Goal: Task Accomplishment & Management: Use online tool/utility

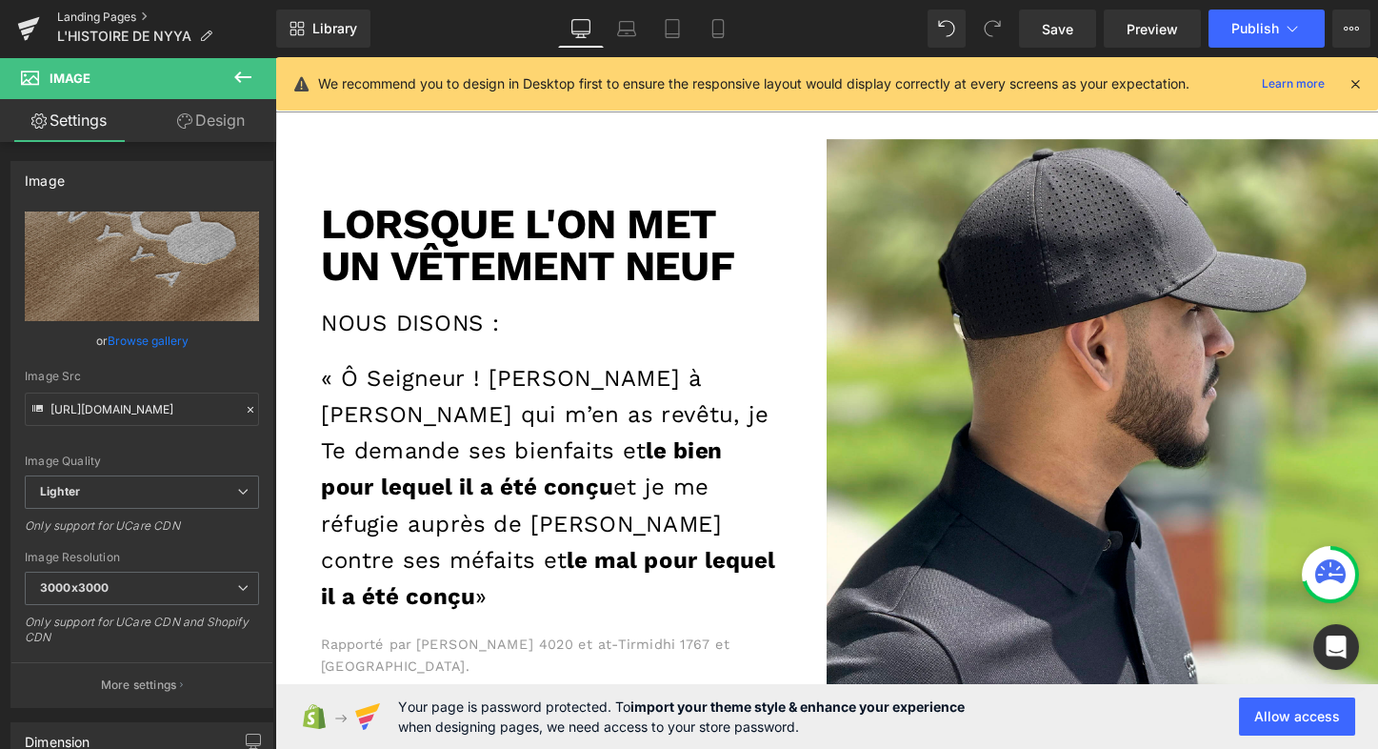
click at [87, 15] on link "Landing Pages" at bounding box center [166, 17] width 219 height 15
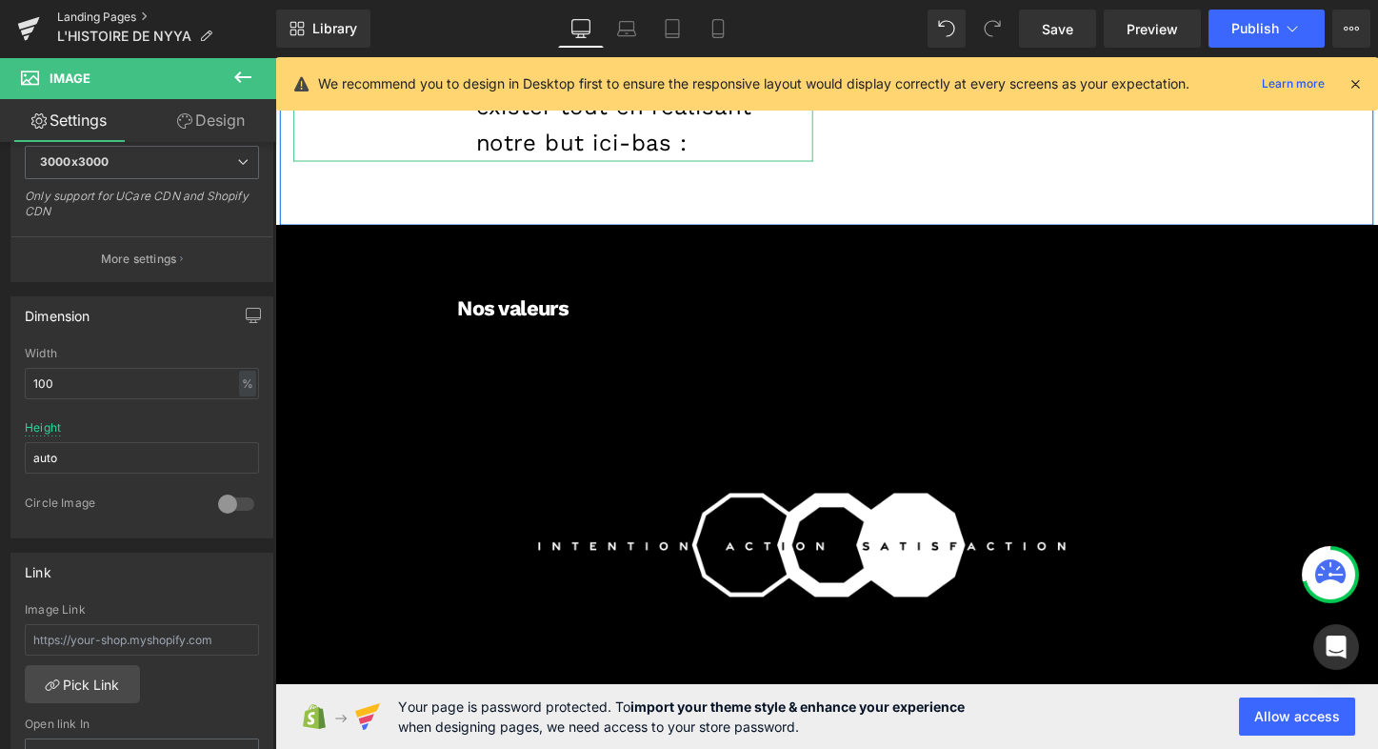
scroll to position [7124, 1146]
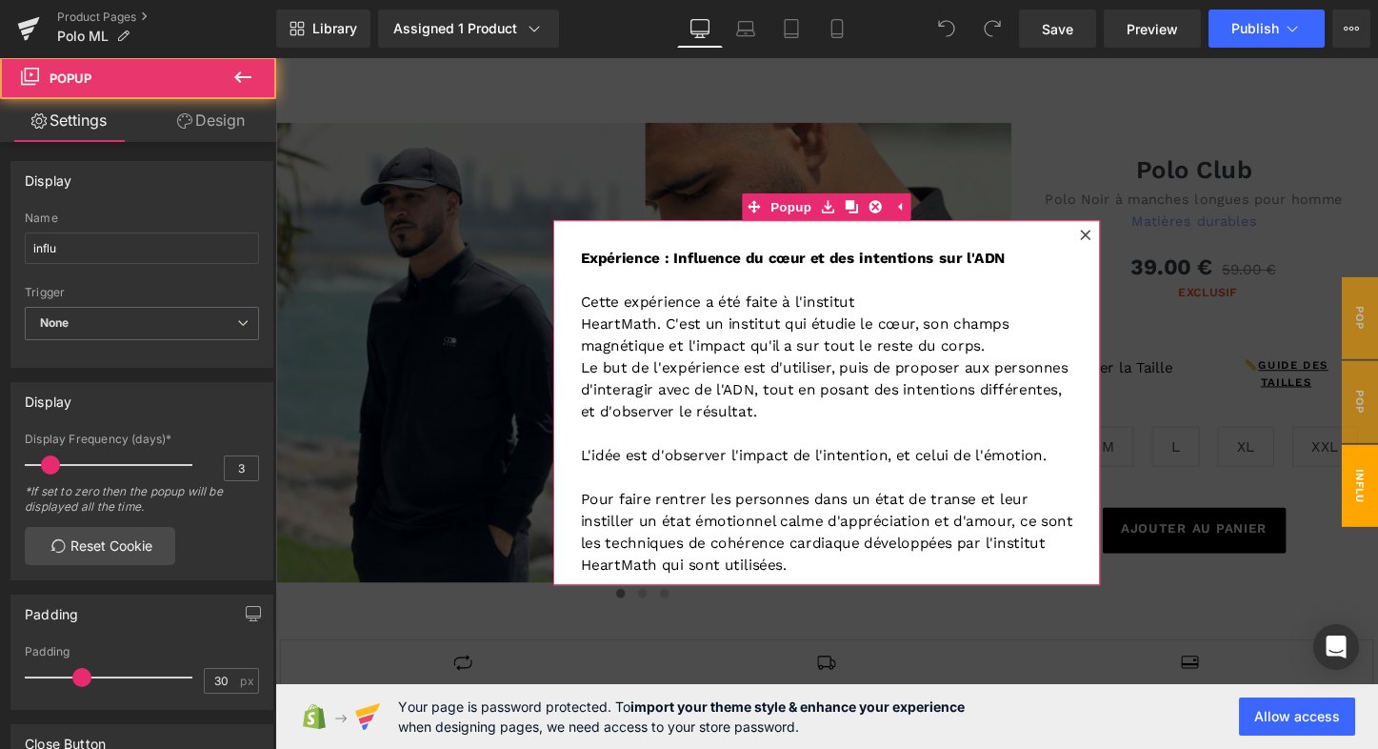
click at [1117, 241] on icon at bounding box center [1122, 242] width 10 height 10
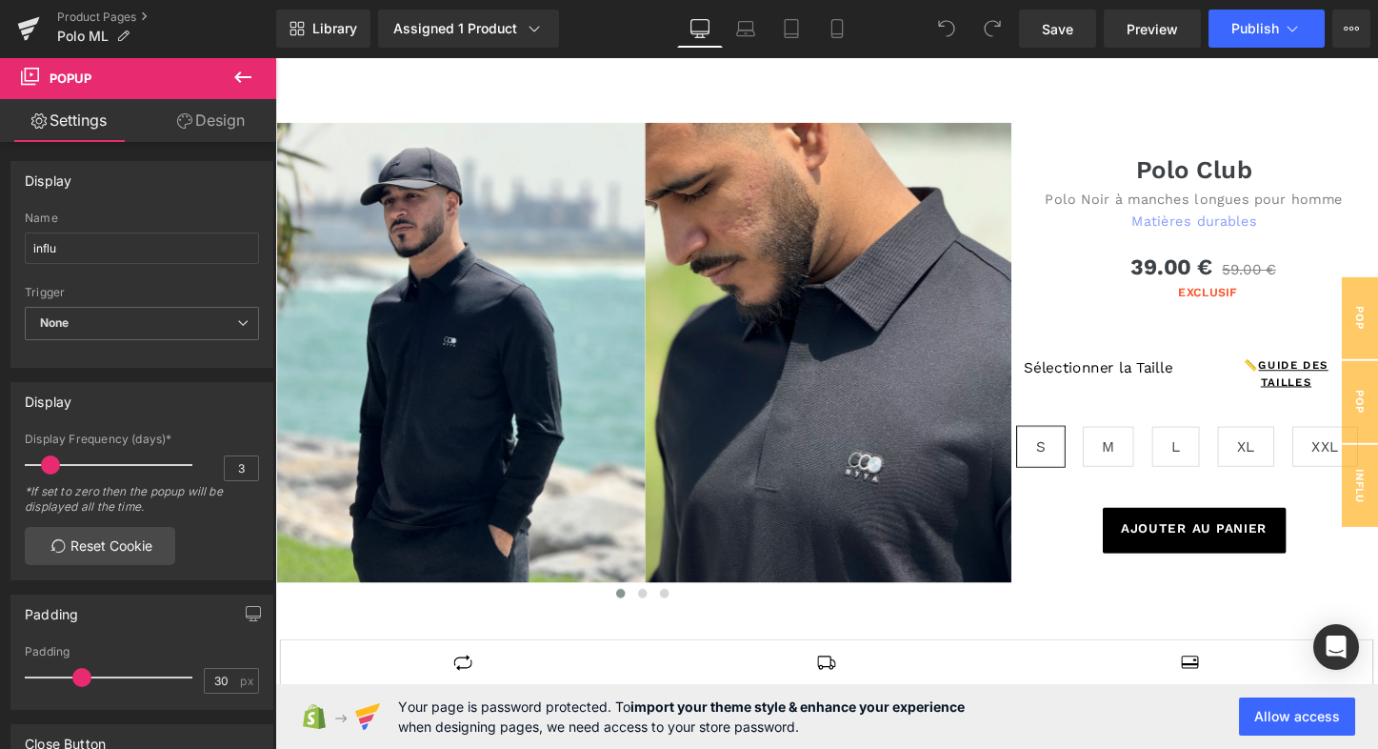
click at [240, 75] on icon at bounding box center [242, 77] width 23 height 23
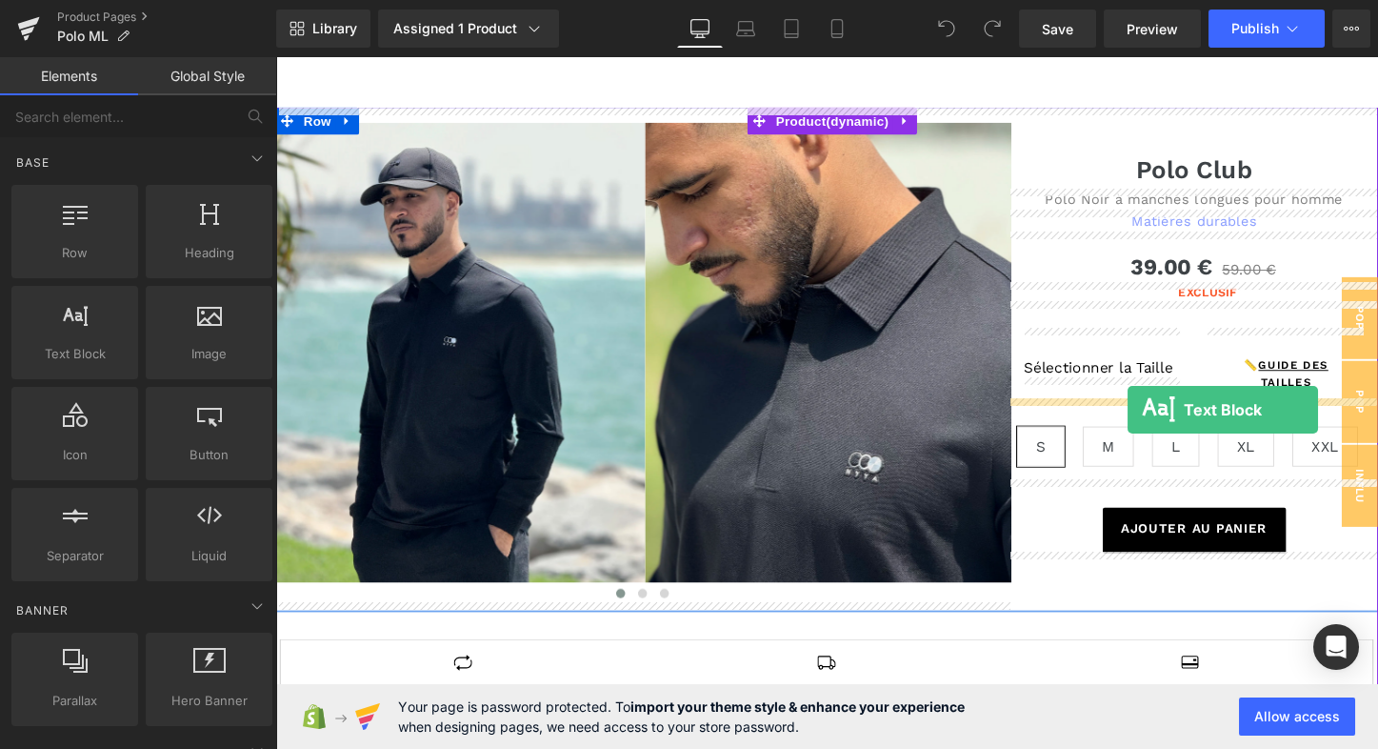
drag, startPoint x: 345, startPoint y: 390, endPoint x: 1166, endPoint y: 426, distance: 822.0
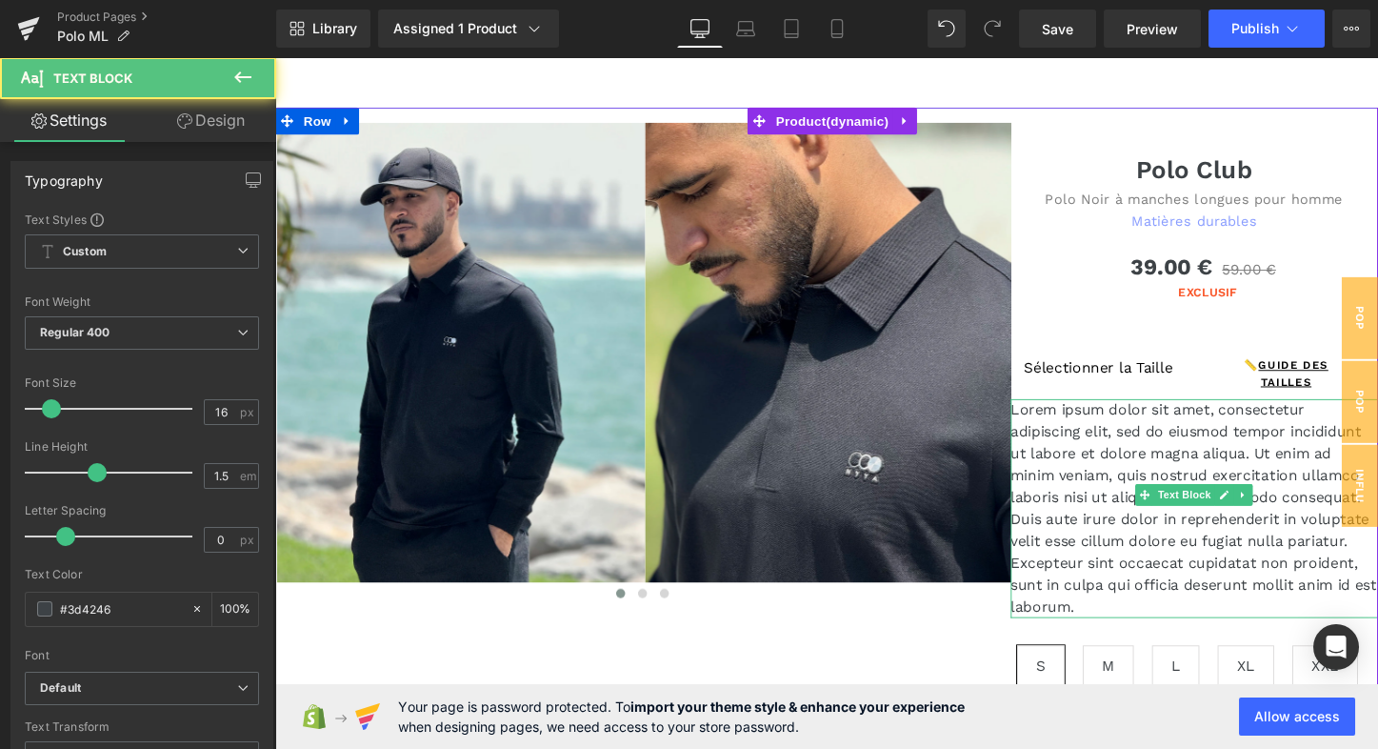
click at [1146, 446] on p "Lorem ipsum dolor sit amet, consectetur adipiscing elit, sed do eiusmod tempor …" at bounding box center [1236, 528] width 384 height 229
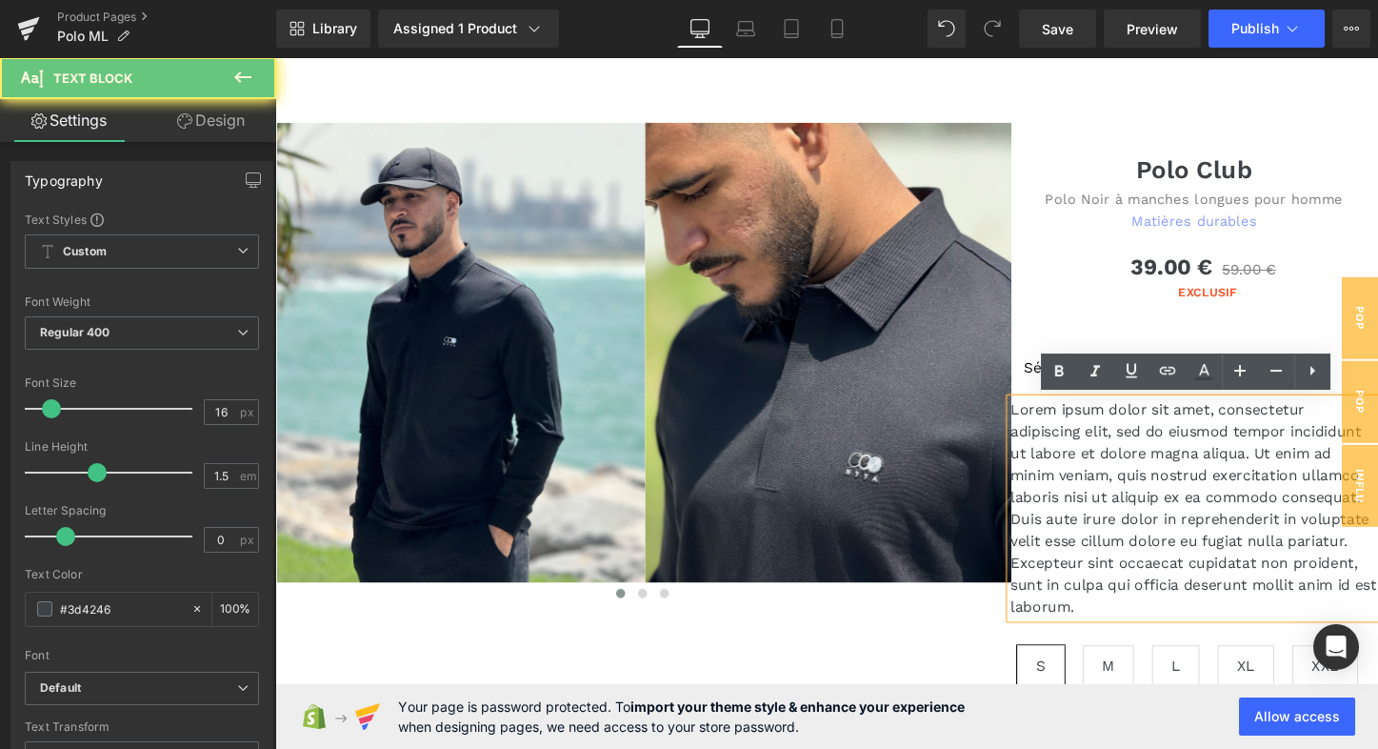
click at [1146, 446] on p "Lorem ipsum dolor sit amet, consectetur adipiscing elit, sed do eiusmod tempor …" at bounding box center [1236, 528] width 384 height 229
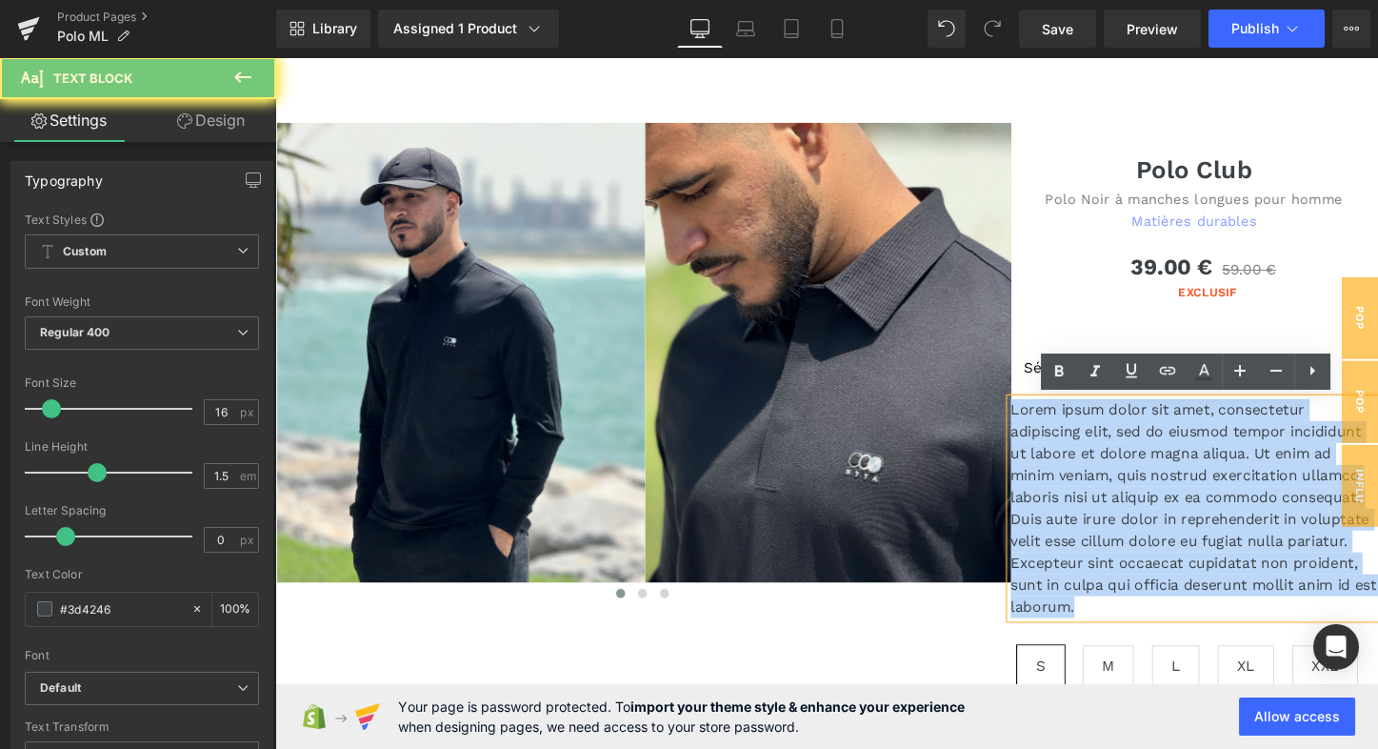
click at [1146, 446] on p "Lorem ipsum dolor sit amet, consectetur adipiscing elit, sed do eiusmod tempor …" at bounding box center [1236, 528] width 384 height 229
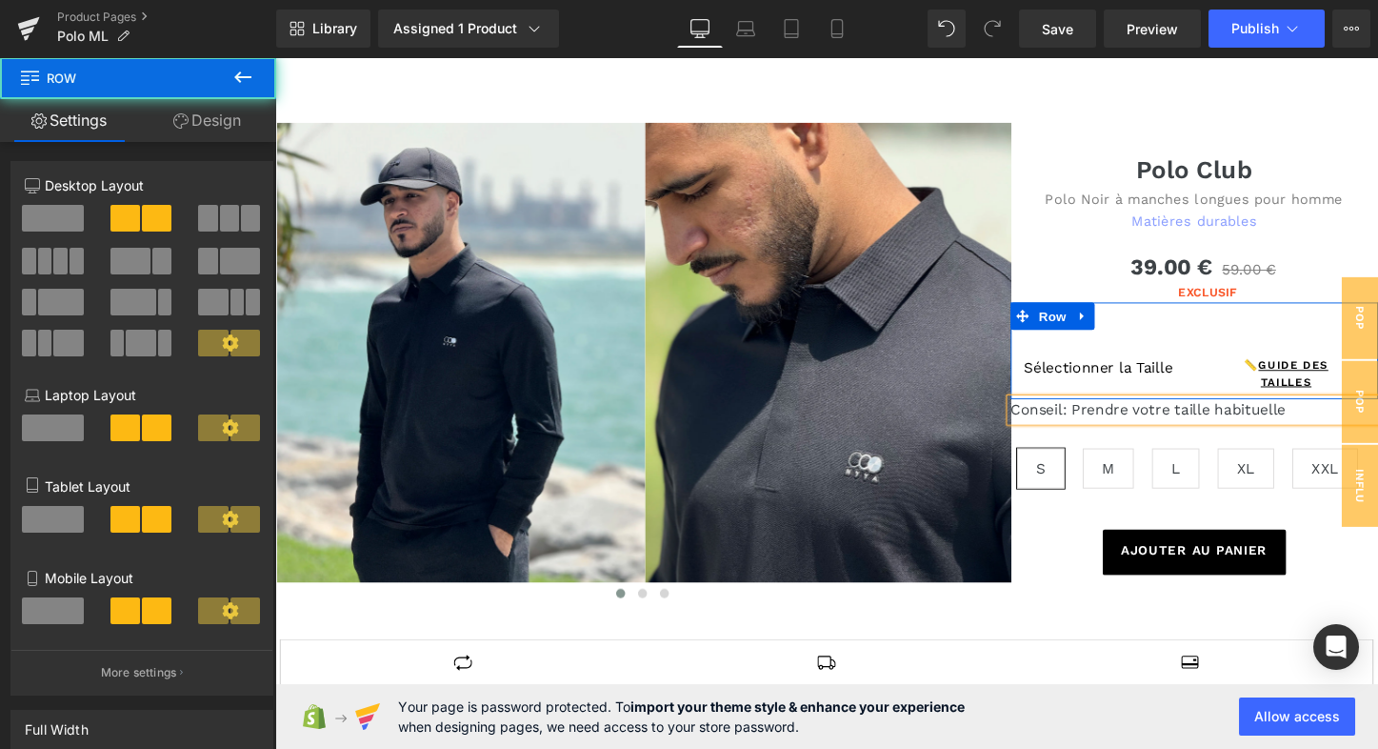
click at [1050, 379] on div "Sélectionner la Taille Text Block" at bounding box center [1140, 367] width 192 height 51
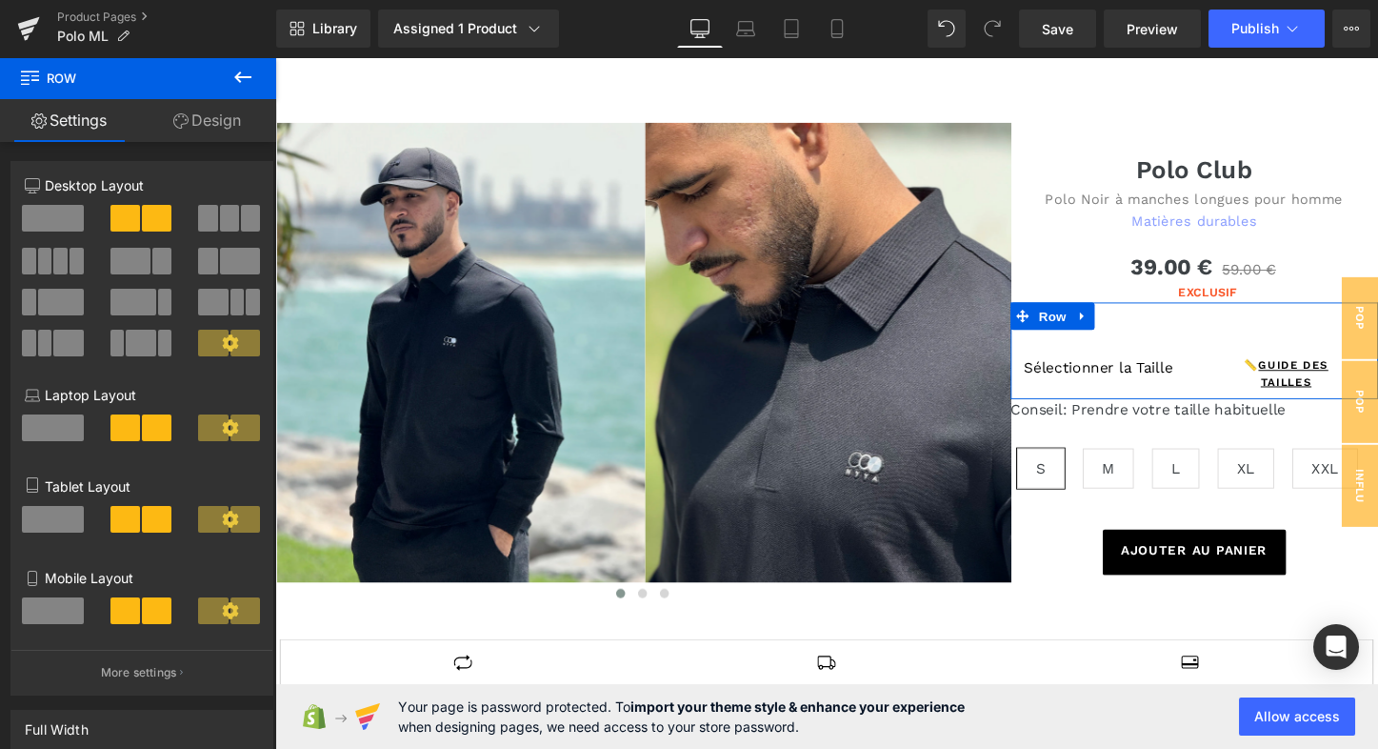
click at [211, 114] on link "Design" at bounding box center [207, 120] width 138 height 43
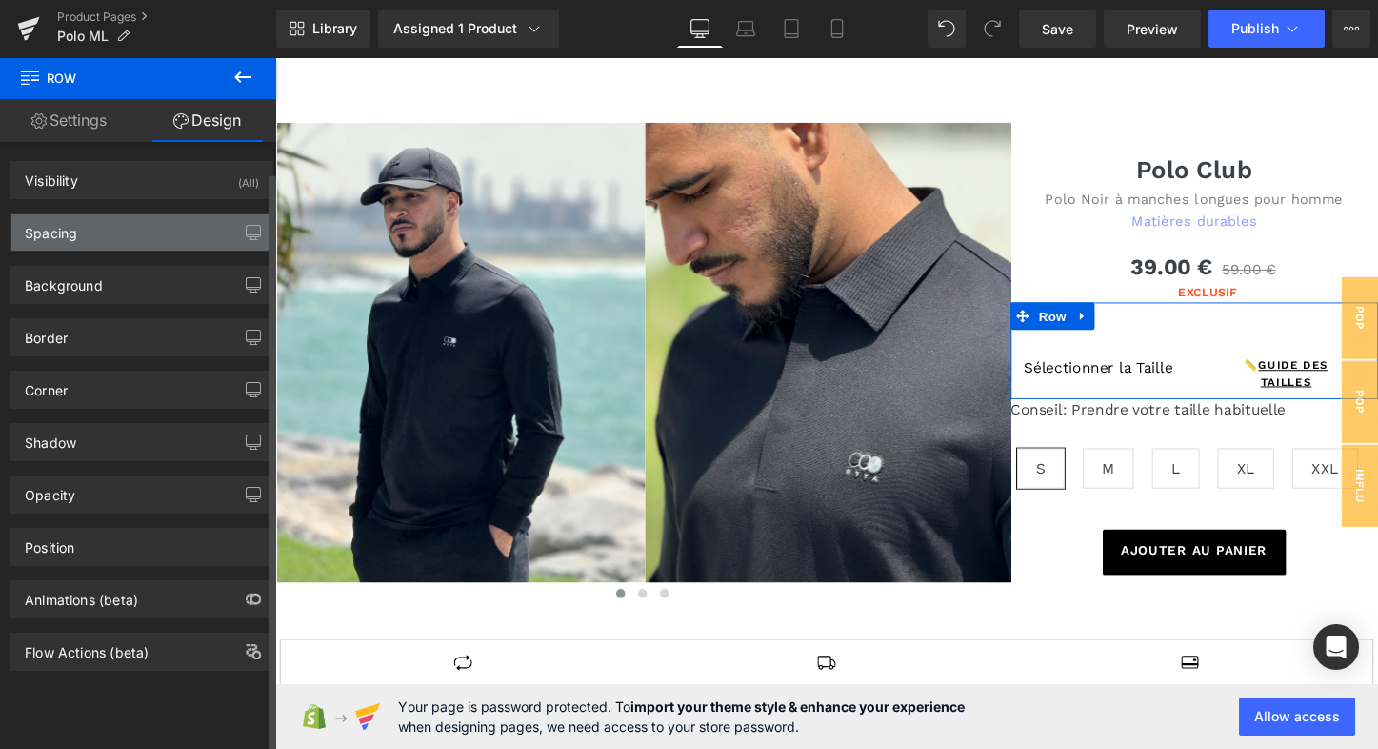
click at [109, 237] on div "Spacing" at bounding box center [141, 232] width 261 height 36
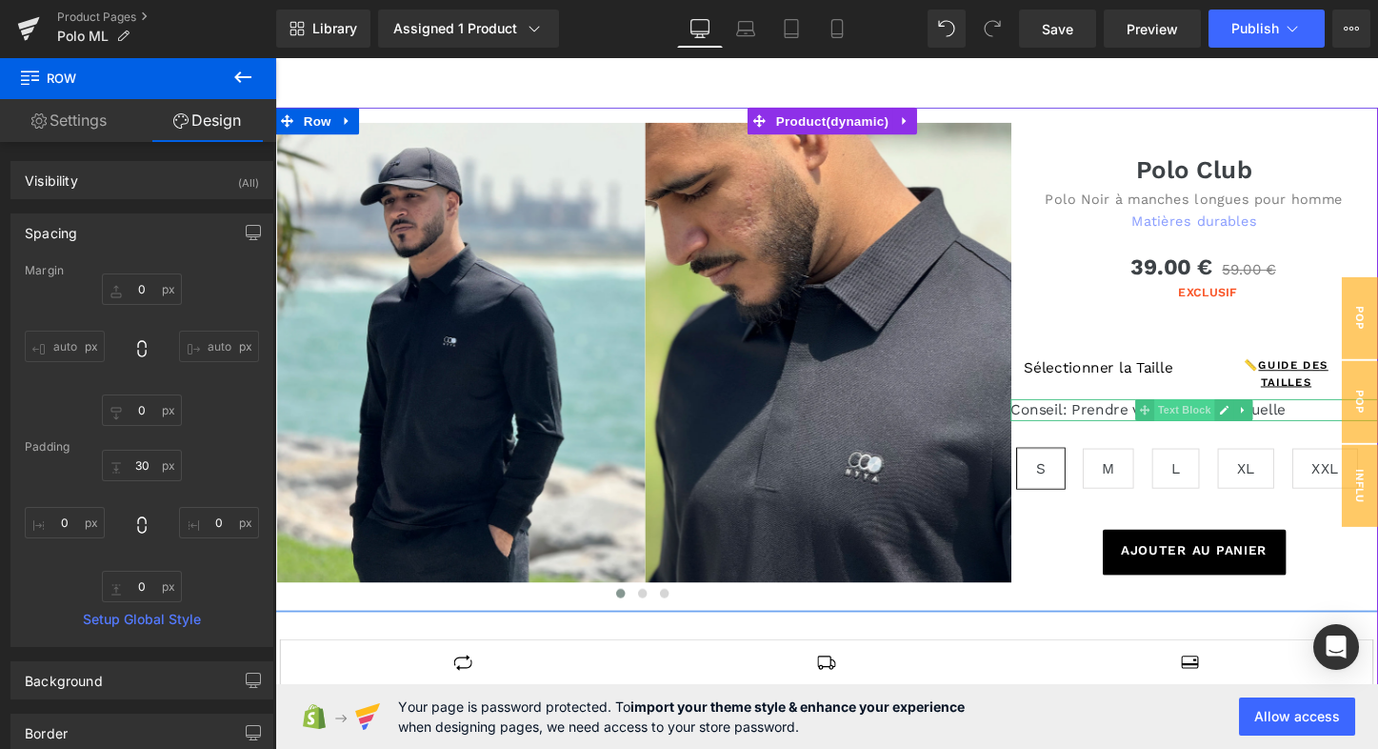
click at [1217, 419] on span "Text Block" at bounding box center [1226, 425] width 63 height 23
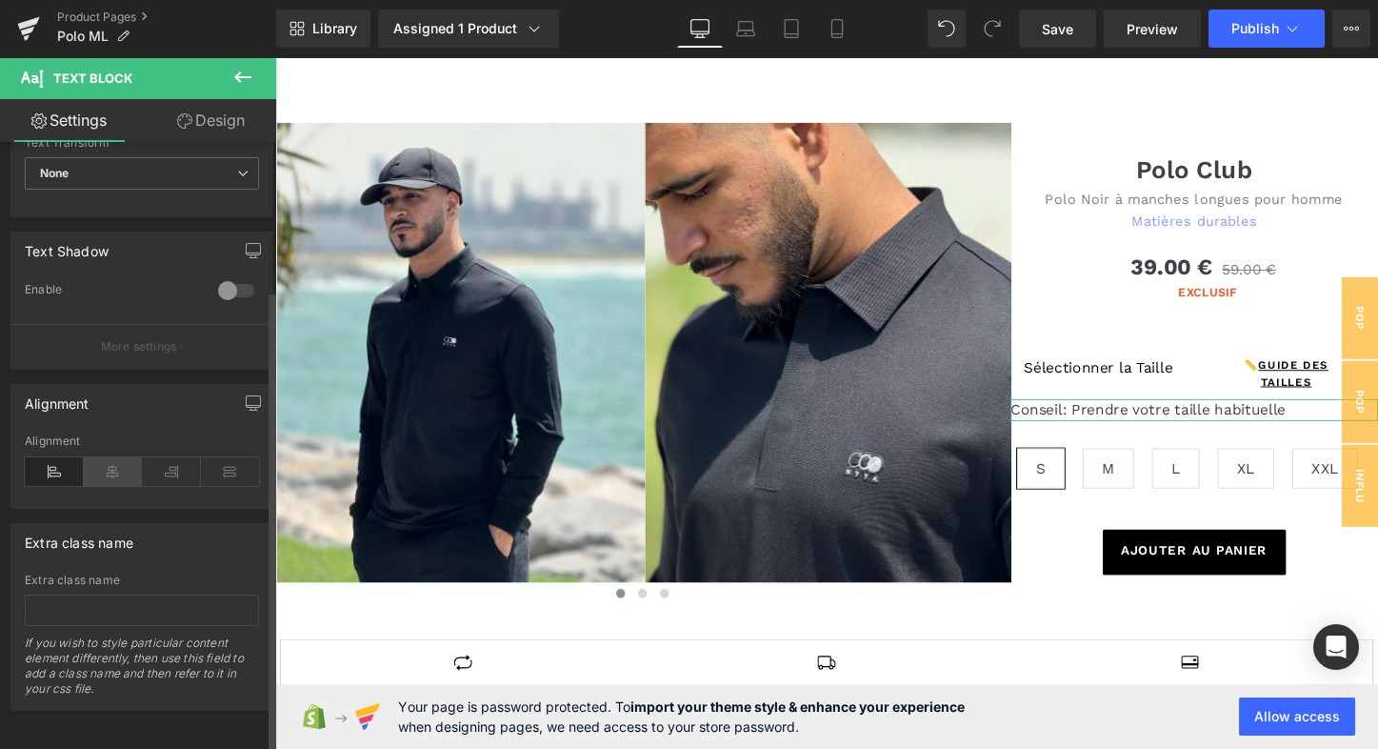
scroll to position [589, 0]
click at [114, 466] on icon at bounding box center [113, 471] width 59 height 29
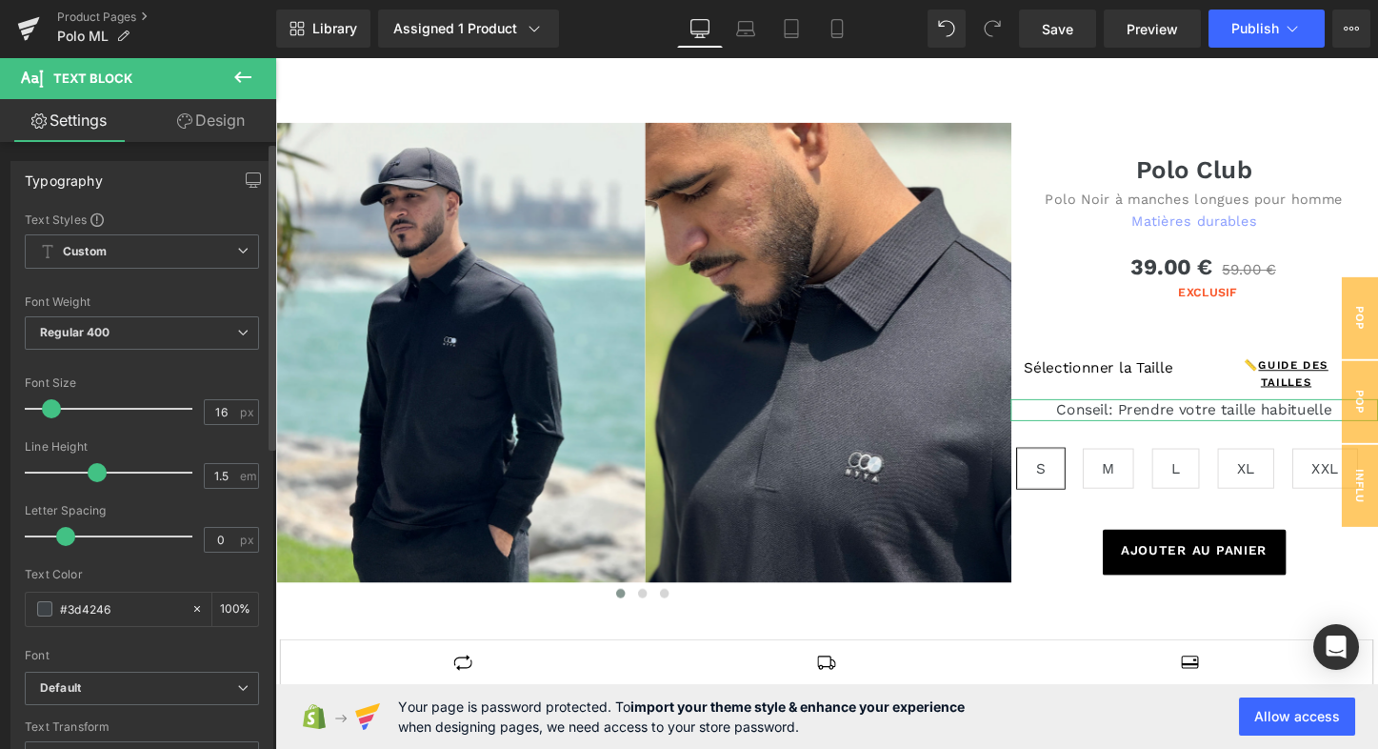
scroll to position [0, 0]
click at [44, 601] on span at bounding box center [44, 608] width 15 height 15
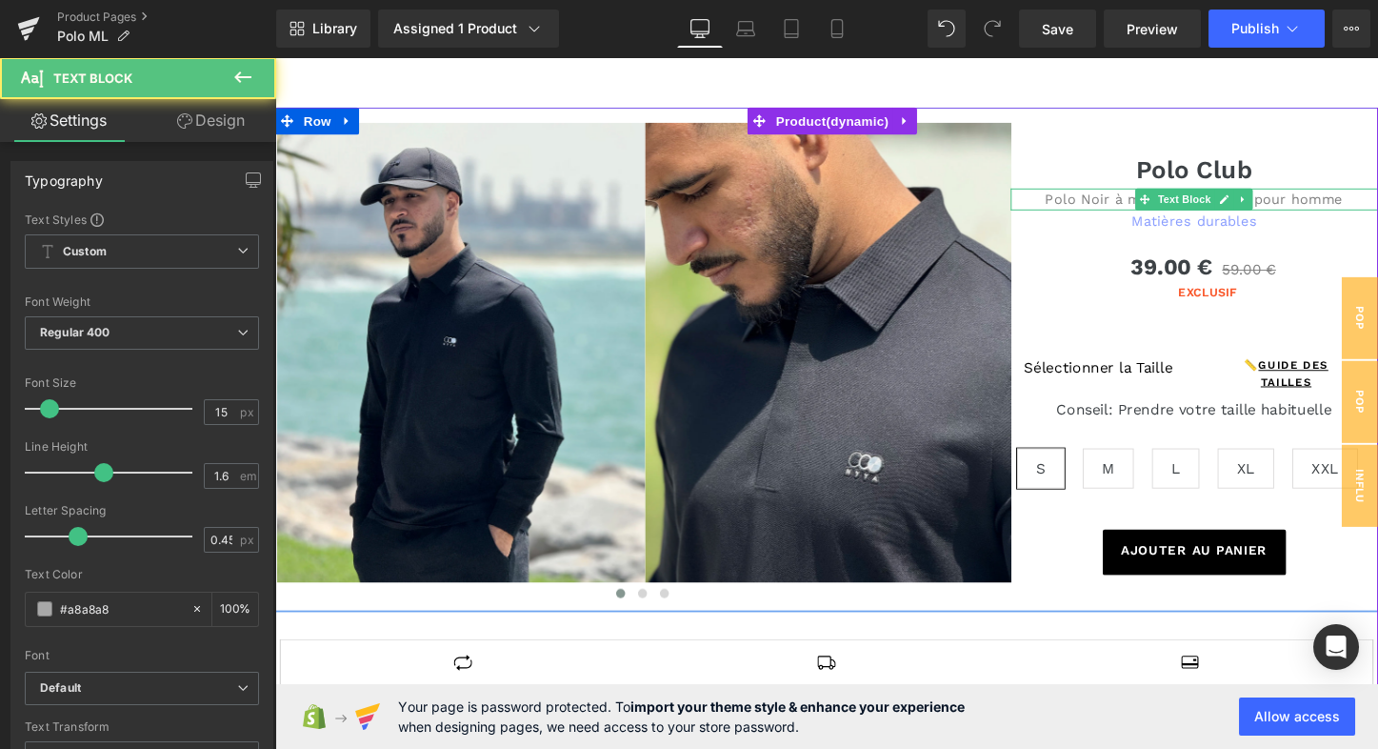
click at [1147, 205] on span "Polo Noir à manches longues pour homme" at bounding box center [1236, 205] width 312 height 17
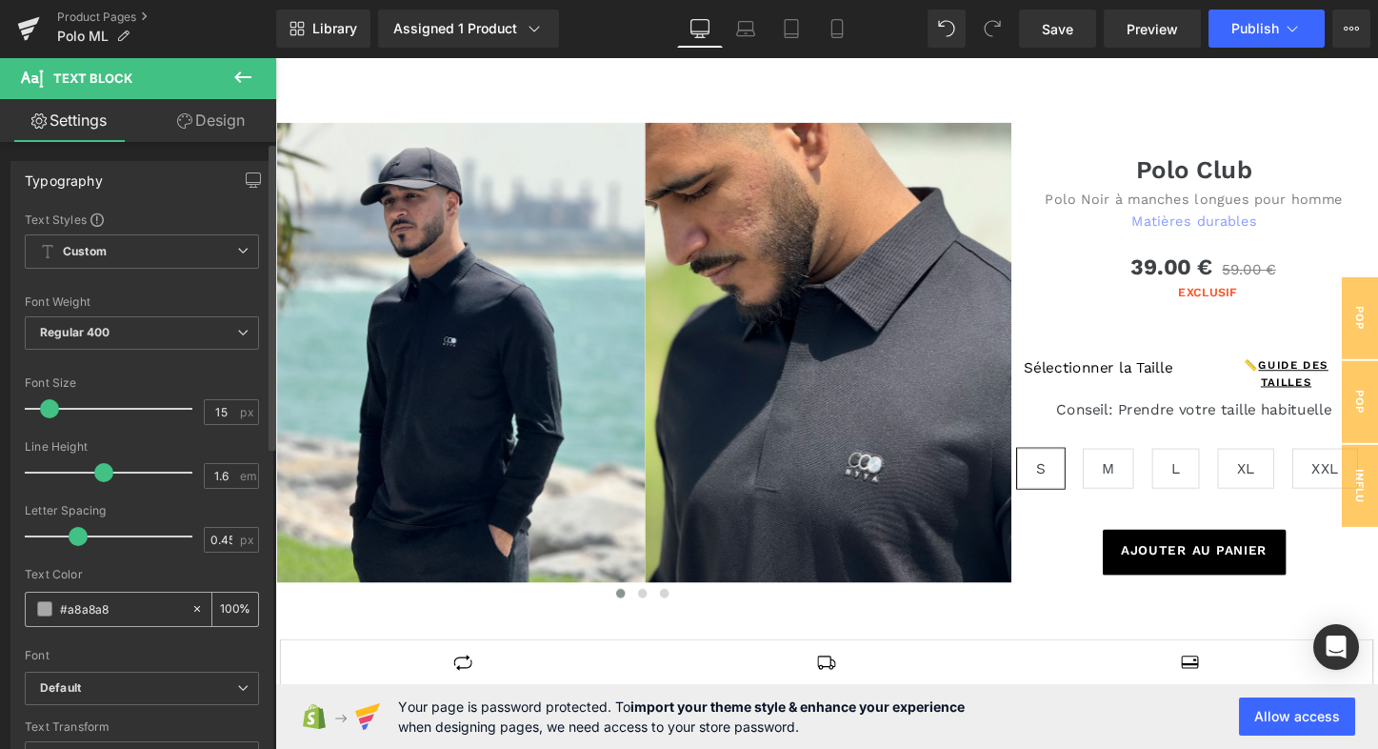
drag, startPoint x: 135, startPoint y: 600, endPoint x: 64, endPoint y: 599, distance: 71.5
click at [63, 600] on input "#a8a8a8" at bounding box center [121, 608] width 122 height 21
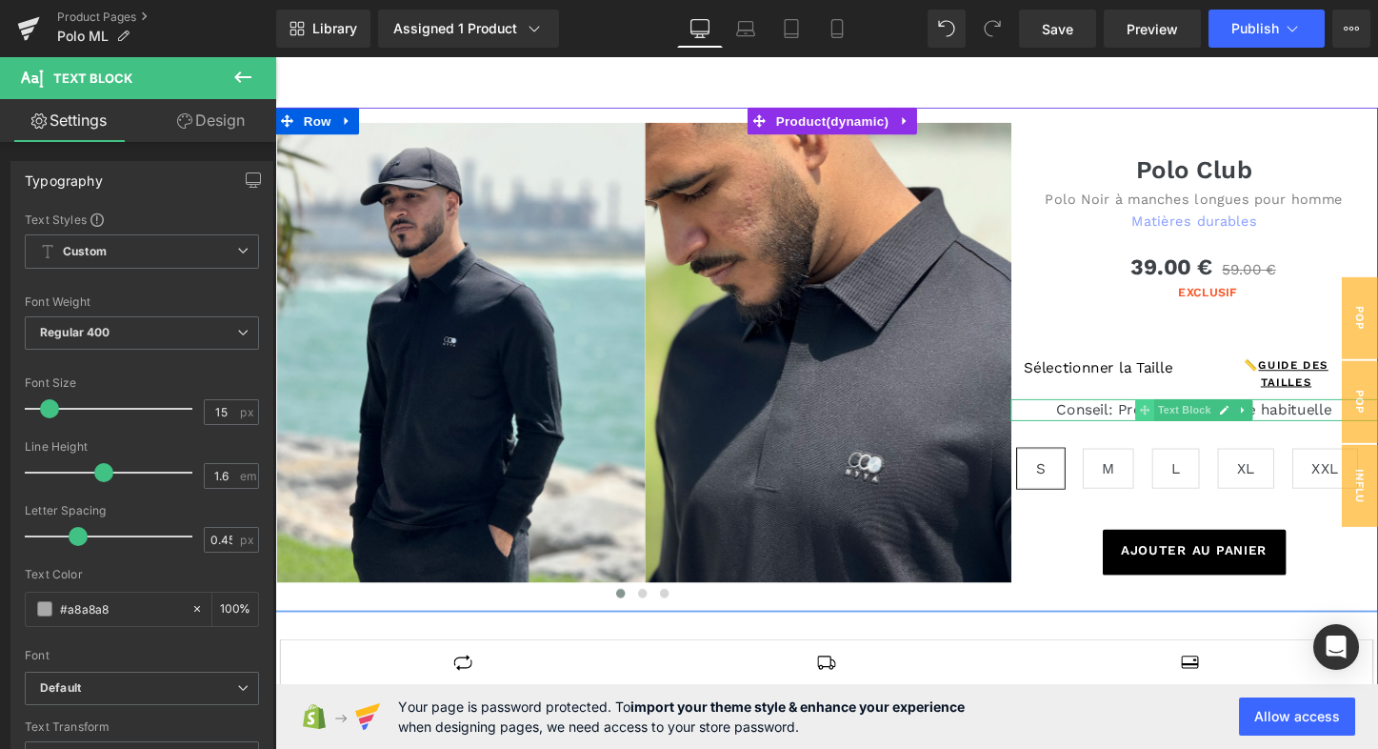
click at [1190, 422] on span at bounding box center [1185, 425] width 20 height 23
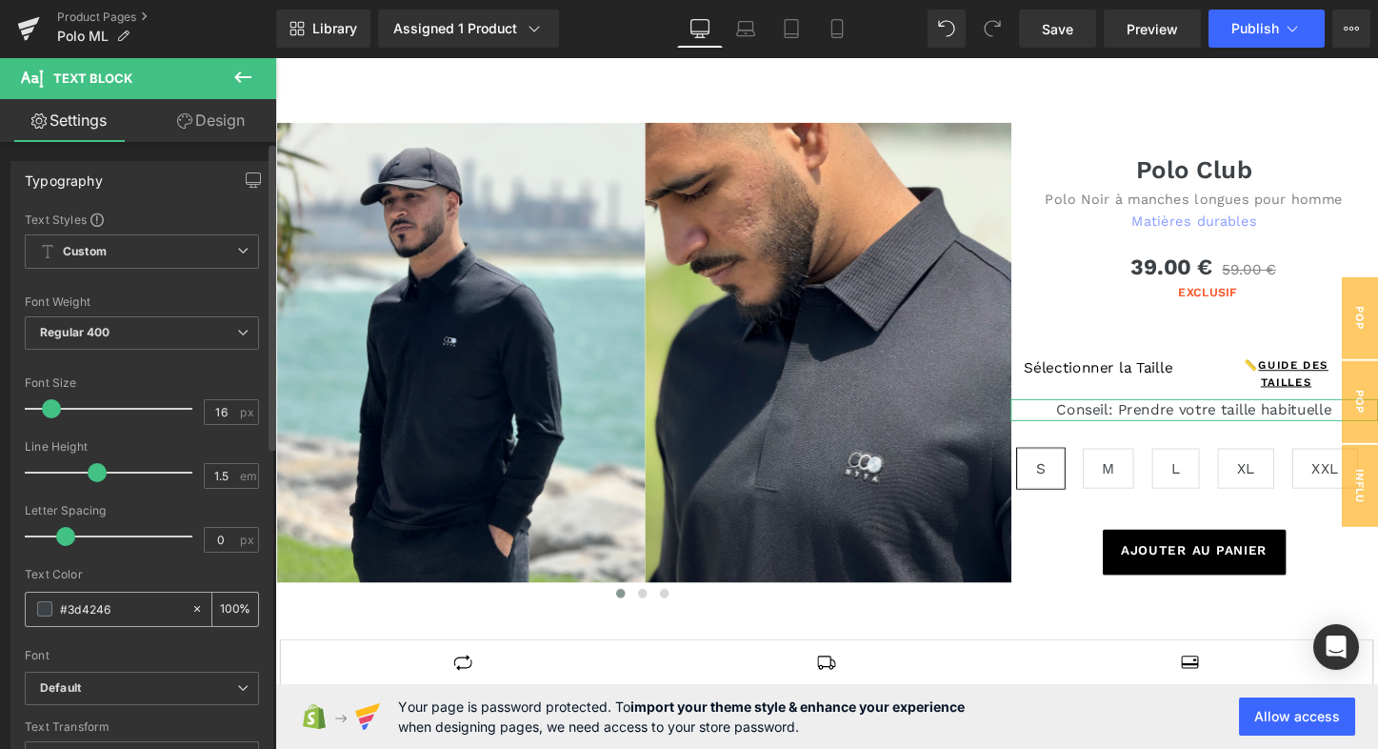
click at [87, 603] on input "#3d4246" at bounding box center [121, 608] width 122 height 21
paste input "a8a8a8"
type input "#a8a8a8"
click at [118, 562] on div at bounding box center [142, 561] width 234 height 12
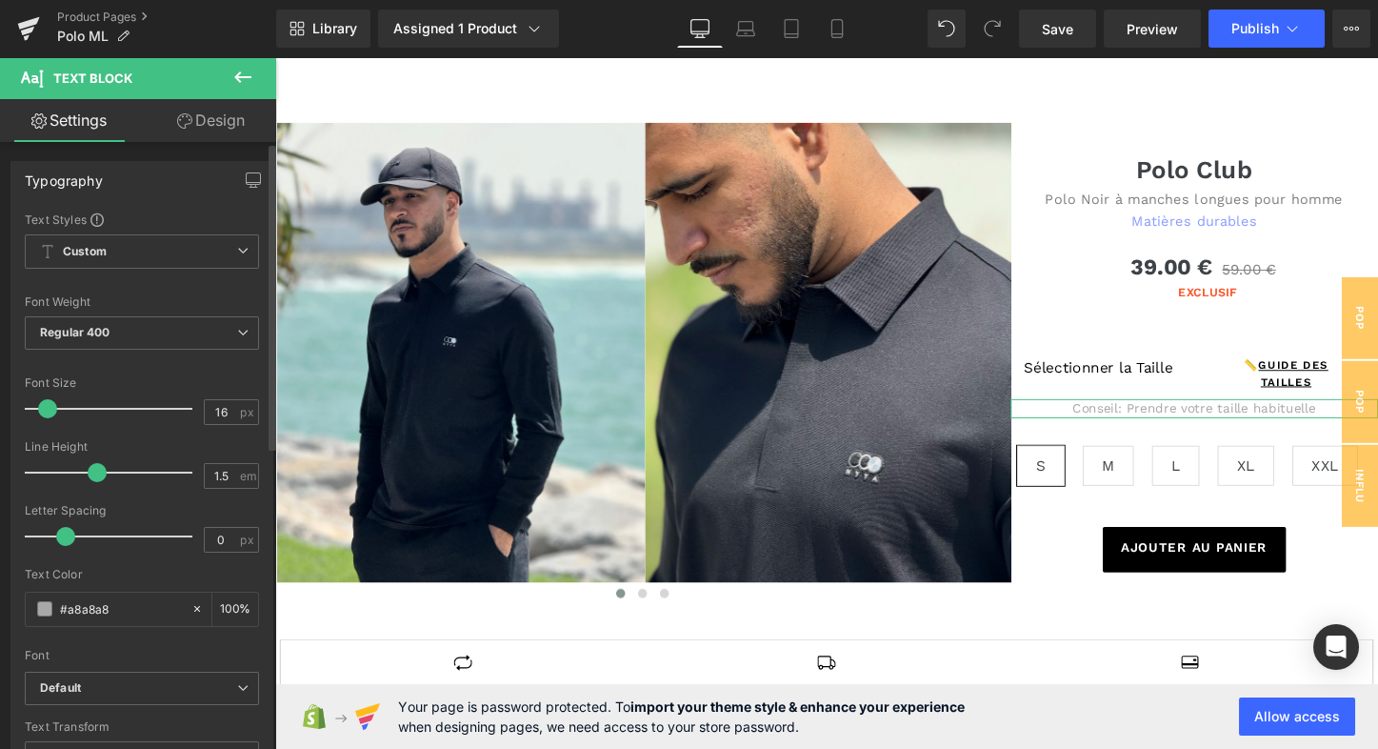
click at [41, 407] on span at bounding box center [47, 408] width 19 height 19
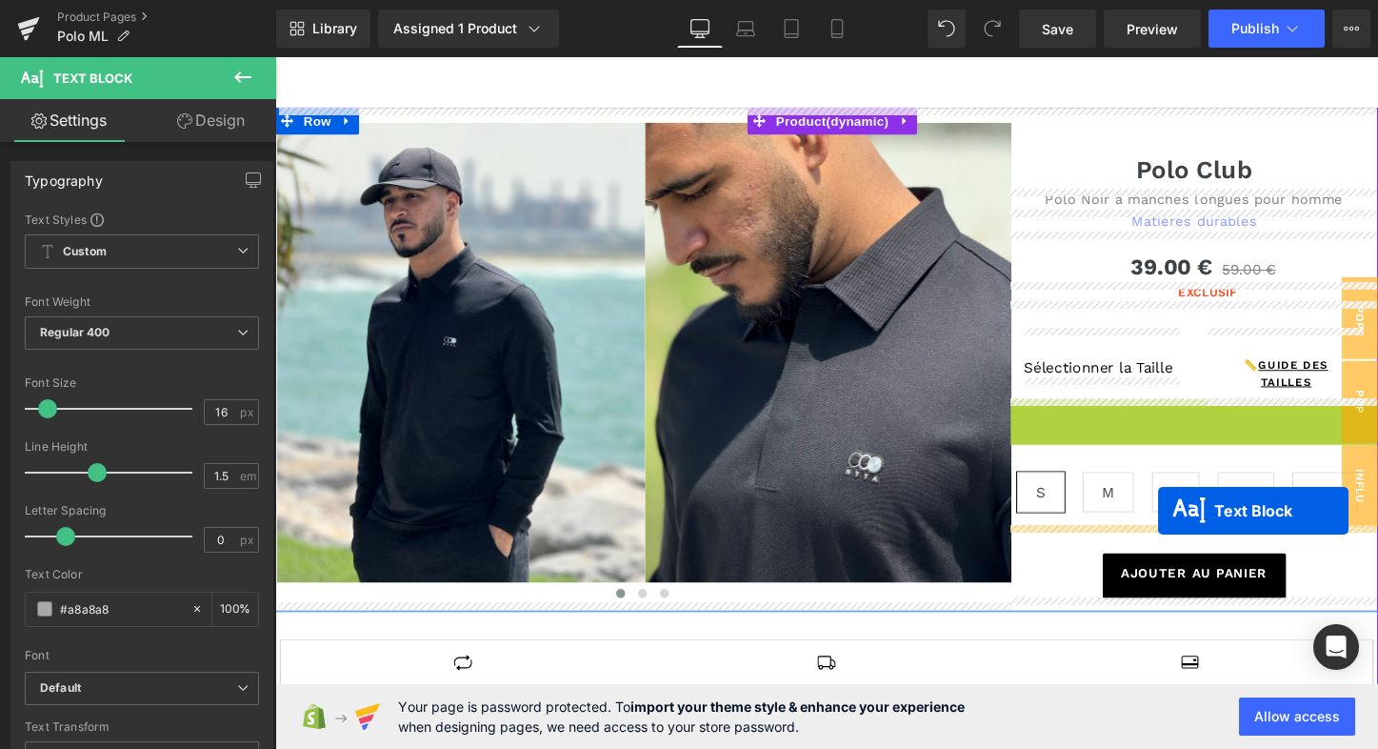
drag, startPoint x: 1182, startPoint y: 422, endPoint x: 1198, endPoint y: 531, distance: 109.8
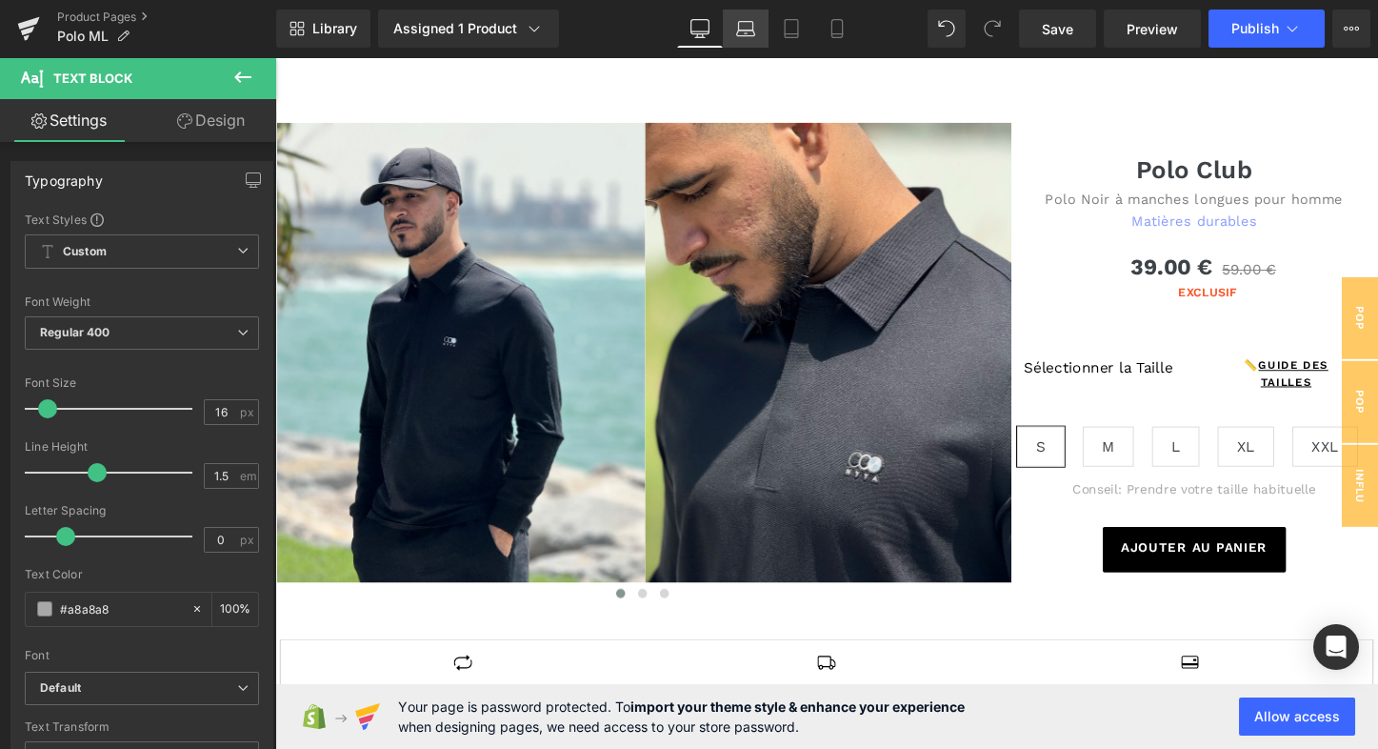
click at [749, 30] on icon at bounding box center [745, 33] width 18 height 6
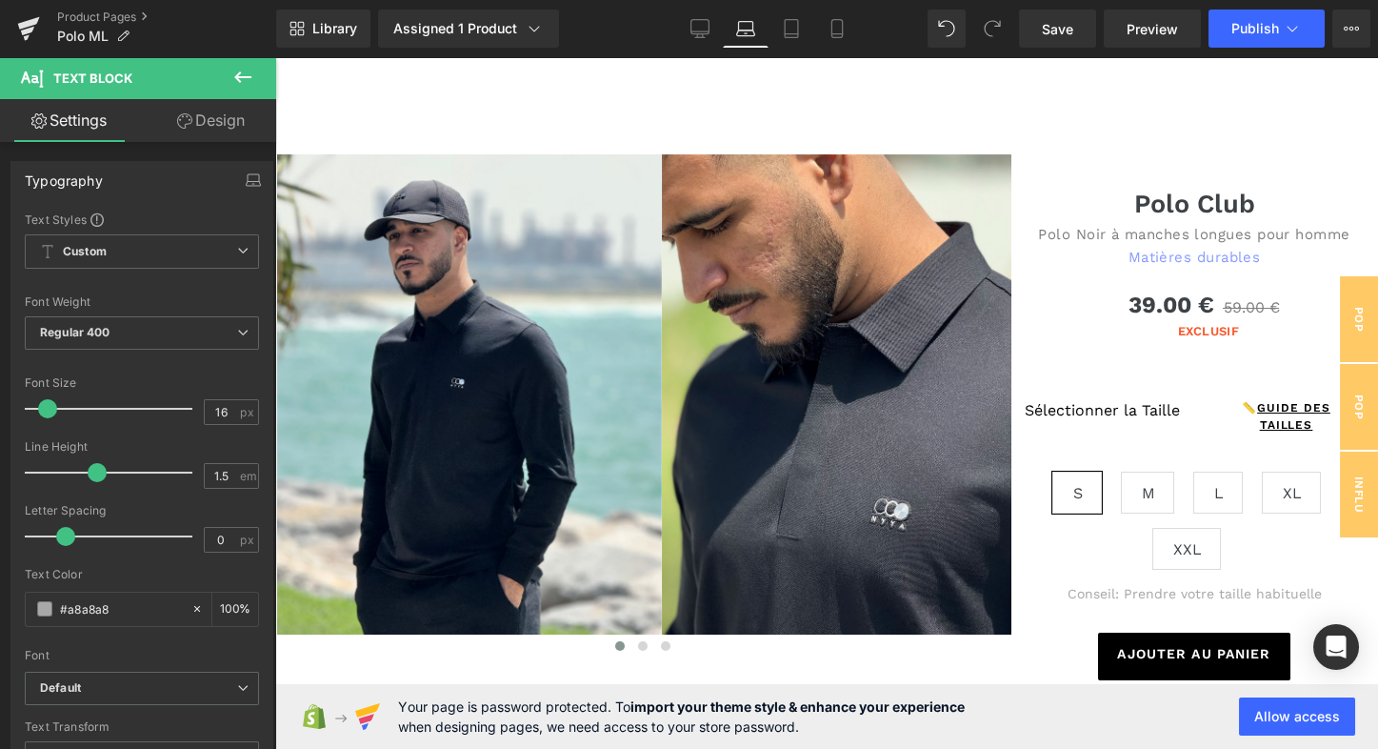
scroll to position [27, 0]
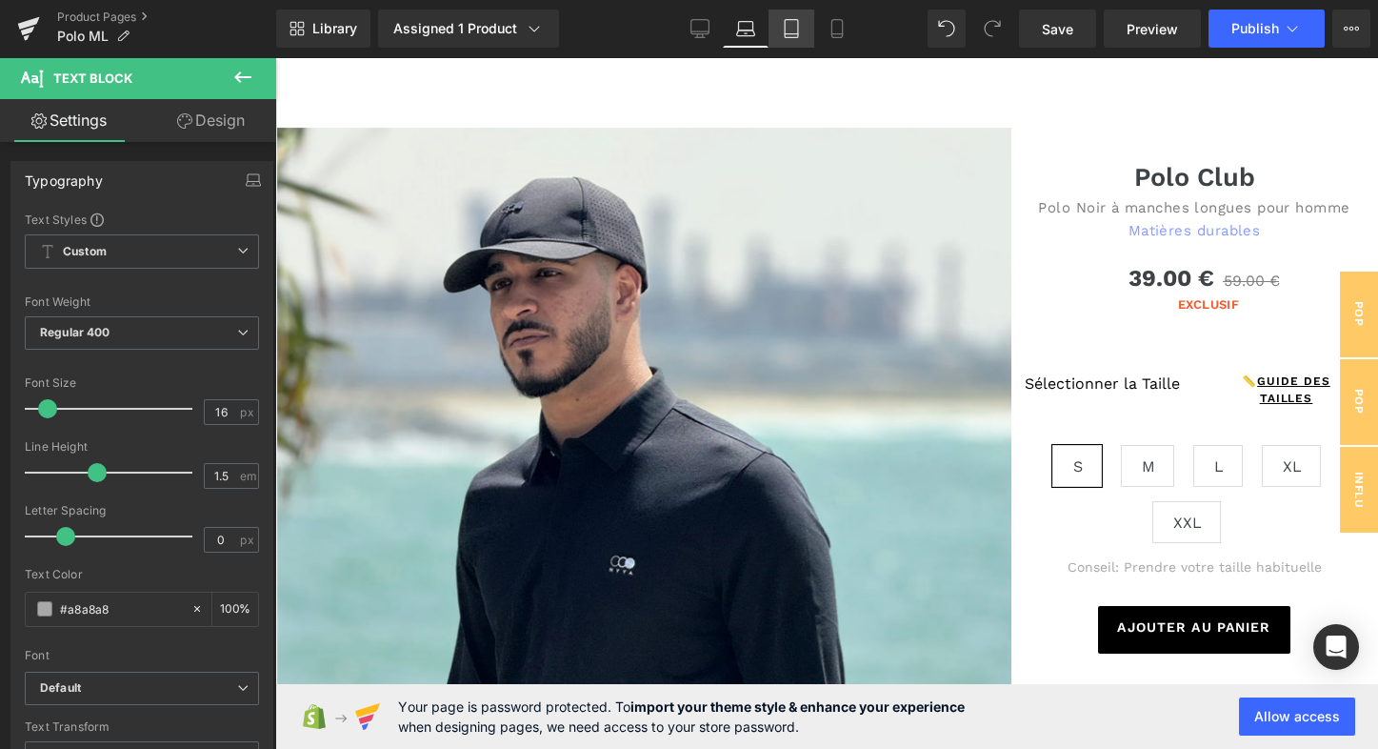
click at [793, 38] on link "Tablet" at bounding box center [792, 29] width 46 height 38
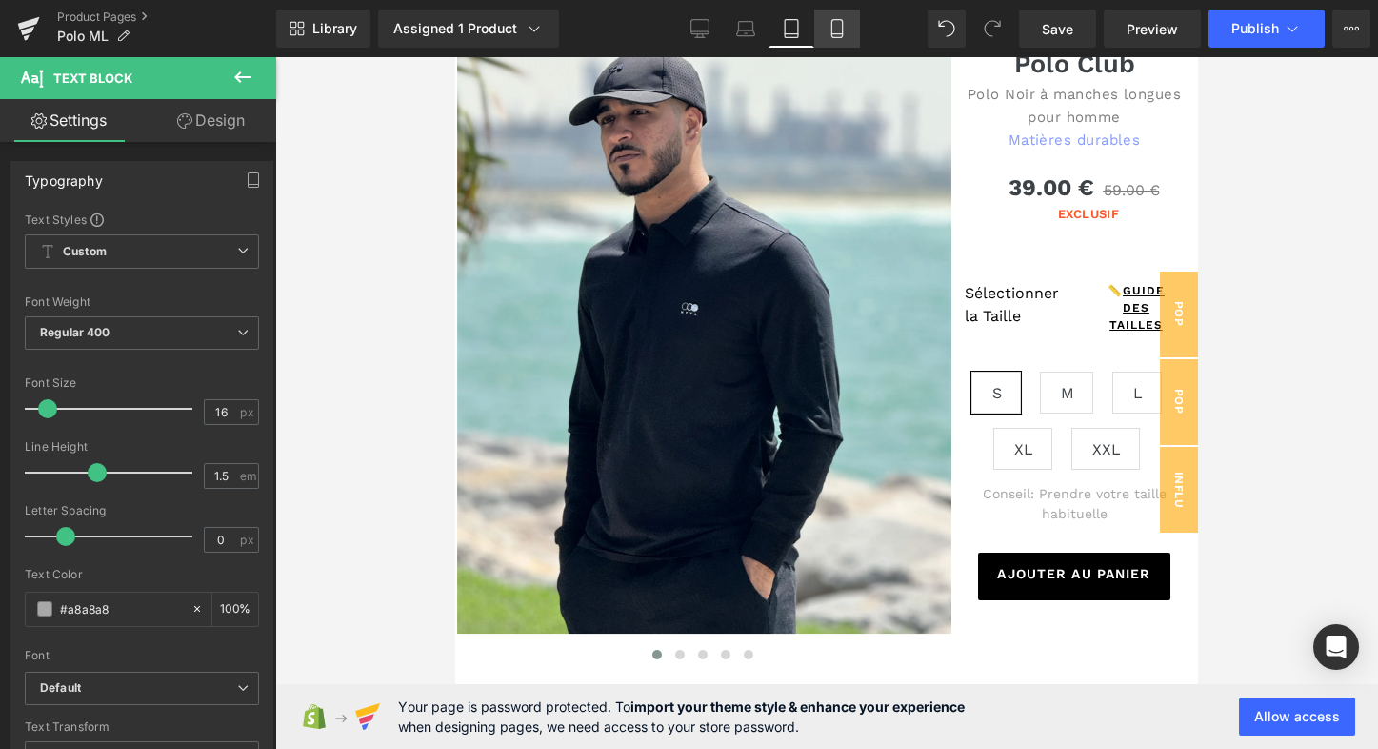
click at [837, 34] on icon at bounding box center [837, 28] width 19 height 19
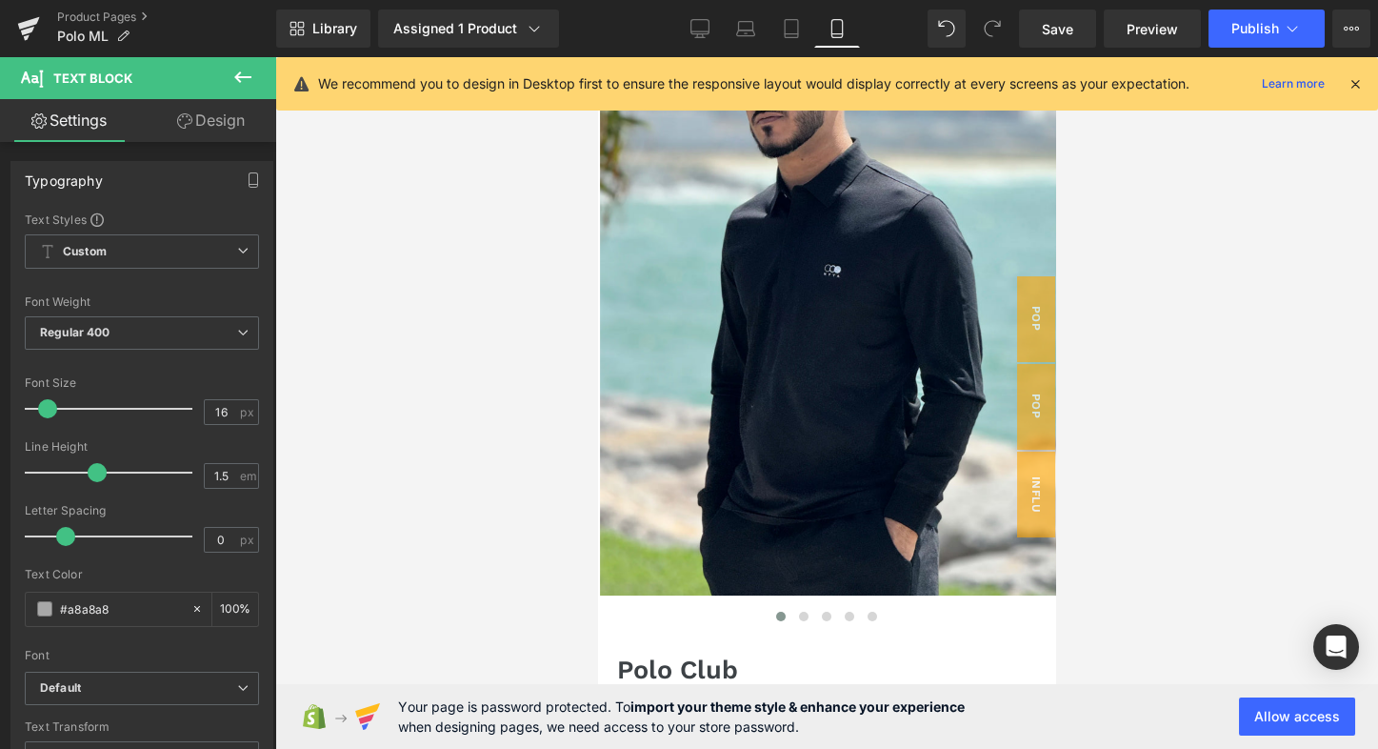
scroll to position [553, 0]
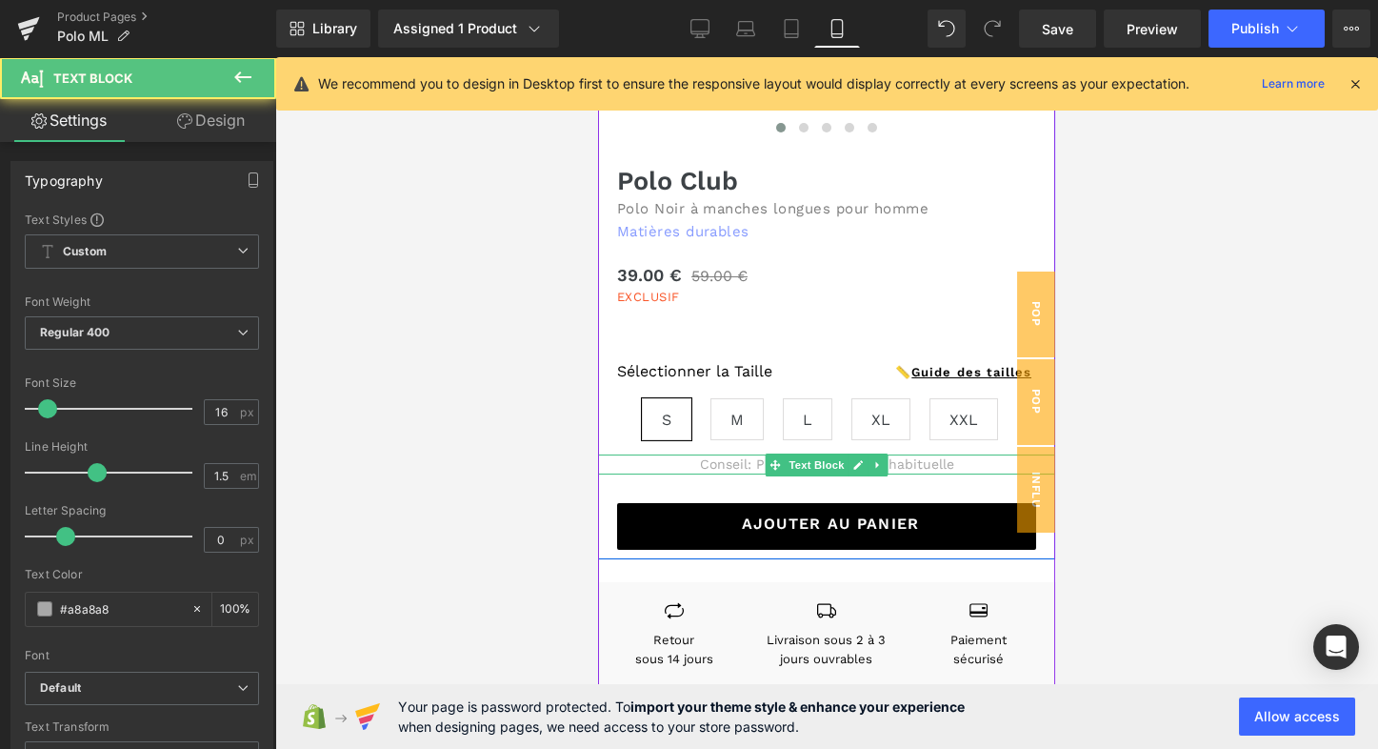
click at [741, 460] on p "Conseil: Prendre votre taille habituelle" at bounding box center [826, 464] width 457 height 20
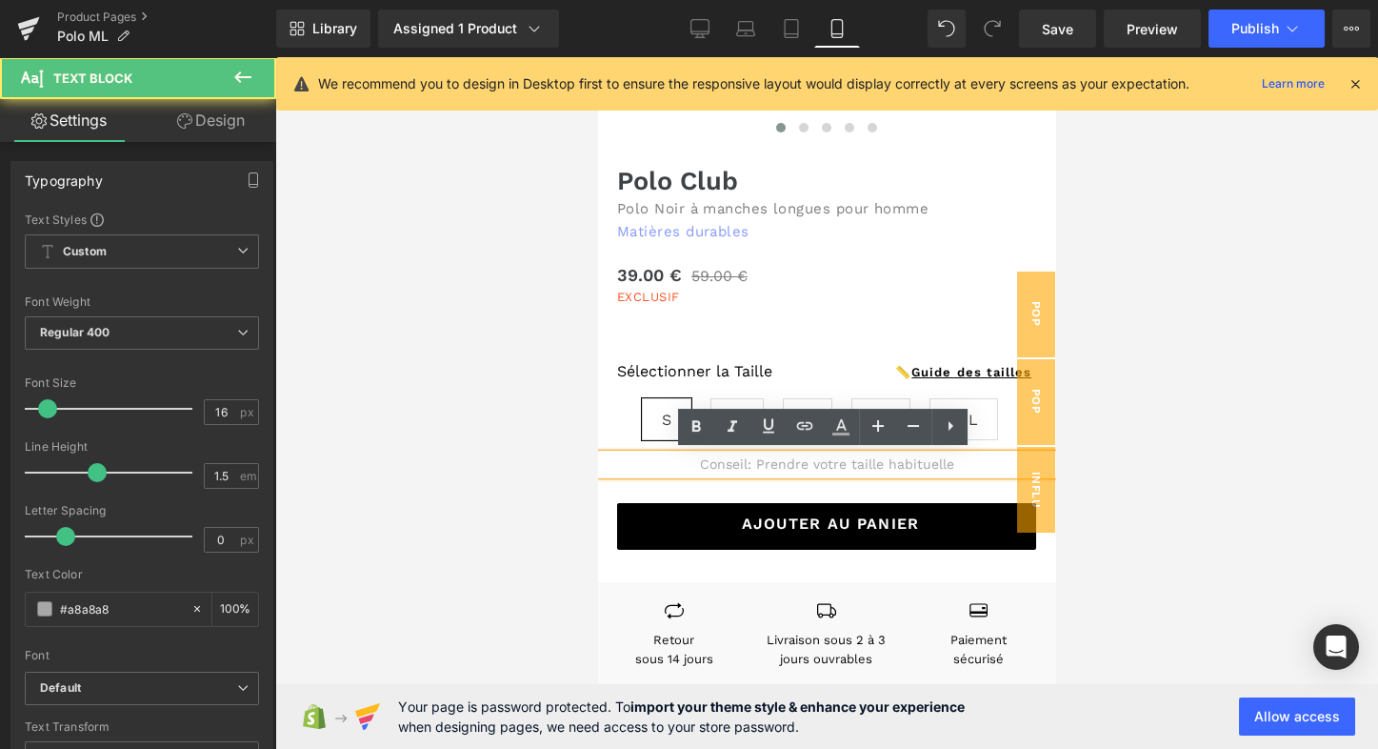
click at [745, 460] on p "Conseil: Prendre votre taille habituelle" at bounding box center [826, 464] width 457 height 20
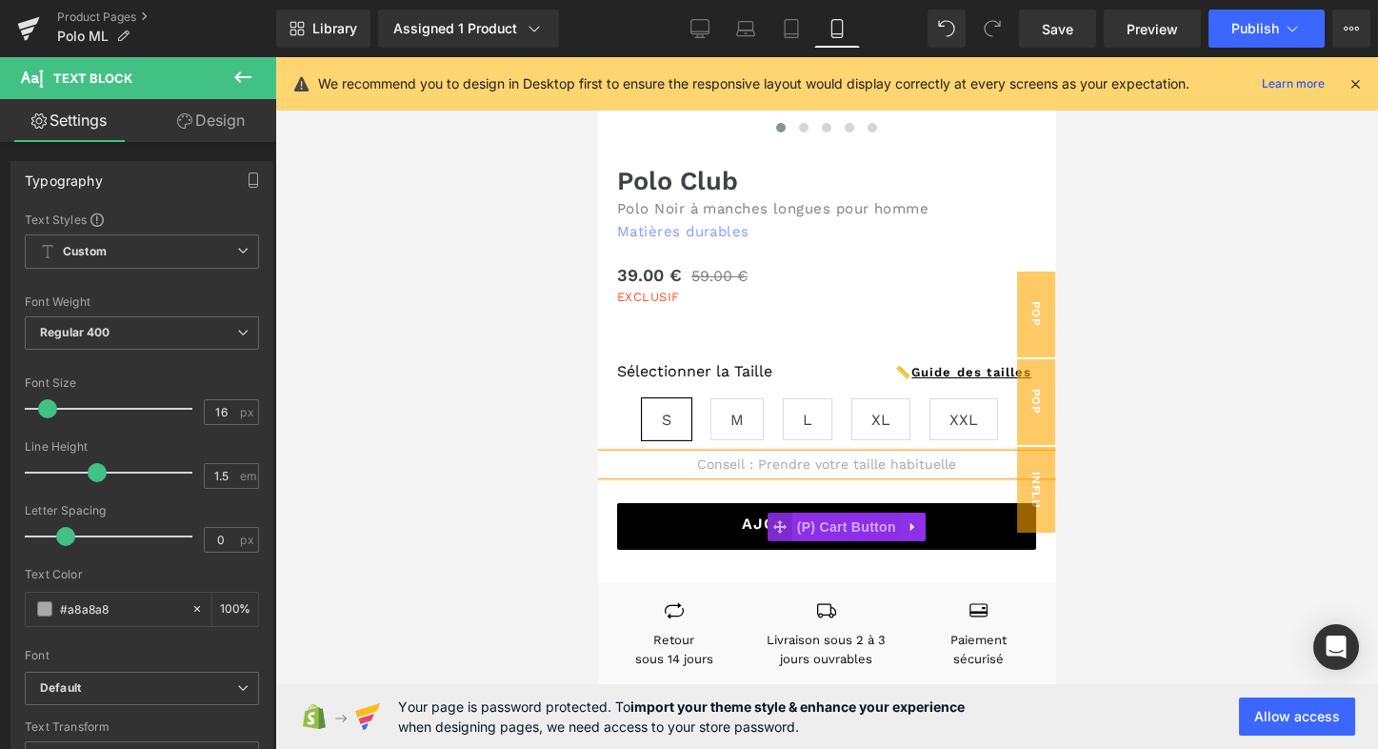
click at [779, 519] on icon at bounding box center [780, 526] width 13 height 14
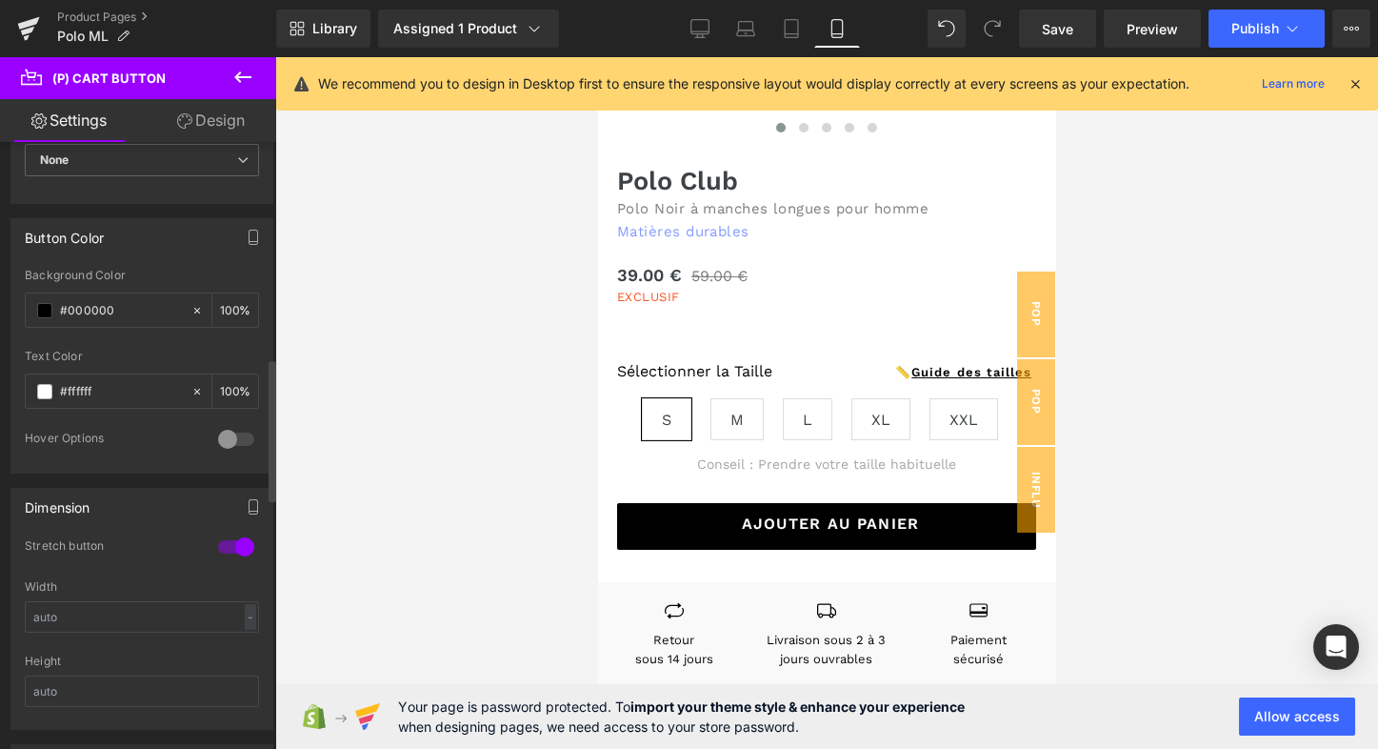
scroll to position [919, 0]
click at [79, 680] on input "text" at bounding box center [142, 686] width 234 height 31
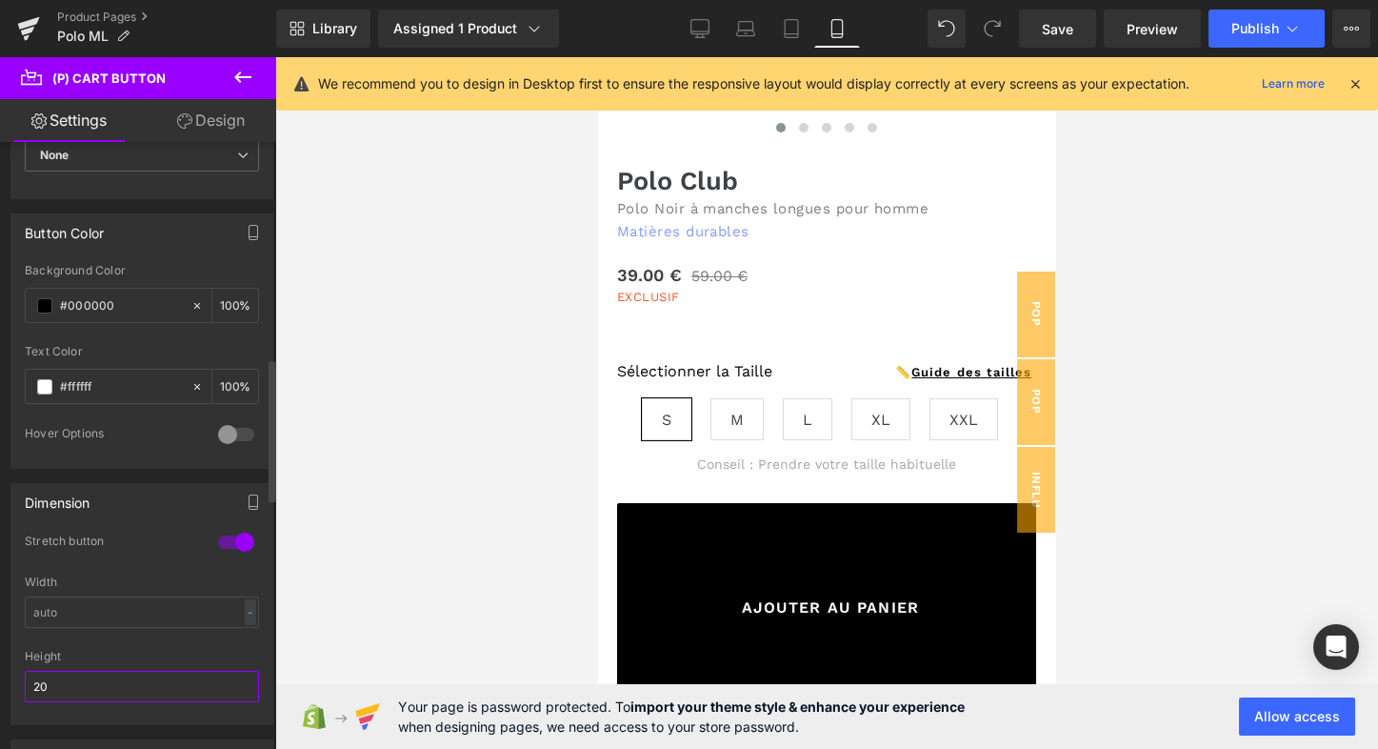
type input "2"
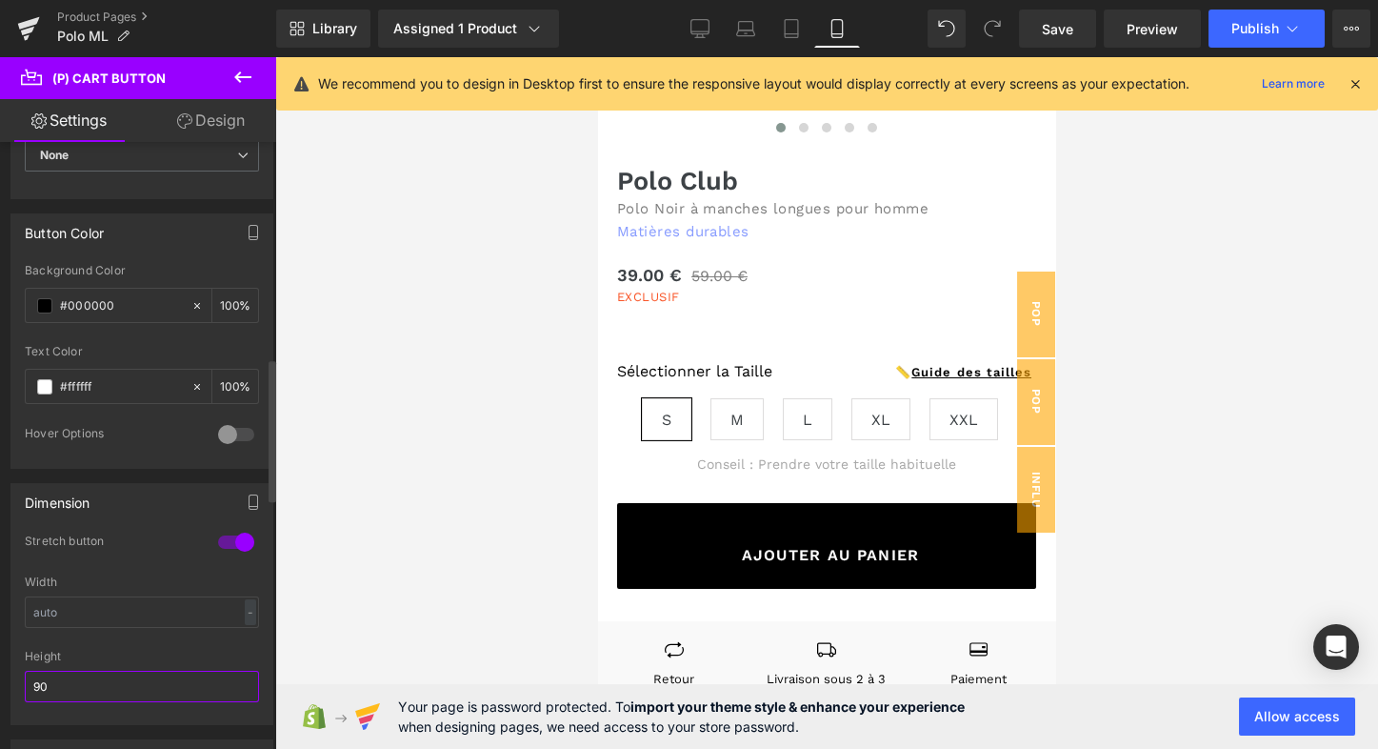
type input "9"
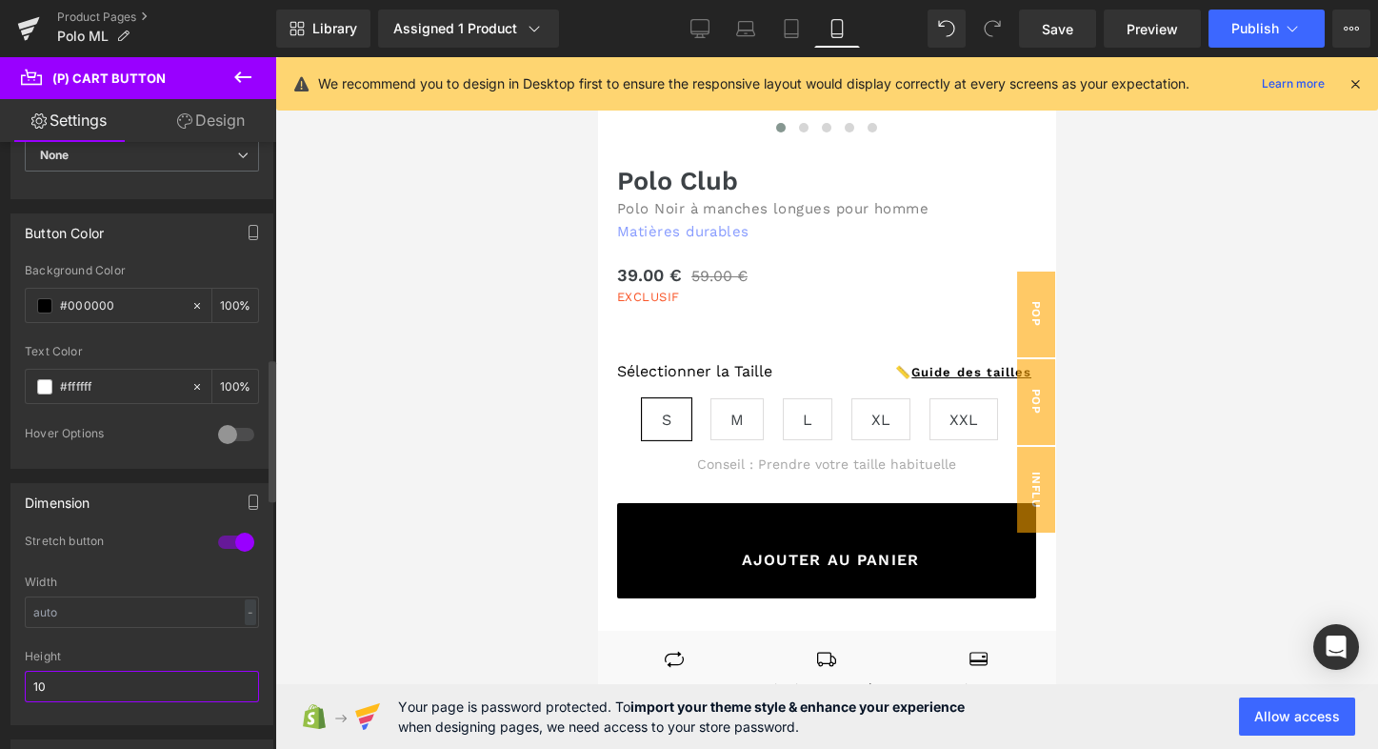
type input "1"
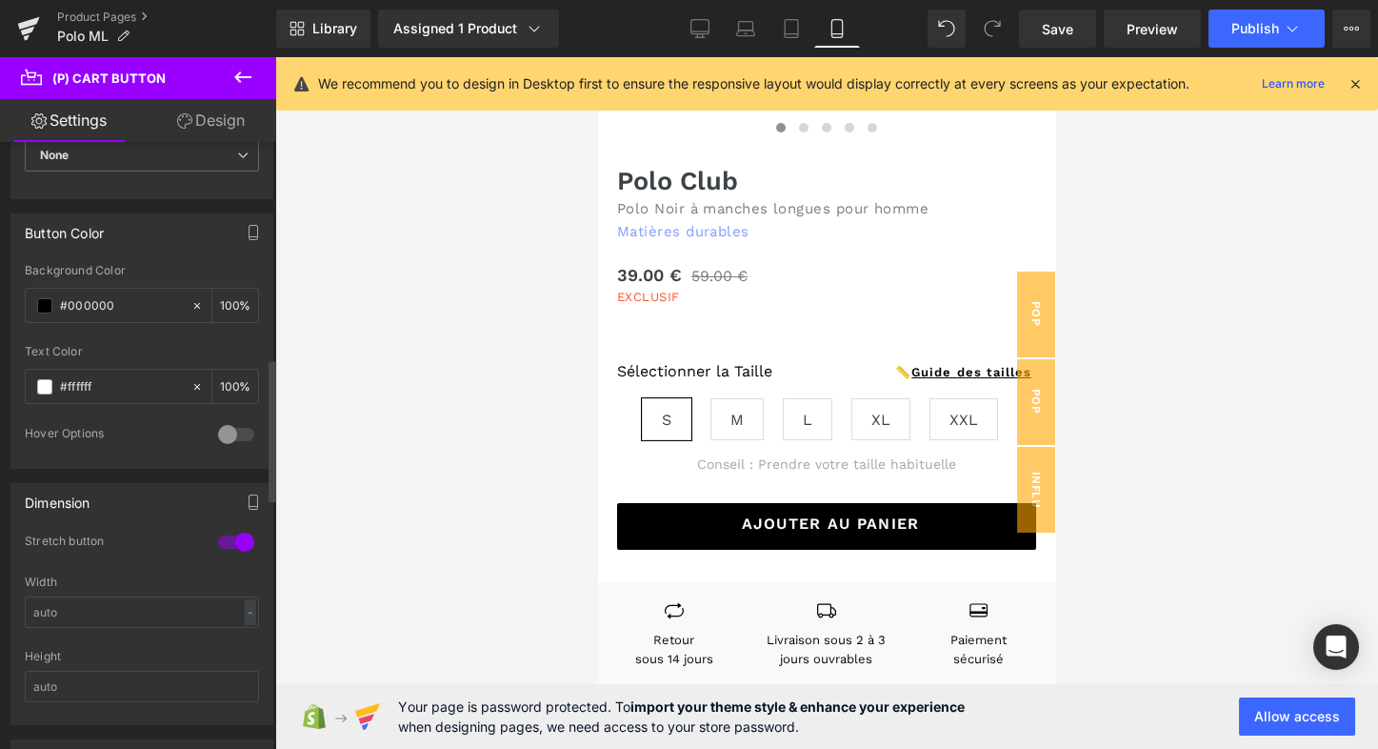
click at [115, 558] on div "Stretch button" at bounding box center [142, 554] width 234 height 42
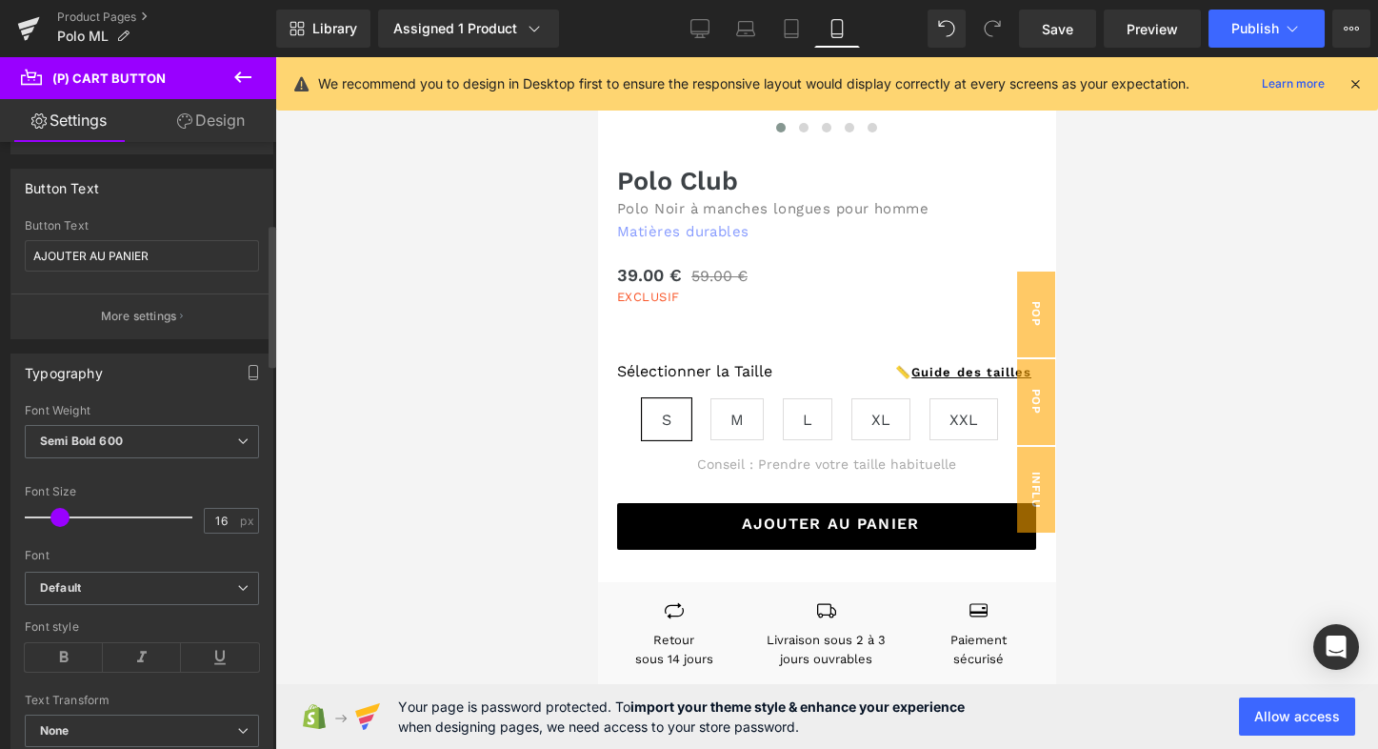
scroll to position [347, 0]
click at [208, 577] on b "Default" at bounding box center [138, 585] width 197 height 16
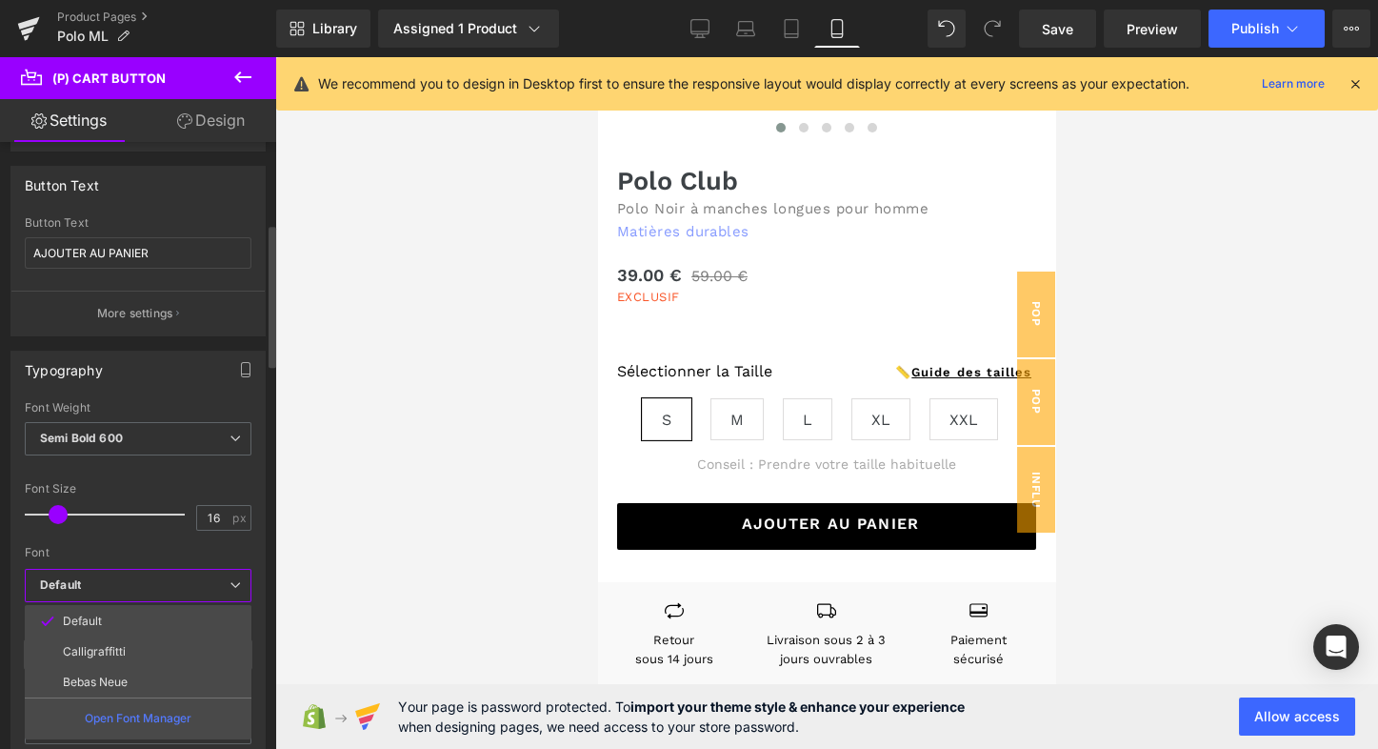
click at [207, 577] on b "Default" at bounding box center [135, 585] width 190 height 16
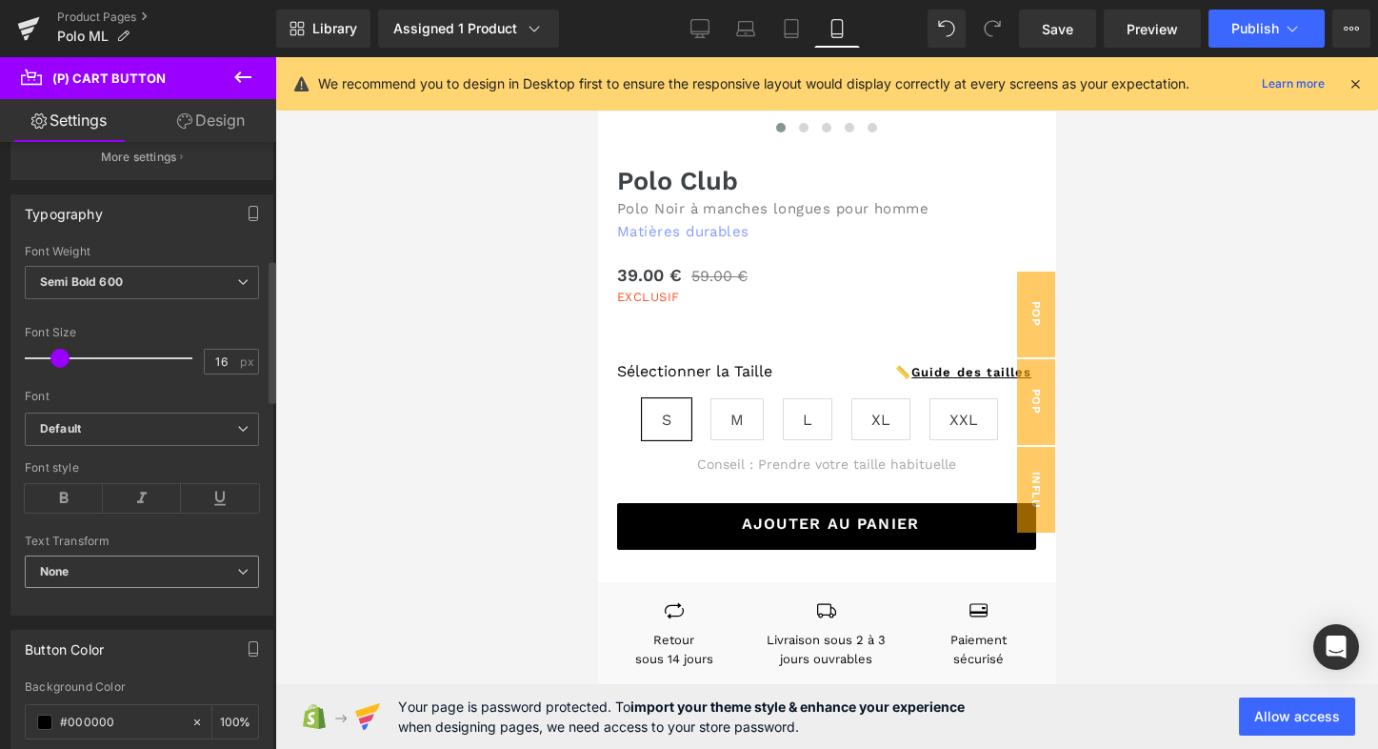
scroll to position [510, 0]
click at [231, 423] on span "Default" at bounding box center [142, 422] width 234 height 33
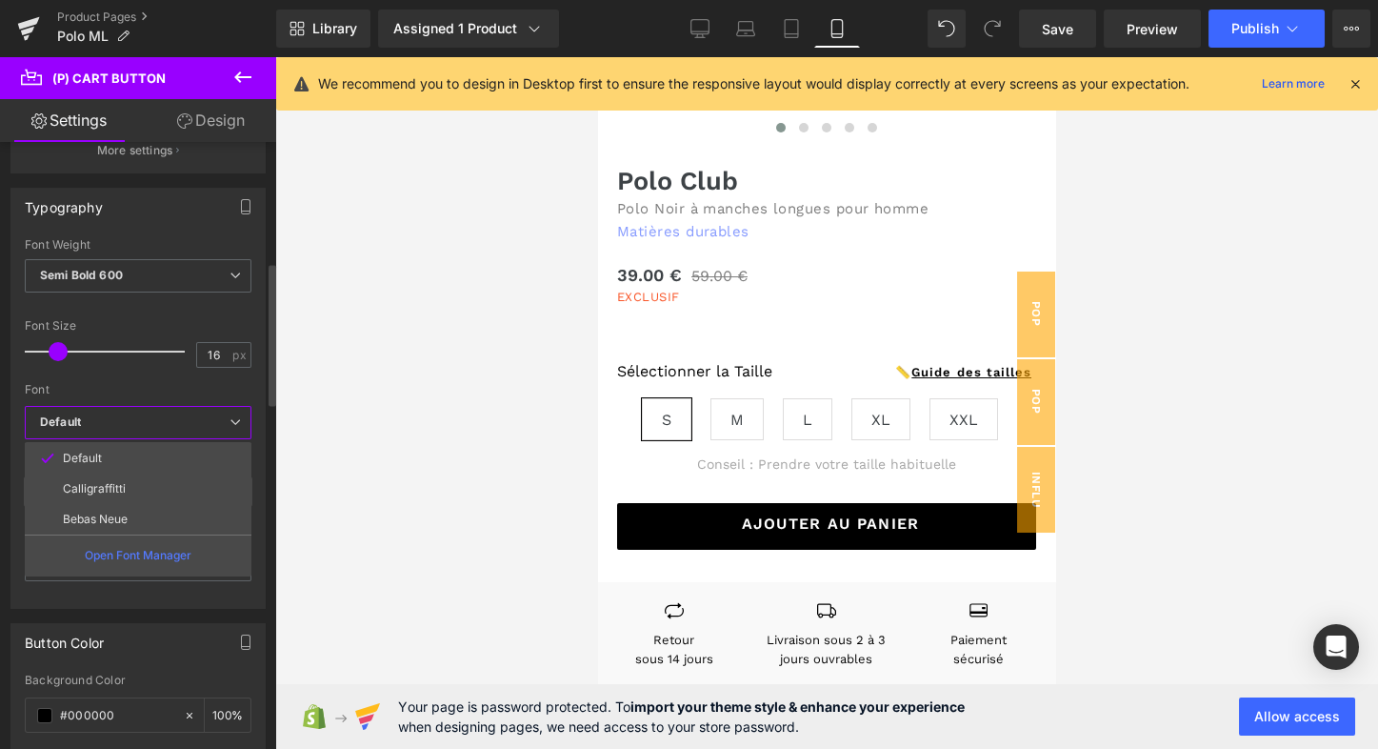
click at [231, 408] on span "Default" at bounding box center [138, 422] width 227 height 33
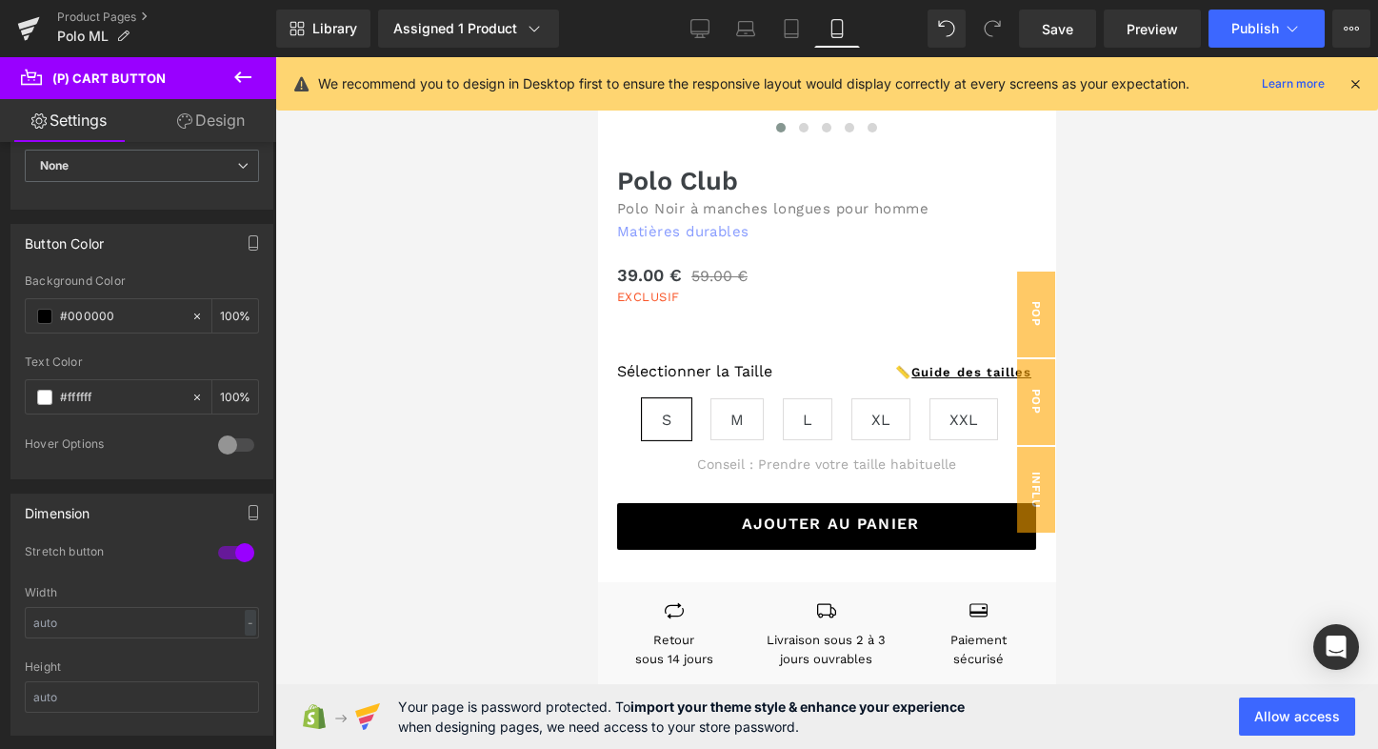
scroll to position [904, 0]
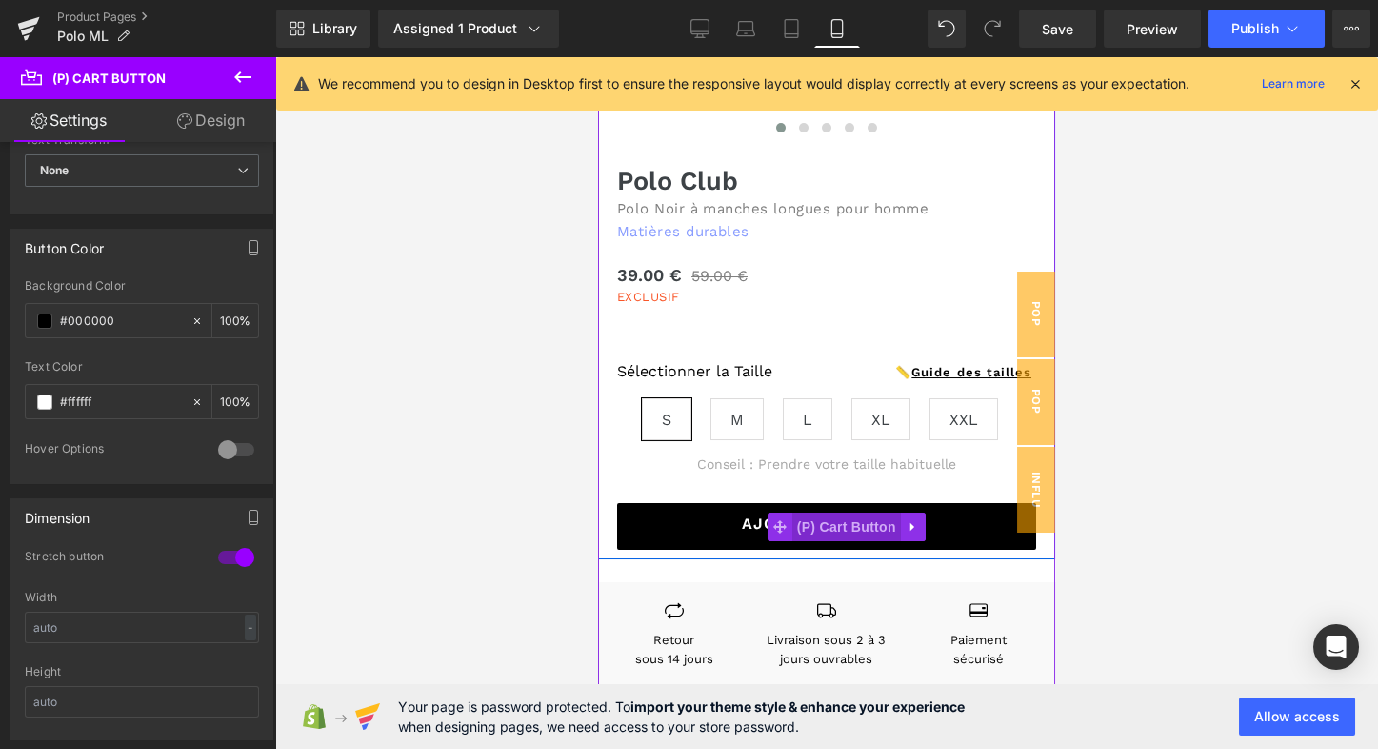
click at [795, 528] on span "(P) Cart Button" at bounding box center [847, 527] width 109 height 29
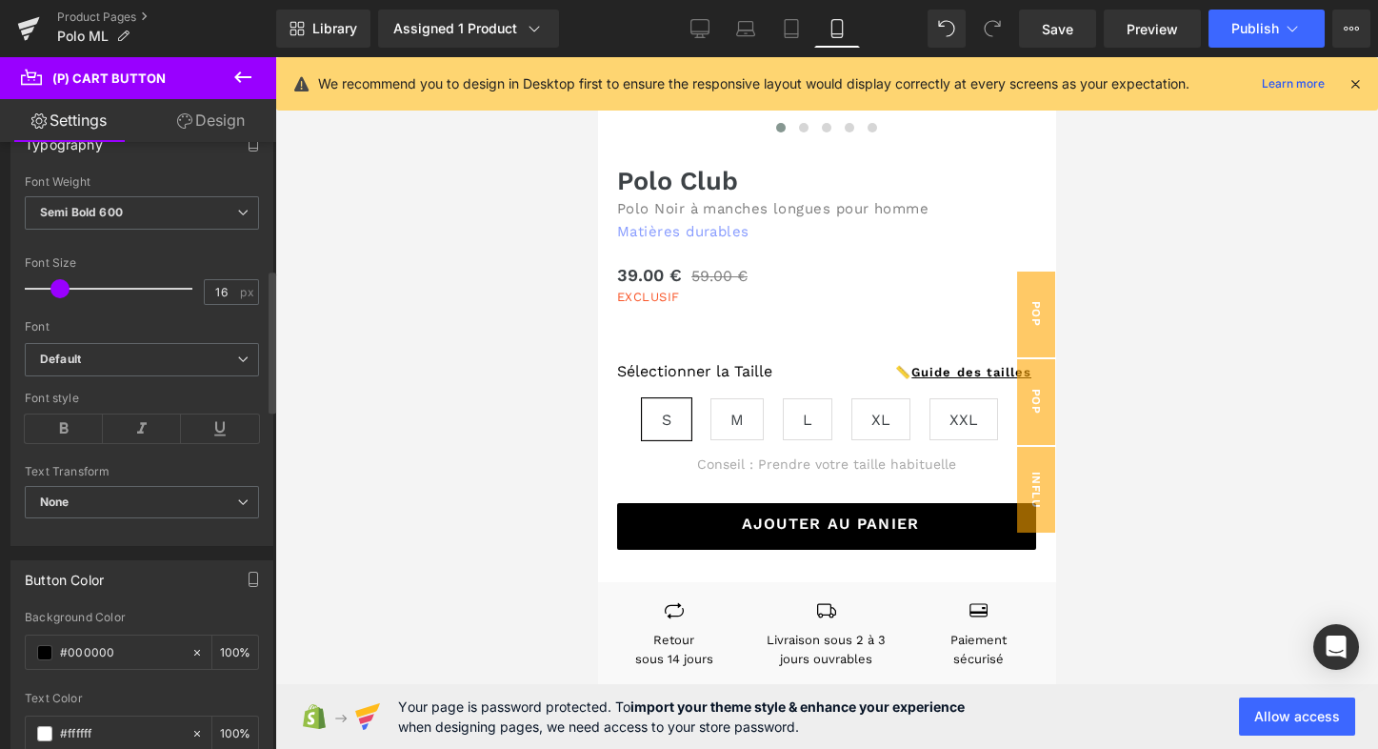
scroll to position [520, 0]
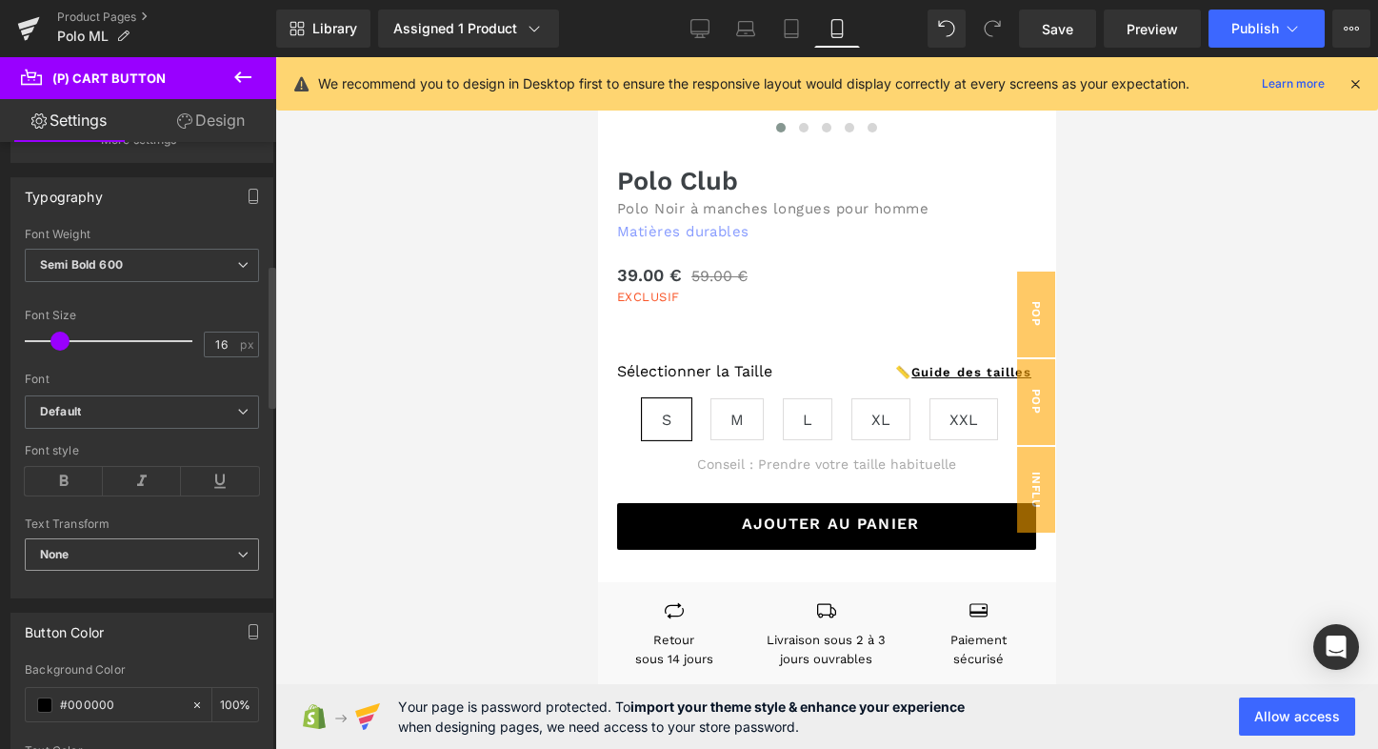
click at [241, 545] on span "None" at bounding box center [142, 554] width 234 height 33
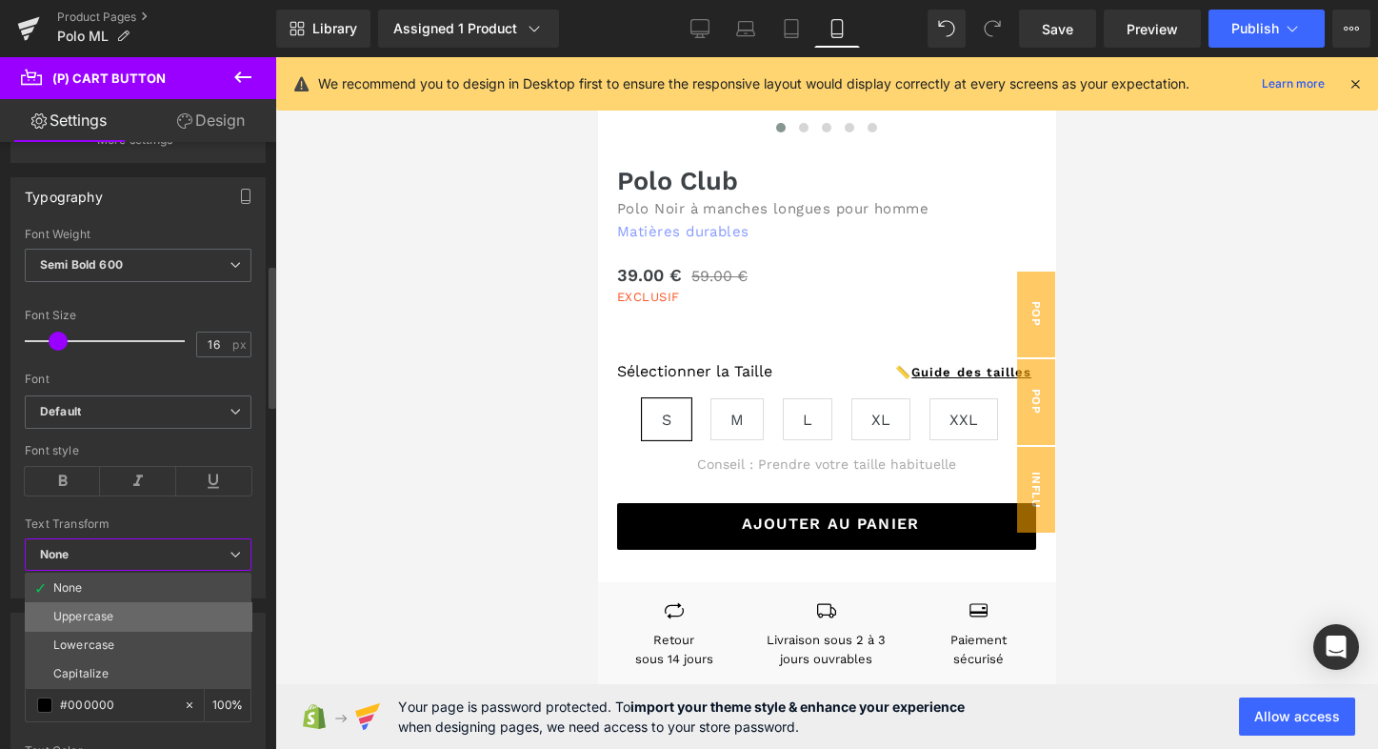
click at [108, 610] on div "Uppercase" at bounding box center [83, 616] width 60 height 13
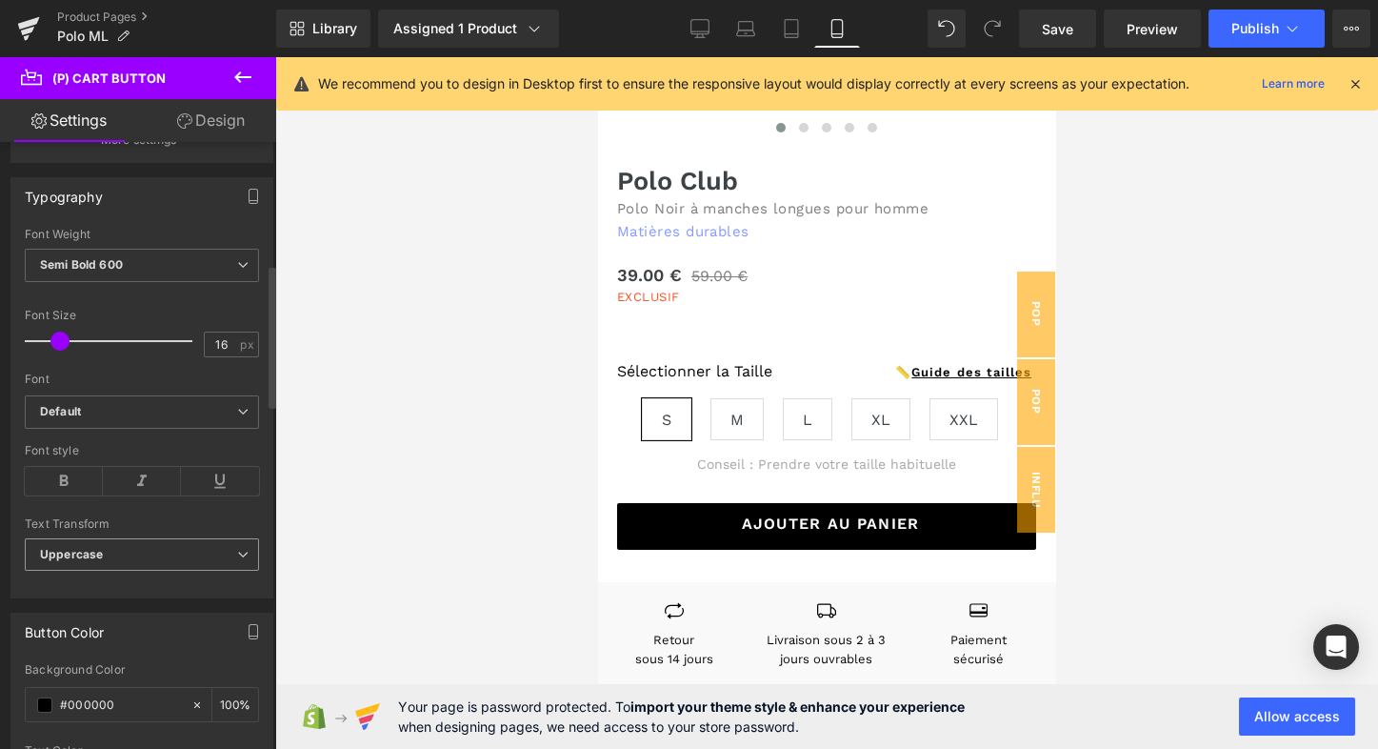
click at [180, 553] on span "Uppercase" at bounding box center [142, 554] width 234 height 33
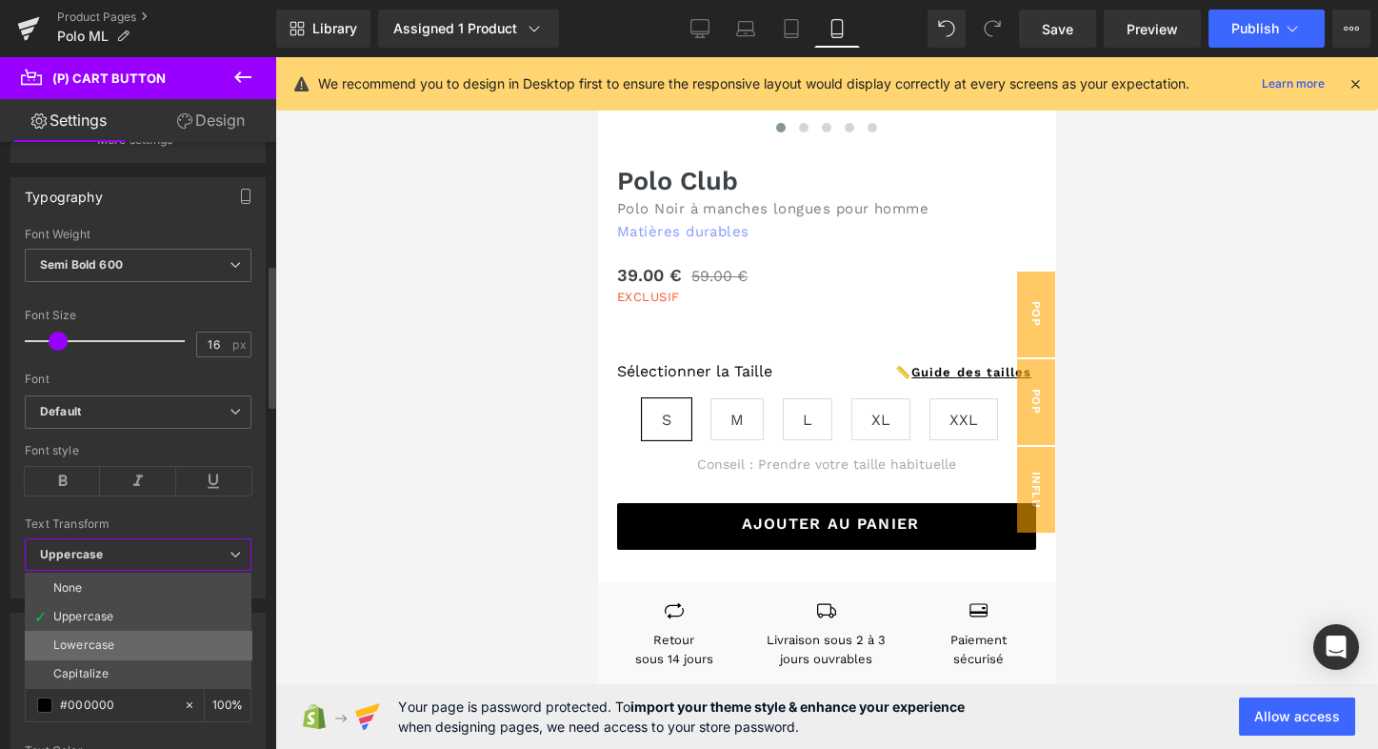
click at [85, 638] on div "Lowercase" at bounding box center [83, 644] width 61 height 13
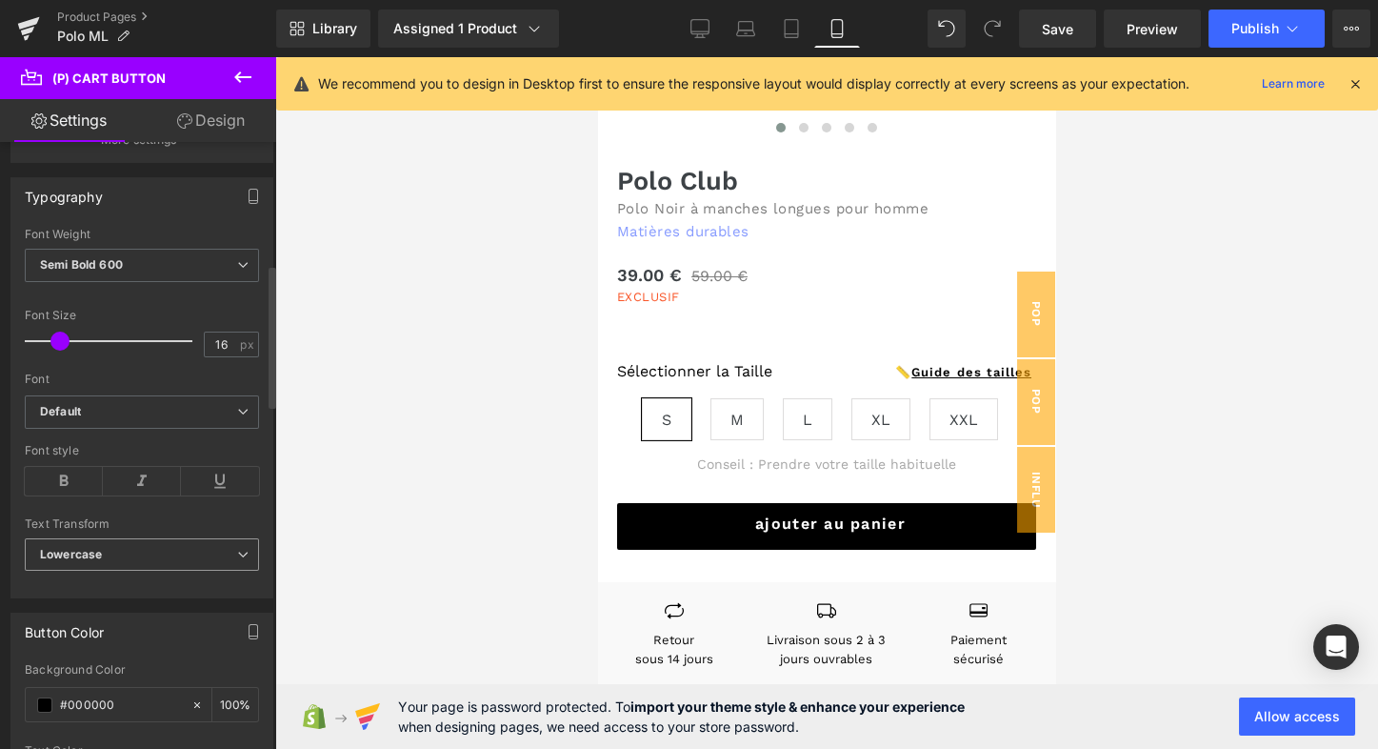
click at [208, 547] on span "Lowercase" at bounding box center [142, 554] width 234 height 33
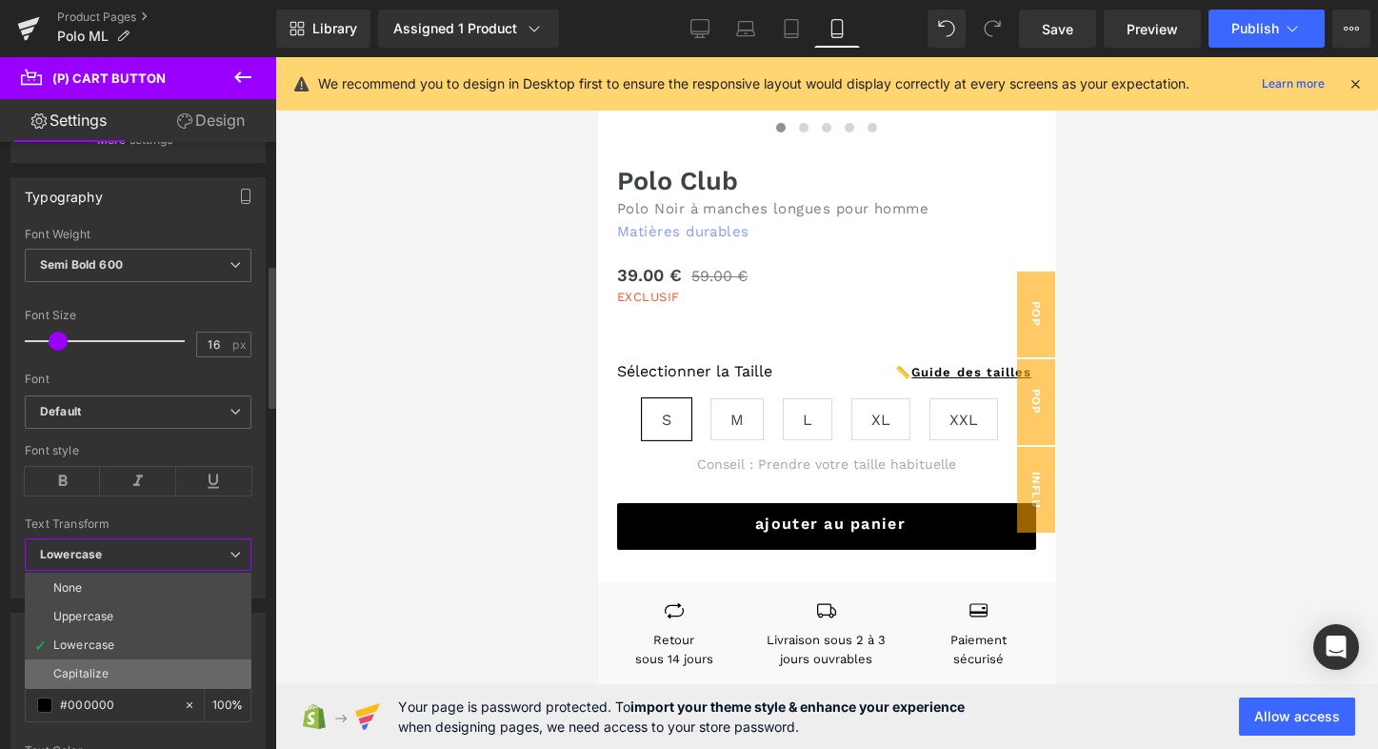
click at [94, 667] on div "Capitalize" at bounding box center [80, 673] width 55 height 13
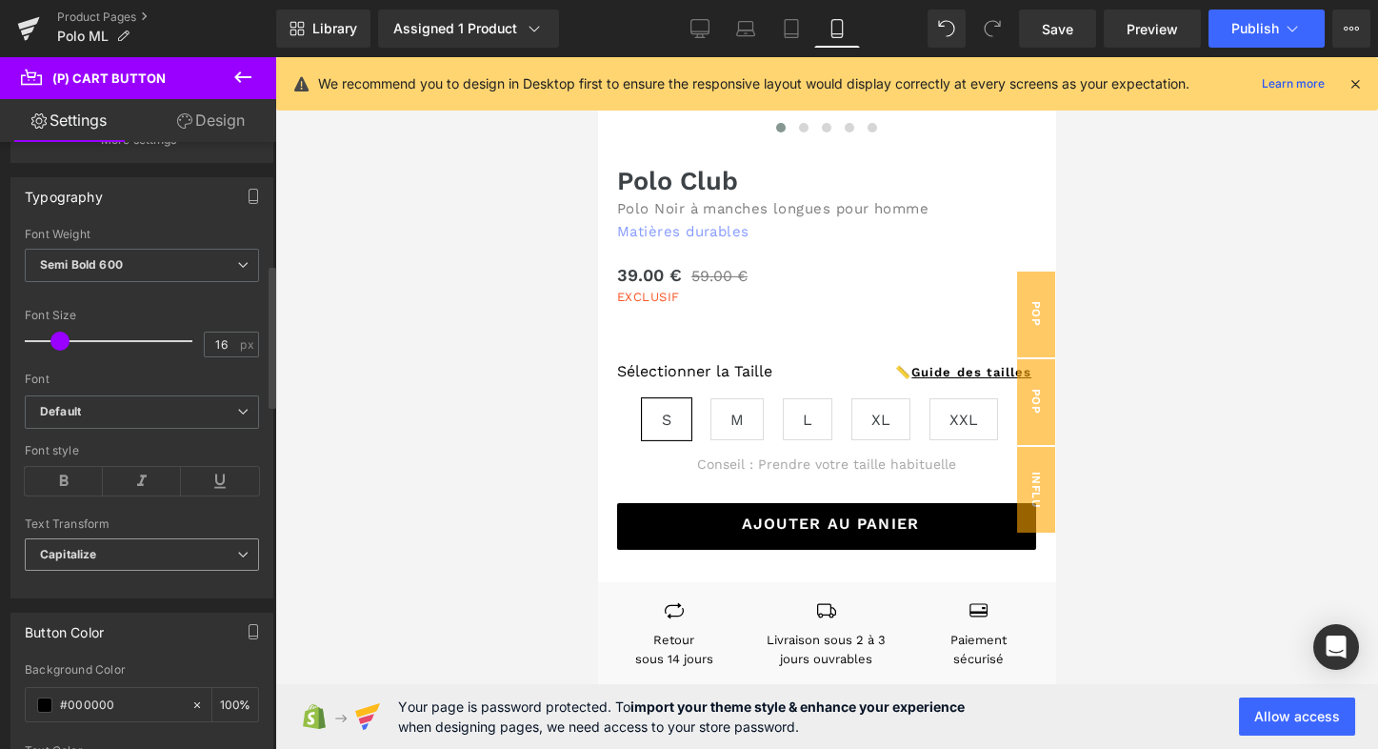
click at [237, 549] on icon at bounding box center [242, 554] width 11 height 11
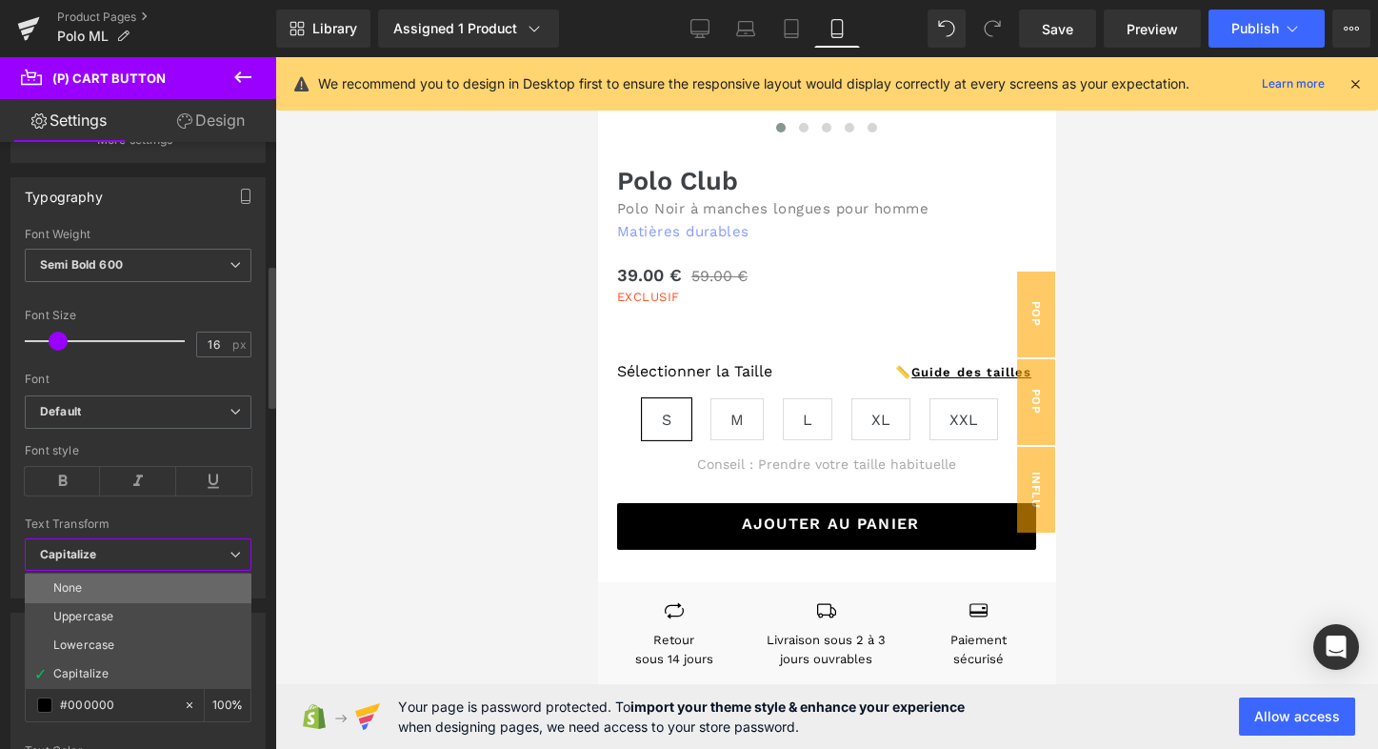
click at [95, 577] on li "None" at bounding box center [138, 587] width 227 height 29
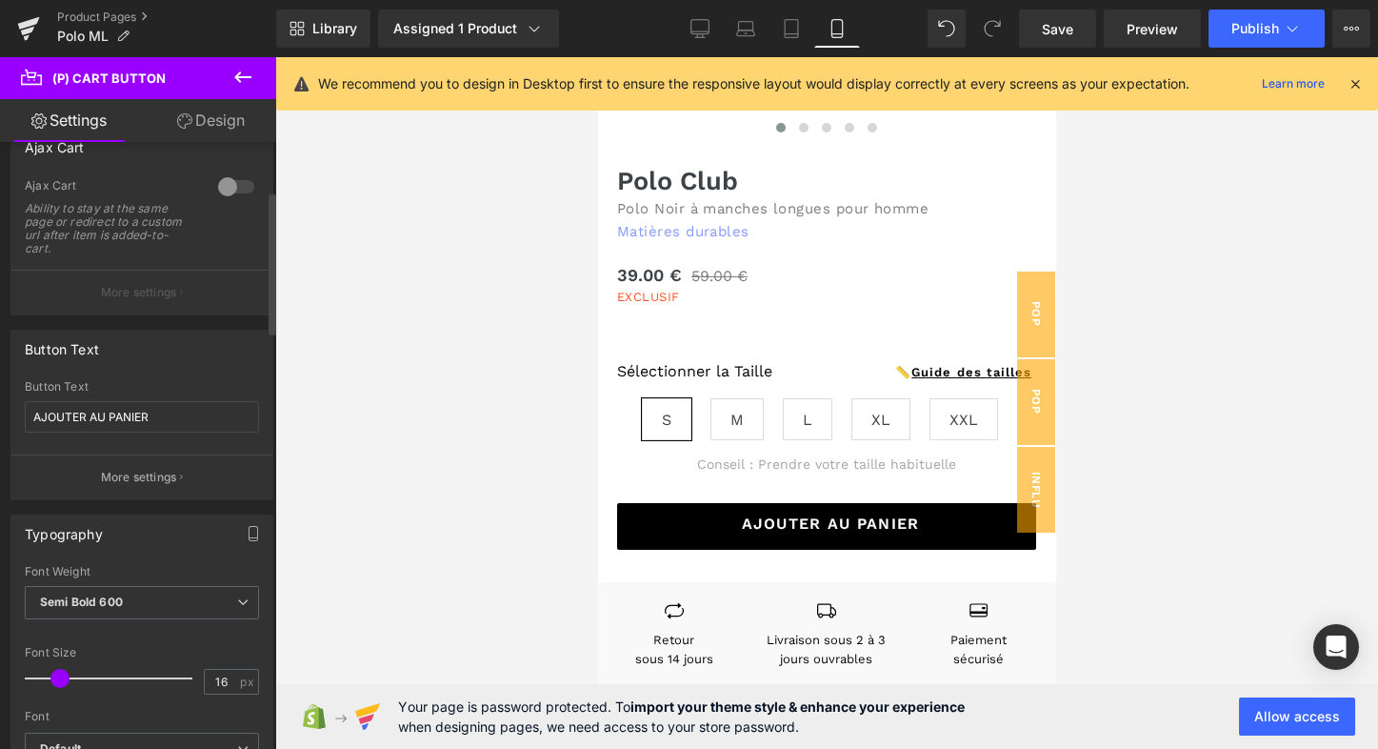
scroll to position [206, 0]
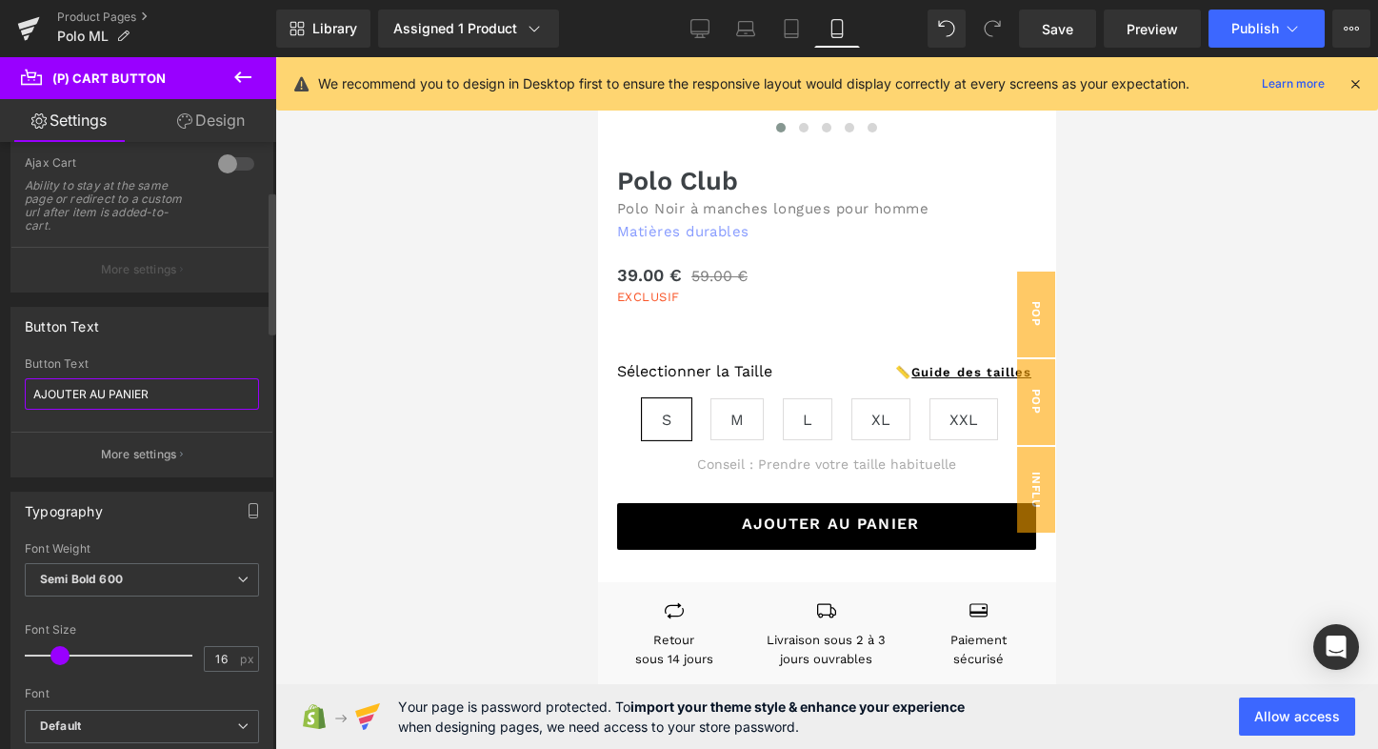
click at [83, 394] on input "AJOUTER AU PANIER" at bounding box center [142, 393] width 234 height 31
drag, startPoint x: 44, startPoint y: 393, endPoint x: 87, endPoint y: 393, distance: 42.9
click at [87, 393] on input "AJOUTER AU PANIER" at bounding box center [142, 393] width 234 height 31
drag, startPoint x: 129, startPoint y: 395, endPoint x: 210, endPoint y: 399, distance: 81.1
click at [208, 399] on input "Ajouter au panier AU PANIER" at bounding box center [142, 393] width 234 height 31
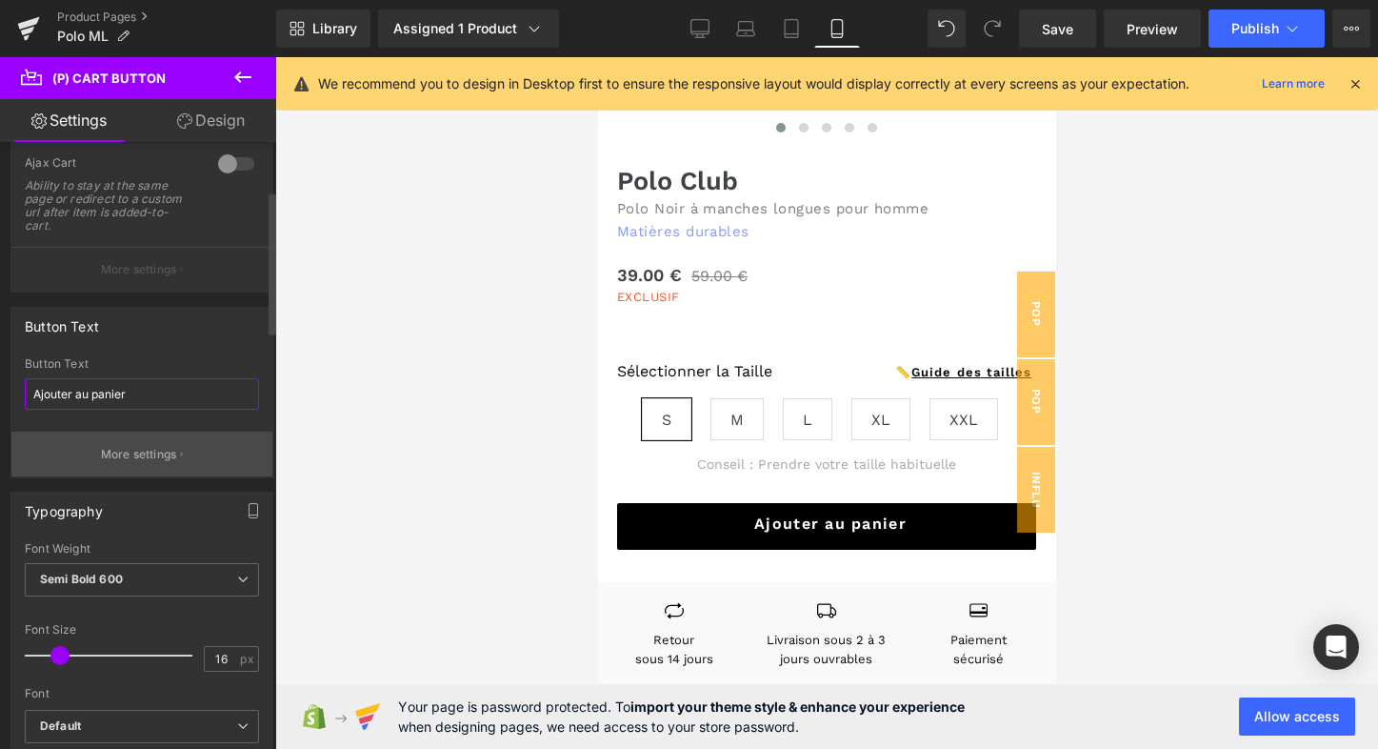
type input "Ajouter au panier"
click at [124, 457] on p "More settings" at bounding box center [139, 454] width 76 height 17
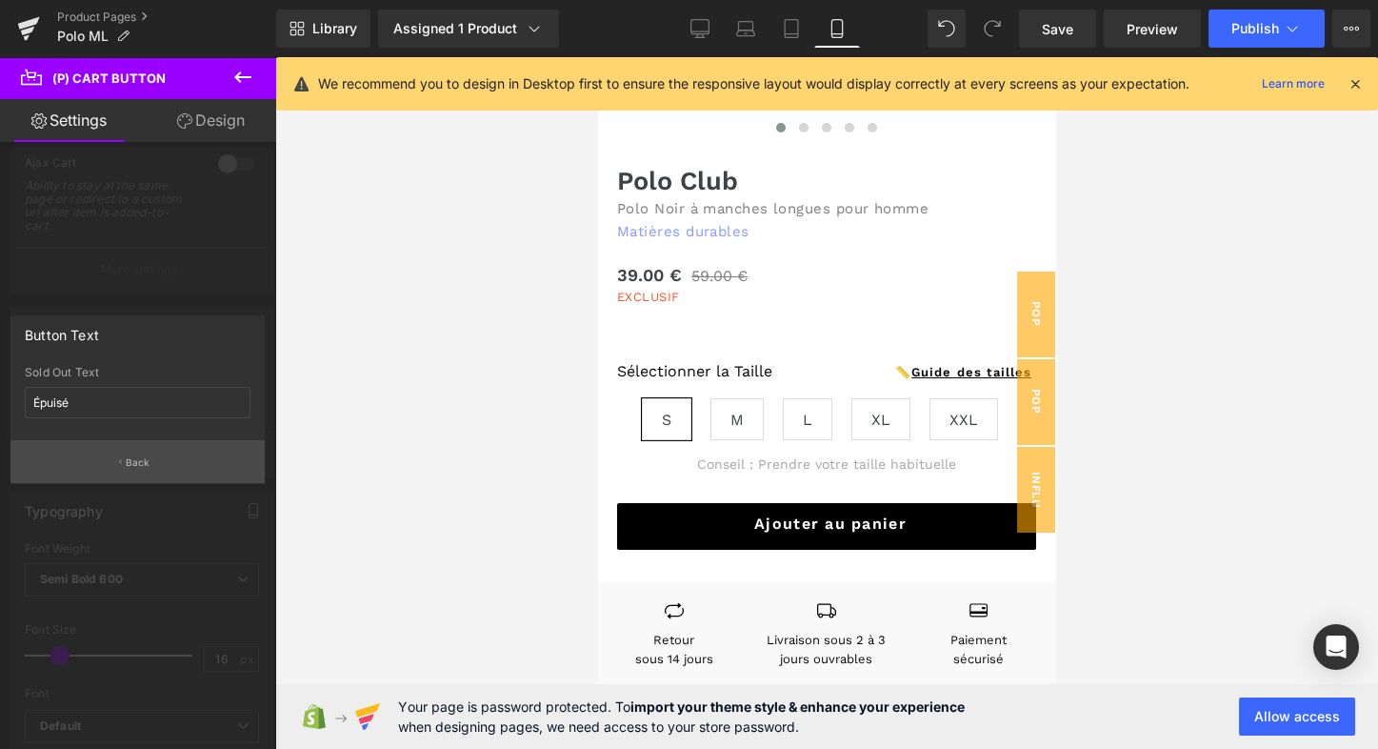
click at [145, 460] on p "Back" at bounding box center [138, 462] width 25 height 14
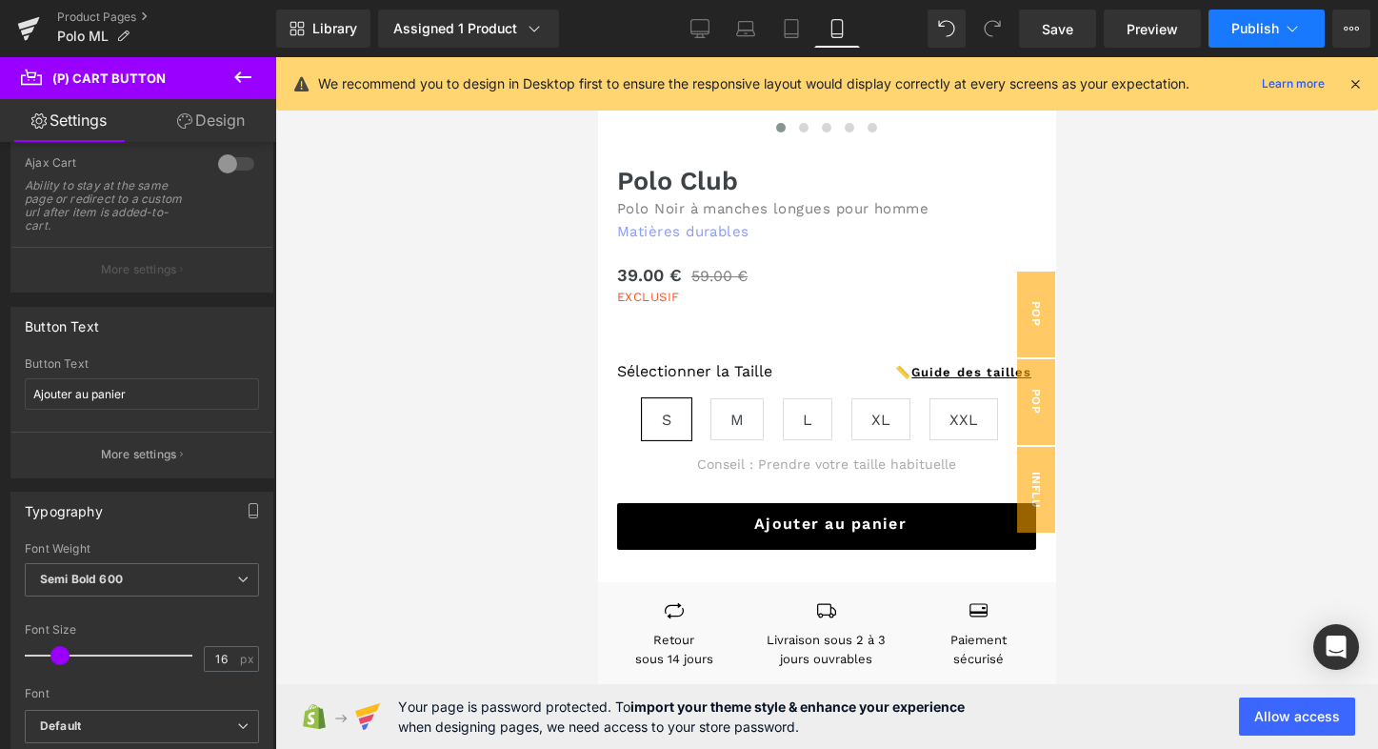
click at [1288, 25] on icon at bounding box center [1292, 28] width 19 height 19
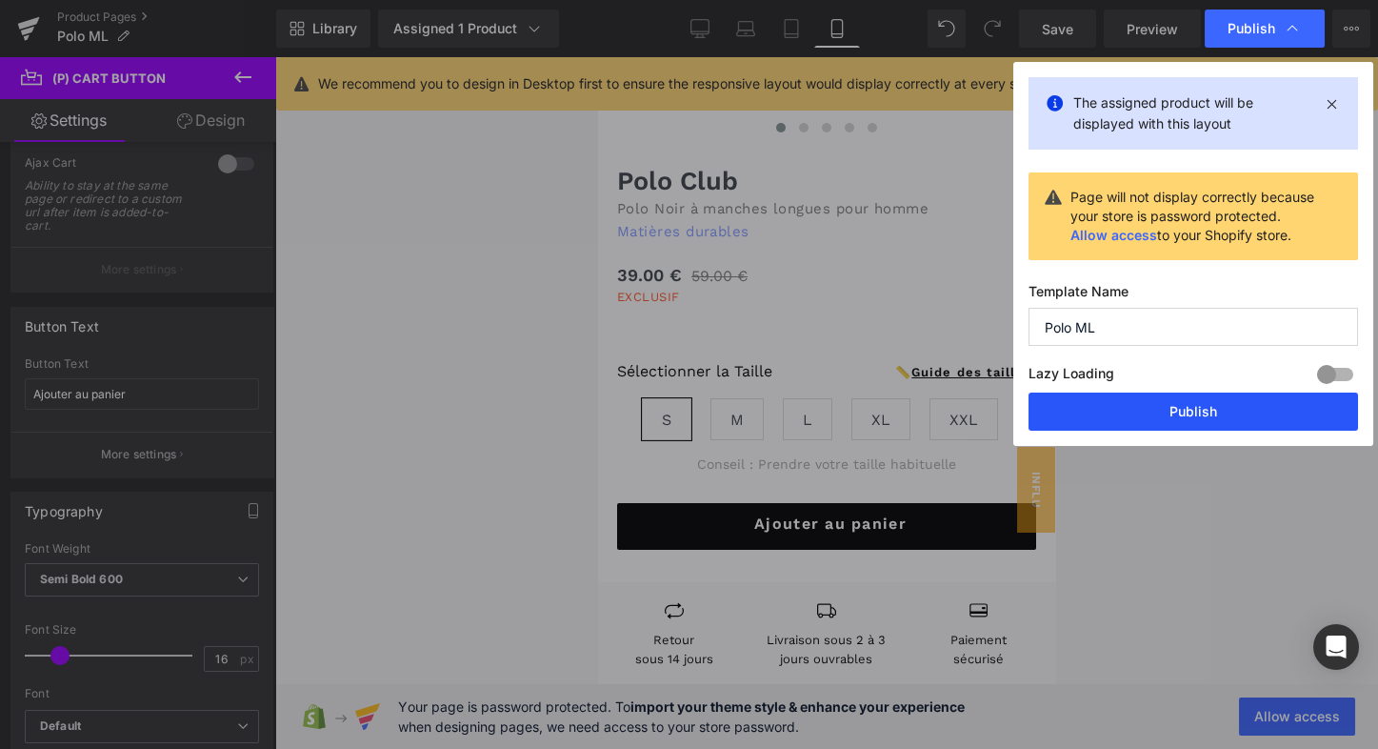
click at [1146, 399] on button "Publish" at bounding box center [1194, 411] width 330 height 38
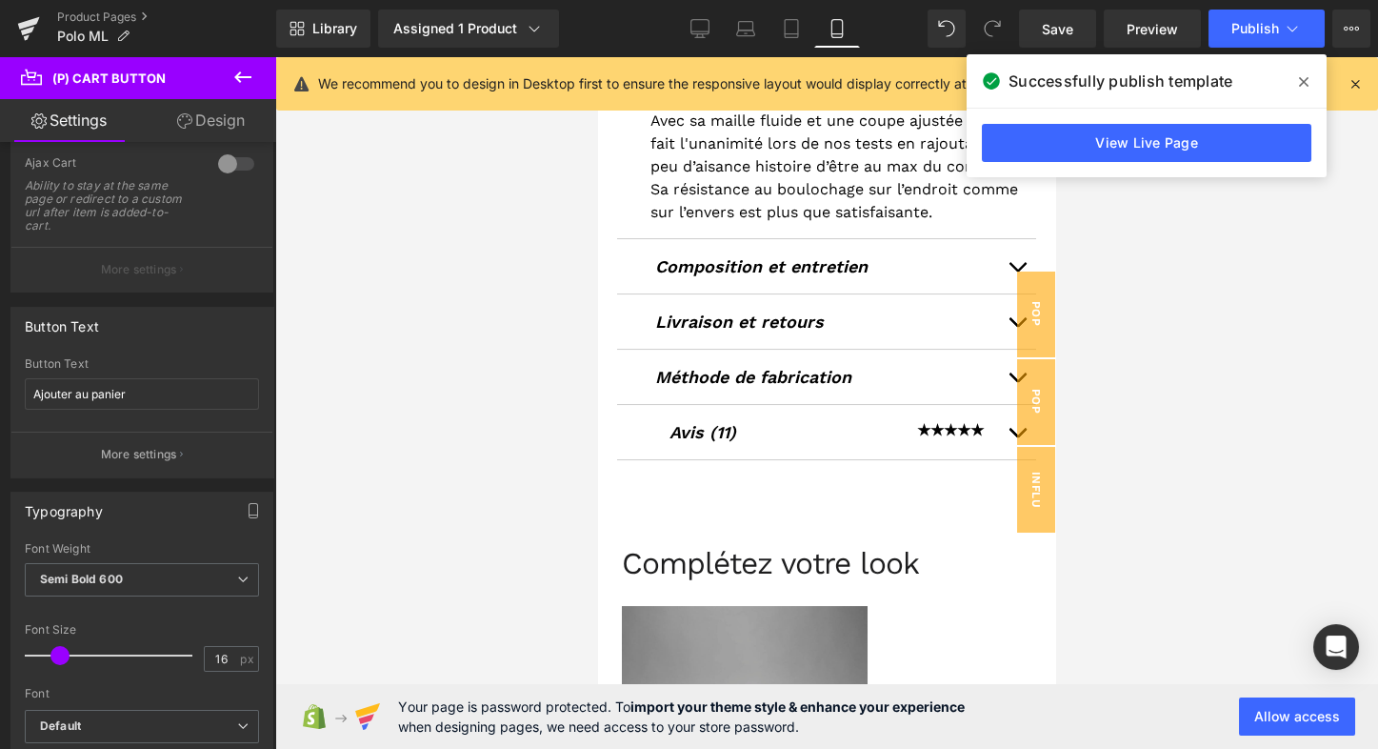
scroll to position [1591, 0]
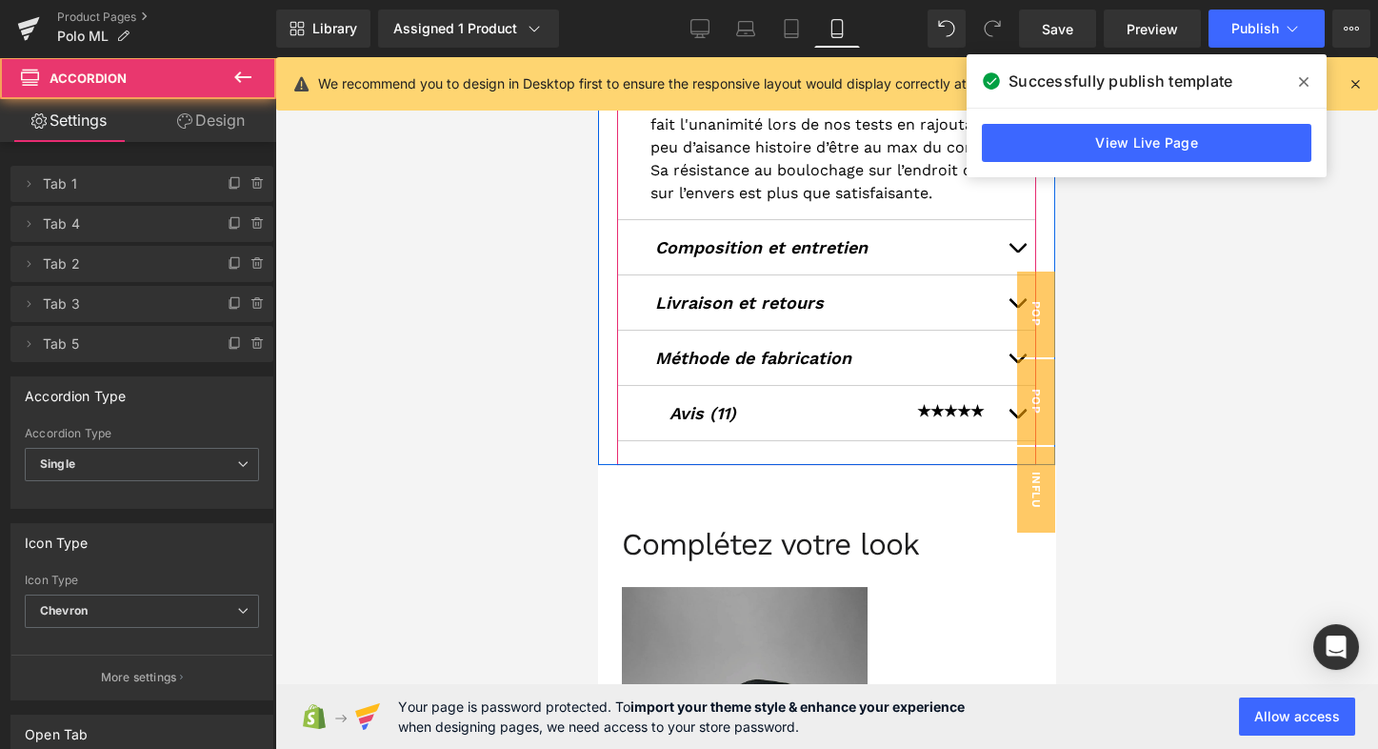
click at [1002, 403] on button "button" at bounding box center [1017, 413] width 38 height 54
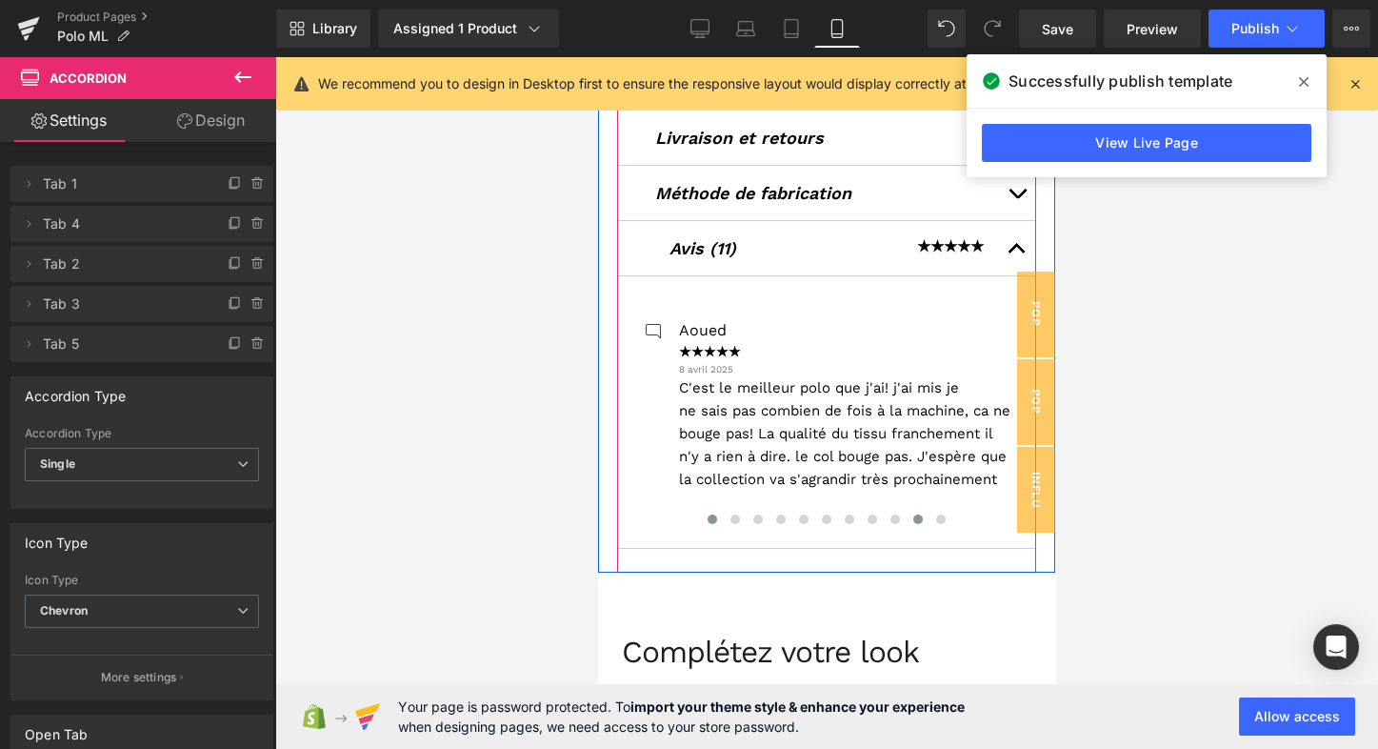
scroll to position [1253, 0]
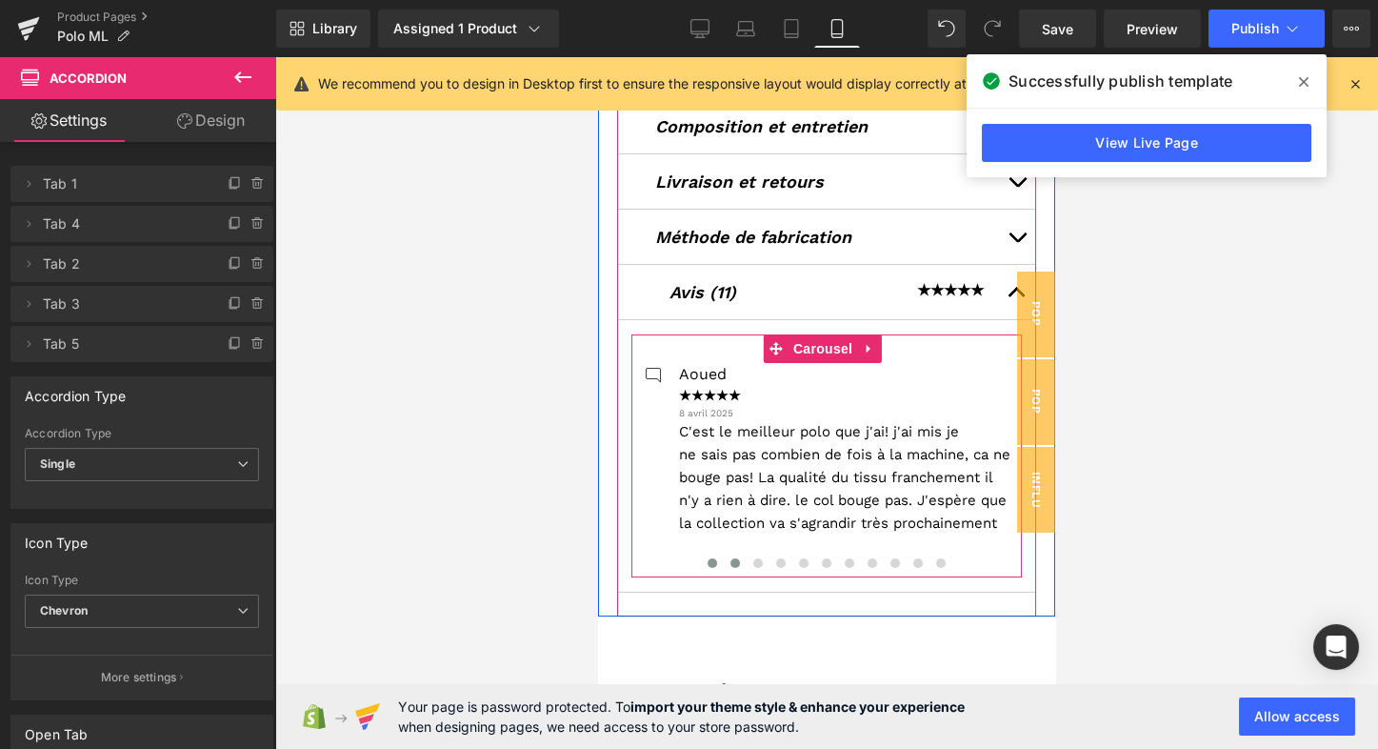
click at [733, 558] on span at bounding box center [736, 563] width 10 height 10
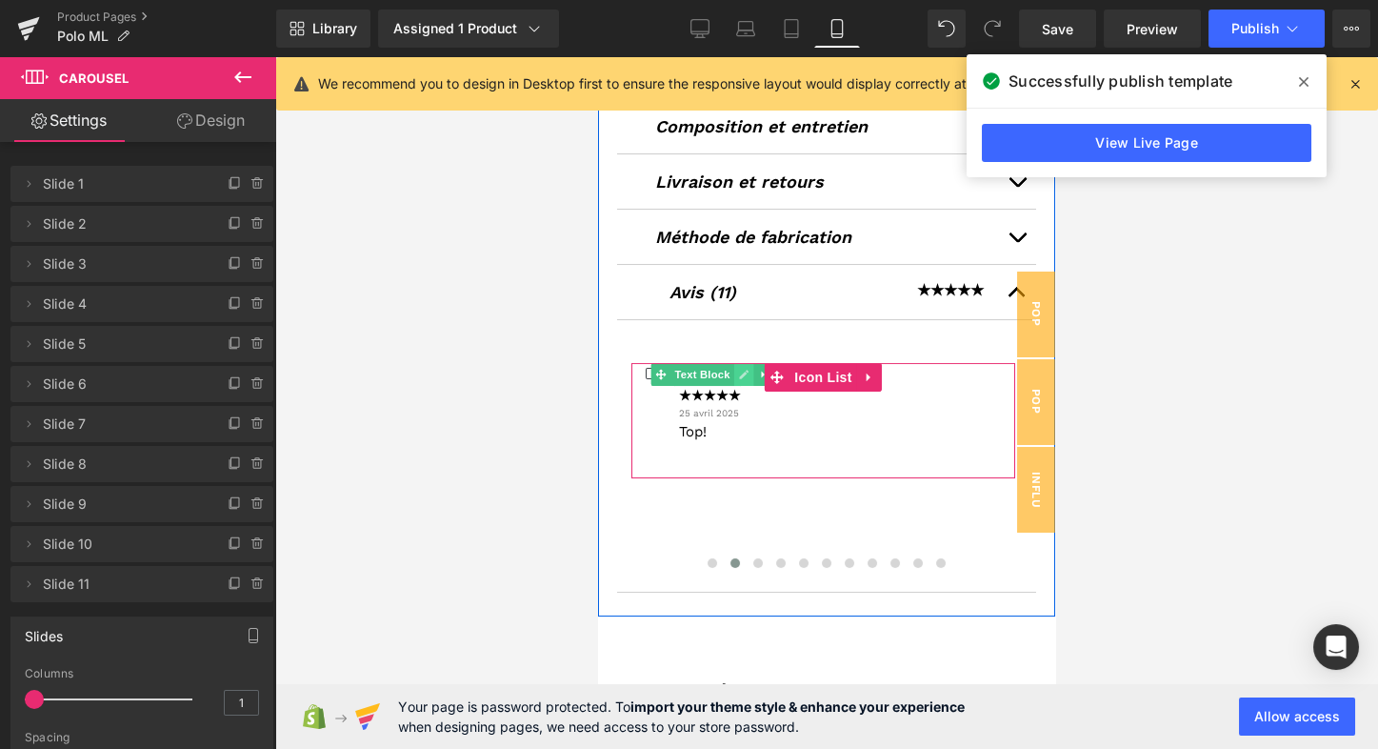
click at [745, 370] on icon at bounding box center [743, 374] width 10 height 11
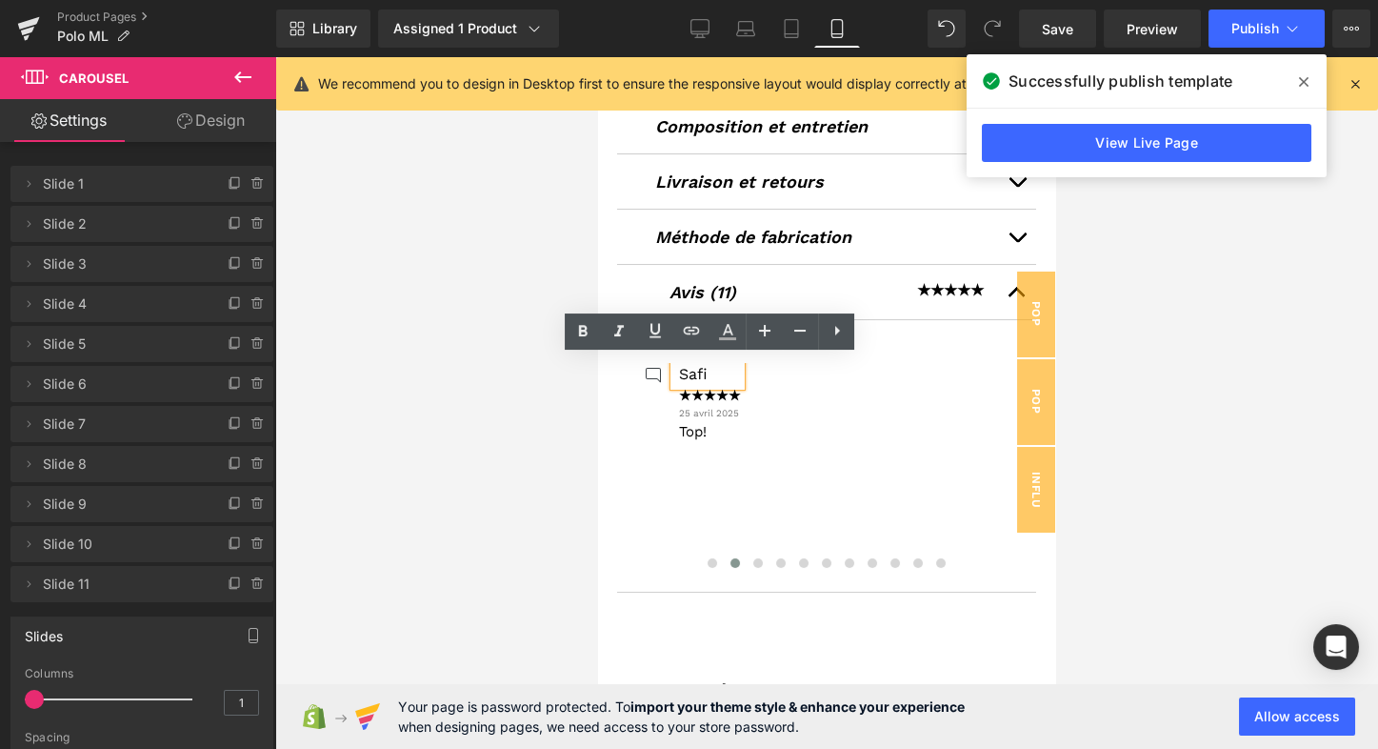
click at [722, 368] on p "Safi" at bounding box center [710, 374] width 62 height 23
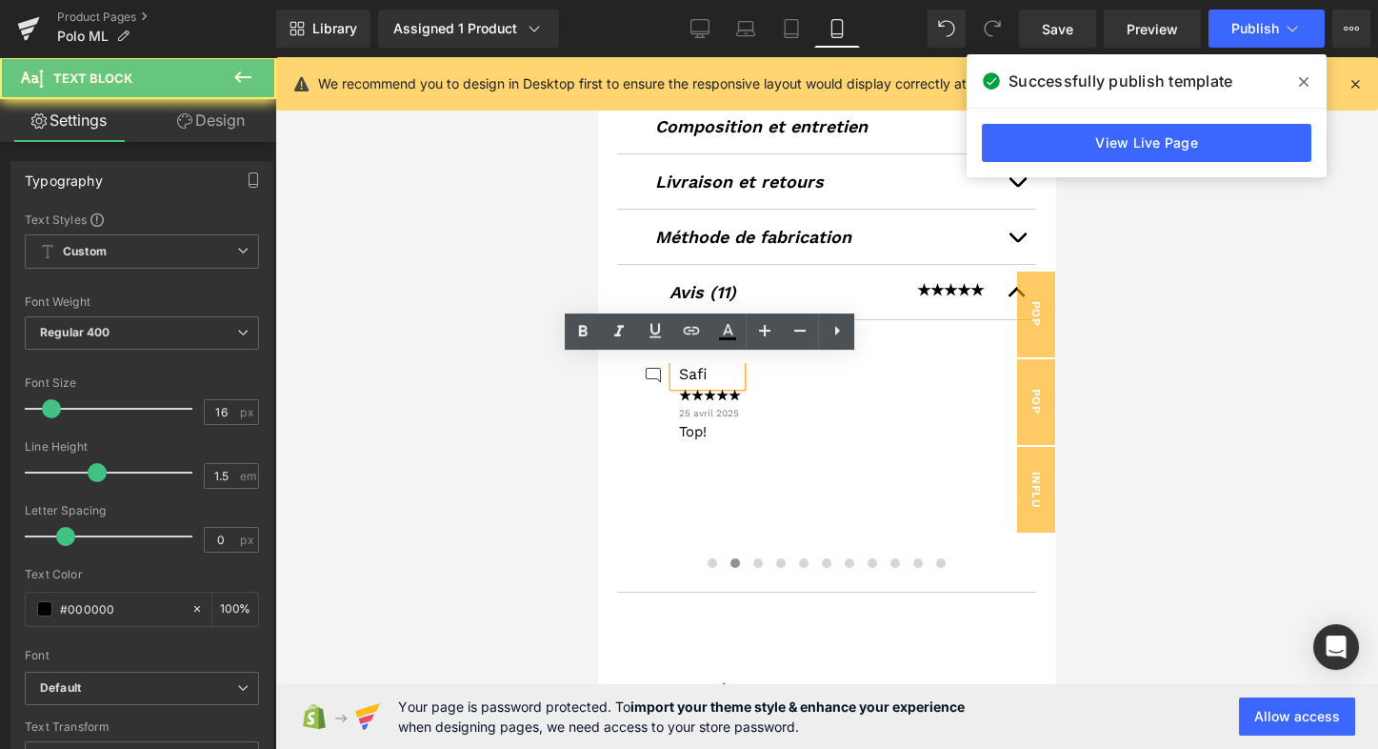
click at [722, 369] on p "Safi" at bounding box center [710, 374] width 62 height 23
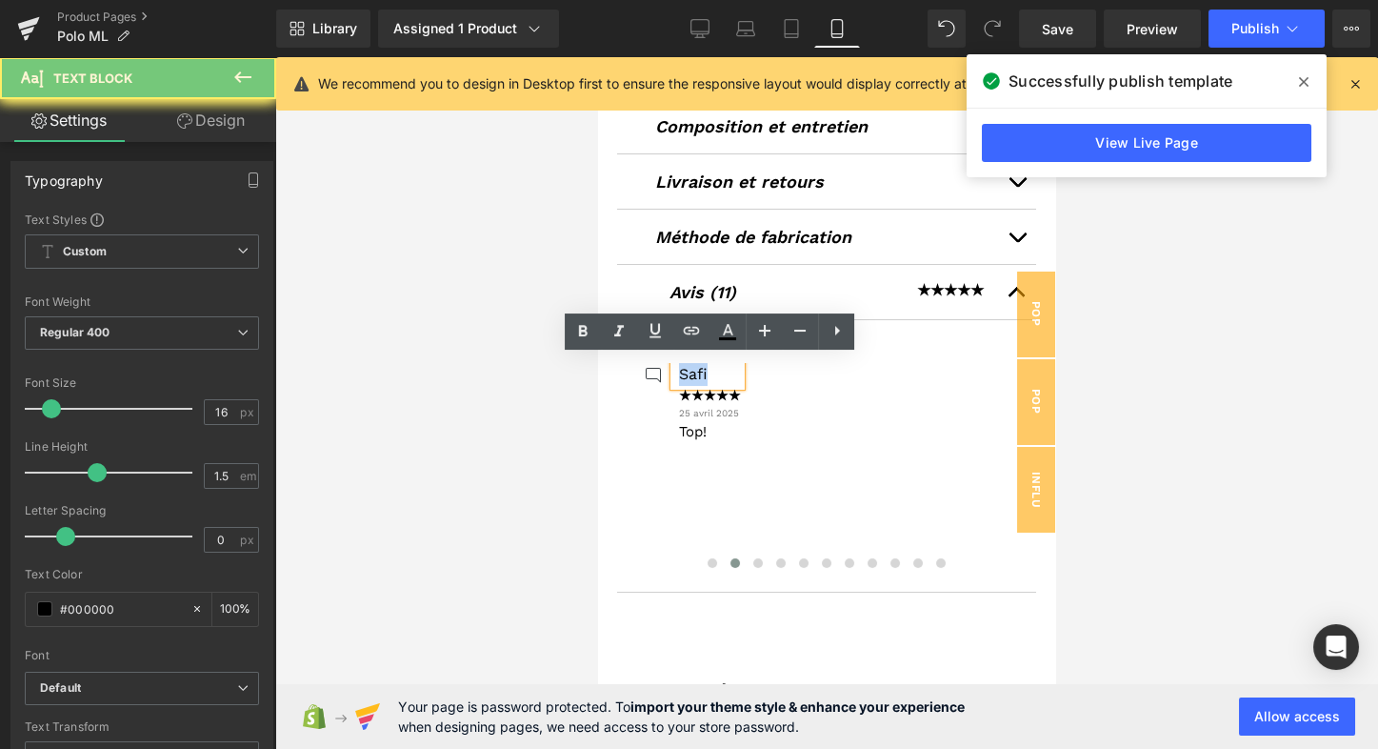
click at [722, 369] on p "Safi" at bounding box center [710, 374] width 62 height 23
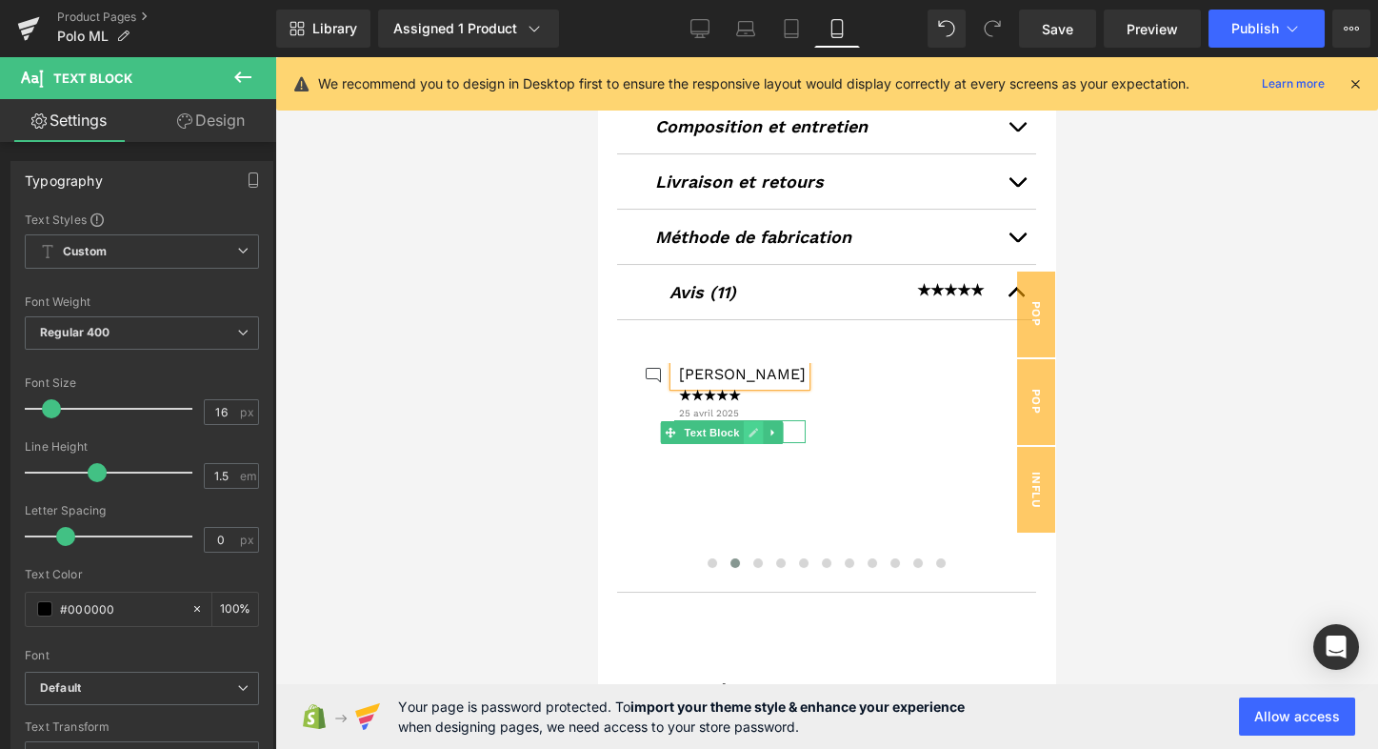
click at [754, 427] on icon at bounding box center [753, 432] width 10 height 11
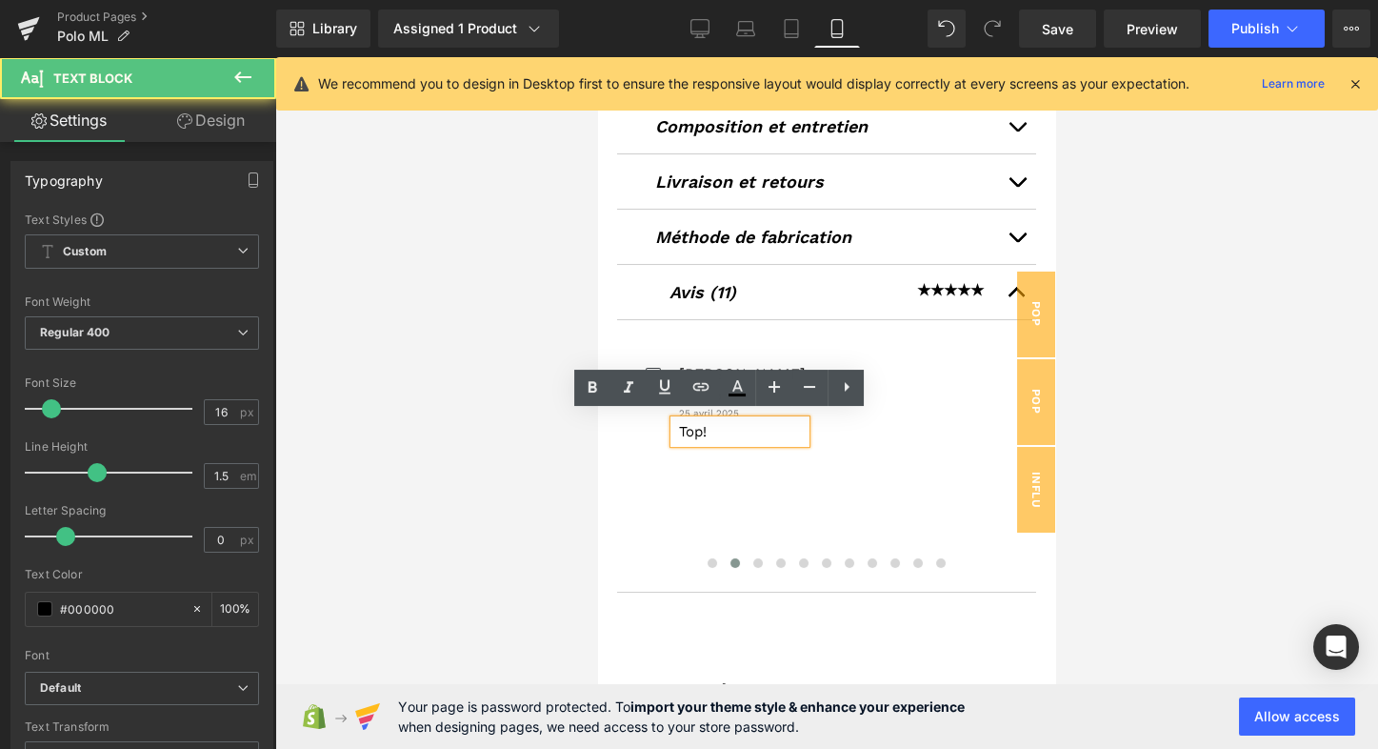
click at [709, 422] on p "Top!" at bounding box center [742, 431] width 127 height 23
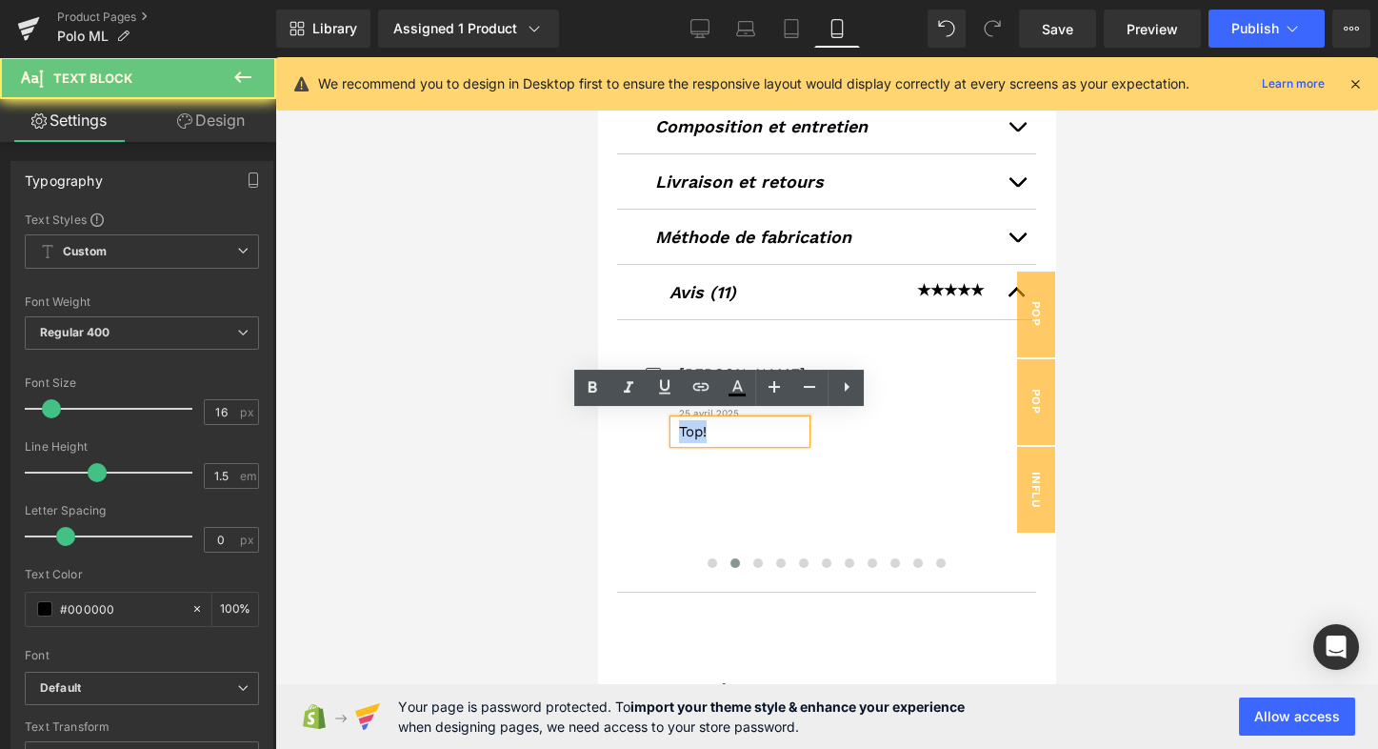
click at [709, 422] on p "Top!" at bounding box center [742, 431] width 127 height 23
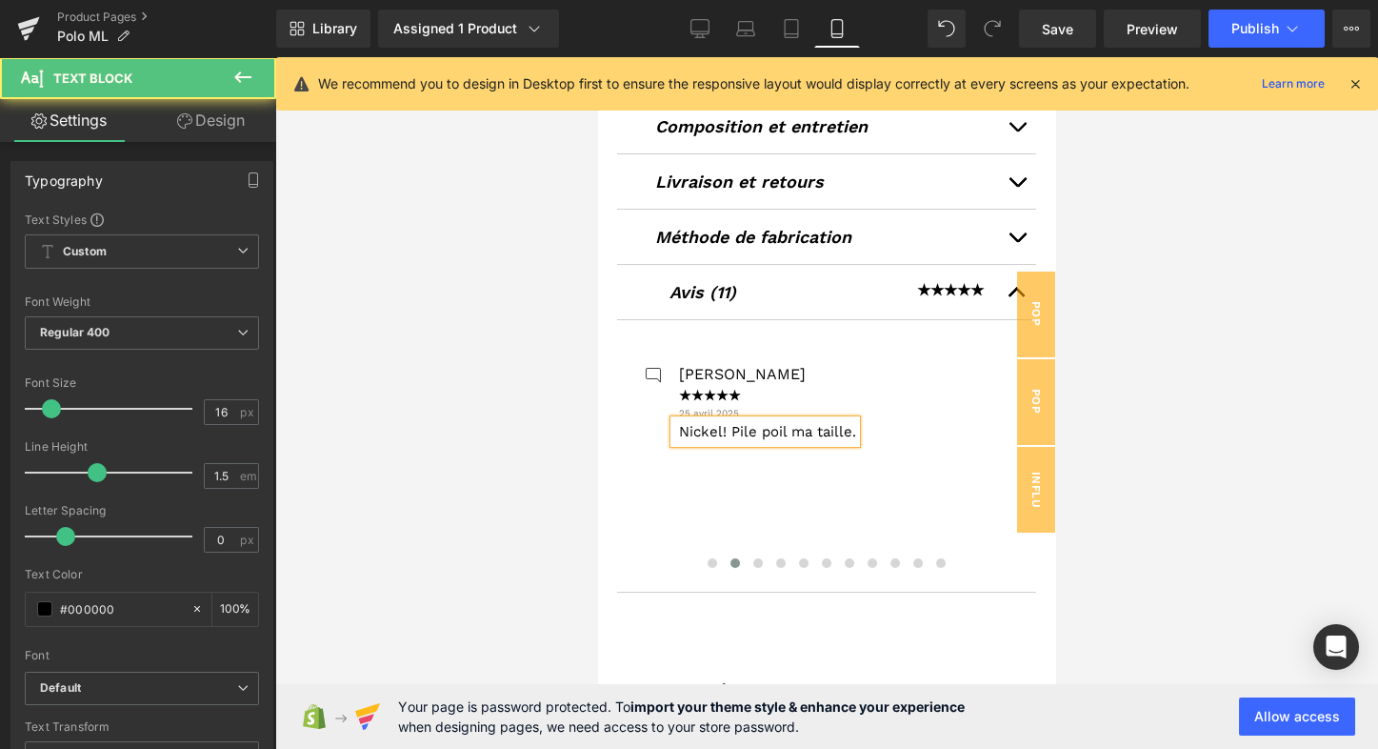
click at [782, 425] on span "Nickel! Pile poil ma taille." at bounding box center [767, 431] width 177 height 17
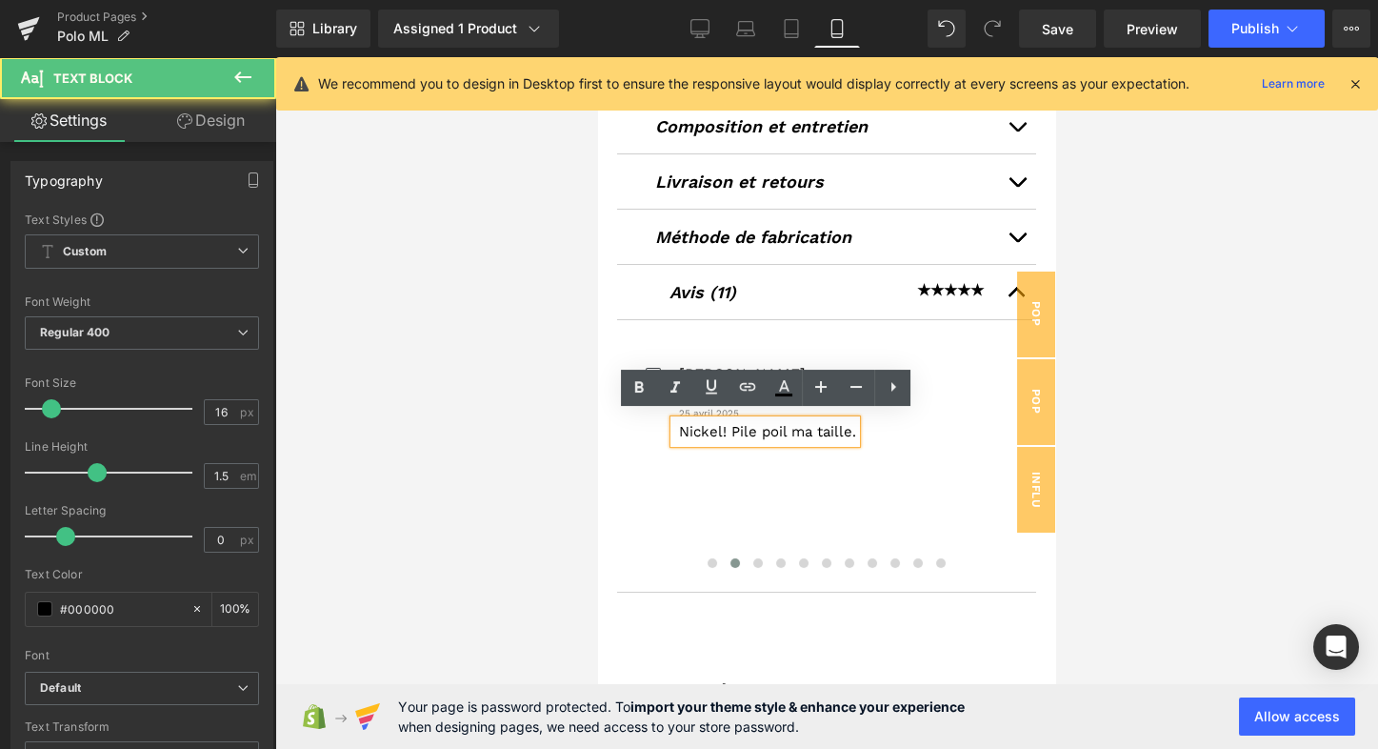
click at [779, 424] on span "Nickel! Pile poil ma taille." at bounding box center [767, 431] width 177 height 17
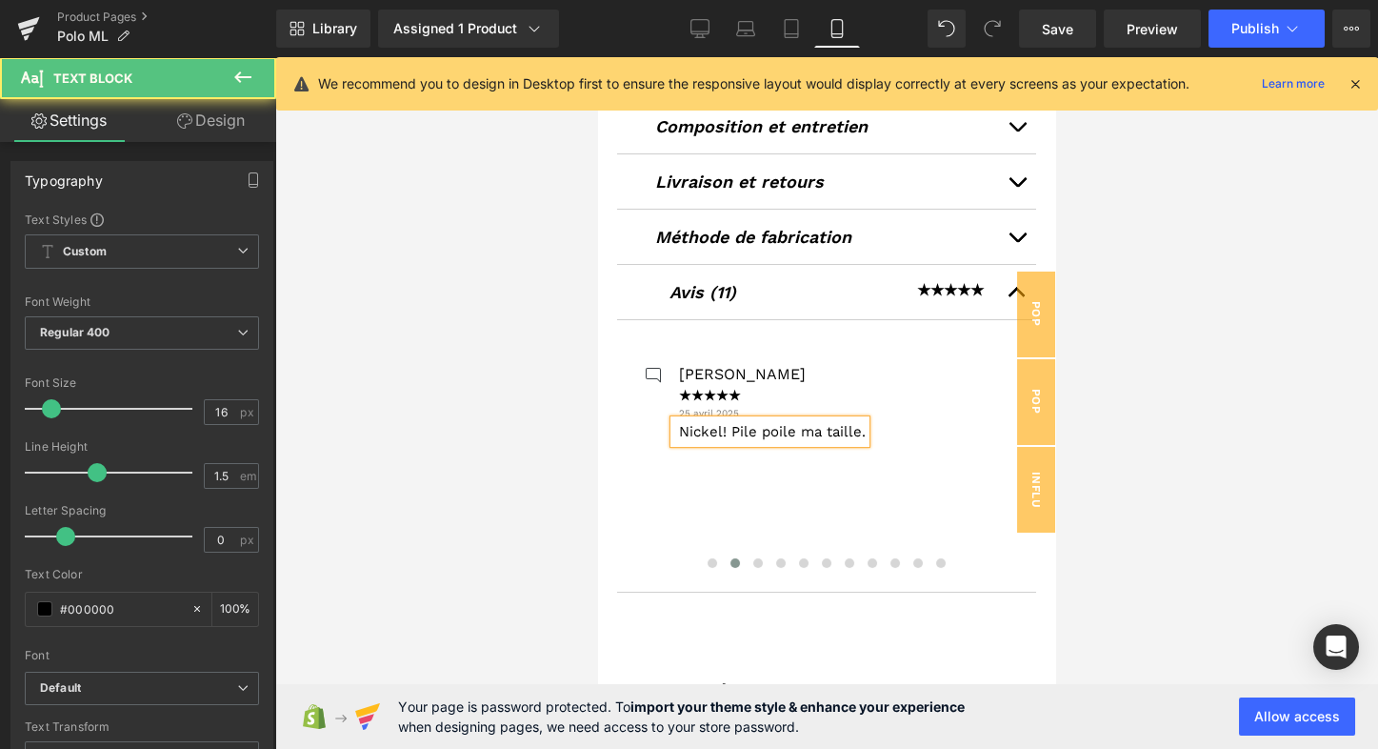
click at [865, 428] on span "Nickel! Pile poile ma taille." at bounding box center [772, 431] width 187 height 17
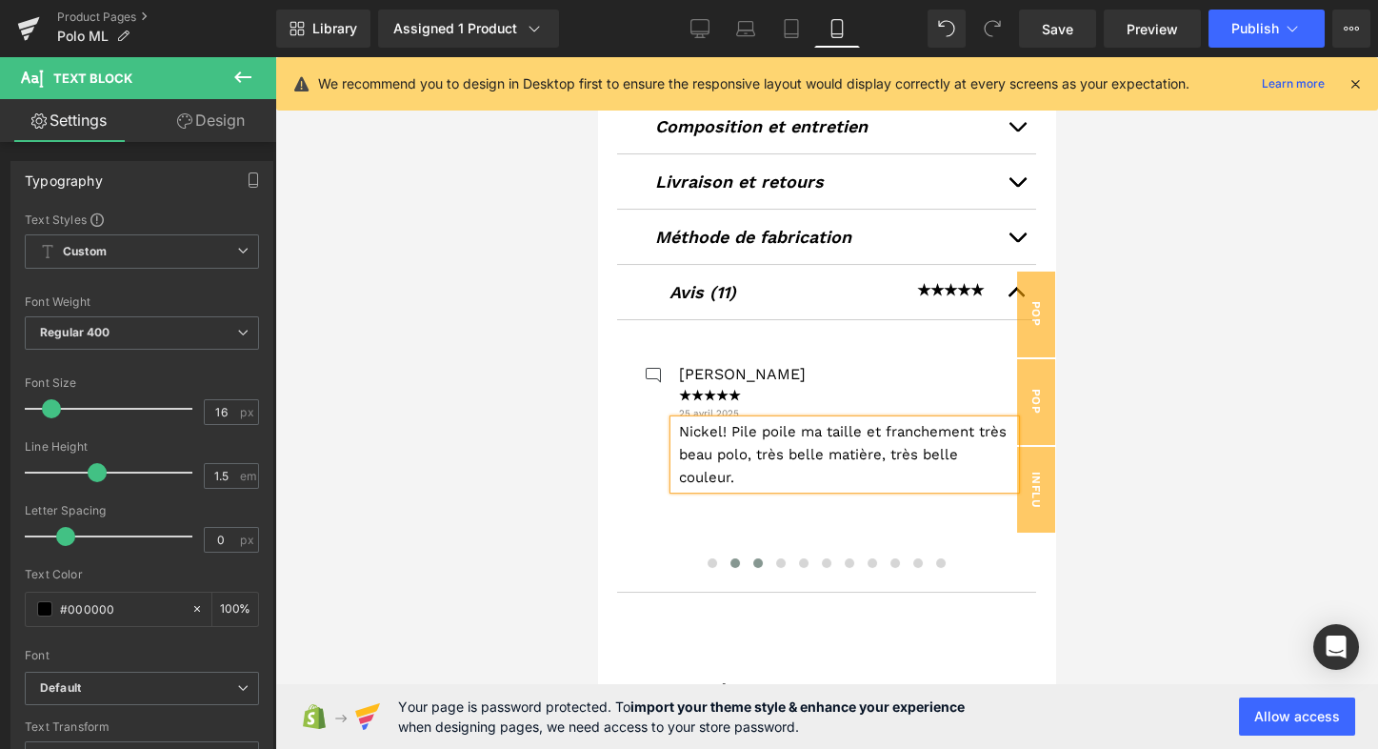
click at [758, 559] on span at bounding box center [759, 563] width 10 height 10
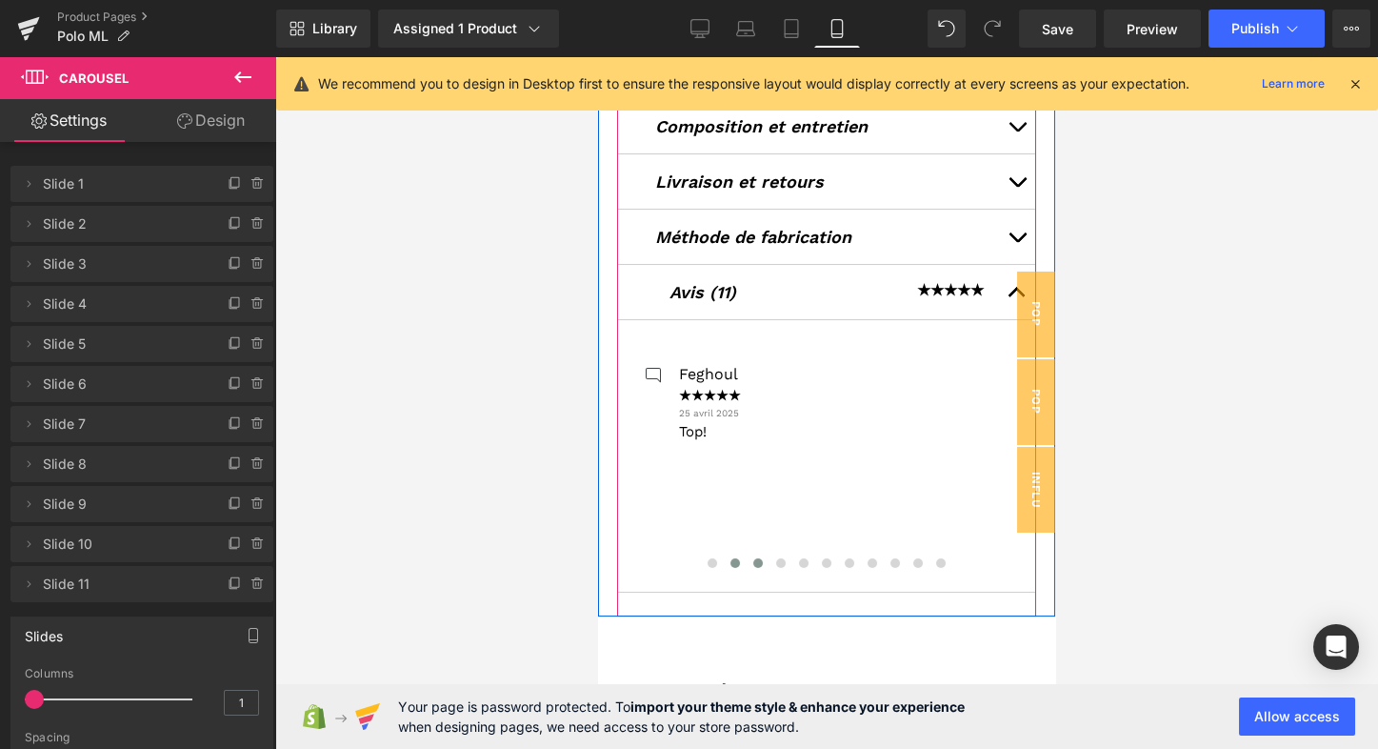
click at [733, 558] on span at bounding box center [736, 563] width 10 height 10
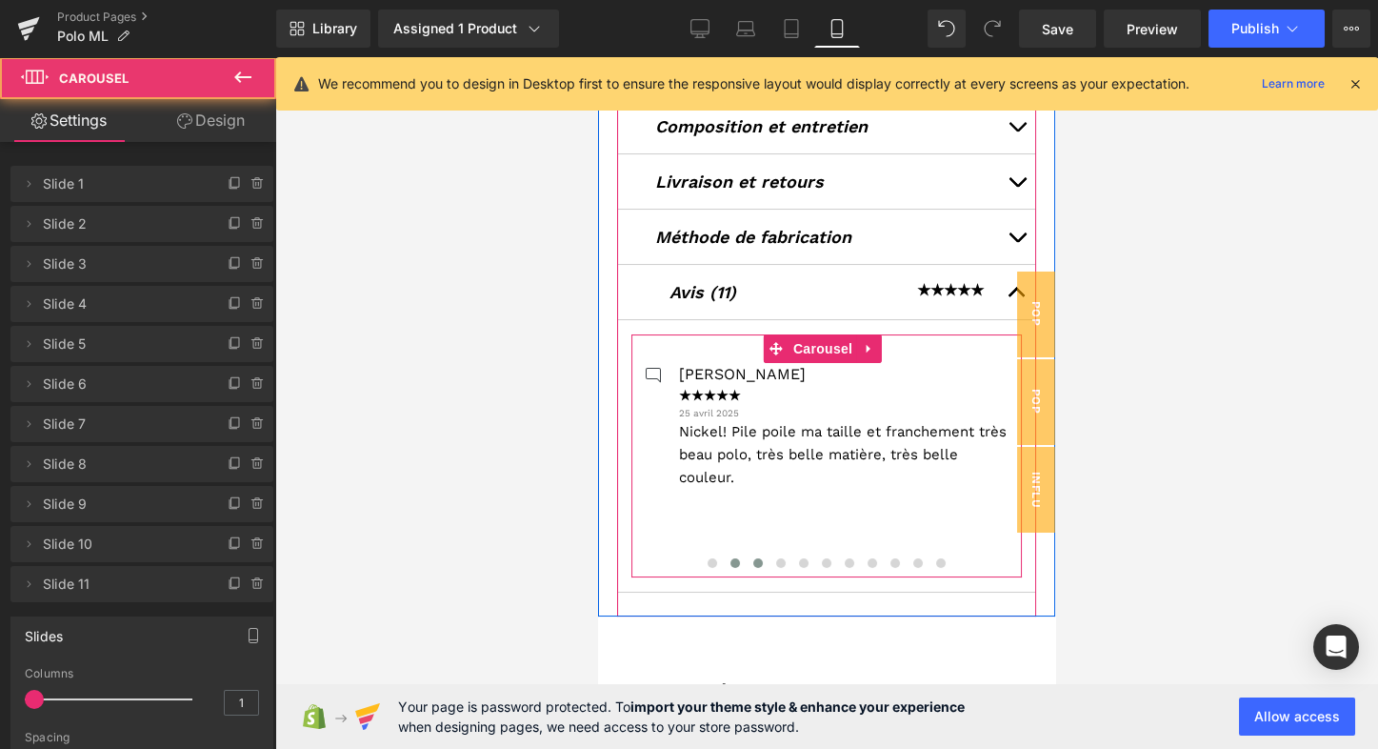
click at [754, 558] on span at bounding box center [759, 563] width 10 height 10
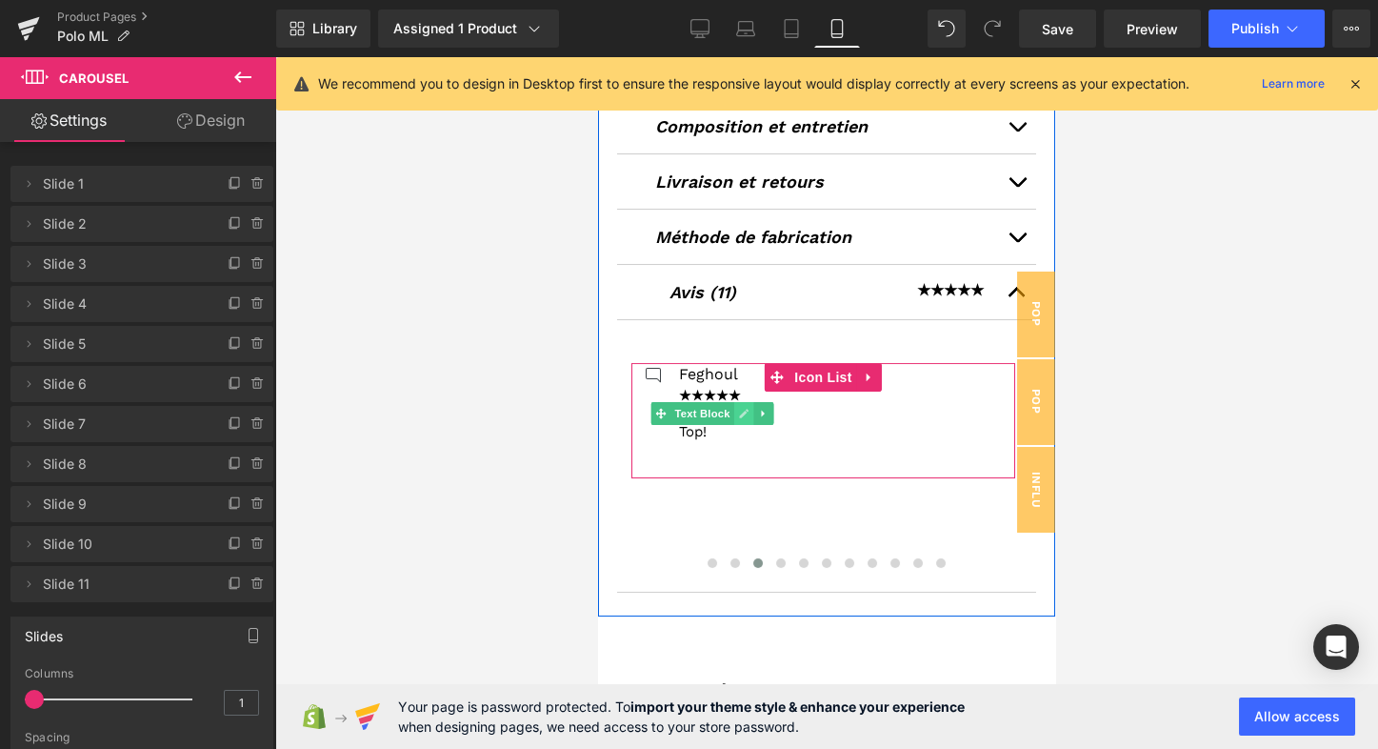
click at [742, 409] on icon at bounding box center [744, 414] width 10 height 10
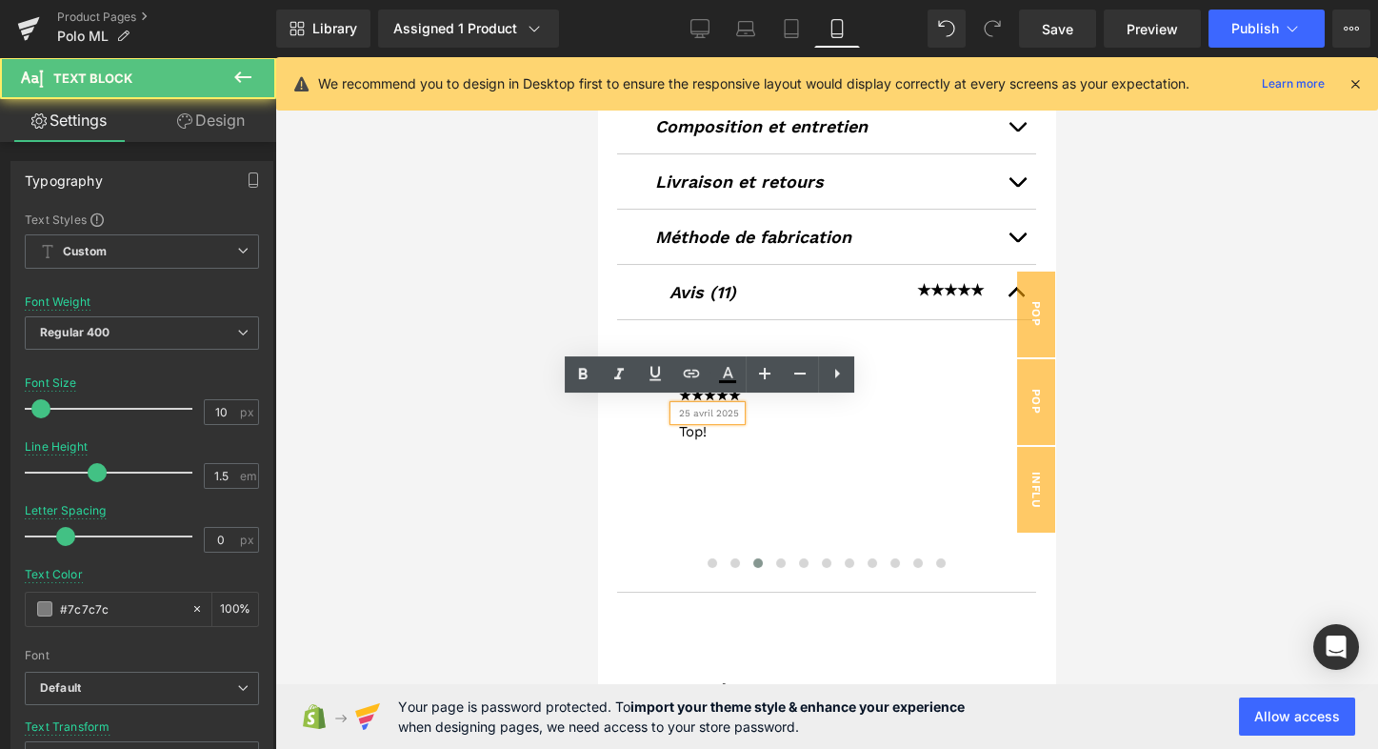
click at [688, 406] on p "25 avril 2025" at bounding box center [710, 413] width 62 height 14
click at [680, 406] on p "25 avril 2025" at bounding box center [710, 413] width 62 height 14
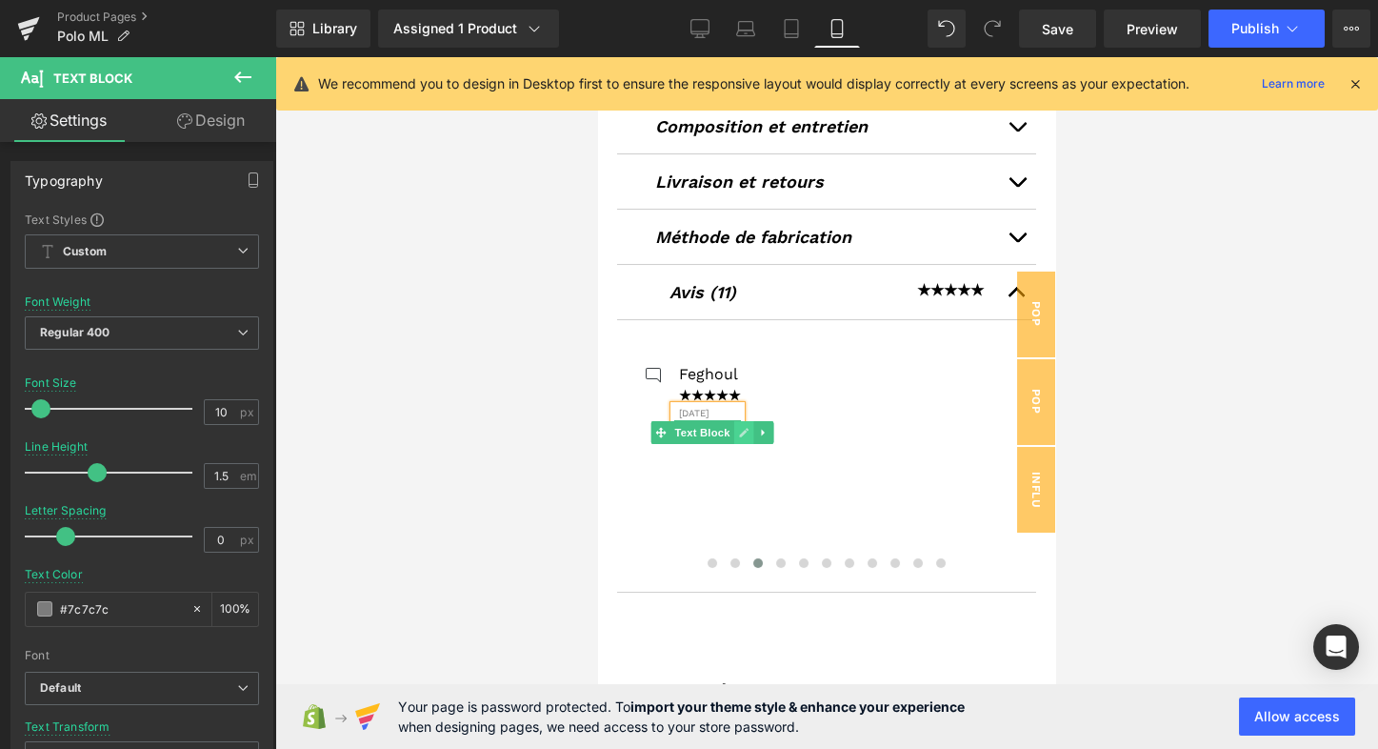
click at [744, 431] on icon at bounding box center [743, 432] width 10 height 11
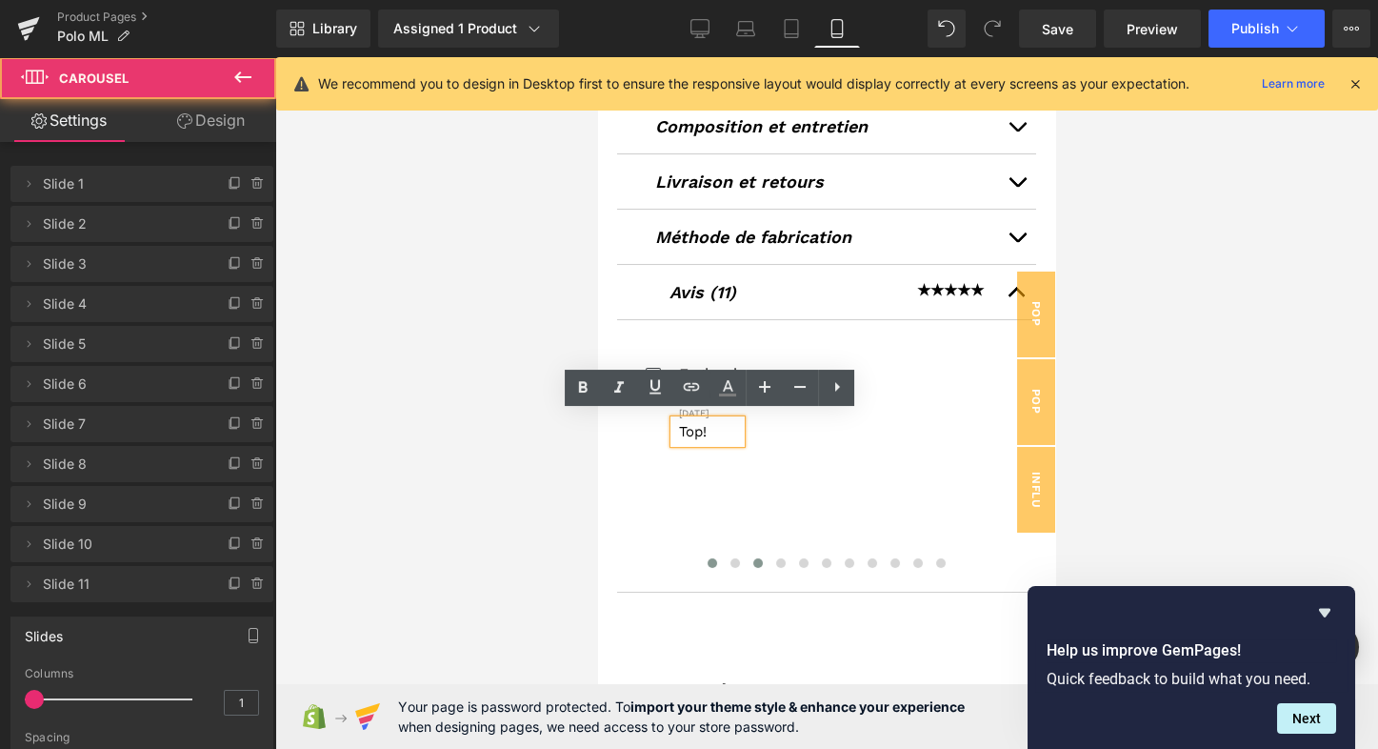
click at [713, 562] on span at bounding box center [713, 563] width 10 height 10
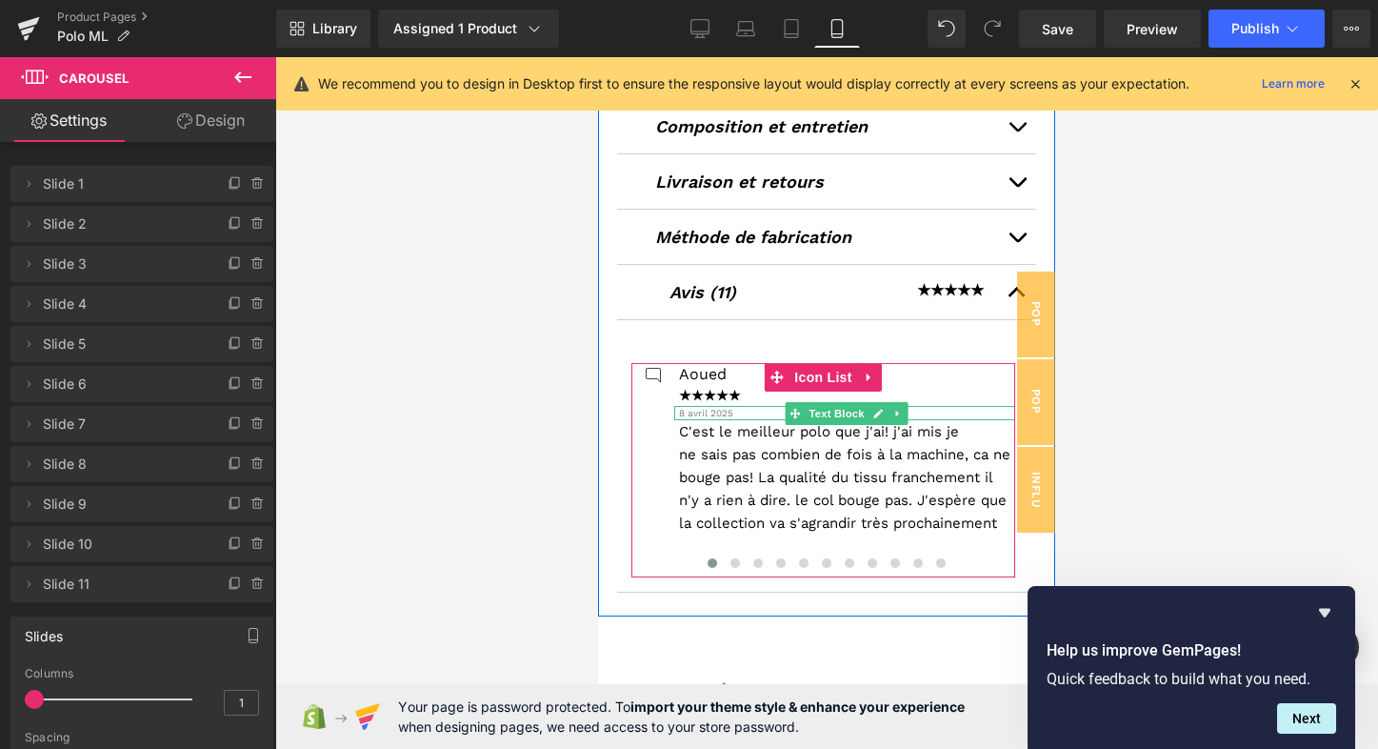
click at [690, 406] on p "8 avril 2025" at bounding box center [847, 413] width 336 height 14
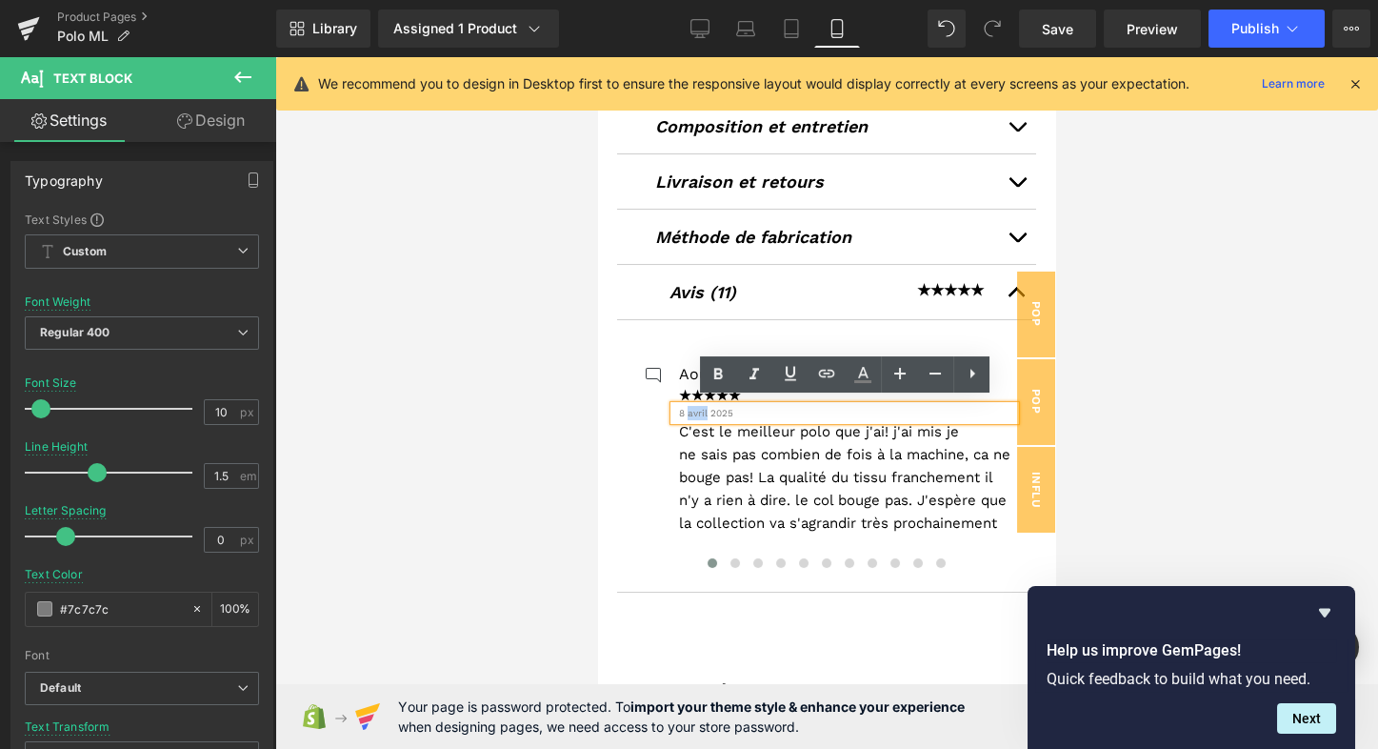
drag, startPoint x: 708, startPoint y: 406, endPoint x: 690, endPoint y: 406, distance: 18.1
click at [690, 406] on p "8 avril 2025" at bounding box center [847, 413] width 336 height 14
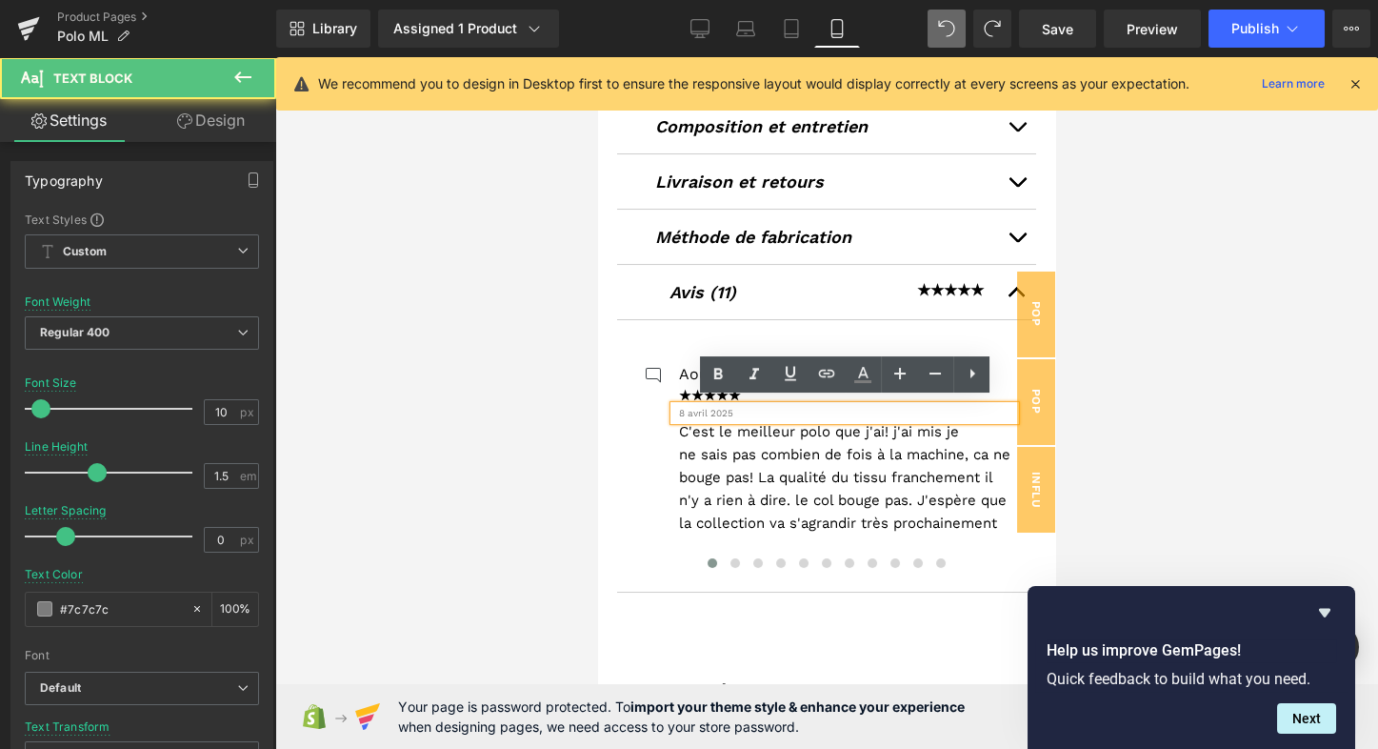
click at [705, 406] on p "8 avril 2025" at bounding box center [847, 413] width 336 height 14
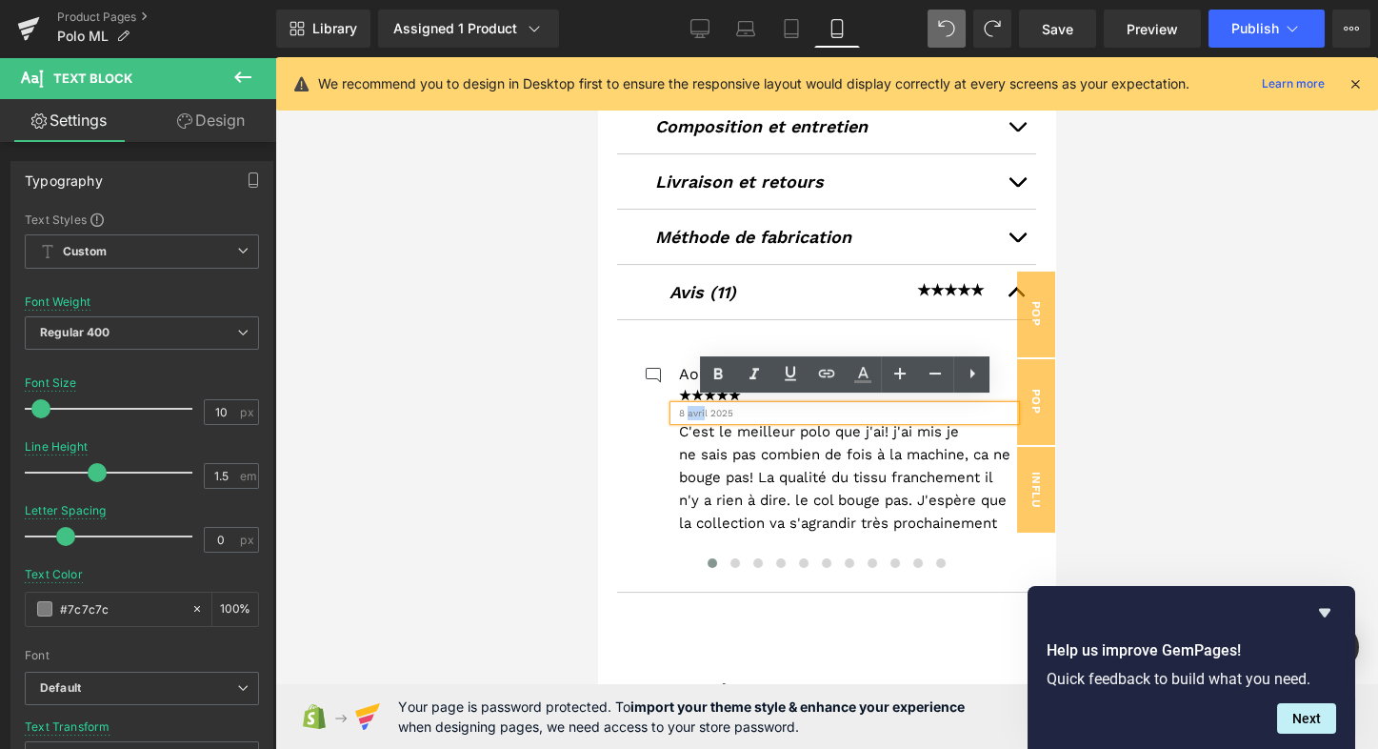
drag, startPoint x: 706, startPoint y: 404, endPoint x: 689, endPoint y: 404, distance: 17.1
click at [689, 406] on p "8 avril 2025" at bounding box center [847, 413] width 336 height 14
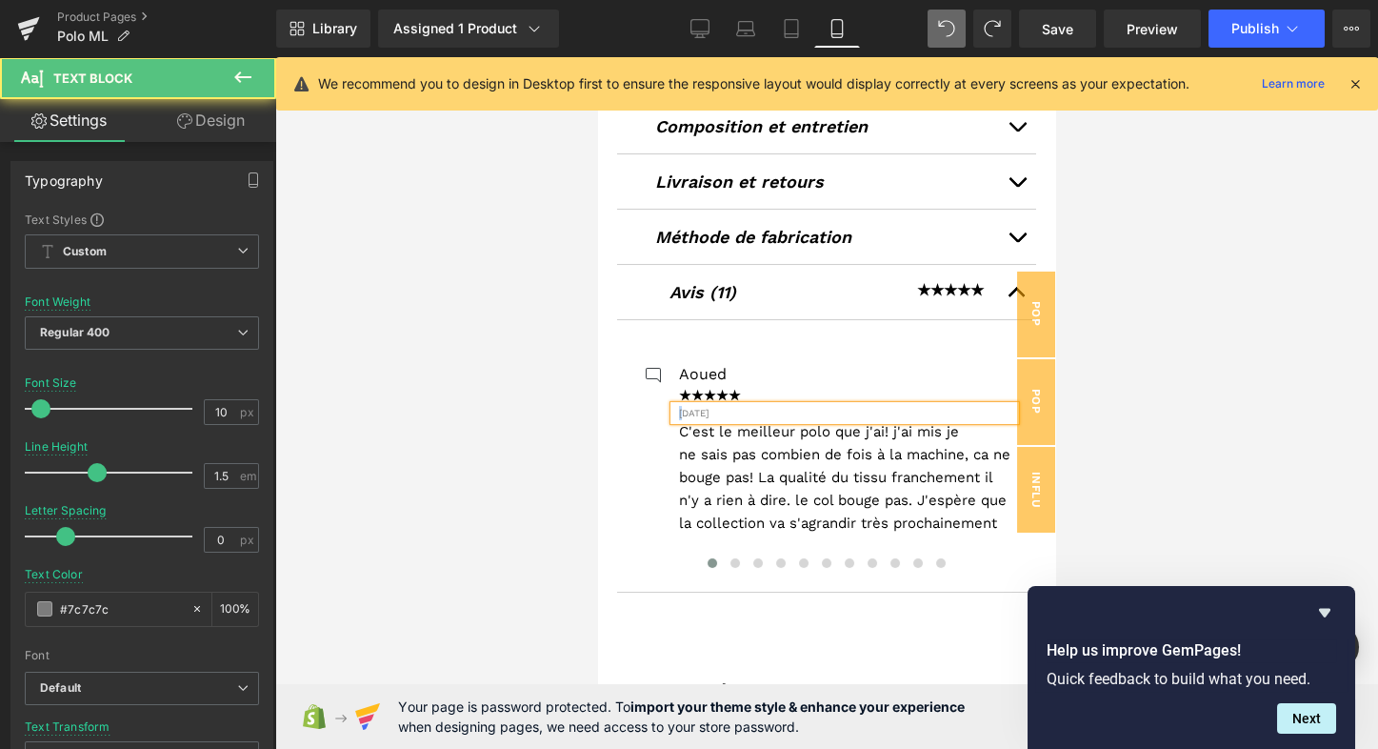
click at [680, 406] on p "8 septembre 2025" at bounding box center [847, 413] width 336 height 14
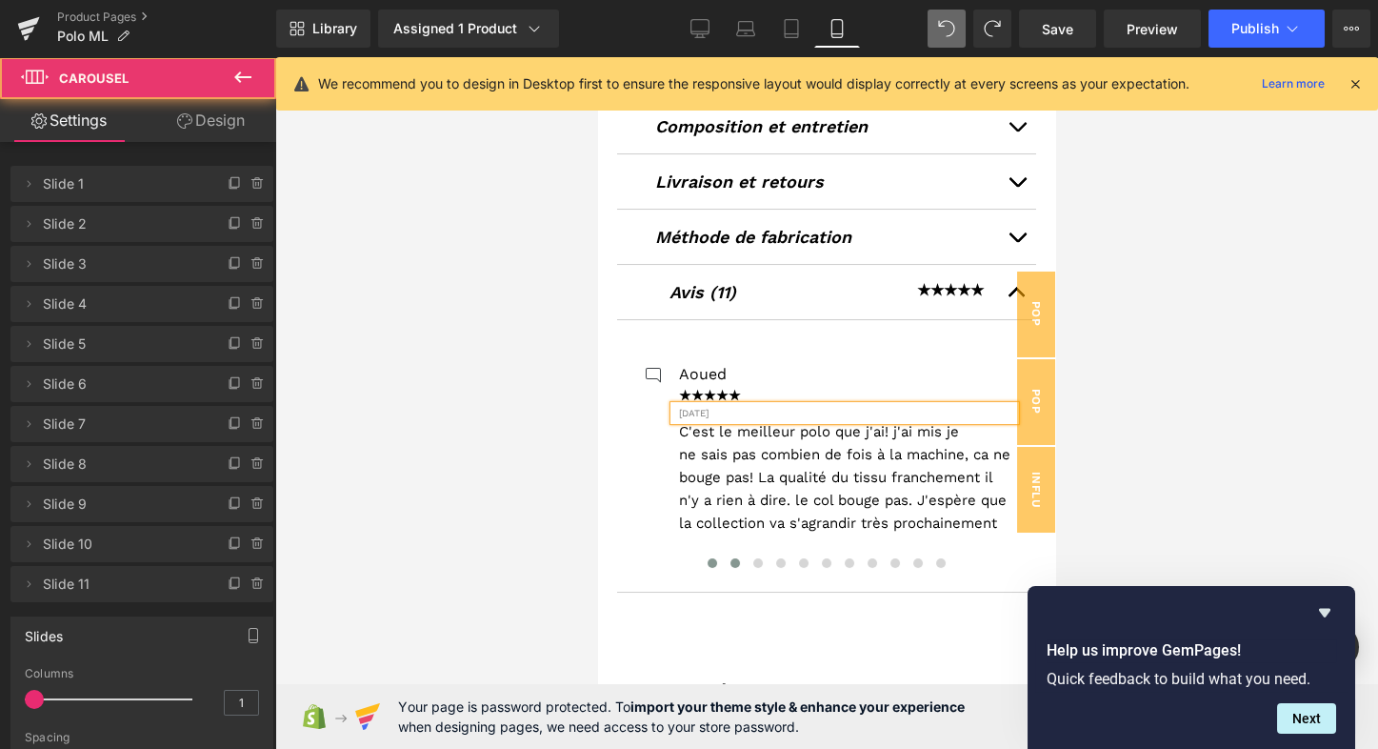
click at [734, 558] on span at bounding box center [736, 563] width 10 height 10
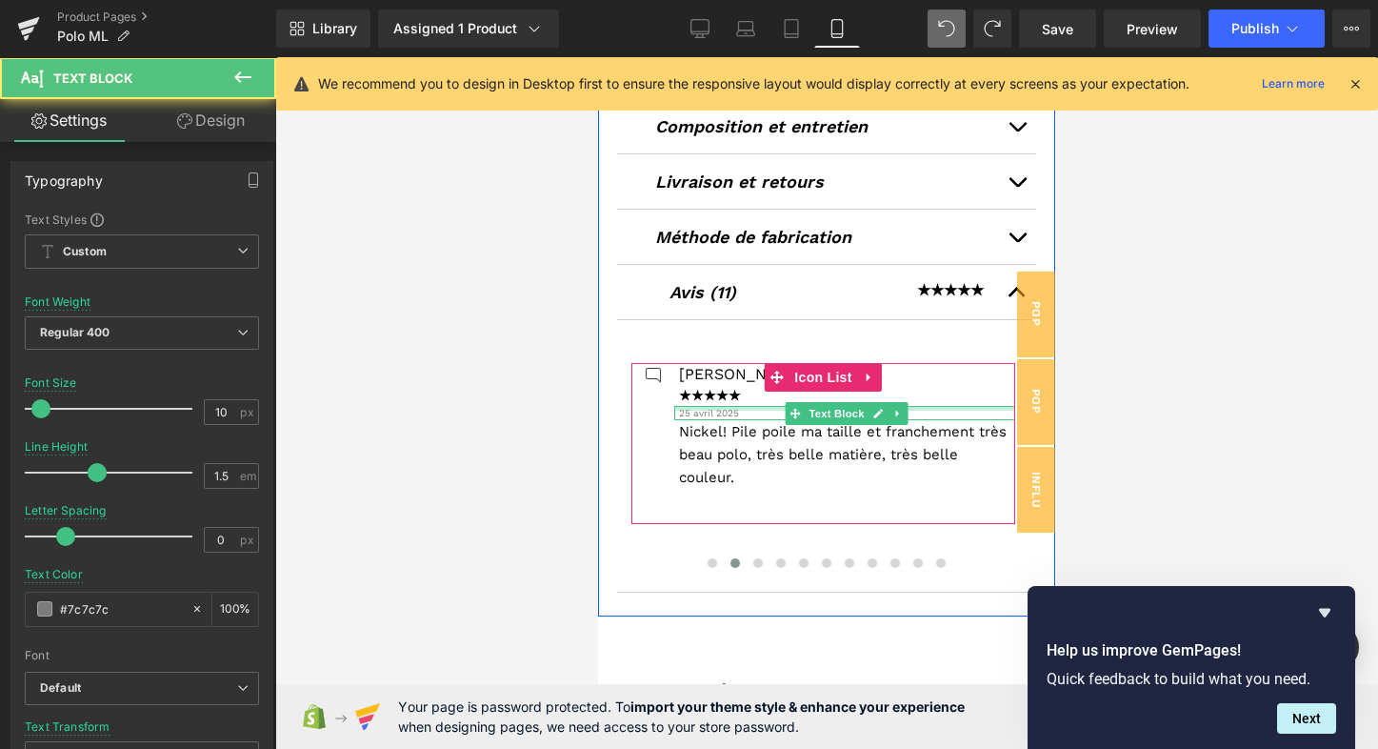
click at [703, 406] on div at bounding box center [844, 408] width 341 height 5
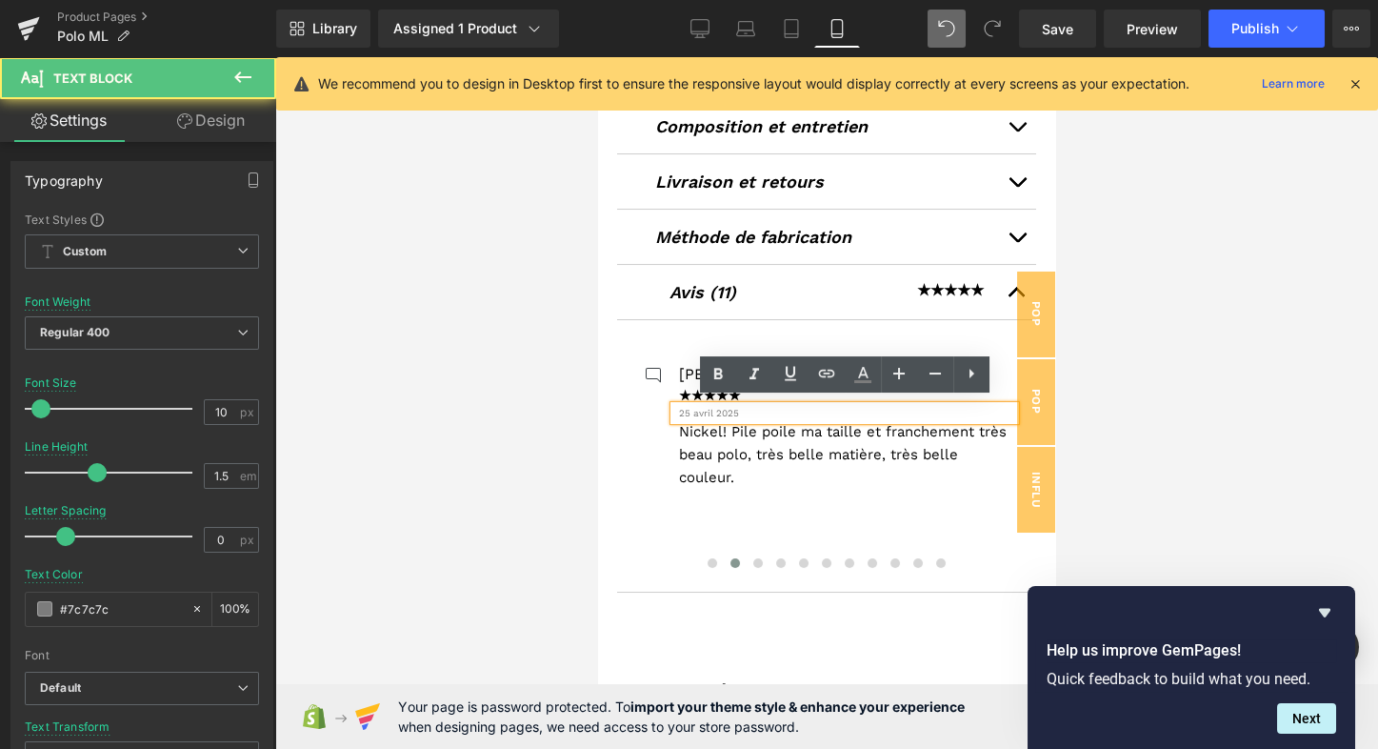
click at [681, 406] on p "25 avril 2025" at bounding box center [847, 413] width 336 height 14
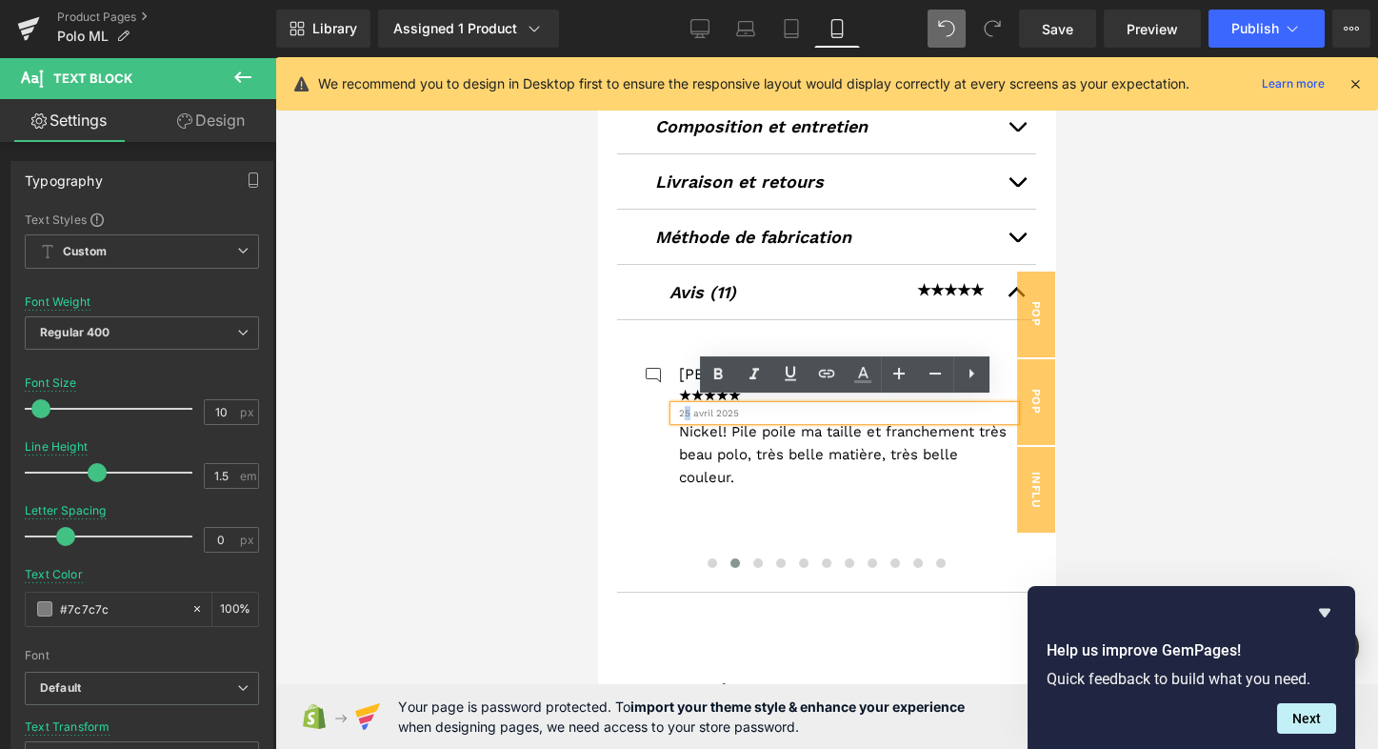
click at [683, 407] on p "25 avril 2025" at bounding box center [847, 413] width 336 height 14
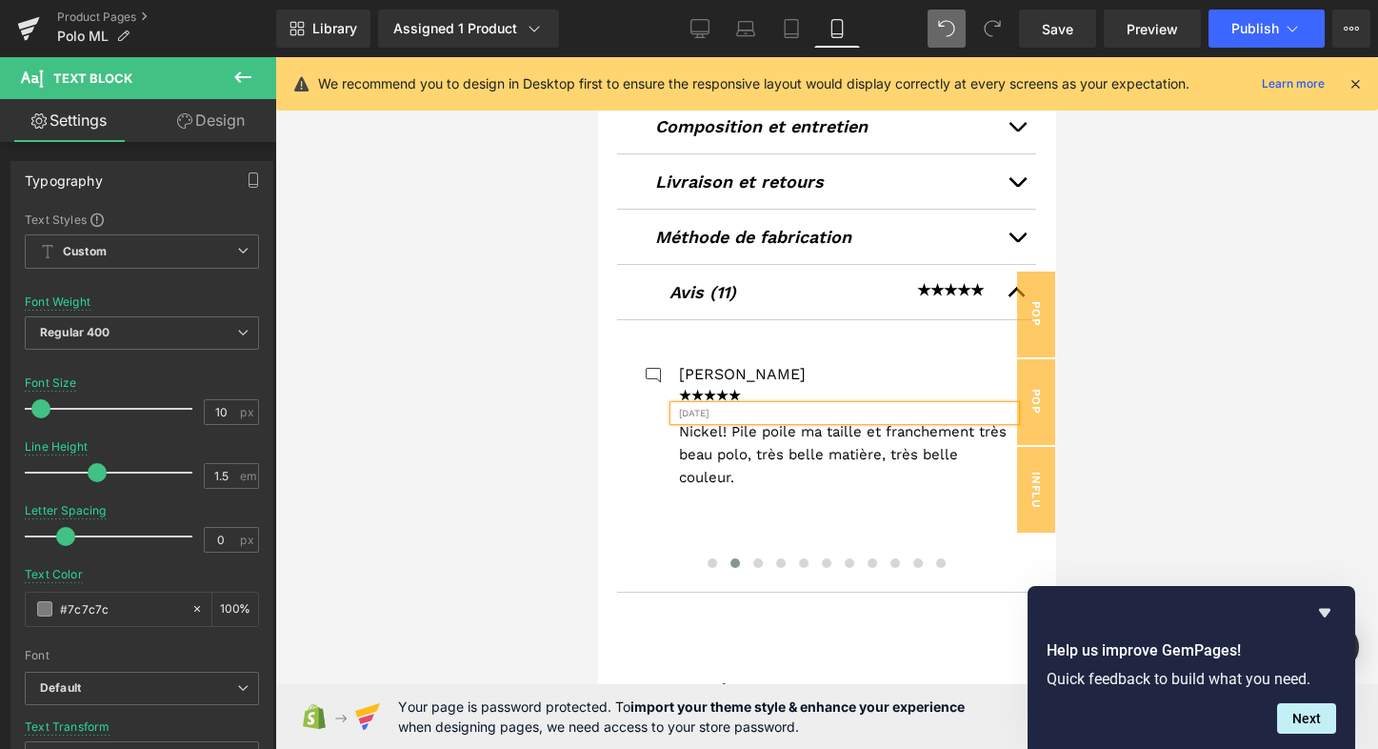
drag, startPoint x: 695, startPoint y: 408, endPoint x: 714, endPoint y: 410, distance: 18.2
click at [714, 410] on p "20 avril 2025" at bounding box center [847, 413] width 336 height 14
click at [754, 558] on span at bounding box center [759, 563] width 10 height 10
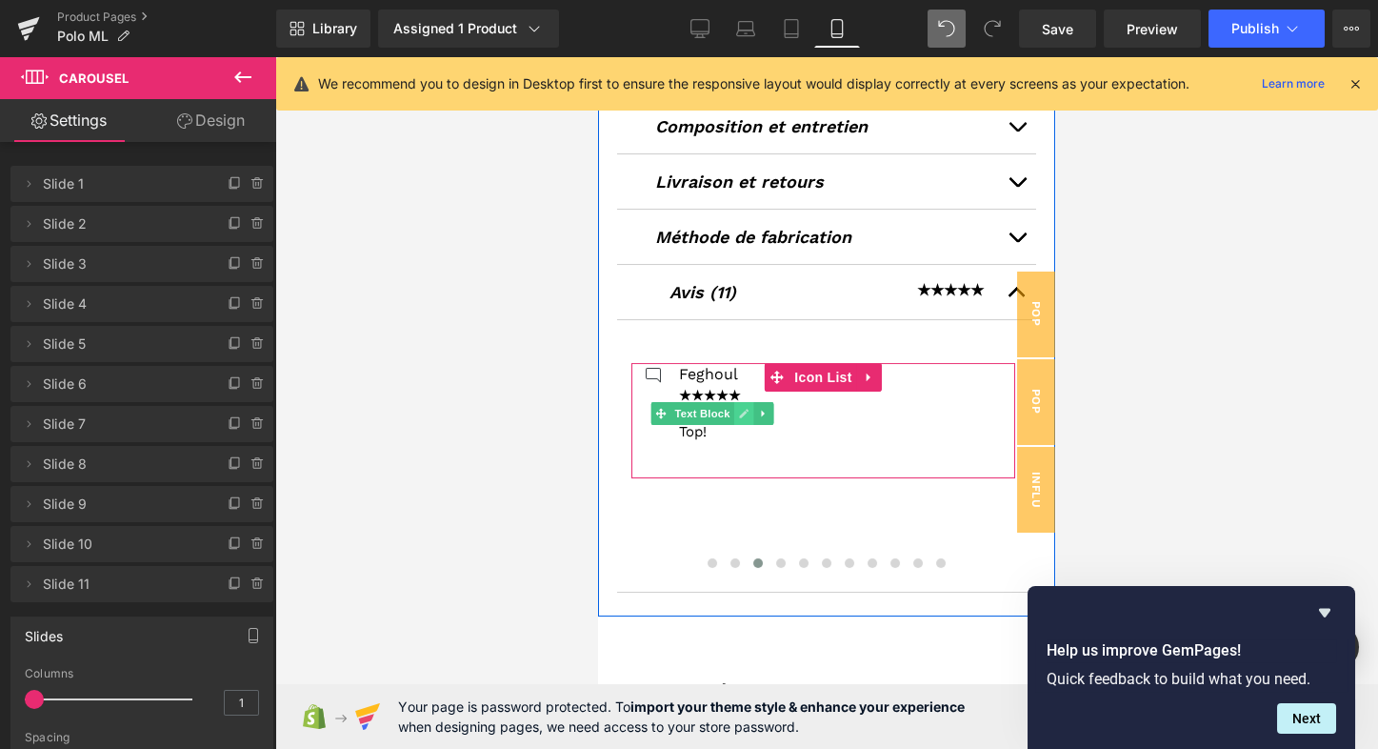
click at [742, 409] on icon at bounding box center [744, 414] width 10 height 10
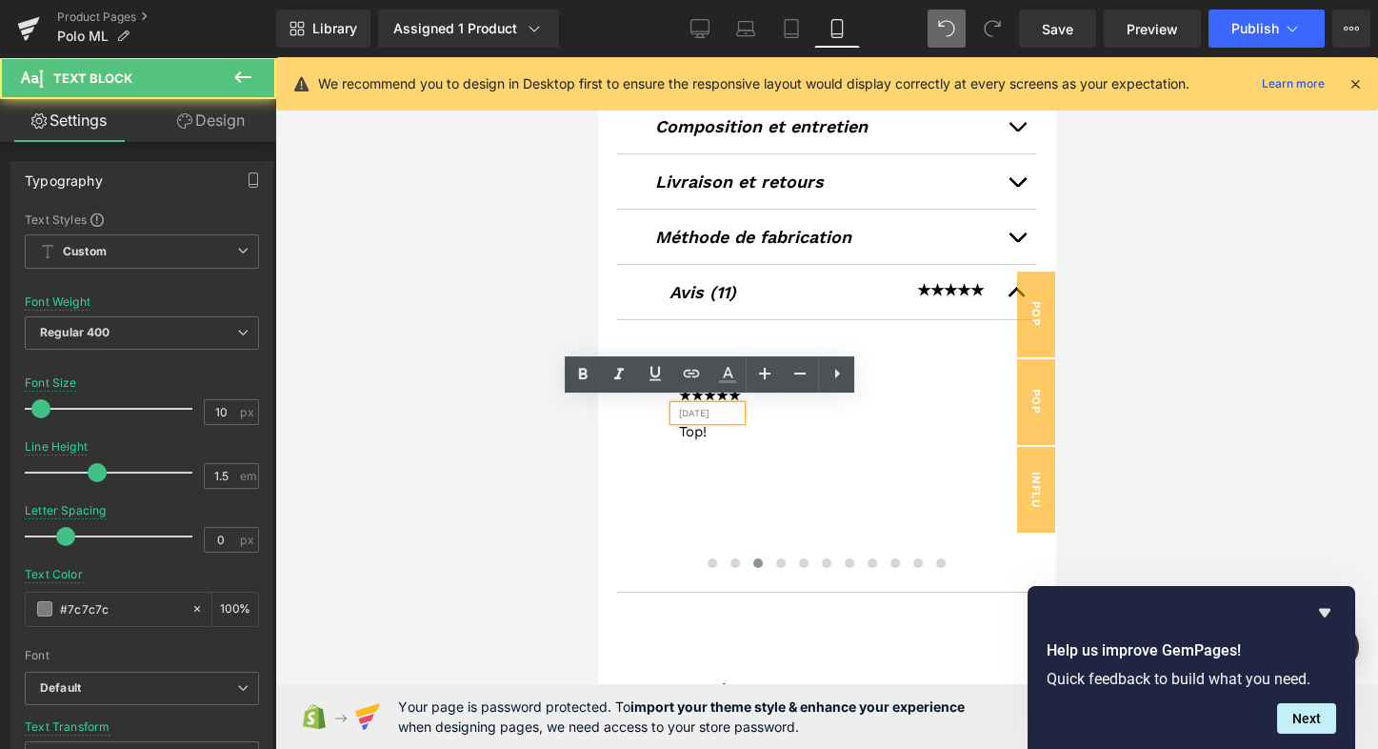
drag, startPoint x: 694, startPoint y: 408, endPoint x: 714, endPoint y: 408, distance: 21.0
click at [714, 408] on p "25 Août 2025" at bounding box center [710, 413] width 62 height 14
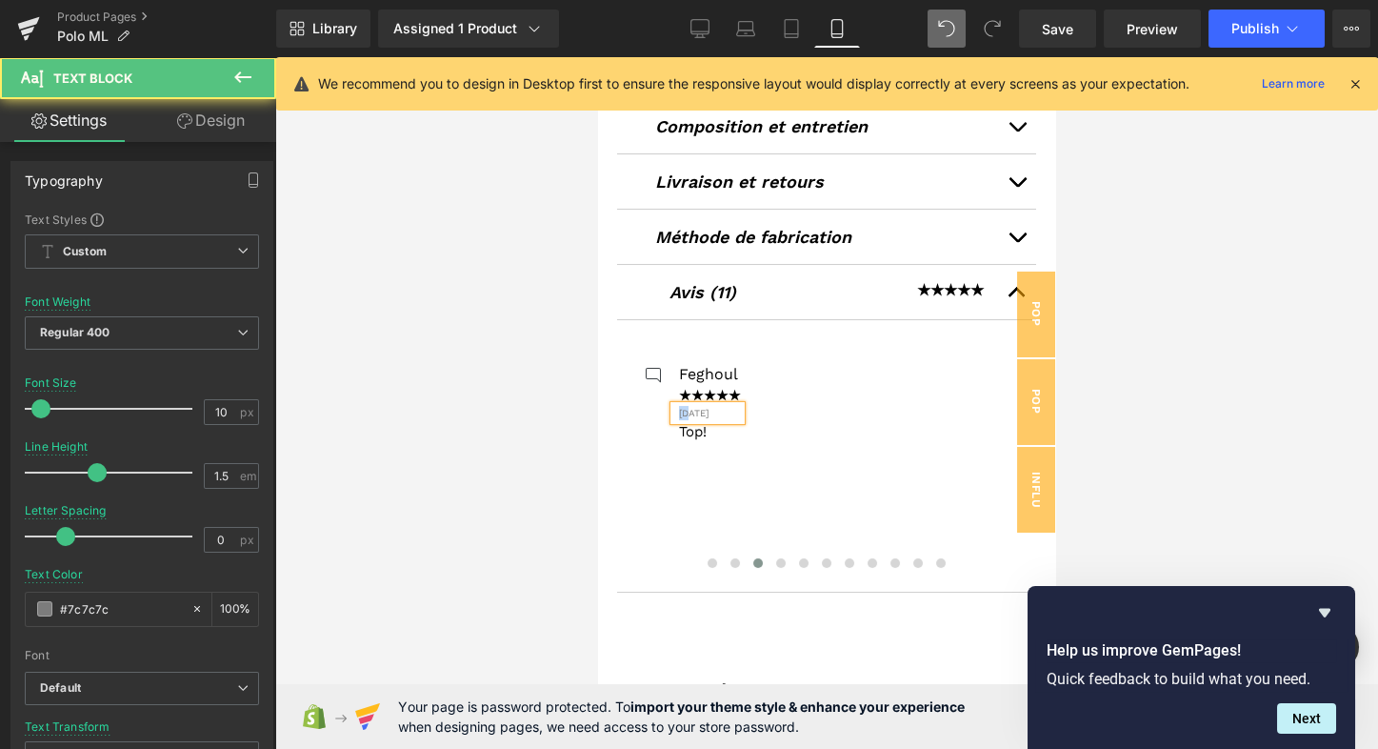
click at [680, 406] on p "25 septembre 2025" at bounding box center [710, 413] width 62 height 14
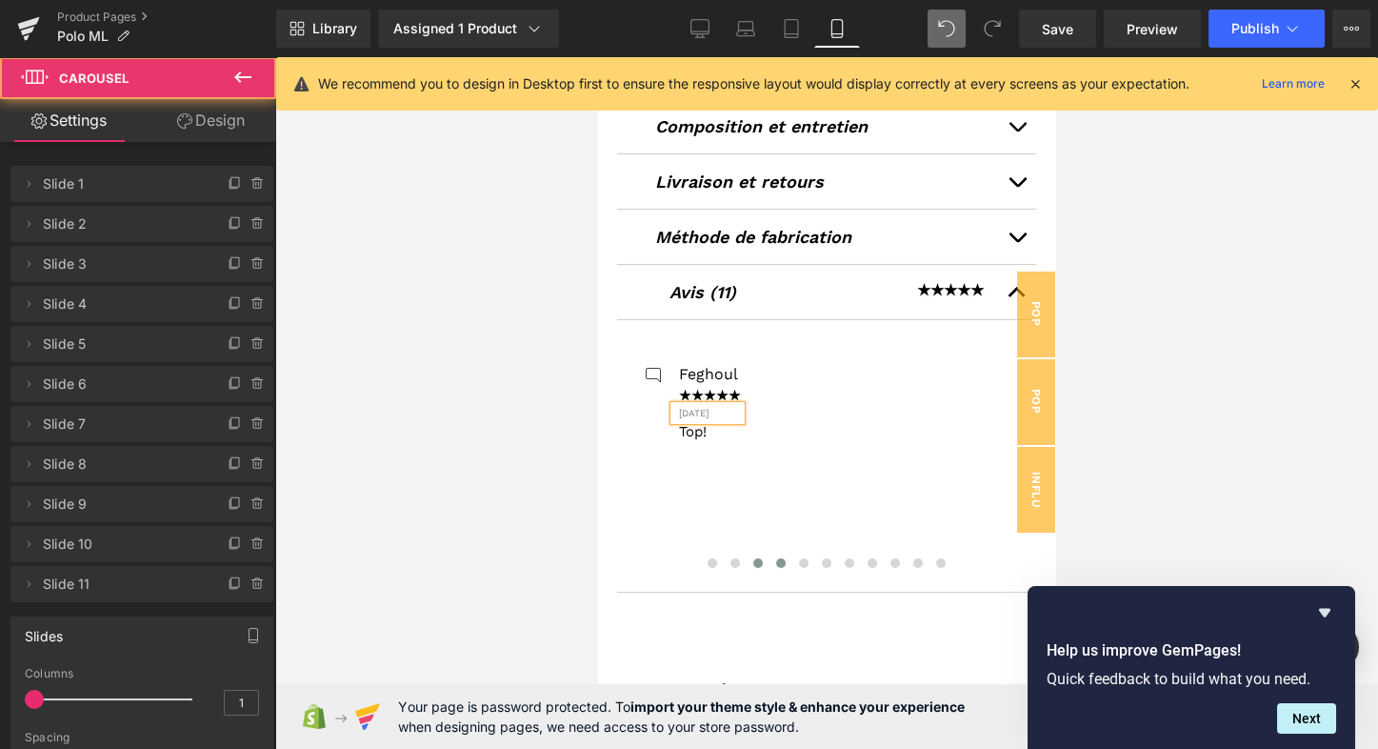
click at [776, 558] on span at bounding box center [781, 563] width 10 height 10
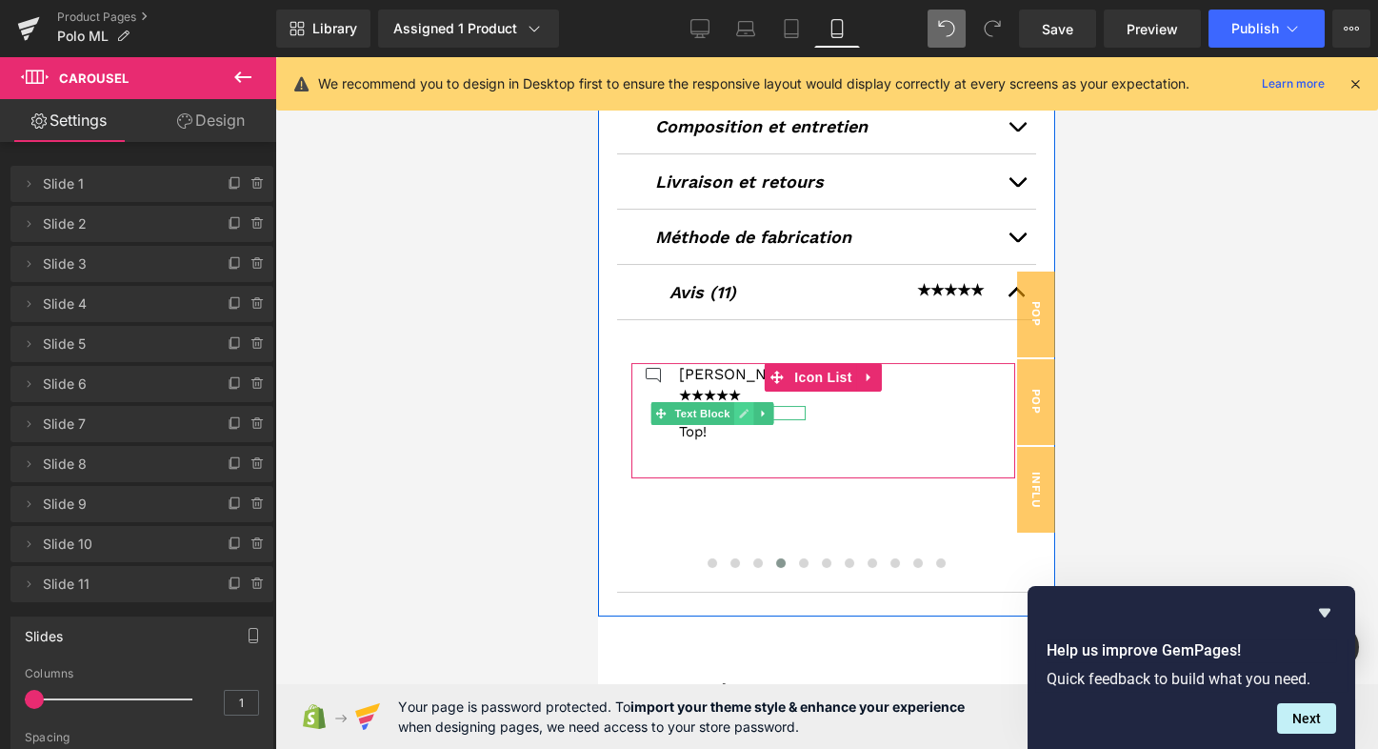
click at [739, 409] on icon at bounding box center [744, 414] width 10 height 10
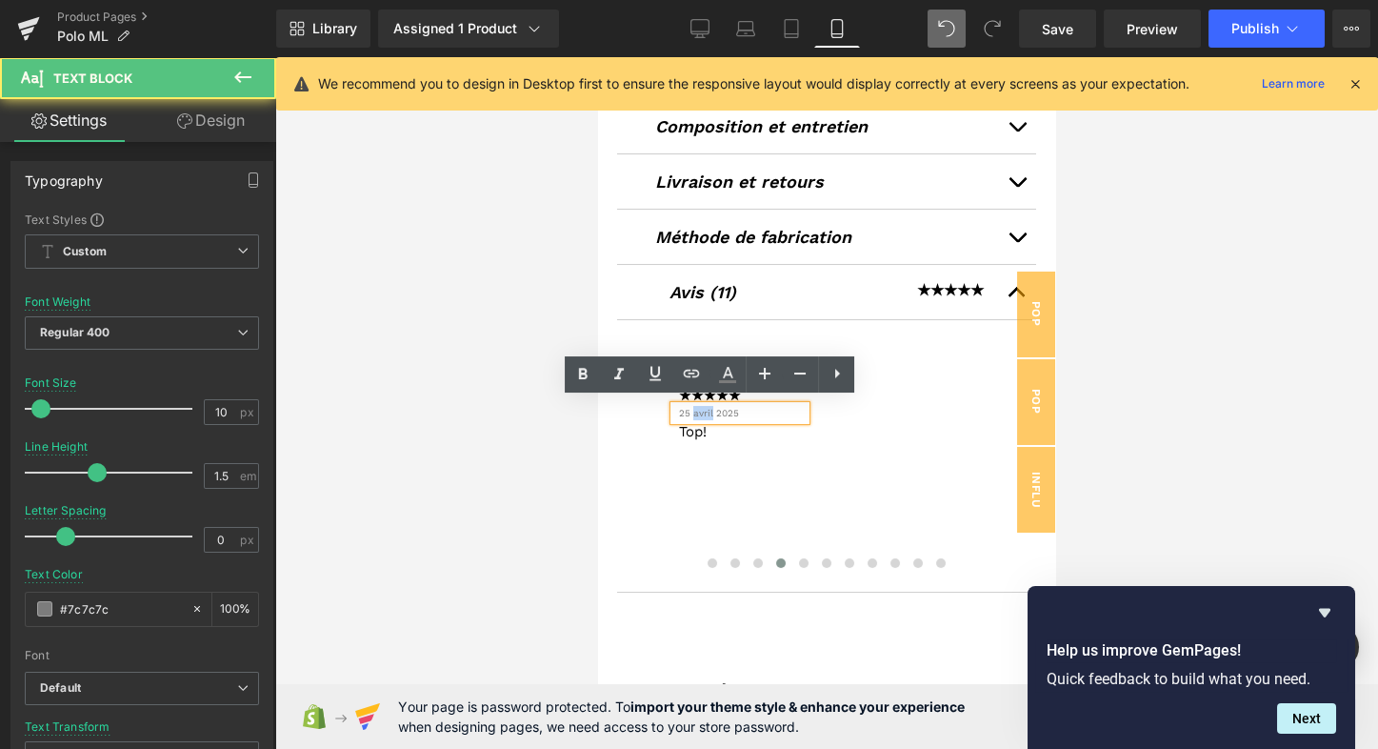
drag, startPoint x: 694, startPoint y: 406, endPoint x: 714, endPoint y: 406, distance: 19.1
click at [714, 406] on p "25 avril 2025" at bounding box center [742, 413] width 127 height 14
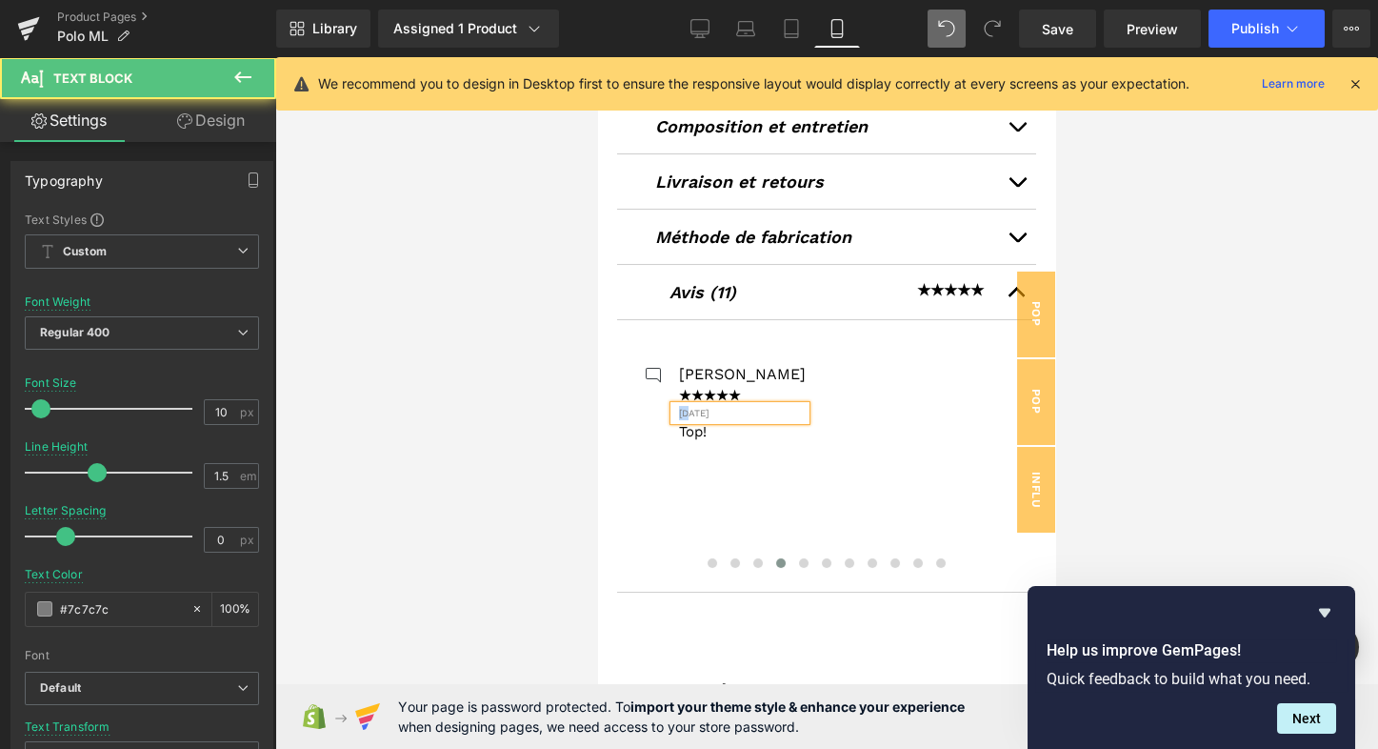
click at [680, 406] on p "25 septembre 2025" at bounding box center [742, 413] width 127 height 14
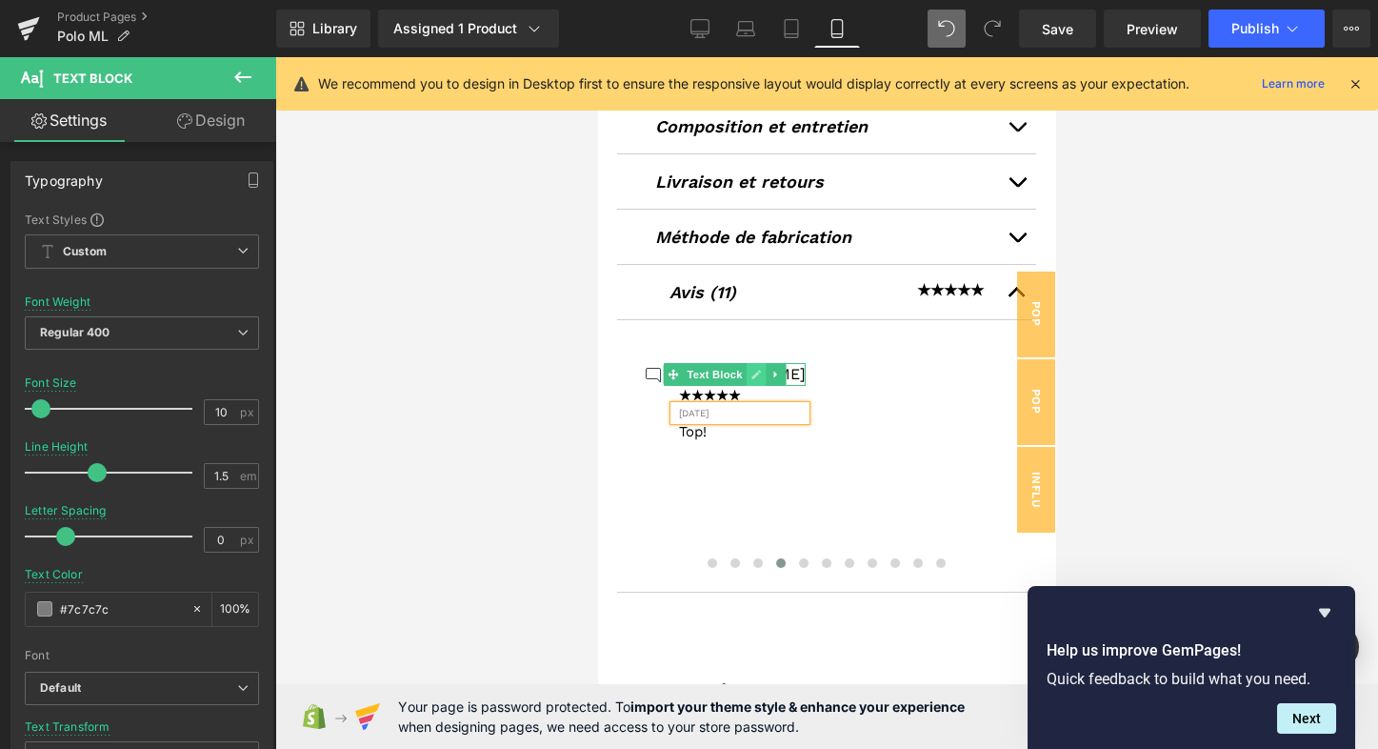
click at [755, 370] on icon at bounding box center [758, 375] width 10 height 10
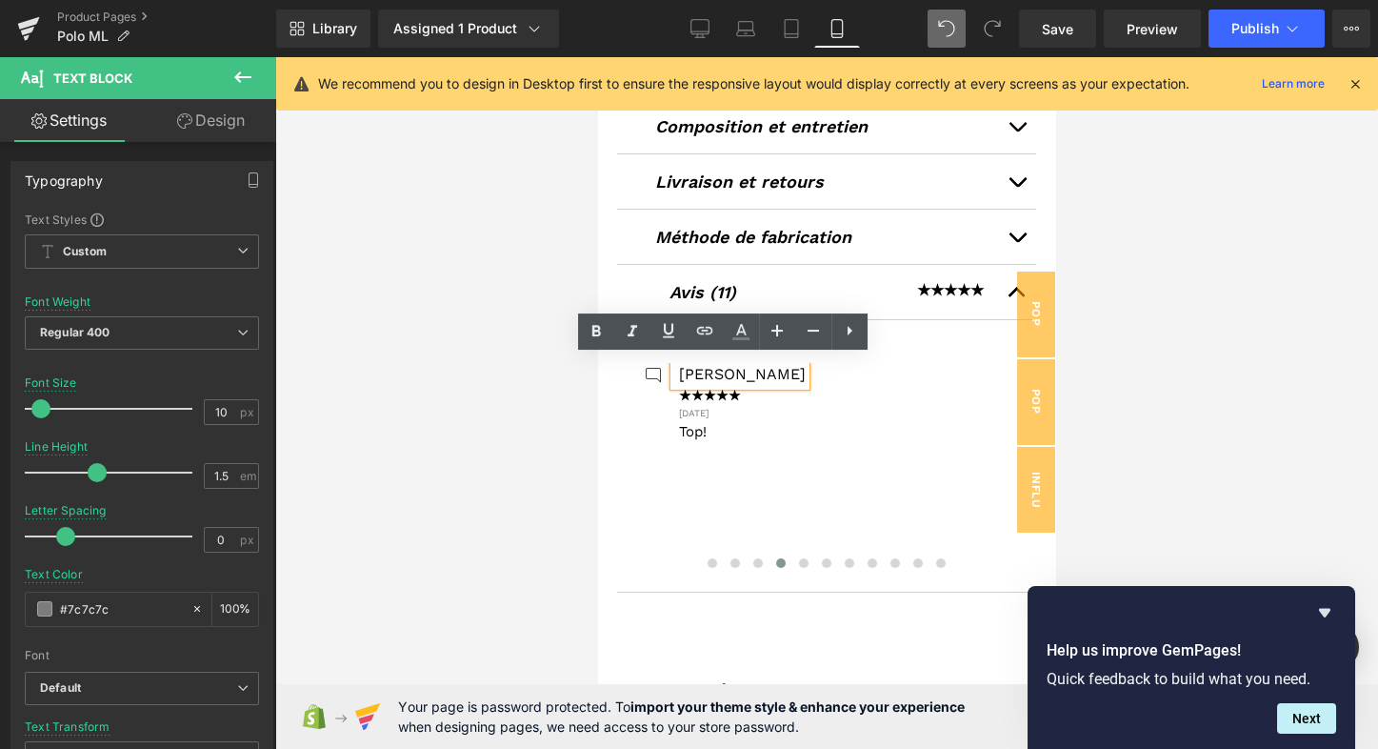
click at [718, 370] on p "Hassan" at bounding box center [742, 374] width 127 height 23
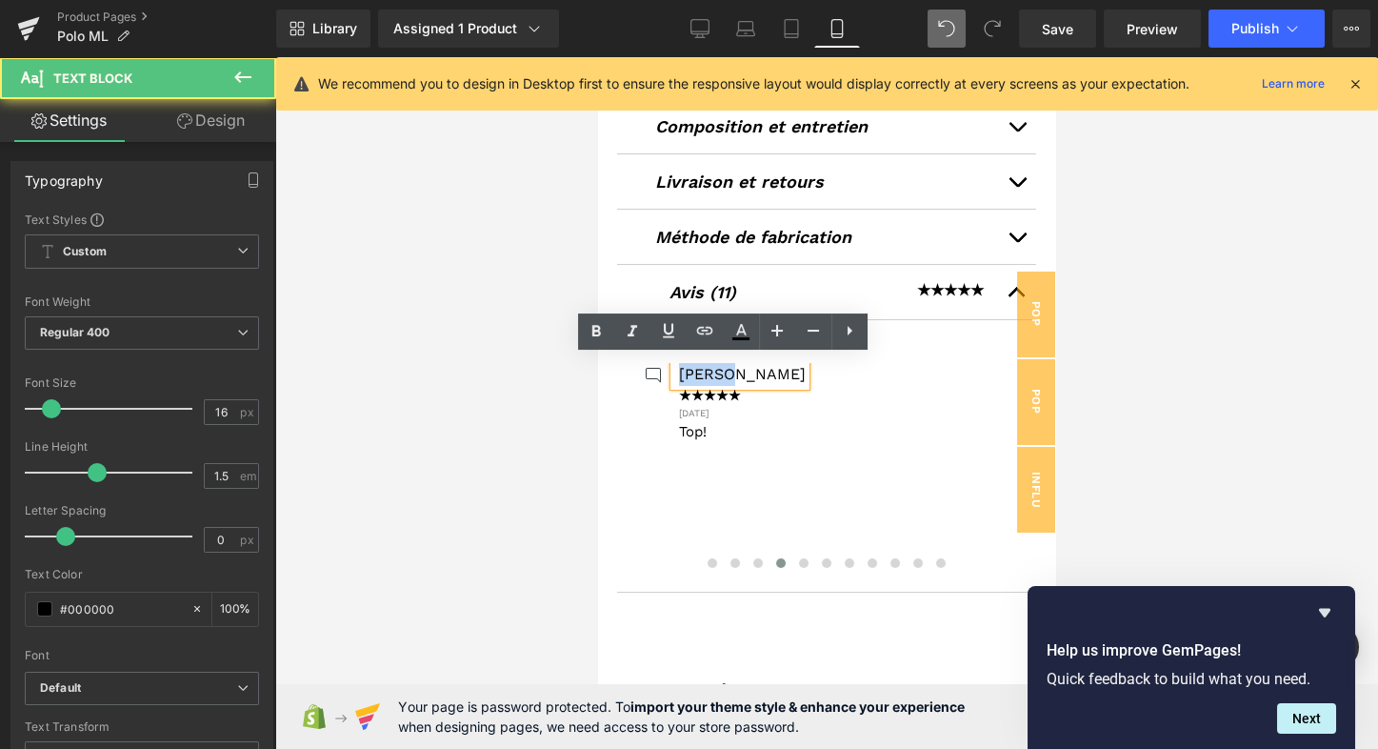
click at [718, 370] on p "Hassan" at bounding box center [742, 374] width 127 height 23
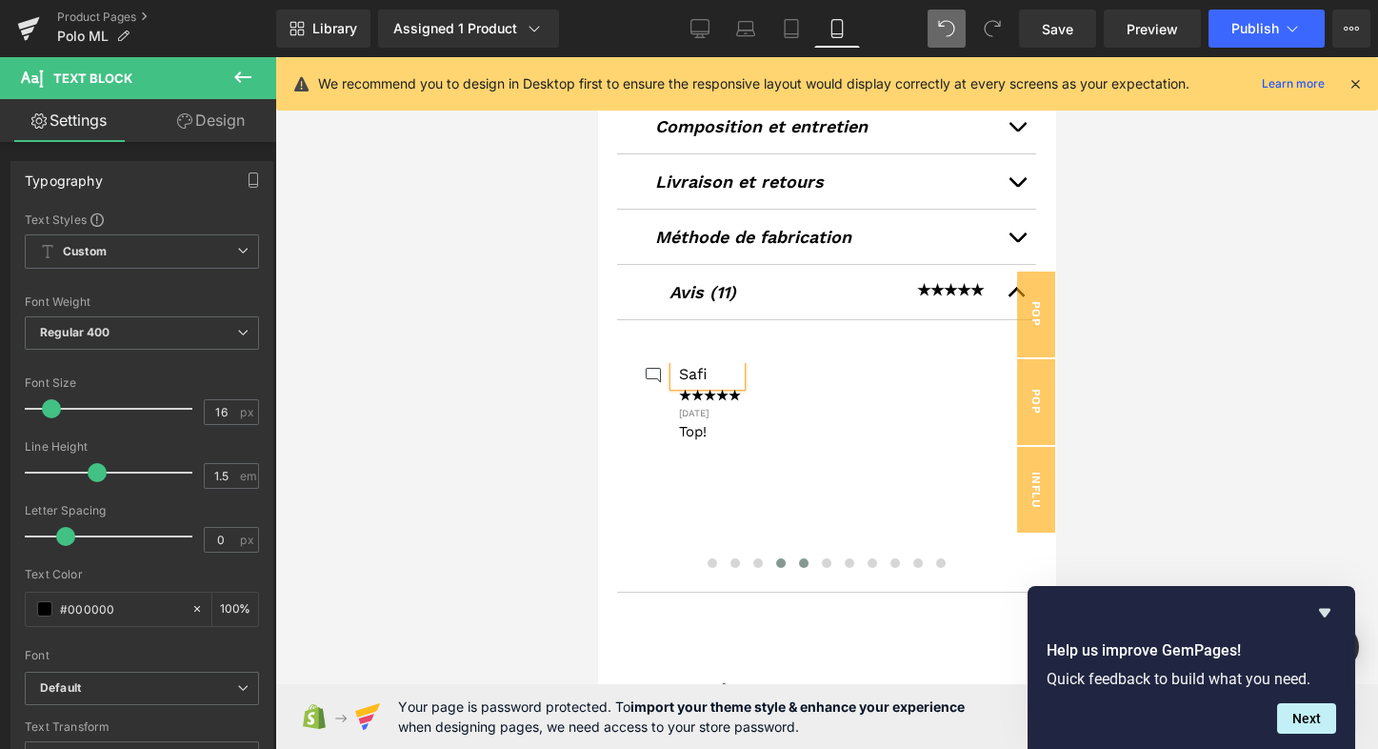
click at [799, 558] on span at bounding box center [804, 563] width 10 height 10
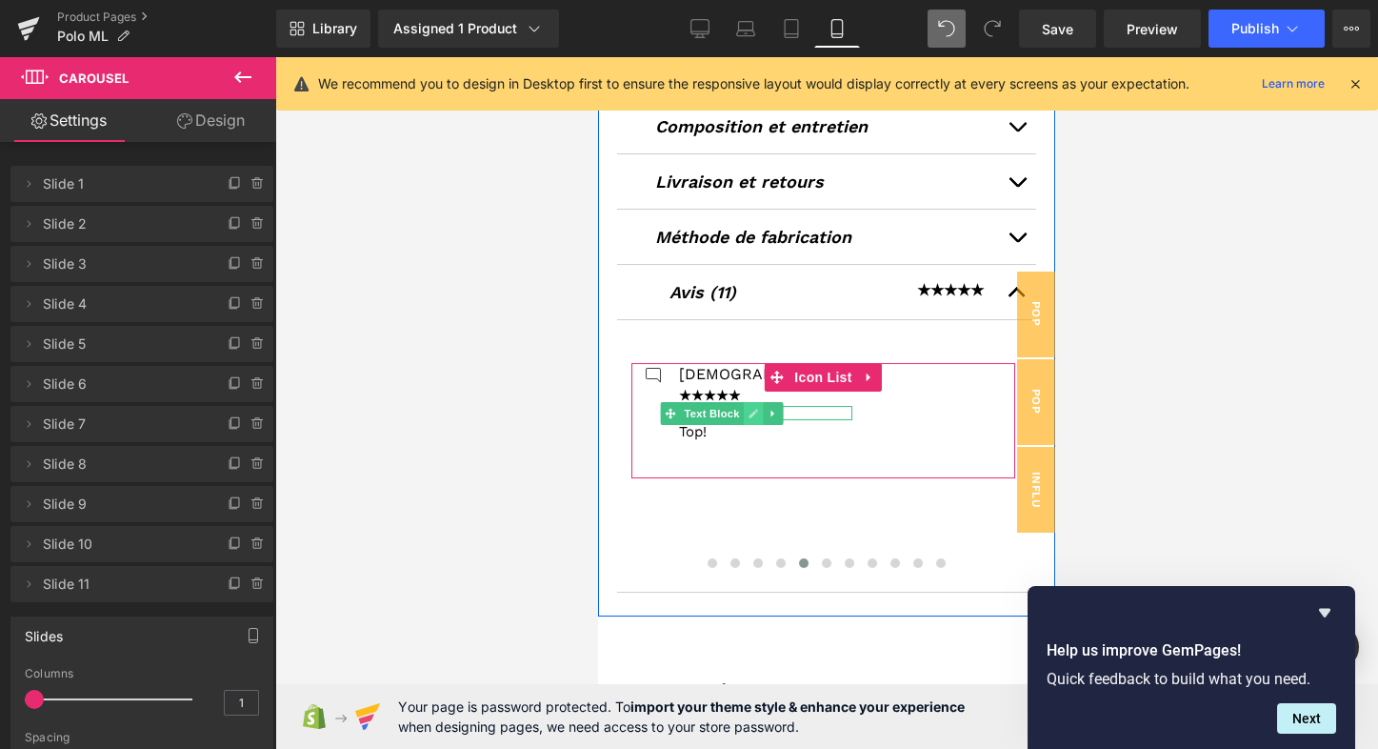
click at [751, 408] on icon at bounding box center [753, 413] width 10 height 11
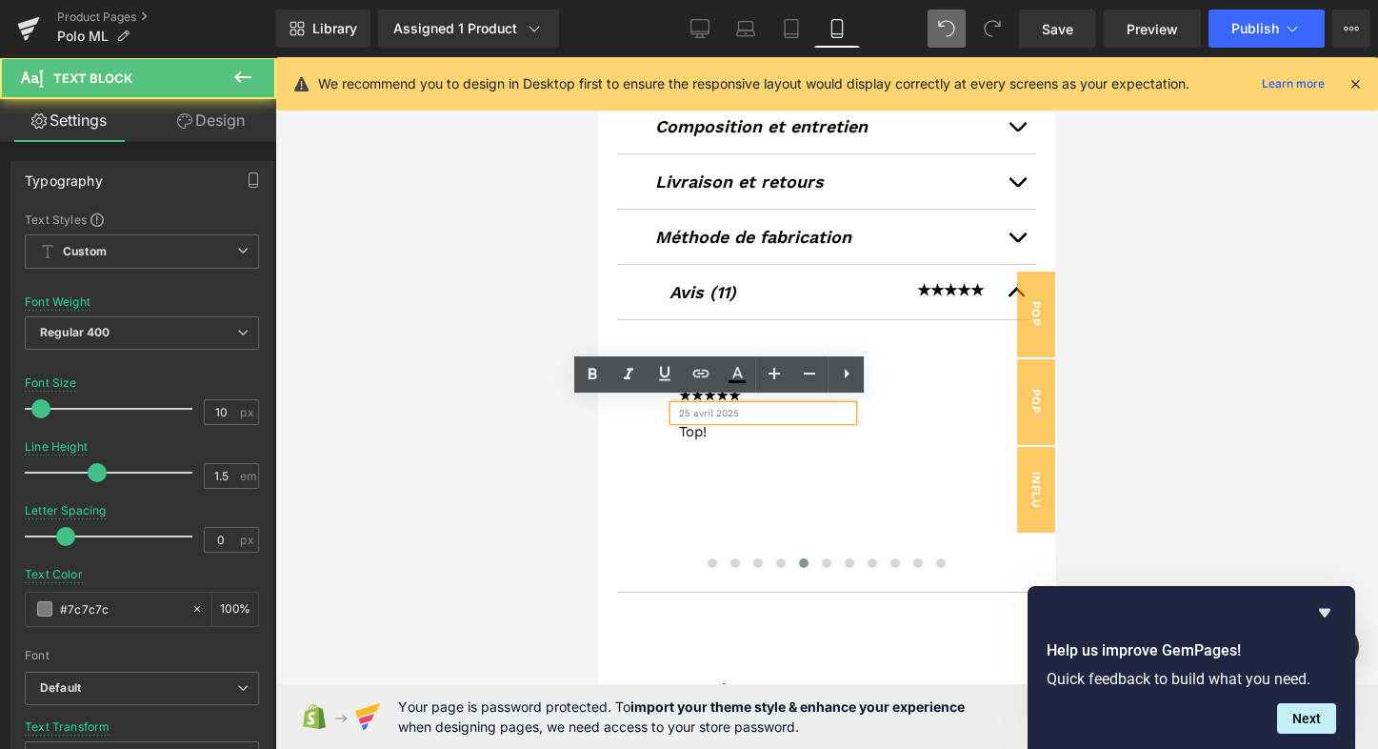
click at [708, 408] on p "25 avril 2025" at bounding box center [765, 413] width 173 height 14
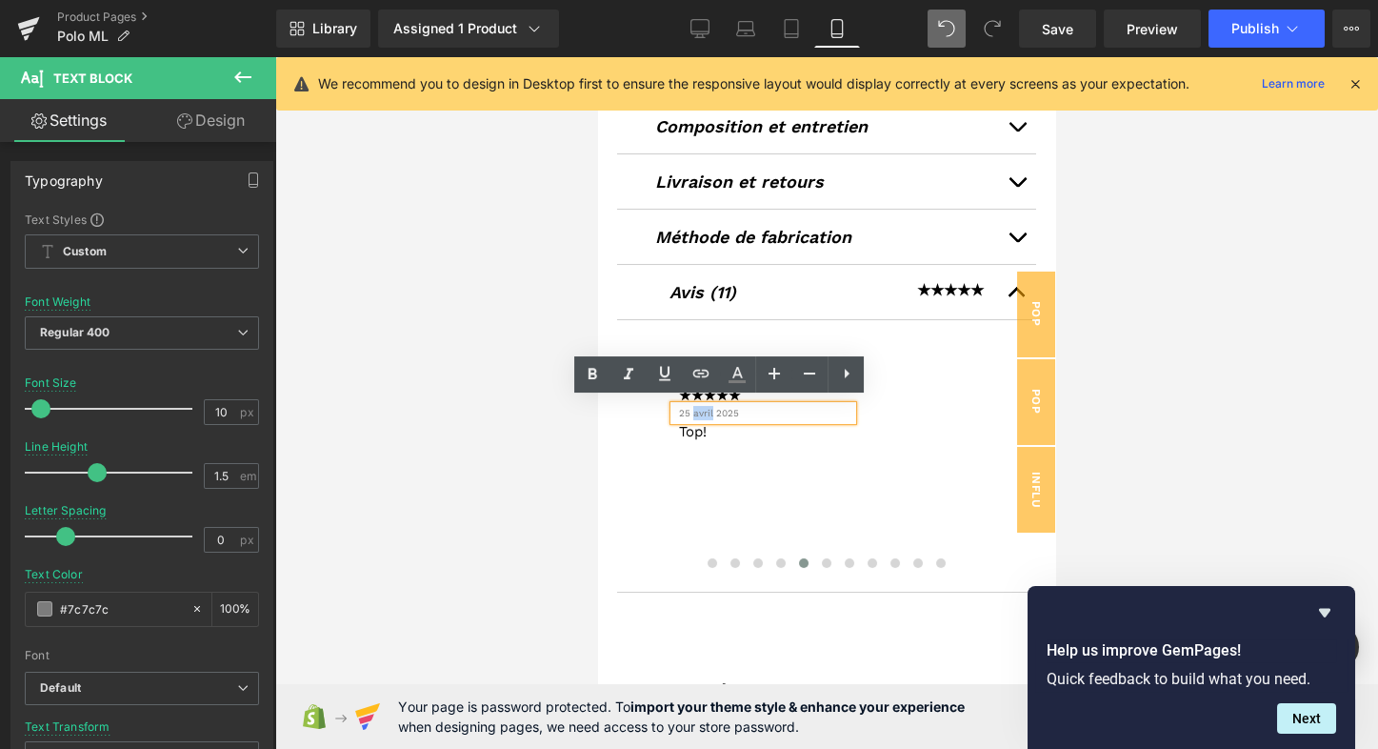
drag, startPoint x: 694, startPoint y: 408, endPoint x: 713, endPoint y: 408, distance: 19.1
click at [713, 408] on p "25 avril 2025" at bounding box center [765, 413] width 173 height 14
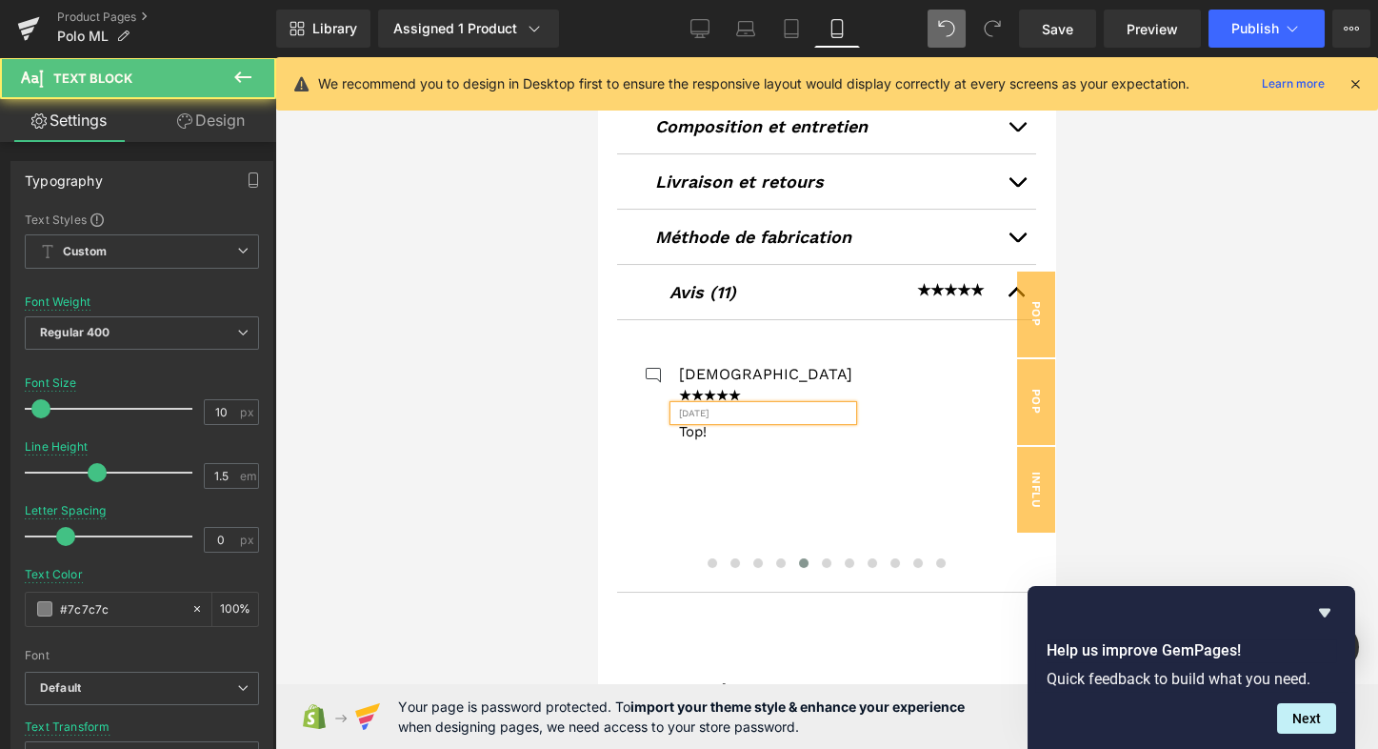
click at [682, 406] on p "25 septembre 2025" at bounding box center [765, 413] width 173 height 14
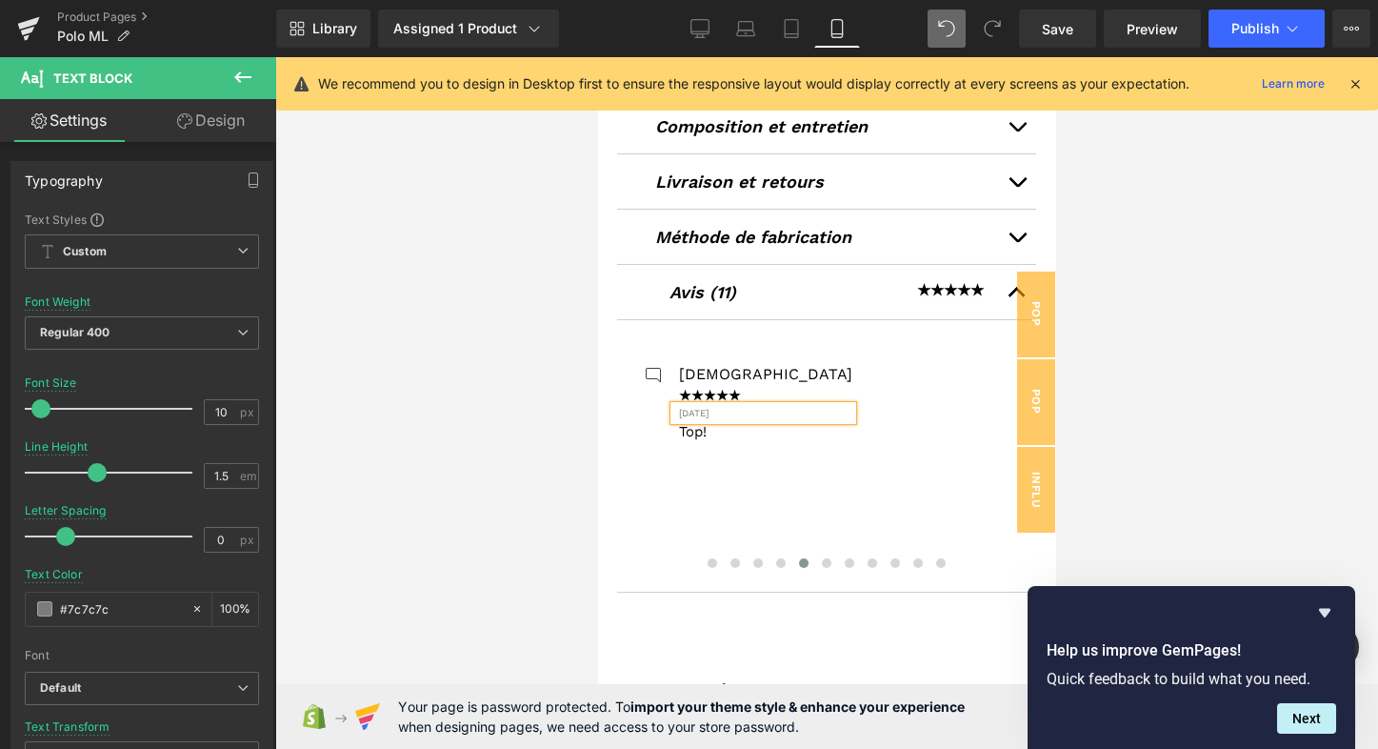
drag, startPoint x: 743, startPoint y: 406, endPoint x: 694, endPoint y: 407, distance: 49.5
click at [694, 407] on p "16 septembre 2025" at bounding box center [765, 413] width 173 height 14
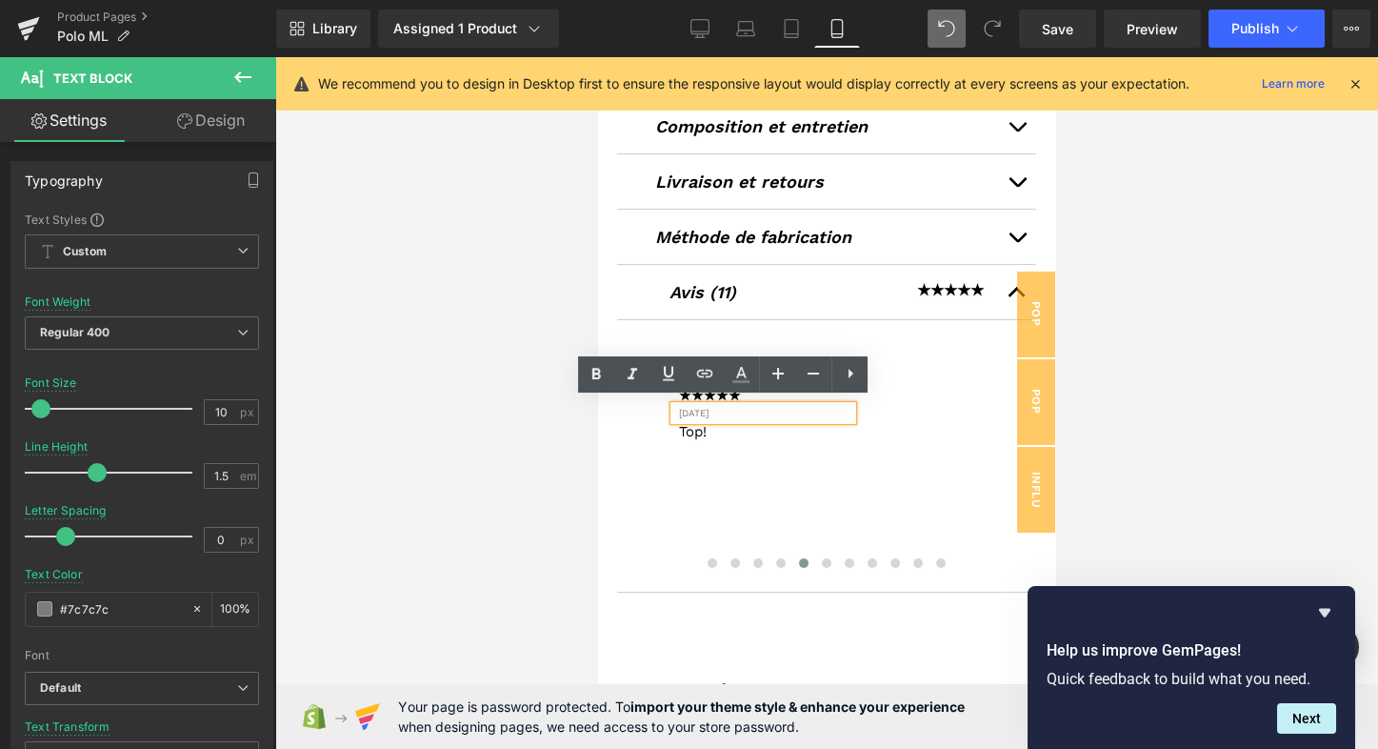
copy p "septembre"
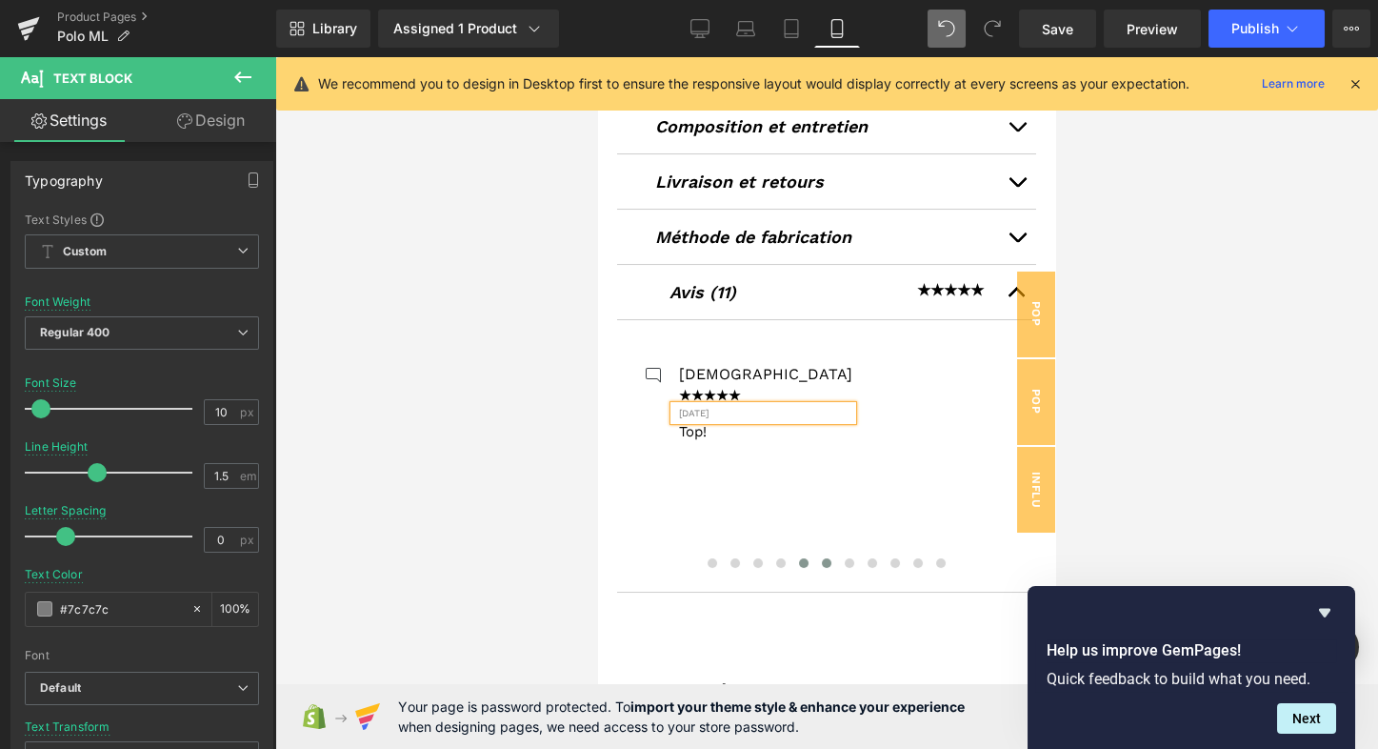
click at [824, 558] on span at bounding box center [827, 563] width 10 height 10
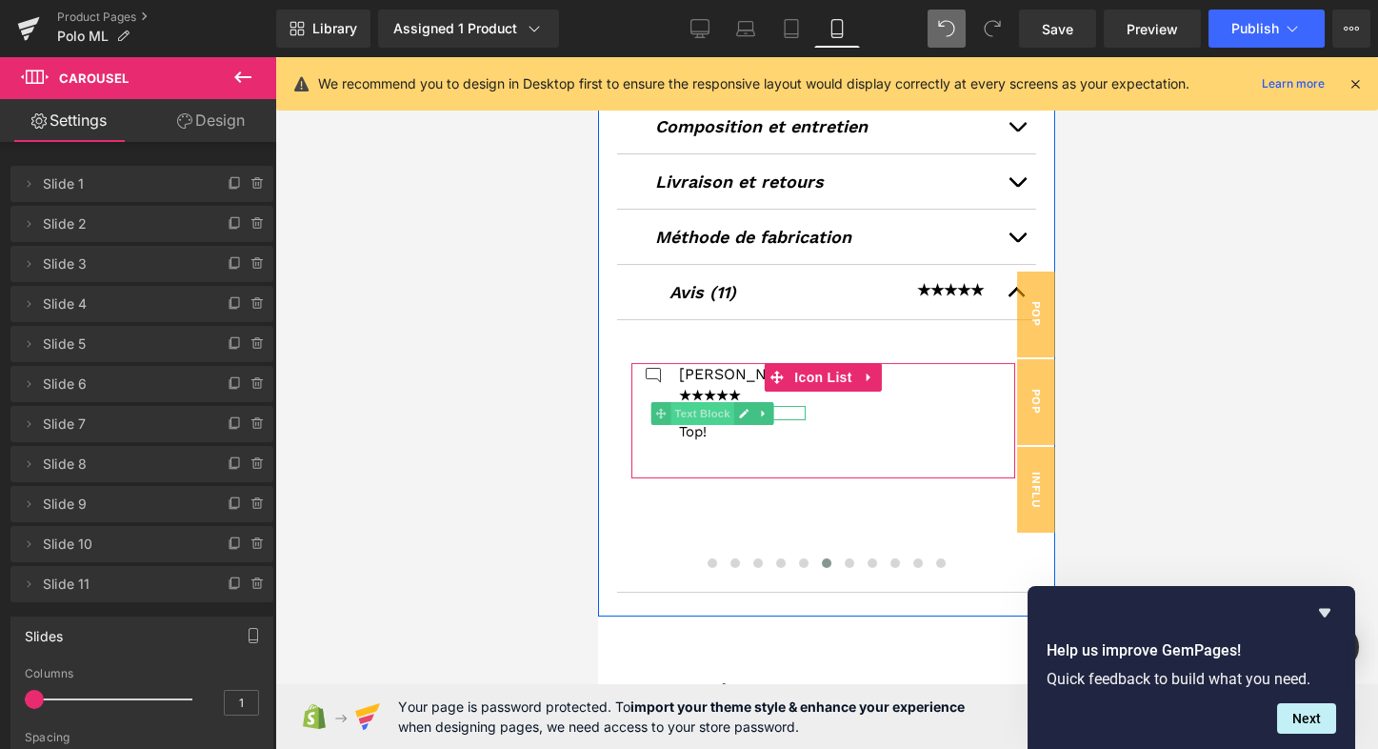
click at [705, 406] on span "Text Block" at bounding box center [702, 413] width 63 height 23
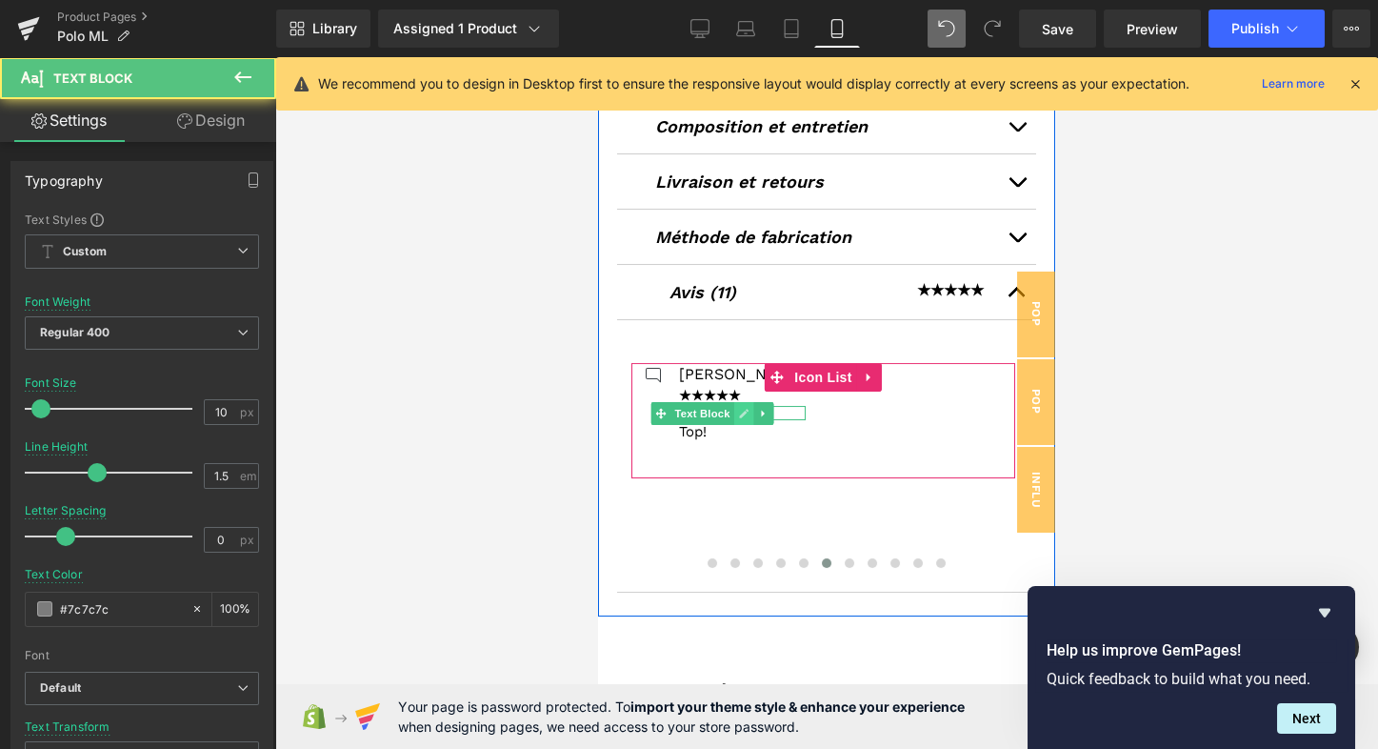
click at [742, 409] on icon at bounding box center [744, 414] width 10 height 10
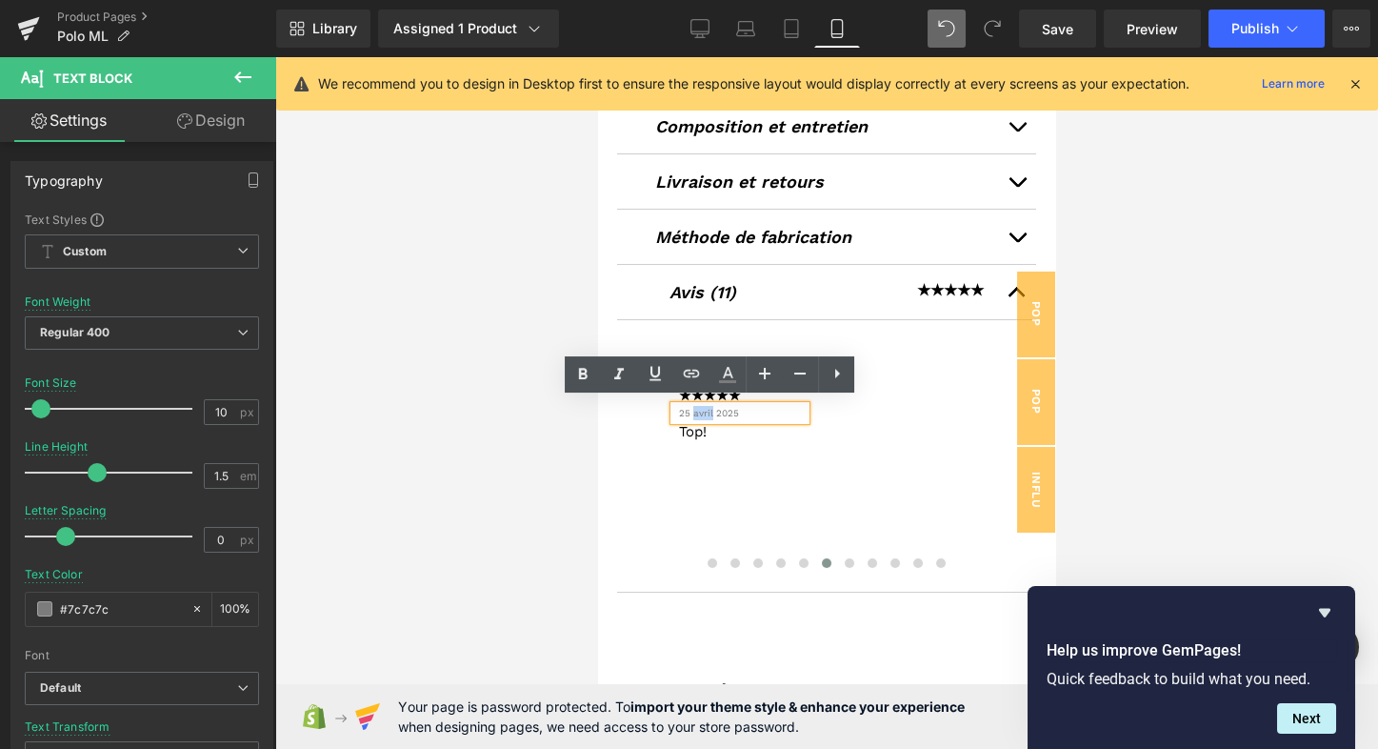
drag, startPoint x: 714, startPoint y: 407, endPoint x: 694, endPoint y: 406, distance: 20.0
click at [694, 406] on p "25 avril 2025" at bounding box center [742, 413] width 127 height 14
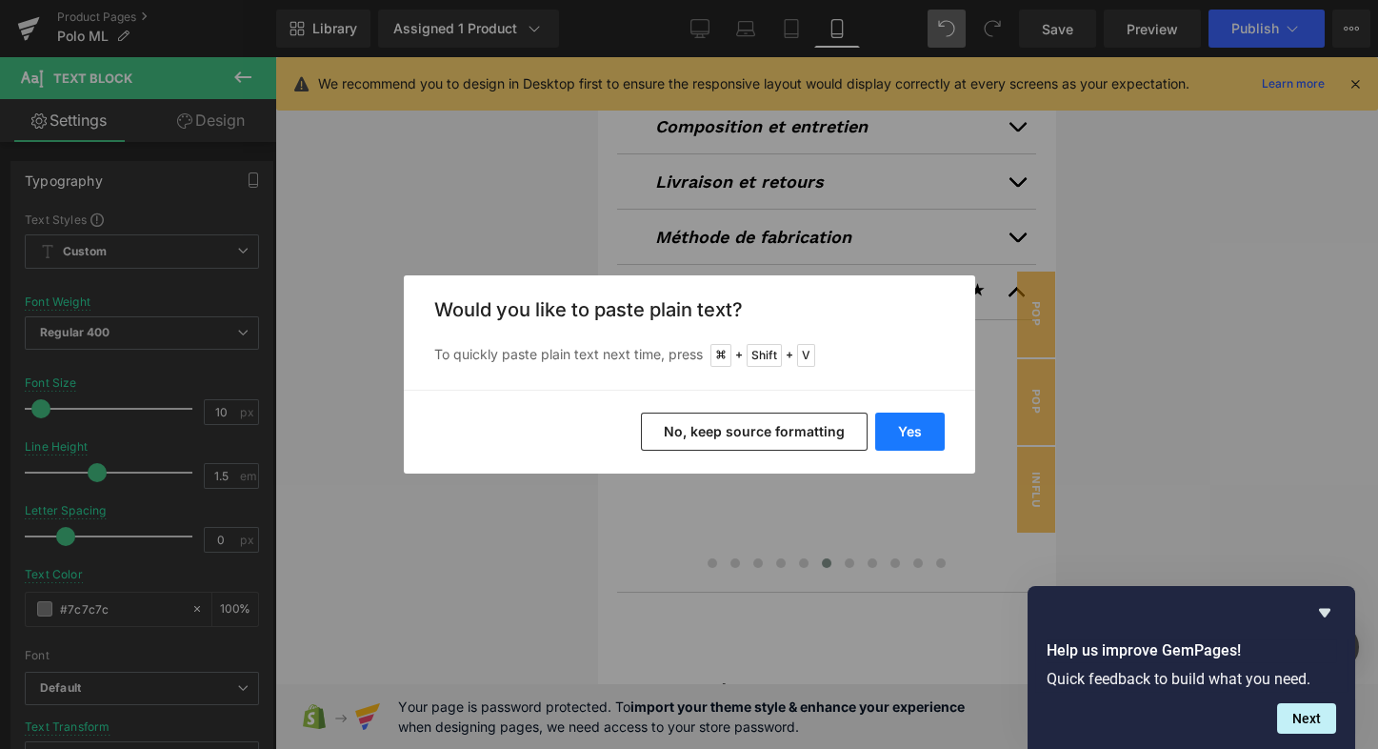
click at [900, 431] on button "Yes" at bounding box center [910, 431] width 70 height 38
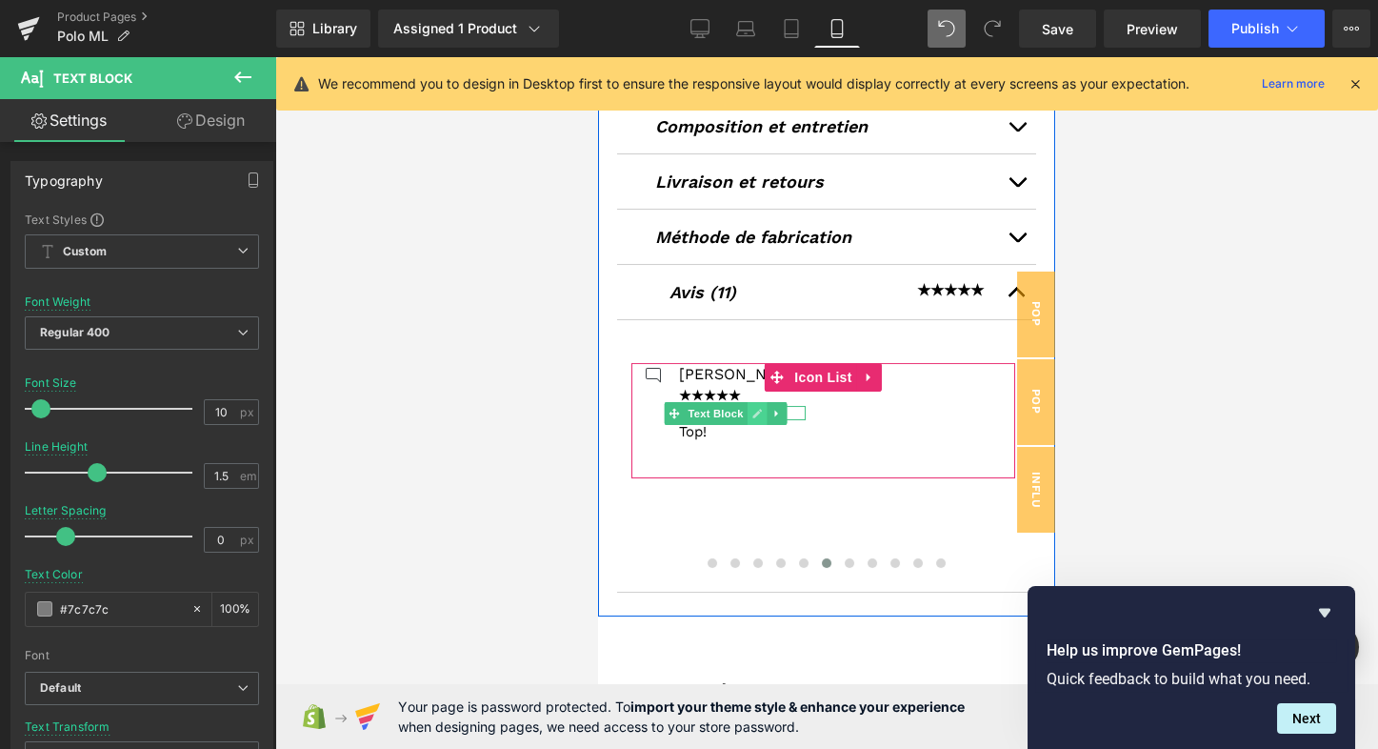
click at [760, 408] on icon at bounding box center [758, 413] width 10 height 11
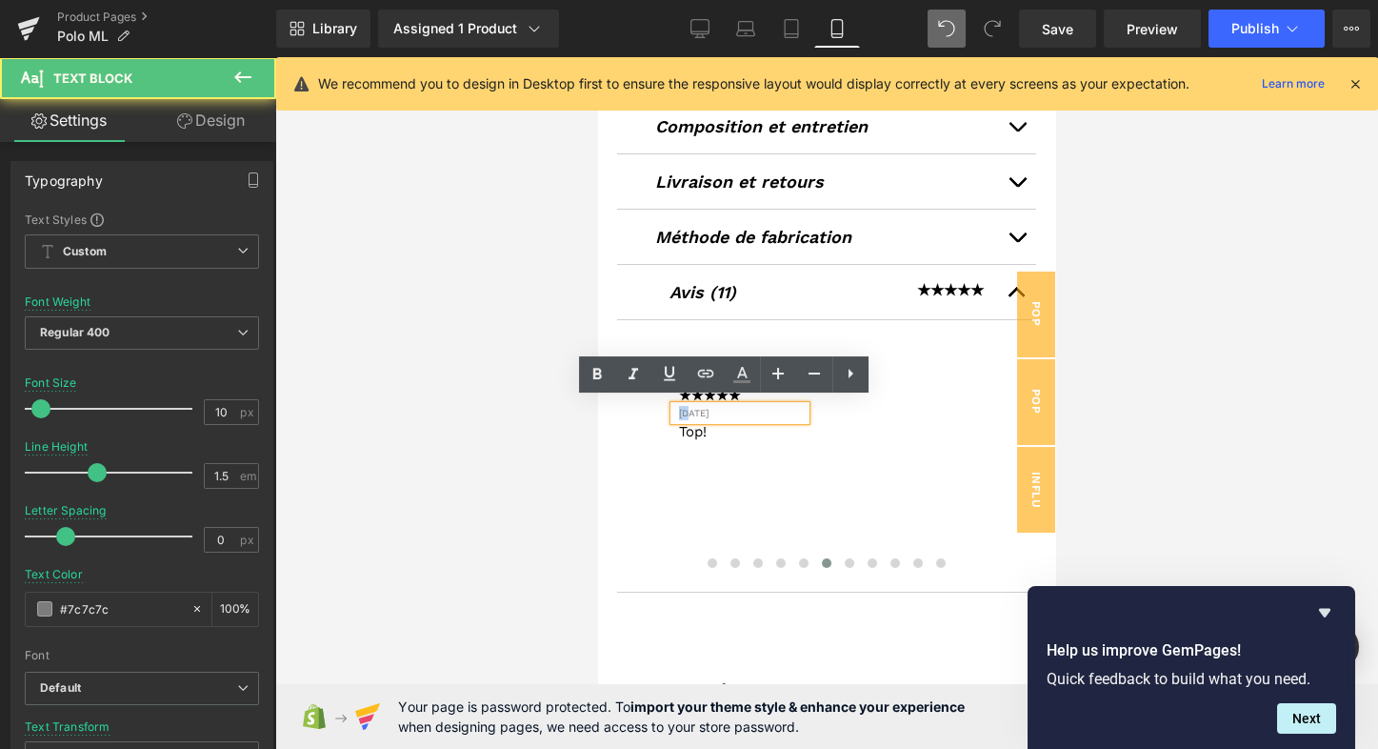
drag, startPoint x: 689, startPoint y: 406, endPoint x: 674, endPoint y: 406, distance: 15.2
click at [674, 406] on div "25 septembre 2025" at bounding box center [739, 413] width 131 height 14
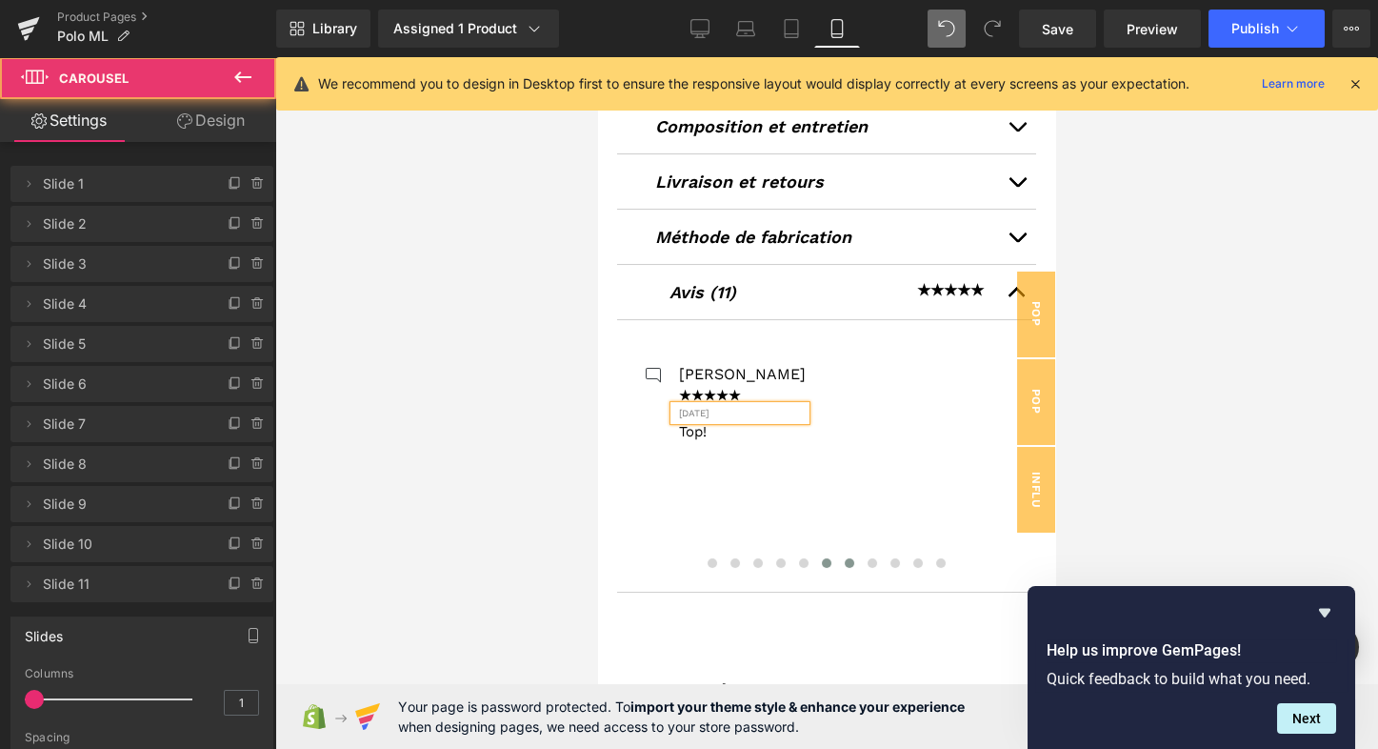
click at [846, 558] on span at bounding box center [850, 563] width 10 height 10
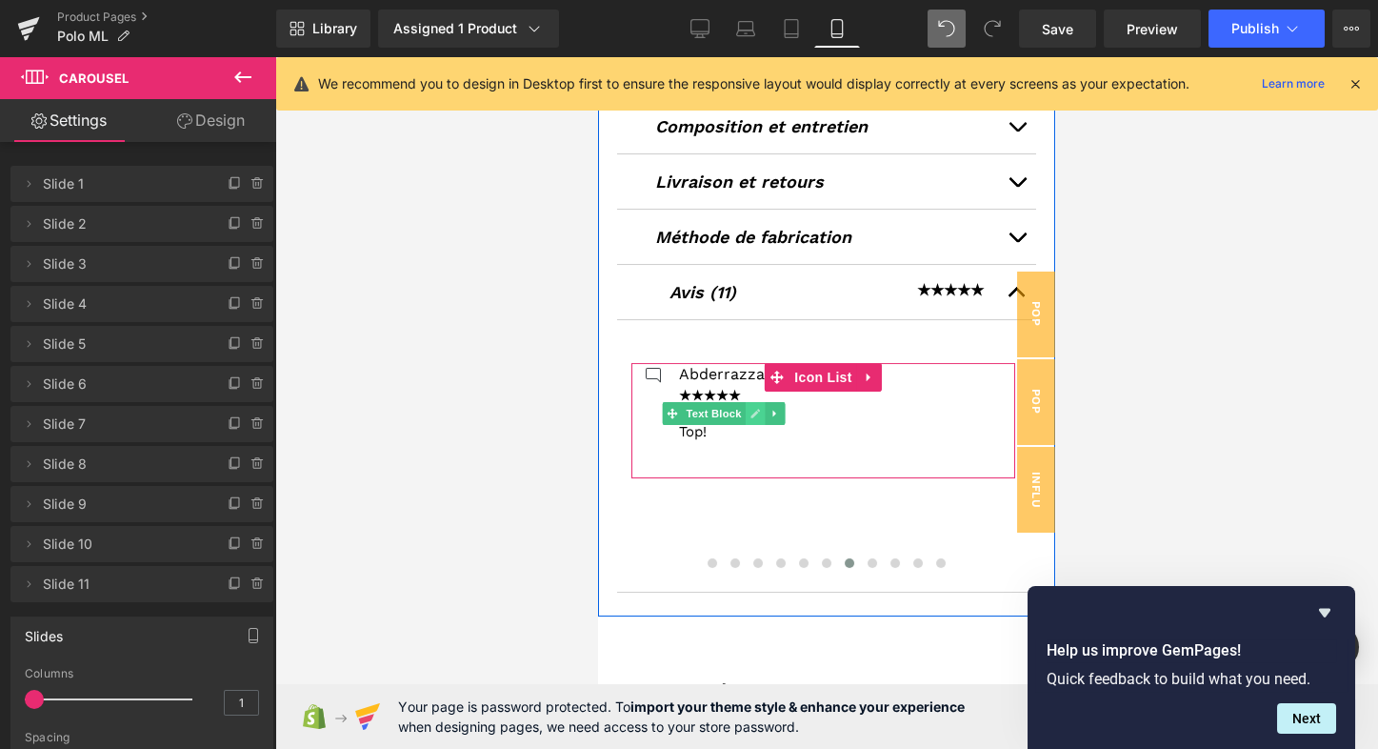
click at [752, 409] on icon at bounding box center [757, 414] width 10 height 10
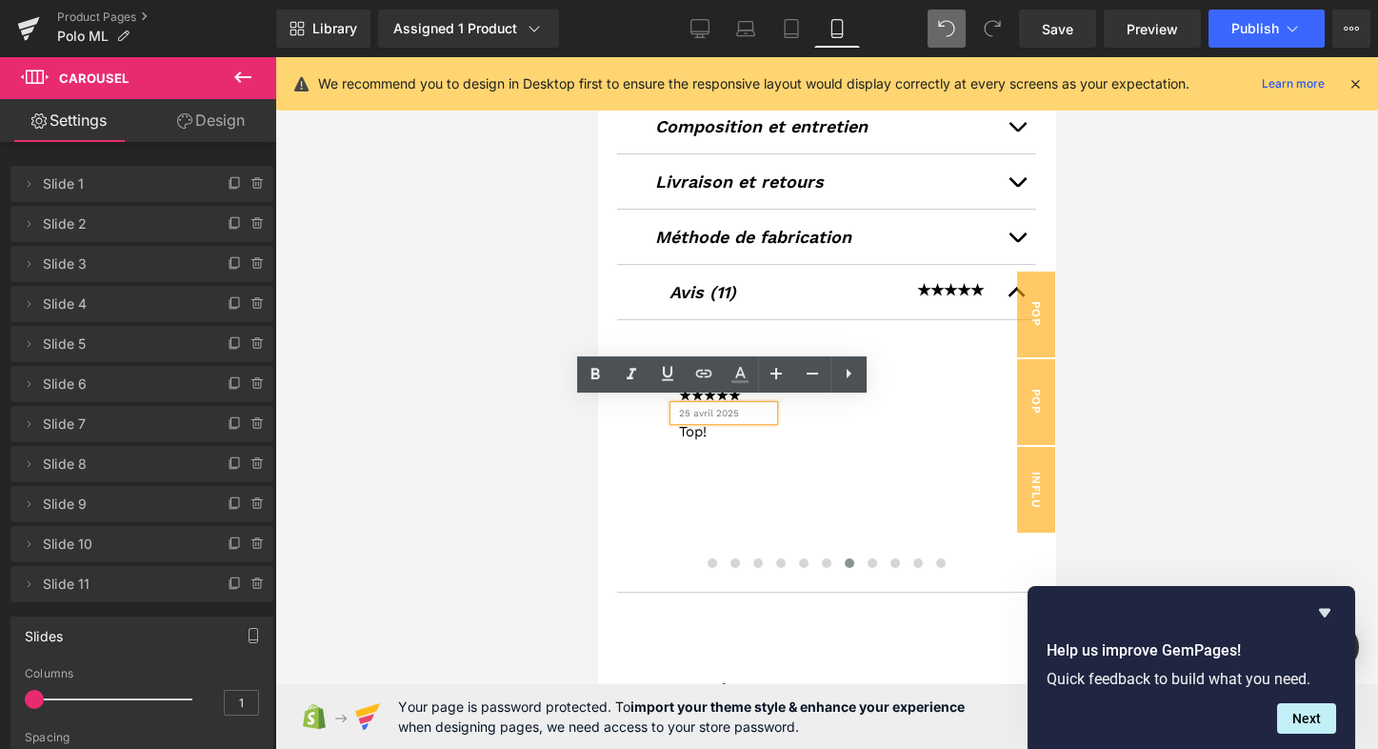
click at [714, 408] on p "25 avril 2025" at bounding box center [726, 413] width 94 height 14
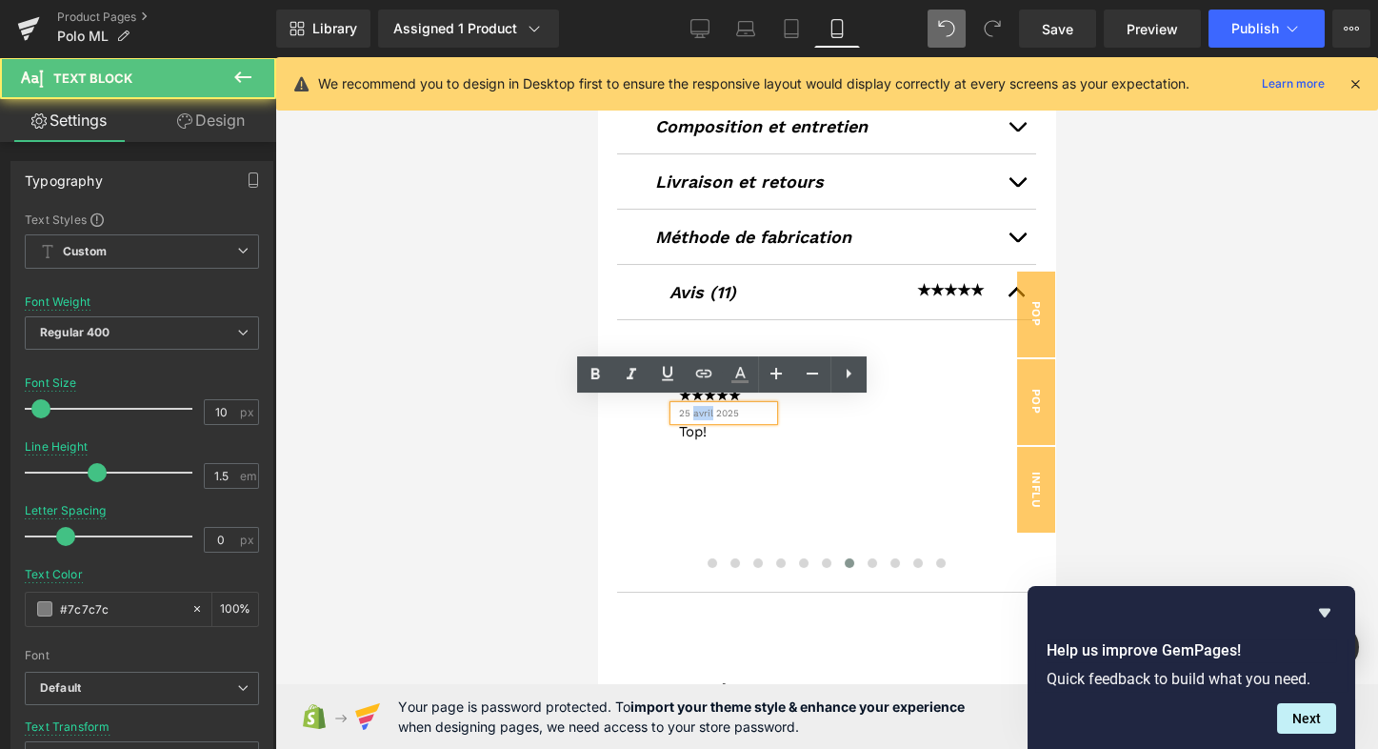
drag, startPoint x: 713, startPoint y: 407, endPoint x: 694, endPoint y: 407, distance: 19.1
click at [694, 407] on p "25 avril 2025" at bounding box center [726, 413] width 94 height 14
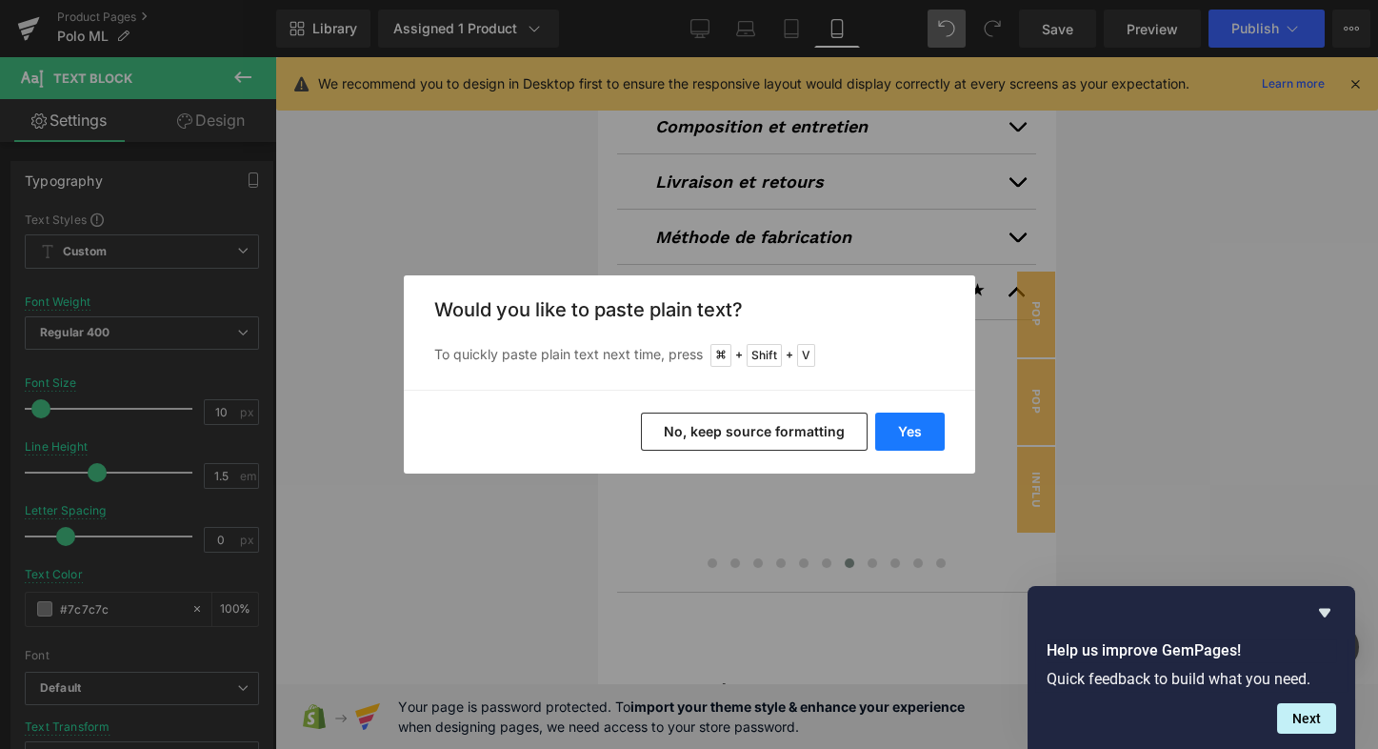
click at [899, 436] on button "Yes" at bounding box center [910, 431] width 70 height 38
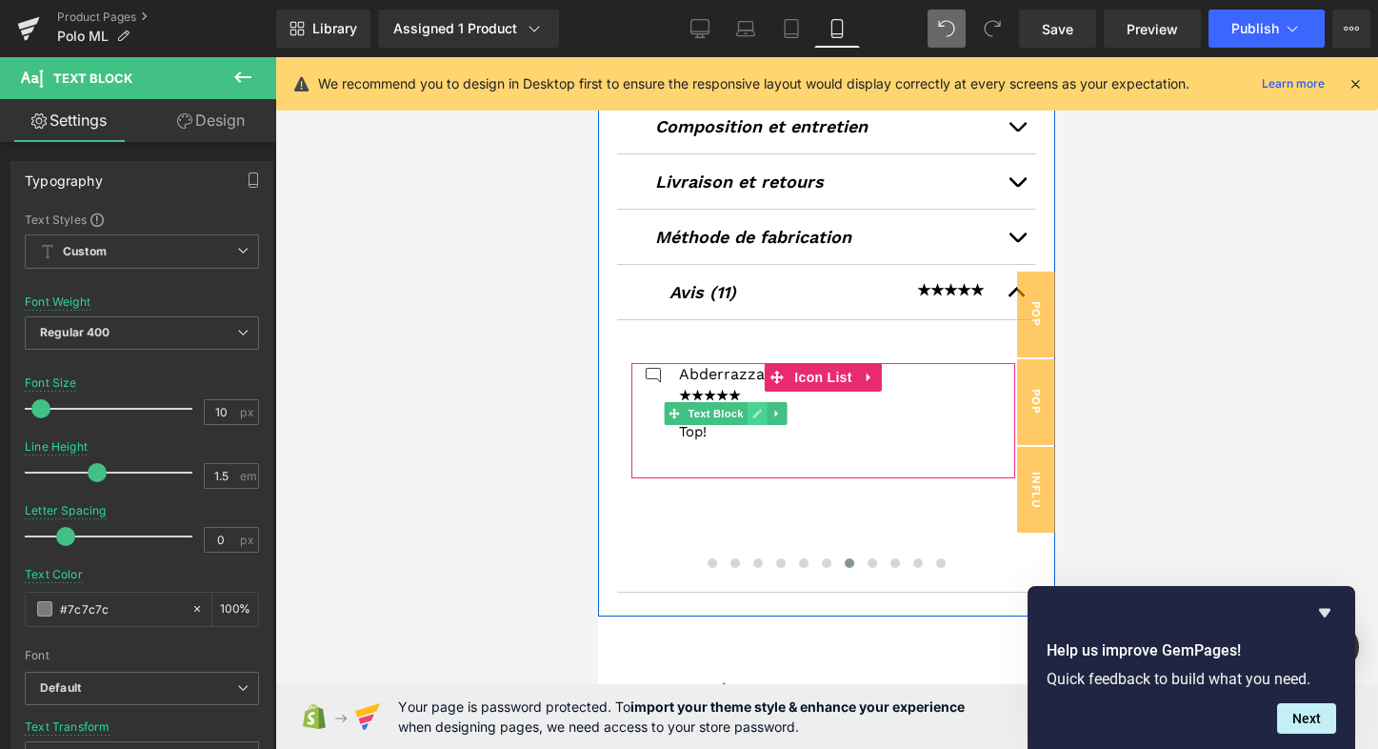
click at [763, 410] on link at bounding box center [758, 413] width 20 height 23
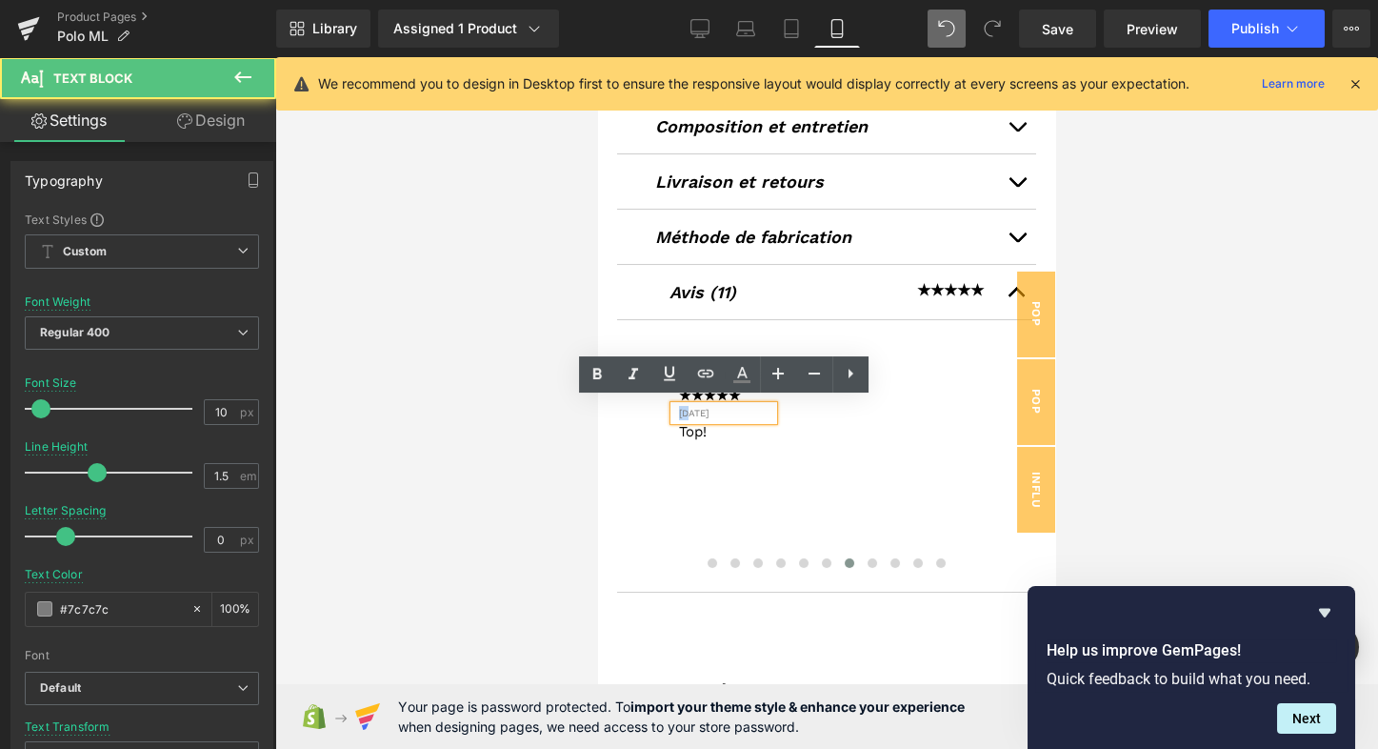
drag, startPoint x: 688, startPoint y: 408, endPoint x: 675, endPoint y: 408, distance: 12.4
click at [675, 408] on div "25 septembre 2025" at bounding box center [723, 413] width 99 height 14
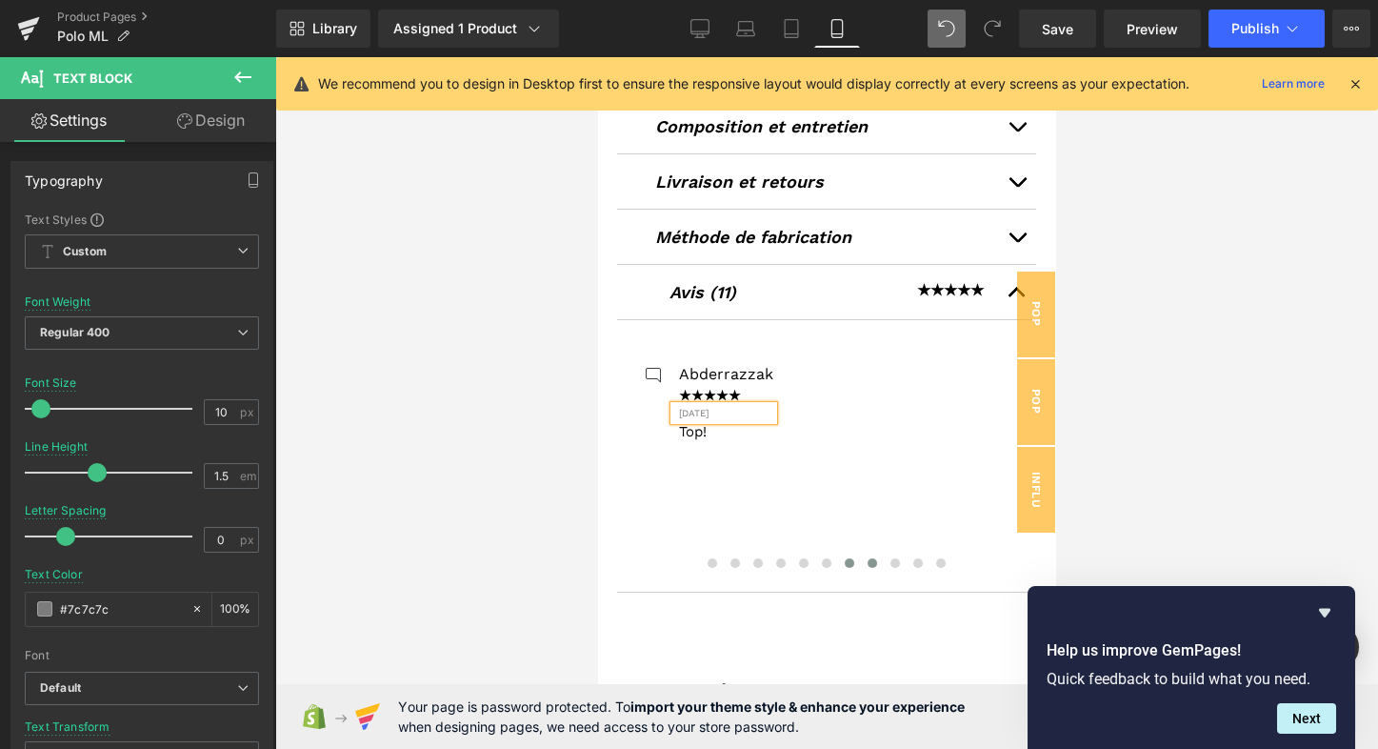
click at [868, 558] on span at bounding box center [873, 563] width 10 height 10
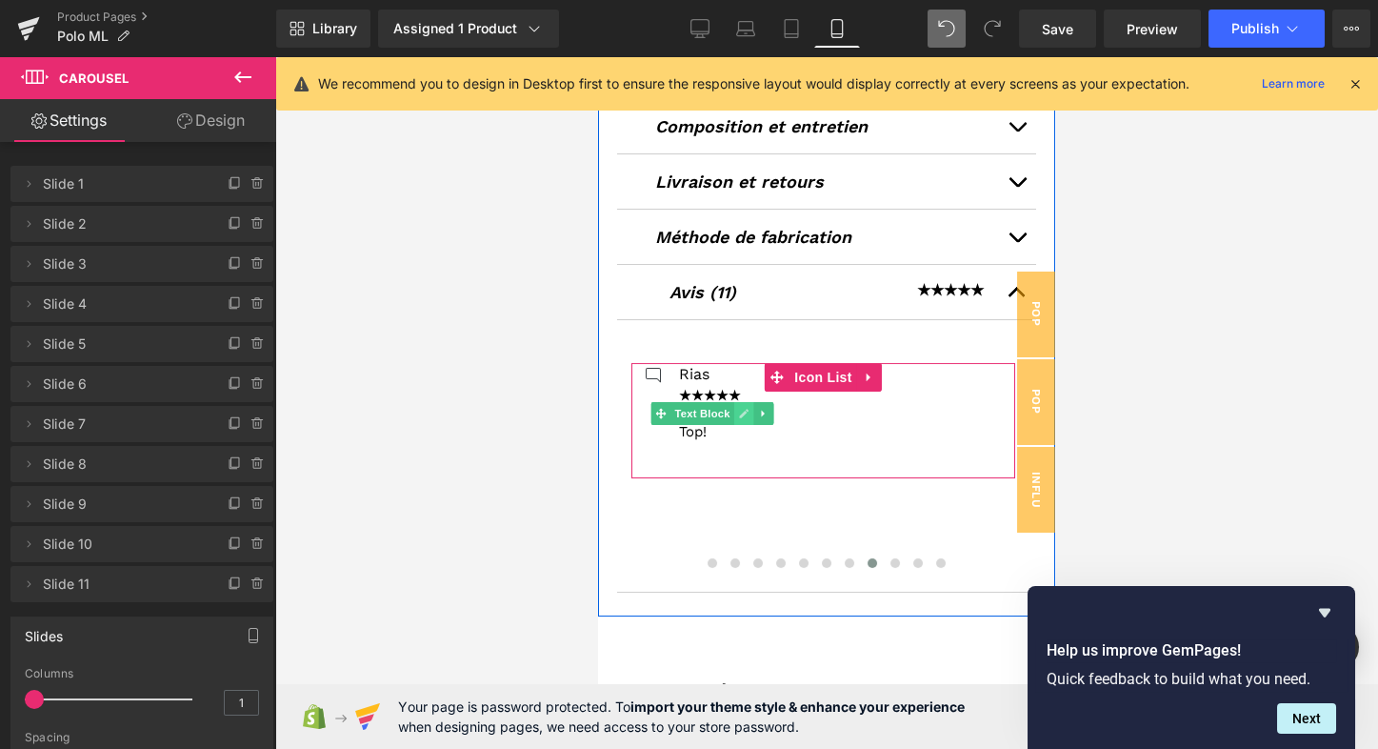
click at [745, 410] on icon at bounding box center [743, 413] width 10 height 11
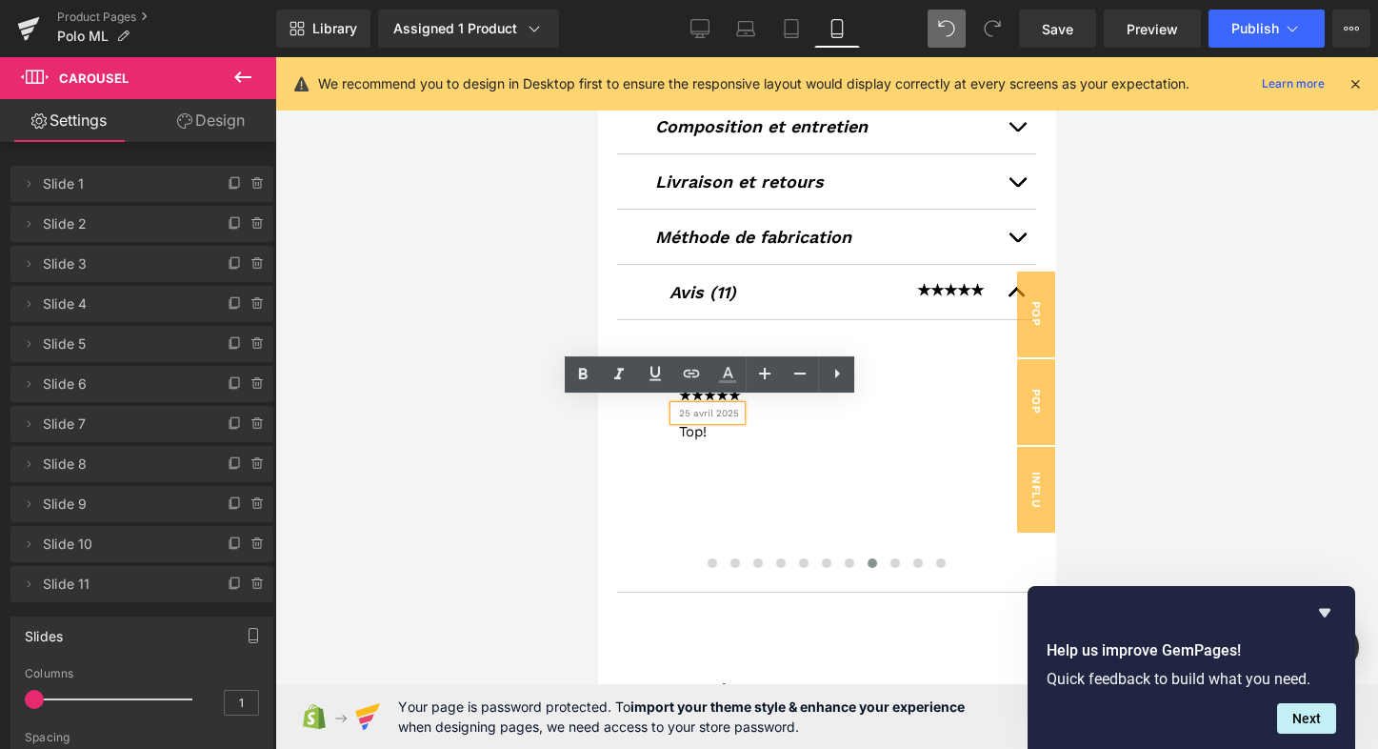
click at [714, 410] on p "25 avril 2025" at bounding box center [710, 413] width 62 height 14
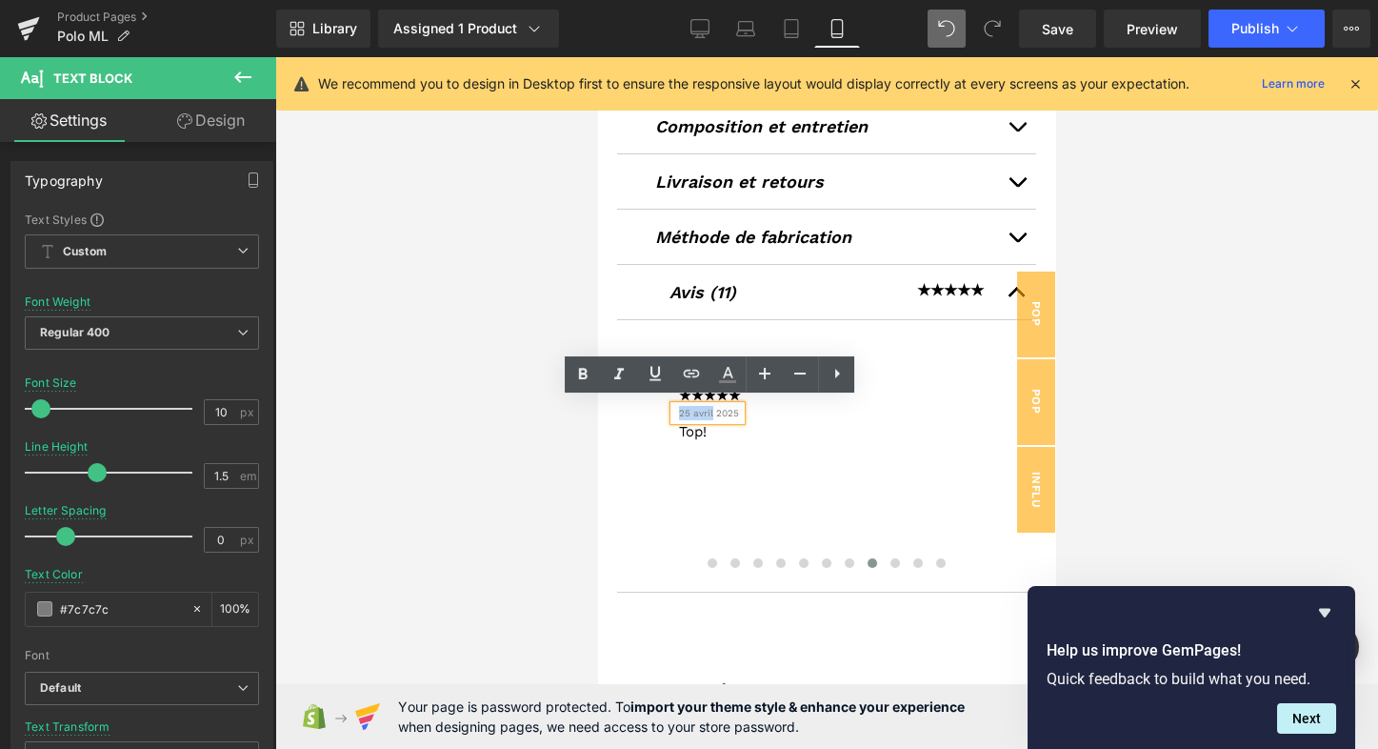
drag, startPoint x: 713, startPoint y: 407, endPoint x: 669, endPoint y: 408, distance: 43.8
click at [669, 408] on div "Rias Text Block ★★★★★ Text Block 25 avril 2025 Text Block Top! Text Block" at bounding box center [687, 403] width 110 height 80
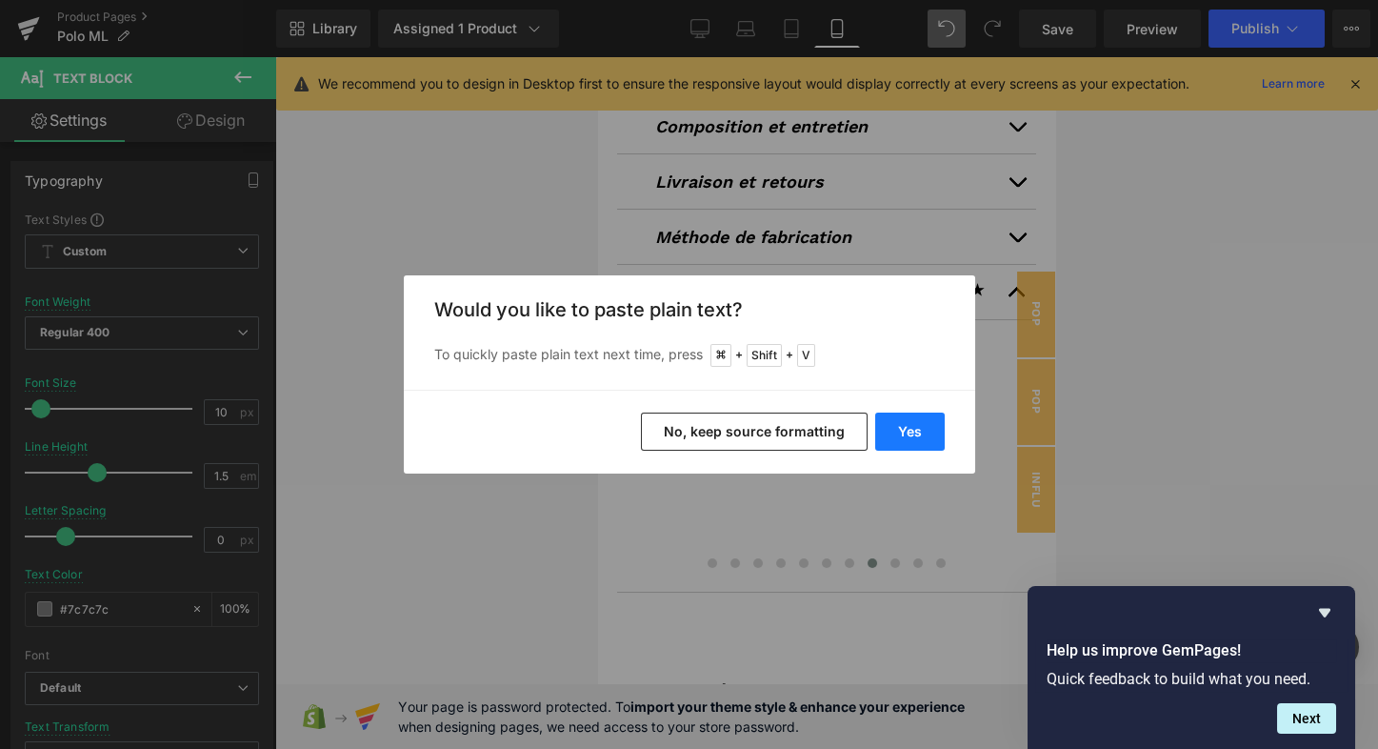
click at [919, 435] on button "Yes" at bounding box center [910, 431] width 70 height 38
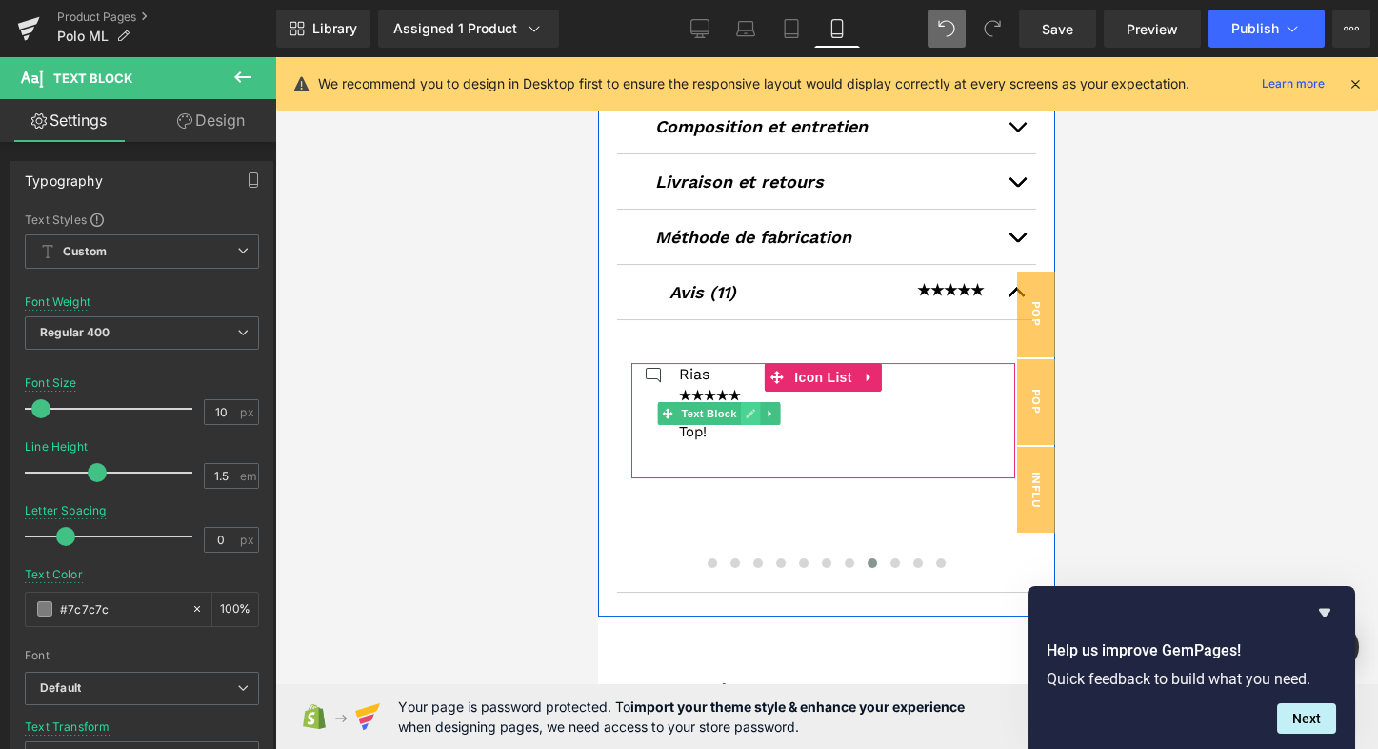
click at [752, 408] on icon at bounding box center [750, 413] width 10 height 11
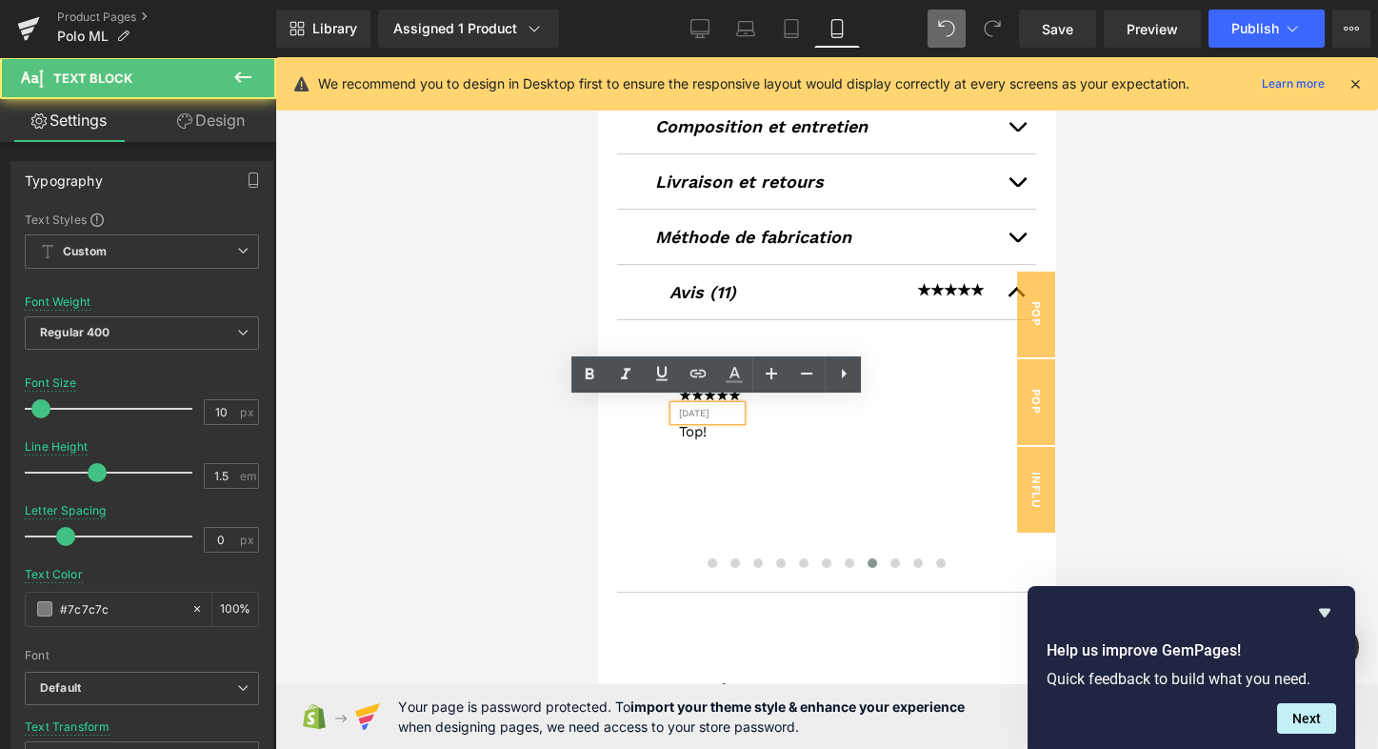
click at [680, 409] on p "septembre 2025" at bounding box center [710, 413] width 62 height 14
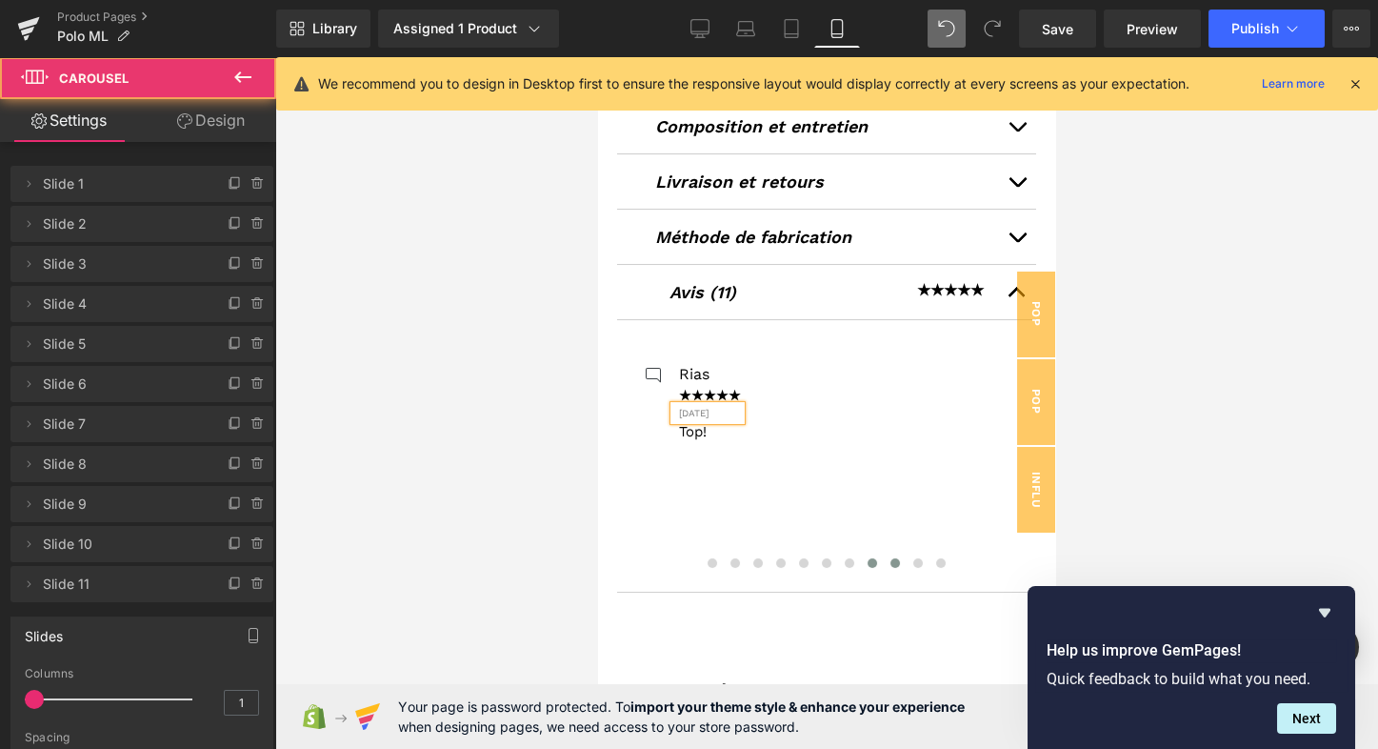
click at [891, 563] on span at bounding box center [896, 563] width 10 height 10
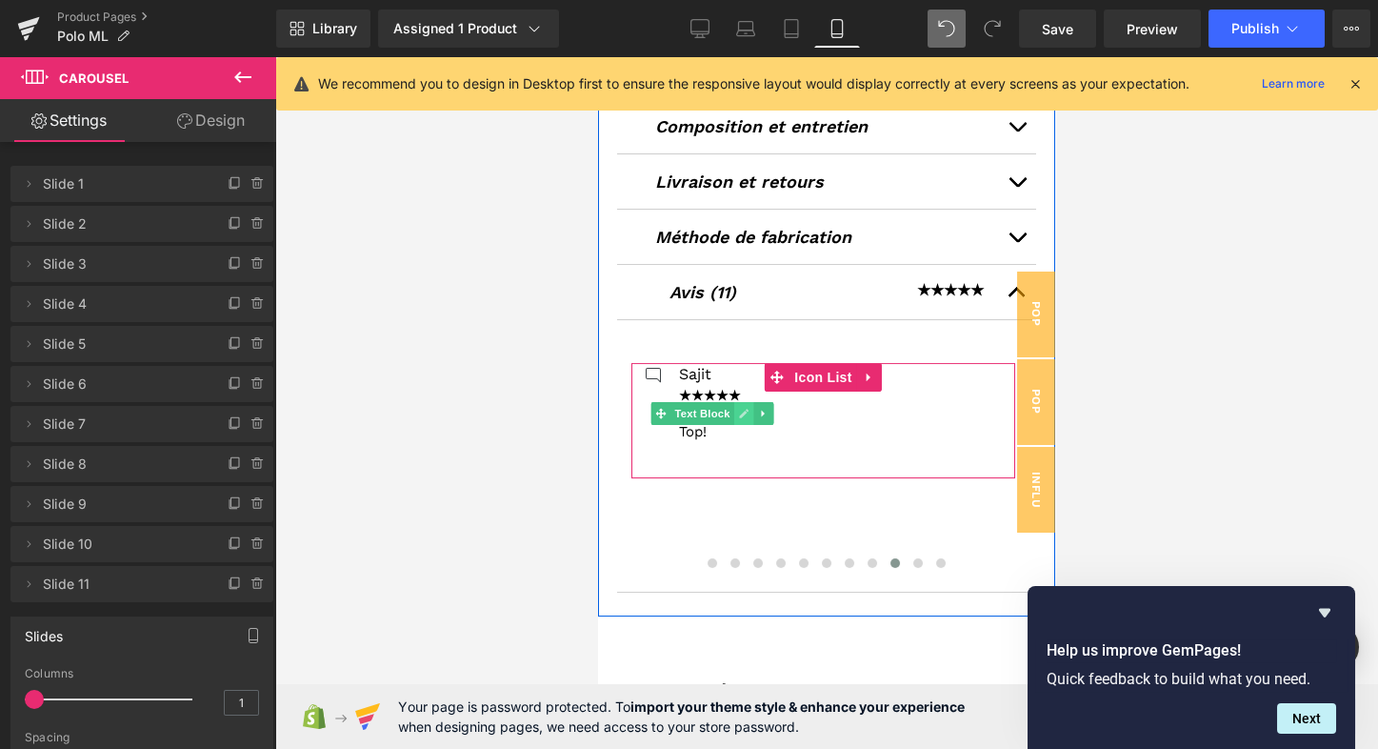
click at [739, 409] on icon at bounding box center [744, 414] width 10 height 10
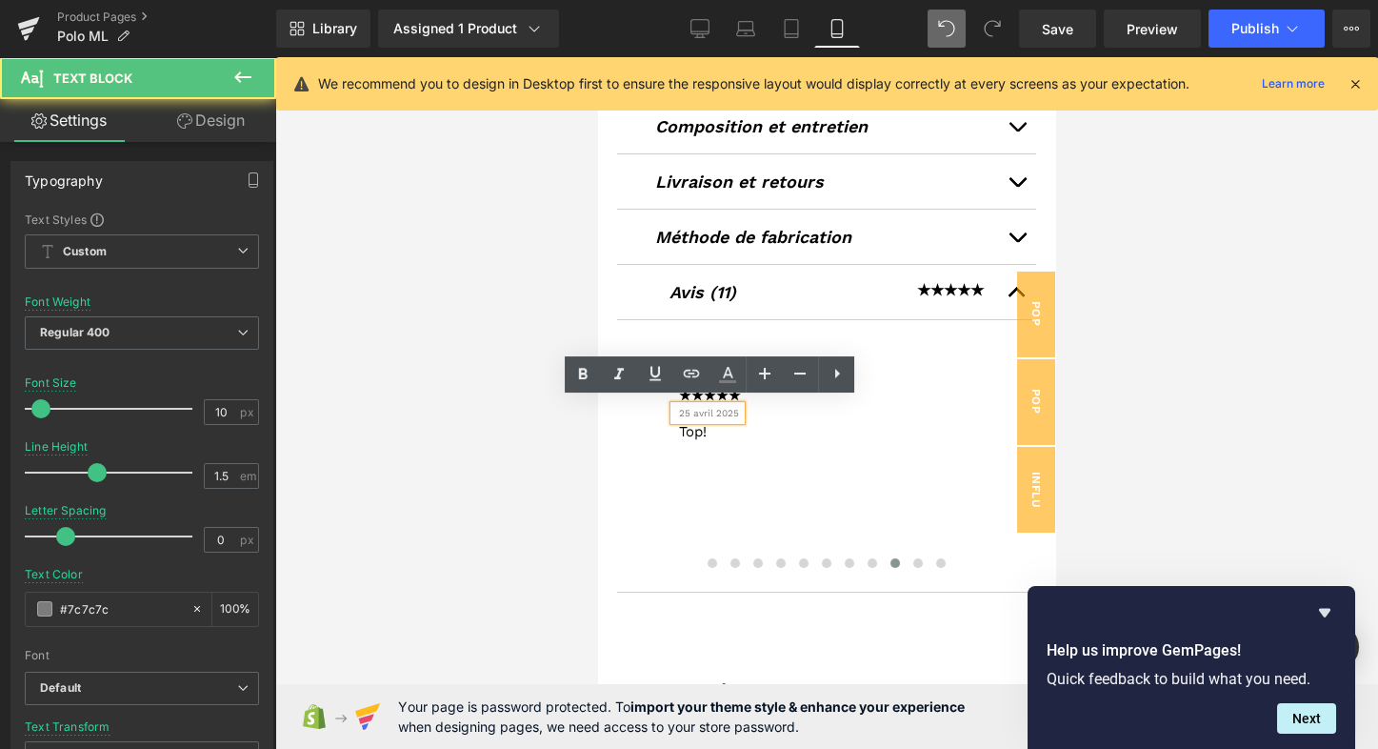
click at [698, 406] on p "25 avril 2025" at bounding box center [710, 413] width 62 height 14
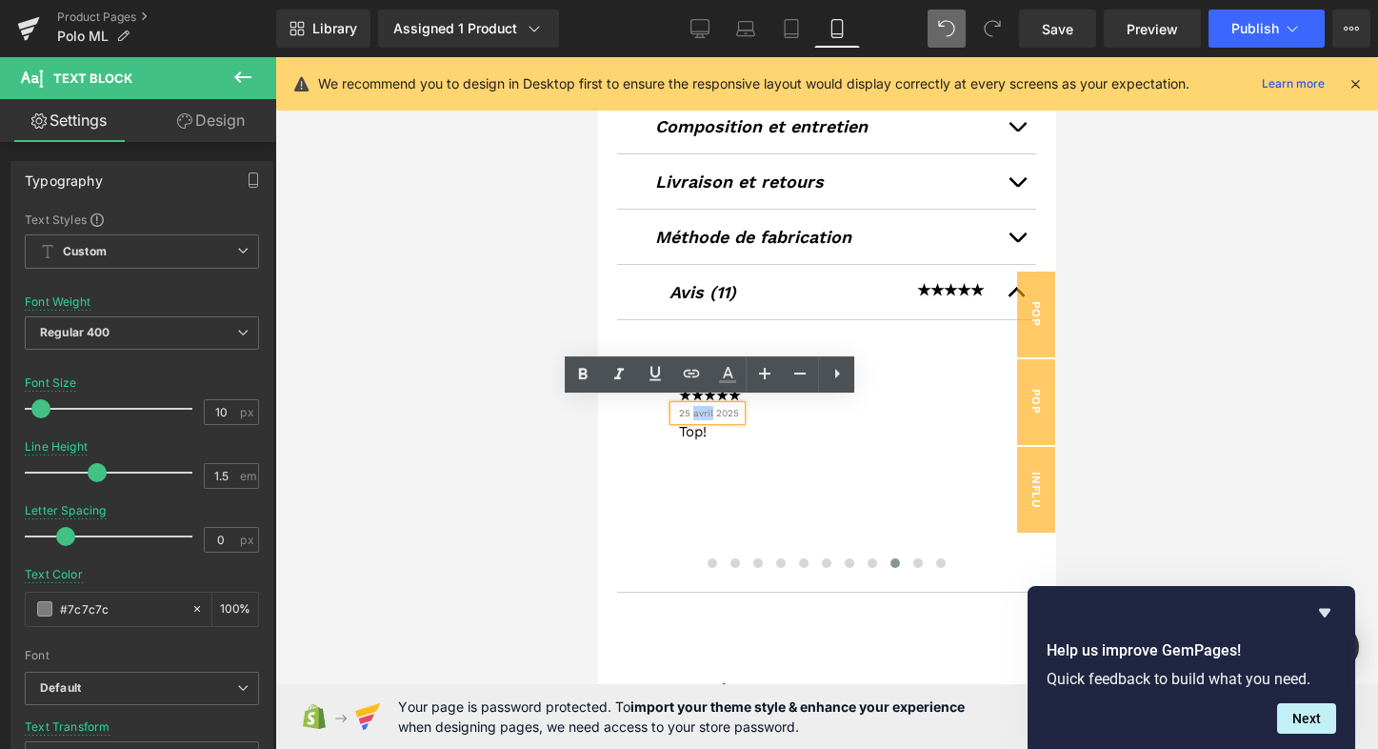
drag, startPoint x: 694, startPoint y: 406, endPoint x: 714, endPoint y: 407, distance: 19.1
click at [714, 407] on p "25 avril 2025" at bounding box center [710, 413] width 62 height 14
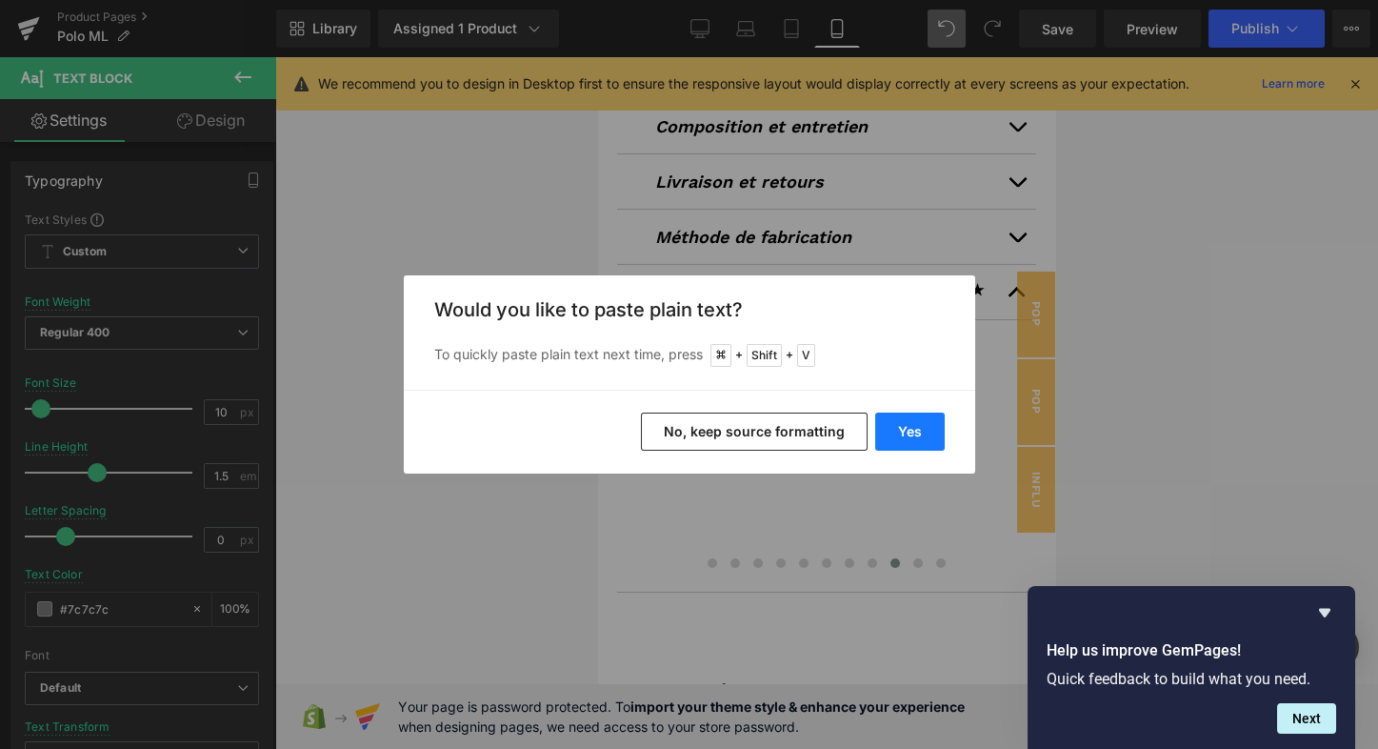
click at [895, 438] on button "Yes" at bounding box center [910, 431] width 70 height 38
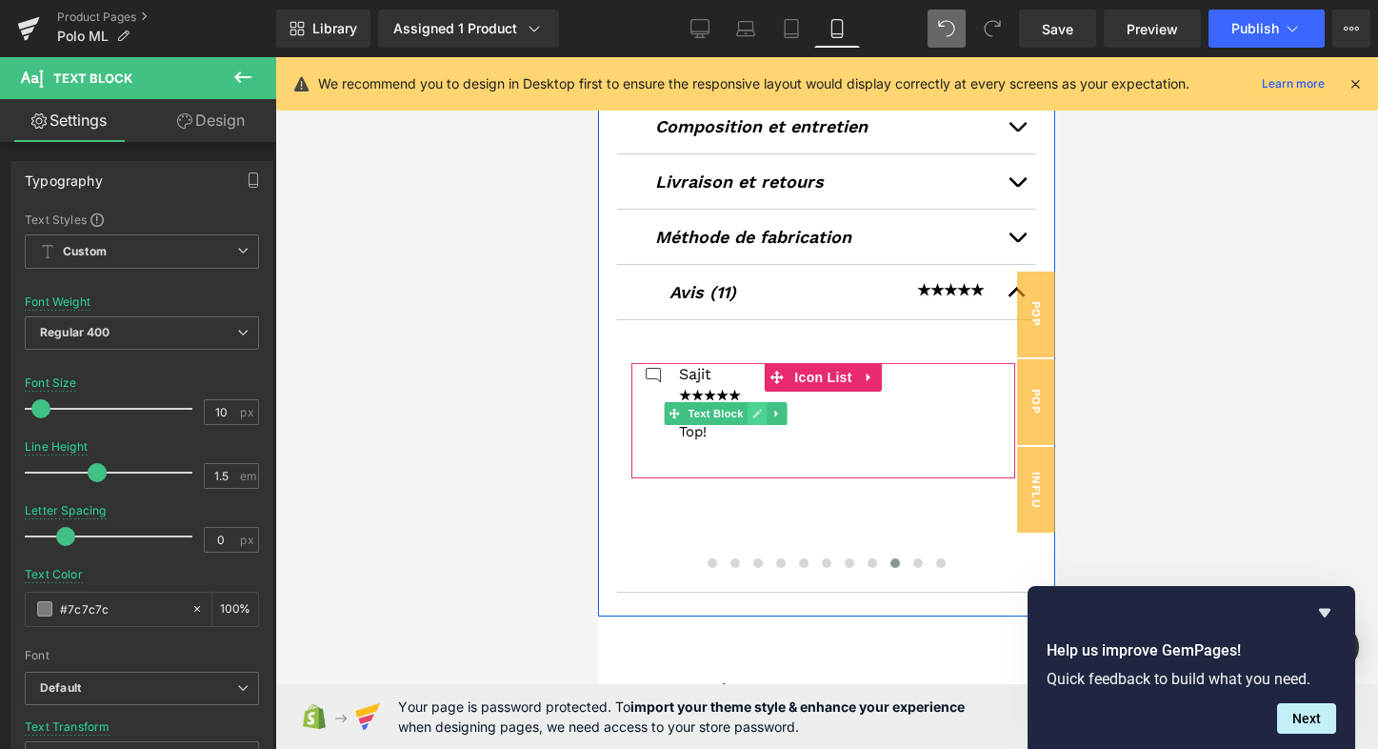
click at [758, 411] on icon at bounding box center [758, 413] width 10 height 11
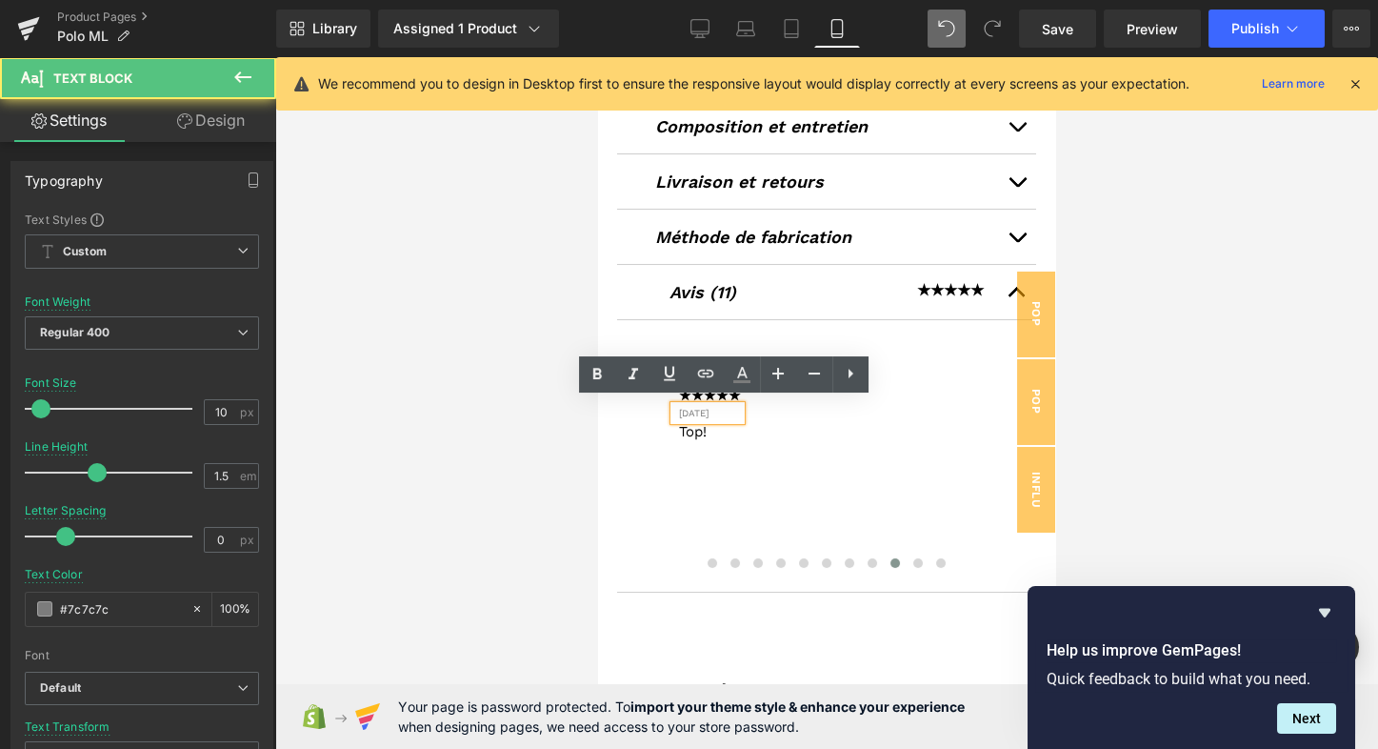
click at [695, 409] on p "25 septembre 2025" at bounding box center [710, 413] width 62 height 14
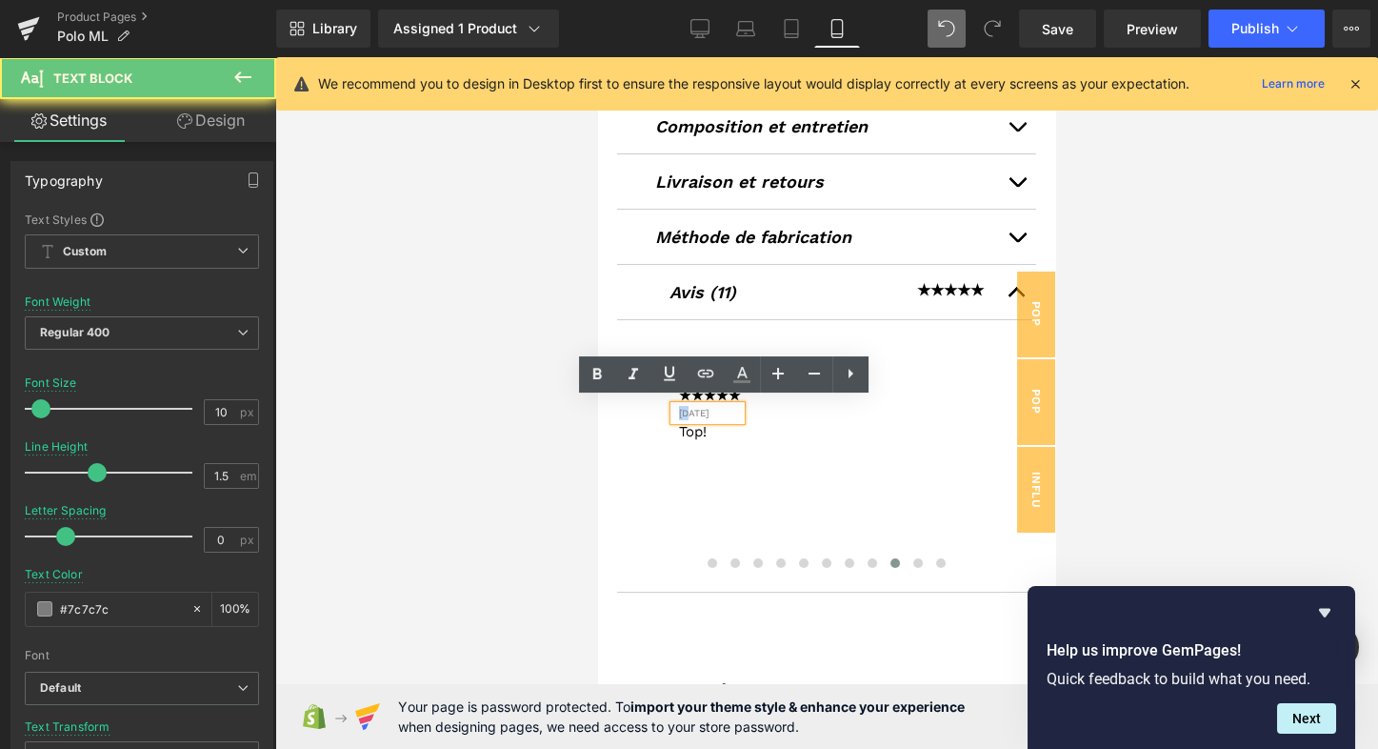
drag, startPoint x: 688, startPoint y: 409, endPoint x: 667, endPoint y: 411, distance: 21.0
click at [667, 410] on div "Sajit Text Block ★★★★★ Text Block 25 septembre 2025 Text Block Top! Text Block" at bounding box center [687, 403] width 110 height 80
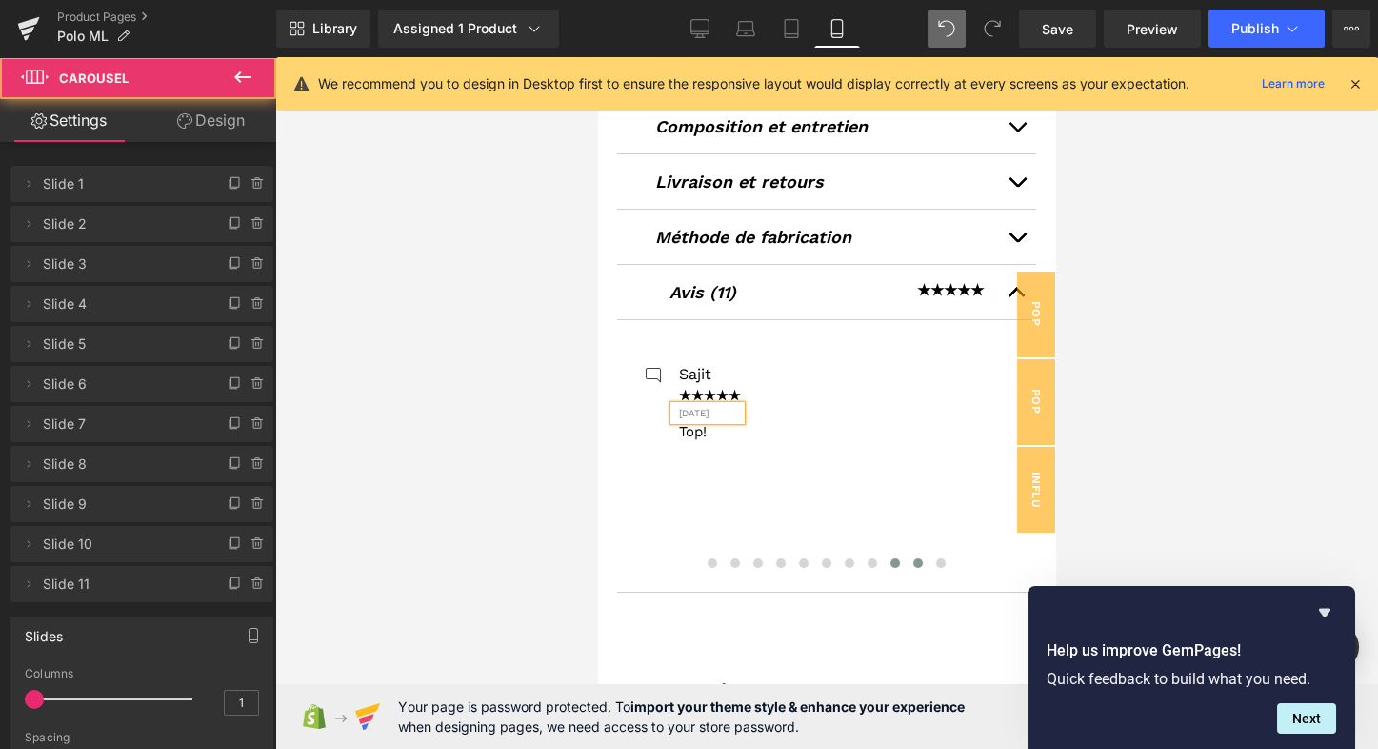
click at [909, 558] on button at bounding box center [918, 562] width 23 height 19
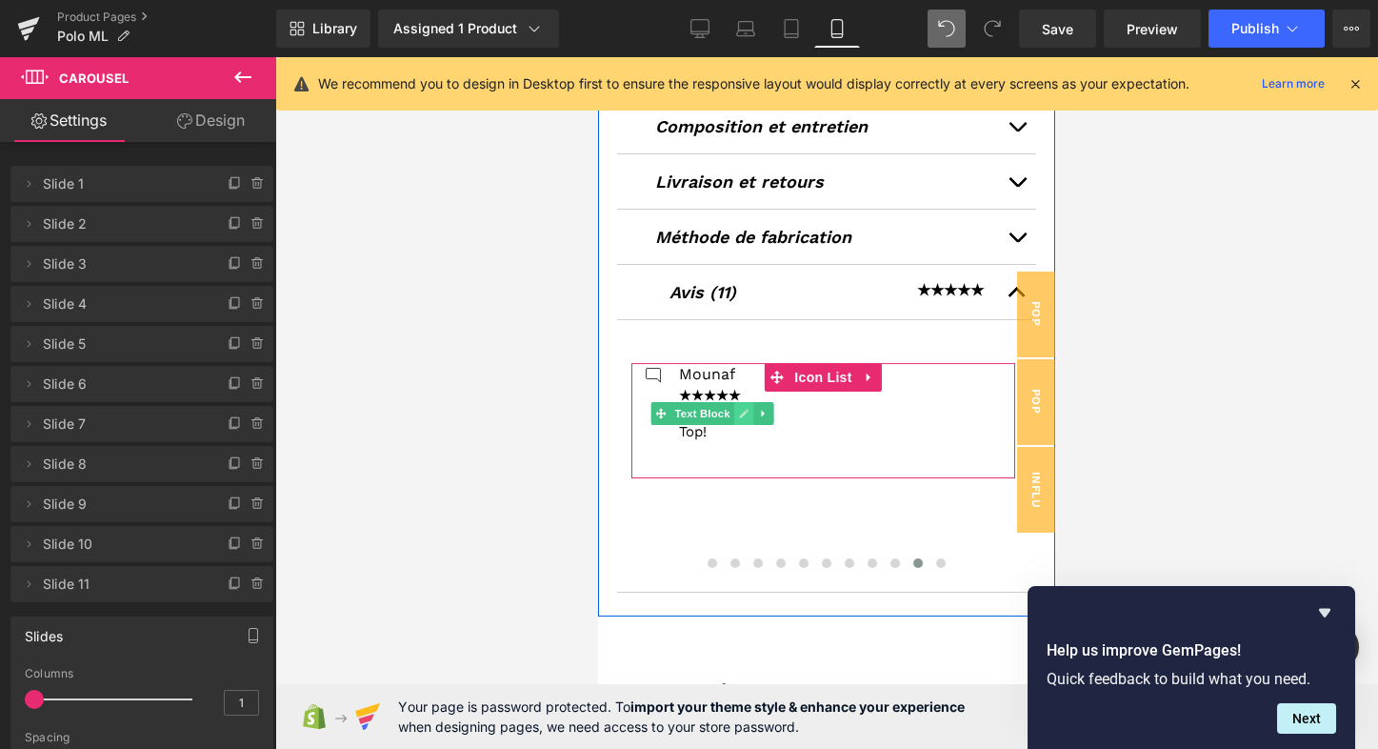
click at [748, 408] on icon at bounding box center [743, 413] width 10 height 11
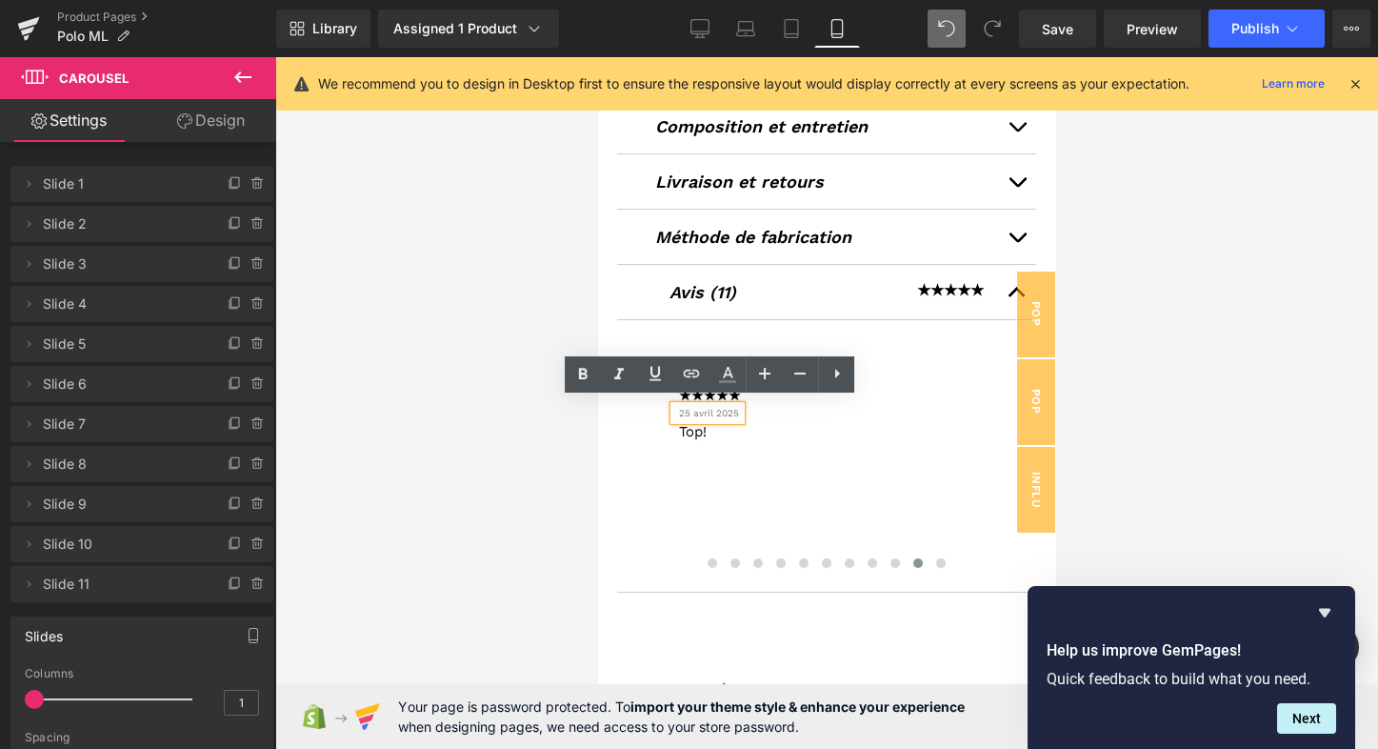
click at [714, 409] on p "25 avril 2025" at bounding box center [710, 413] width 62 height 14
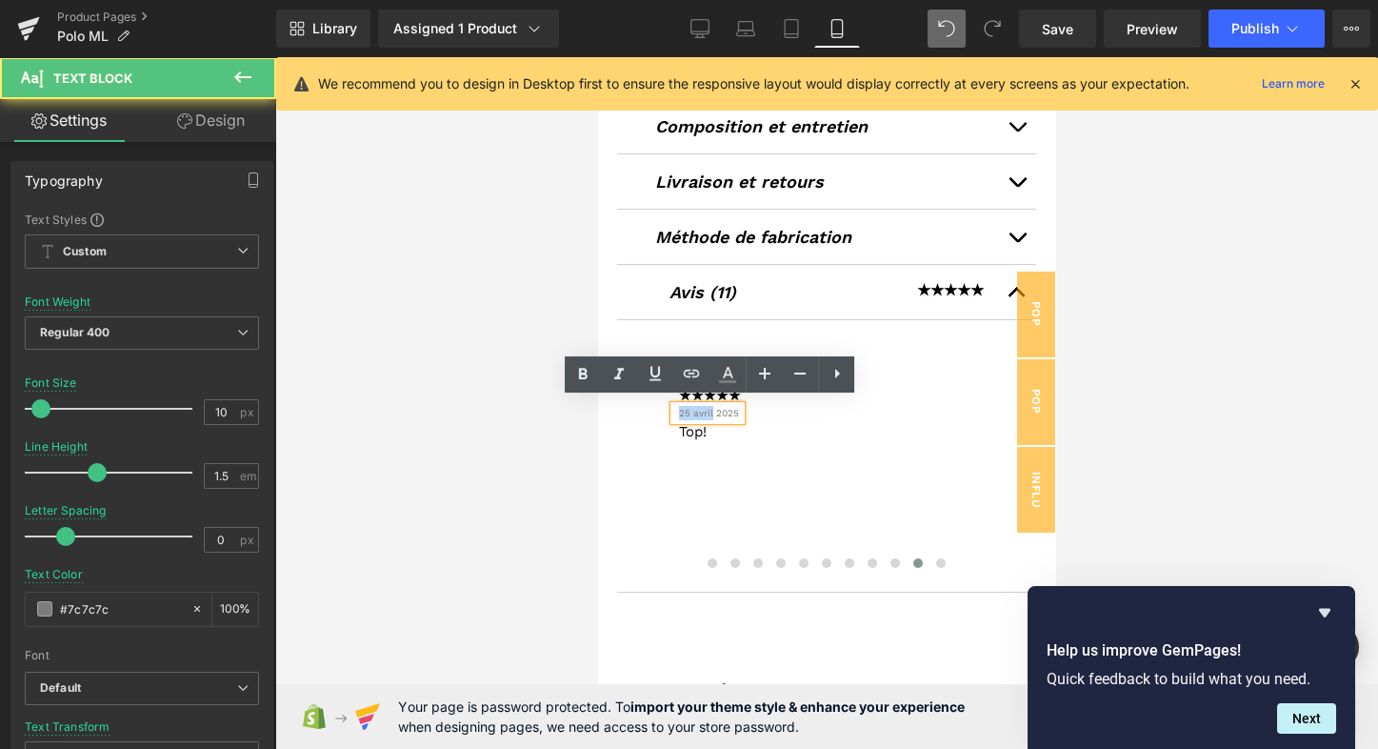
drag, startPoint x: 678, startPoint y: 406, endPoint x: 714, endPoint y: 407, distance: 36.2
click at [714, 407] on div "25 avril 2025" at bounding box center [707, 413] width 67 height 14
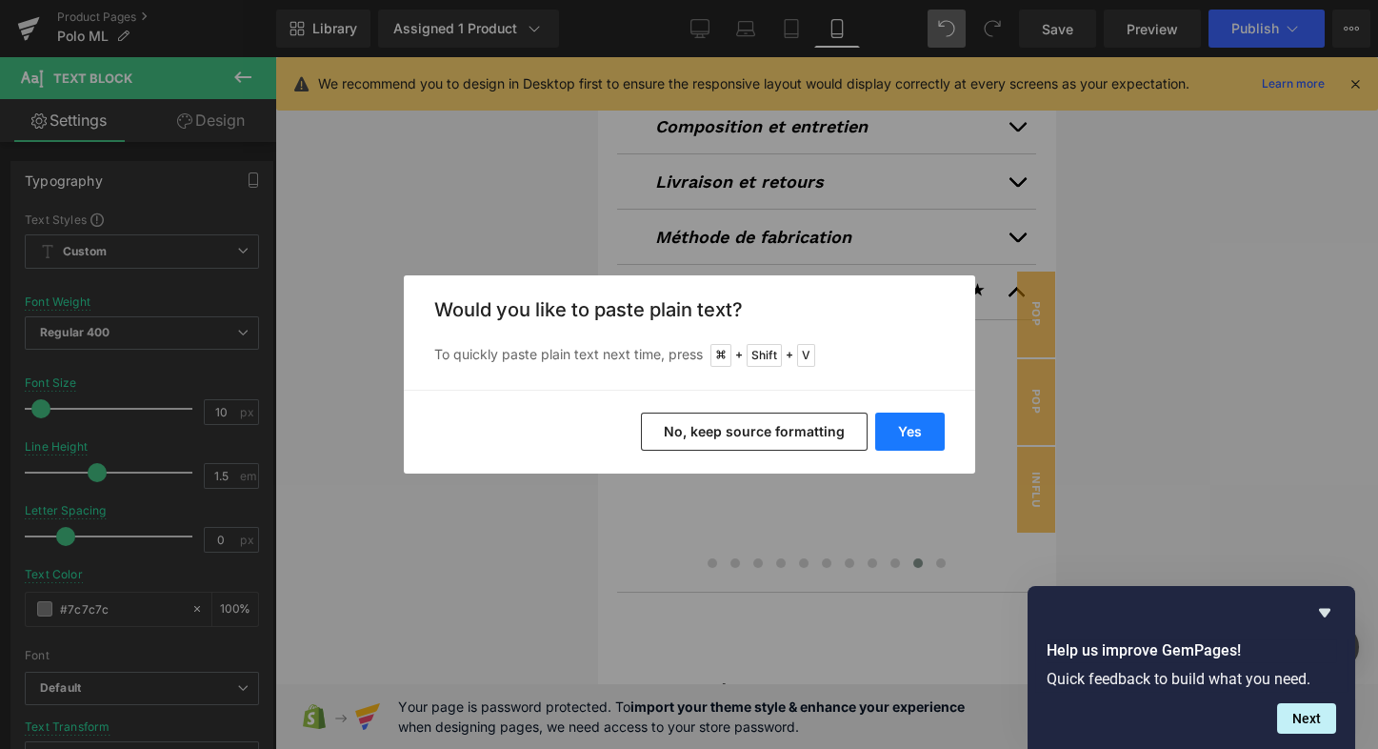
click at [901, 440] on button "Yes" at bounding box center [910, 431] width 70 height 38
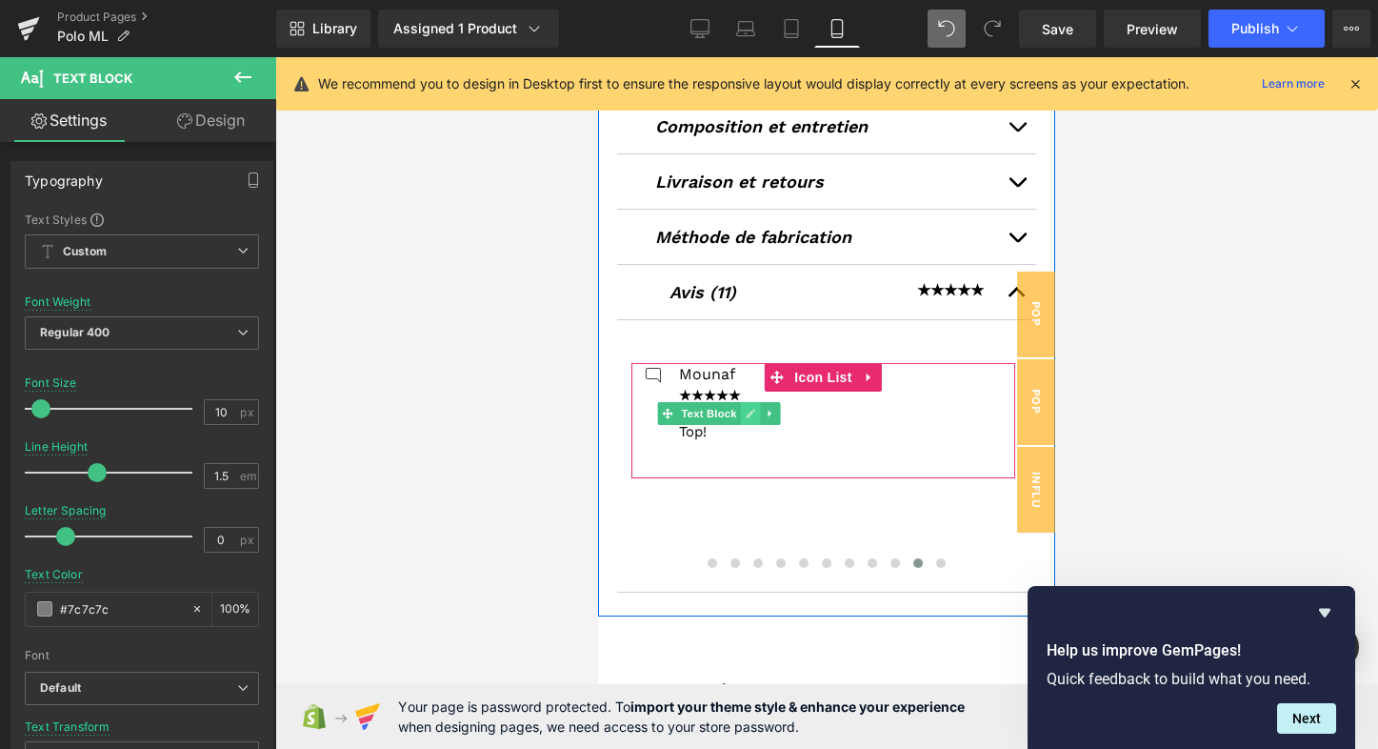
click at [748, 409] on icon at bounding box center [751, 414] width 10 height 10
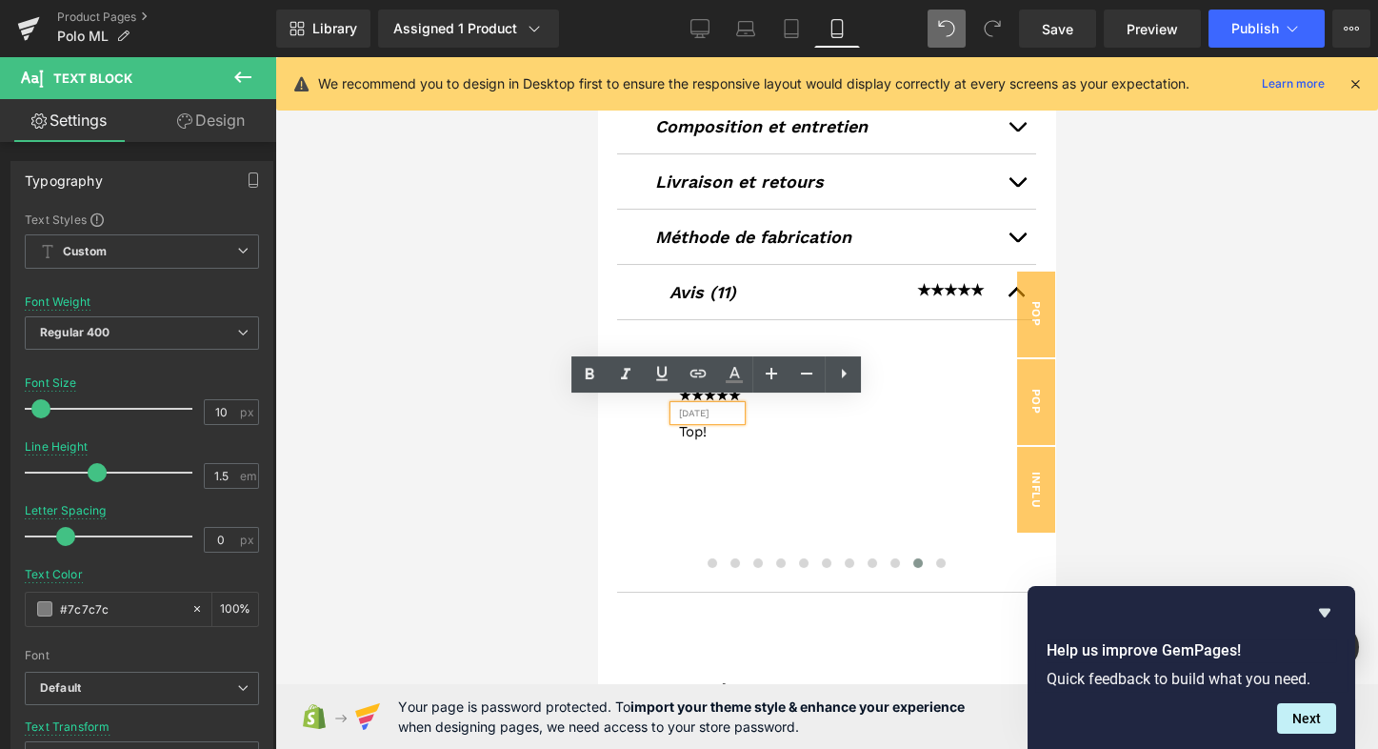
click at [679, 407] on p "septembre 2025" at bounding box center [710, 413] width 62 height 14
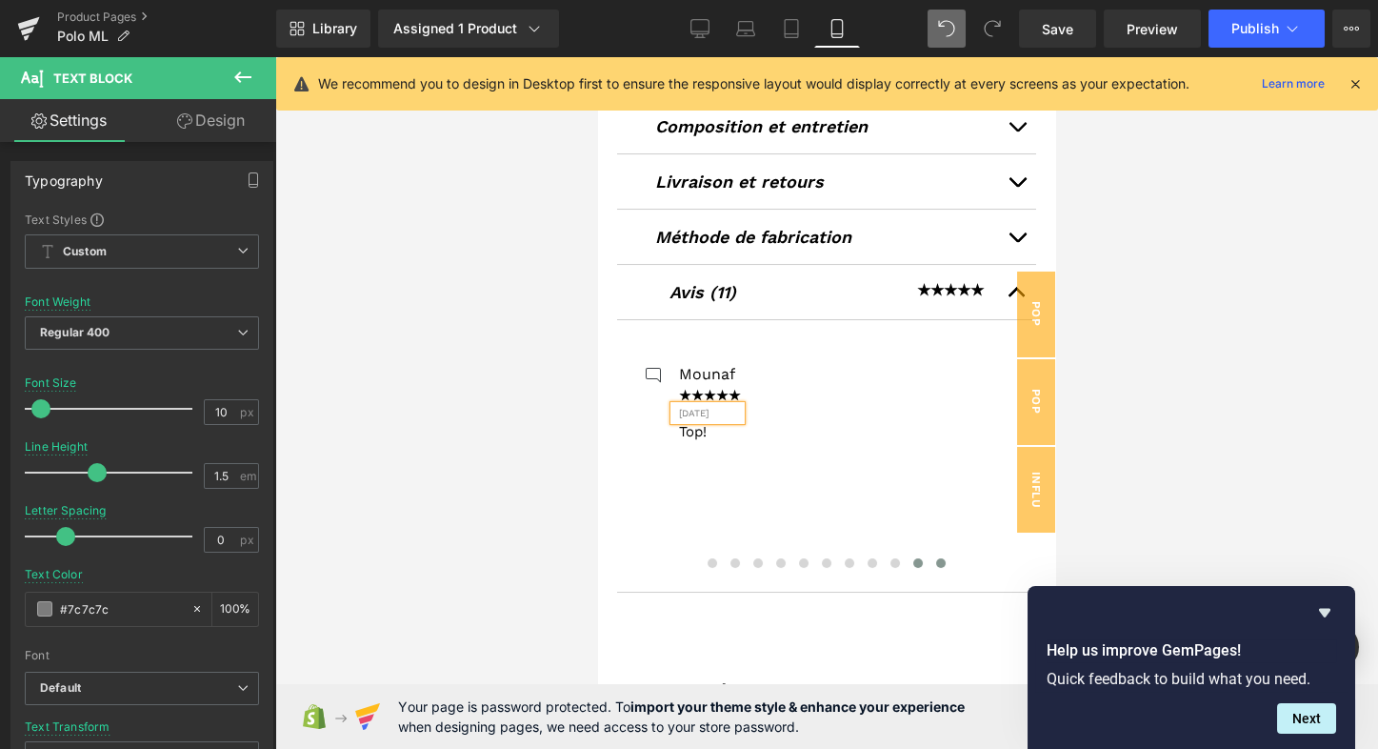
click at [938, 562] on span at bounding box center [941, 563] width 10 height 10
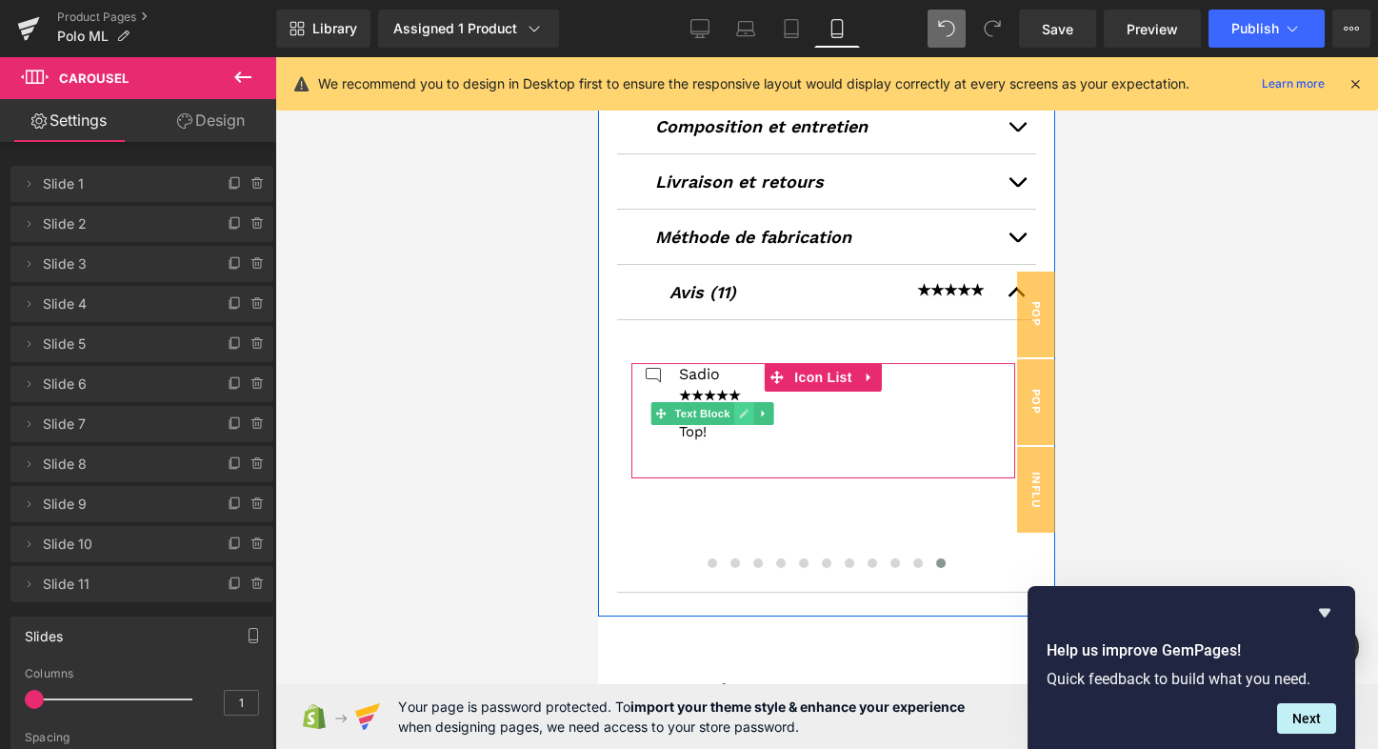
click at [739, 409] on icon at bounding box center [744, 414] width 10 height 10
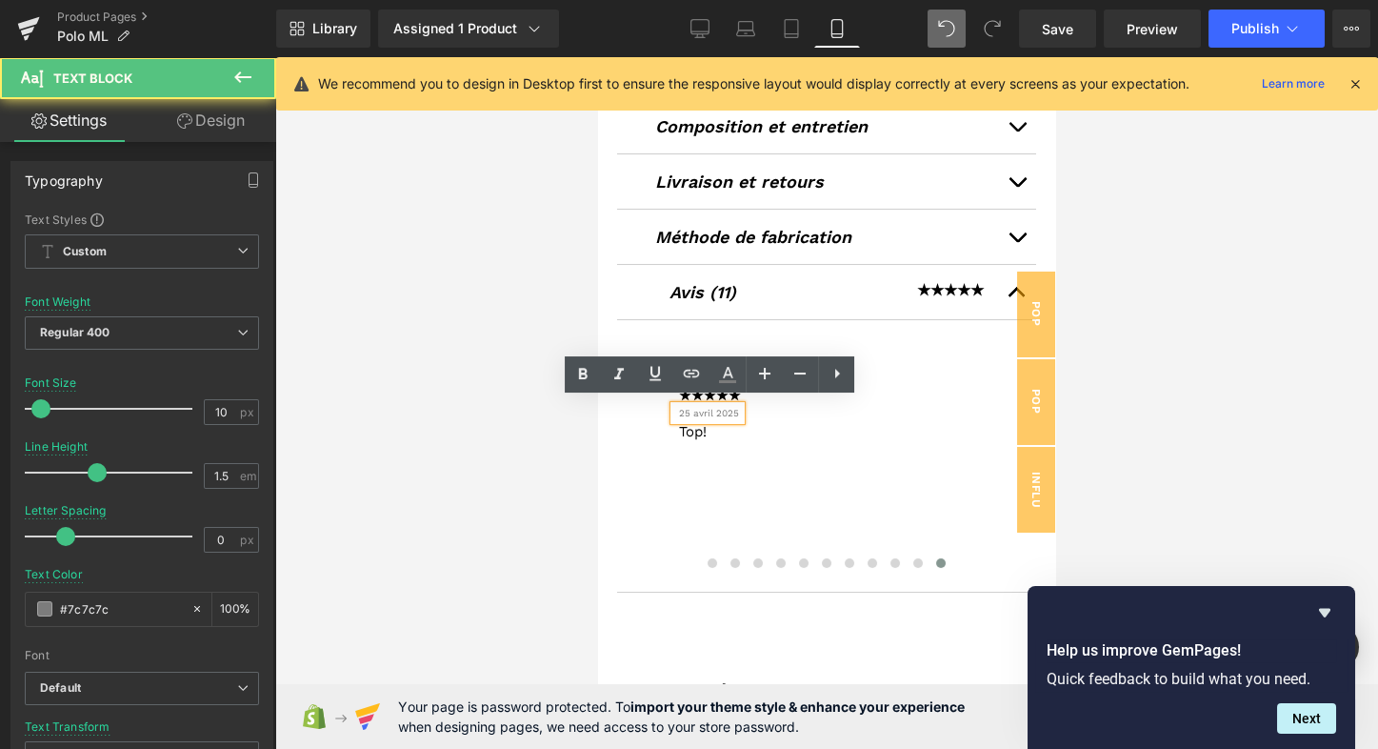
click at [700, 407] on p "25 avril 2025" at bounding box center [710, 413] width 62 height 14
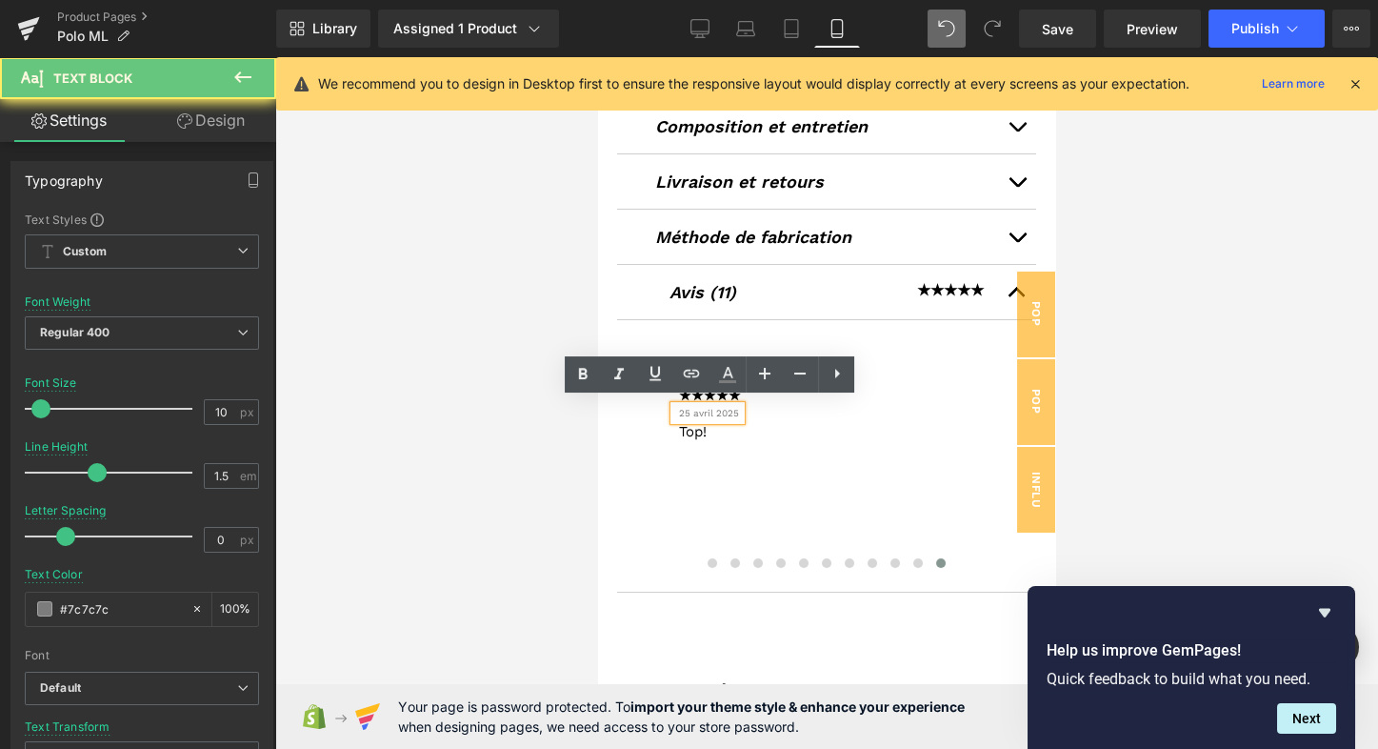
click at [688, 407] on p "25 avril 2025" at bounding box center [710, 413] width 62 height 14
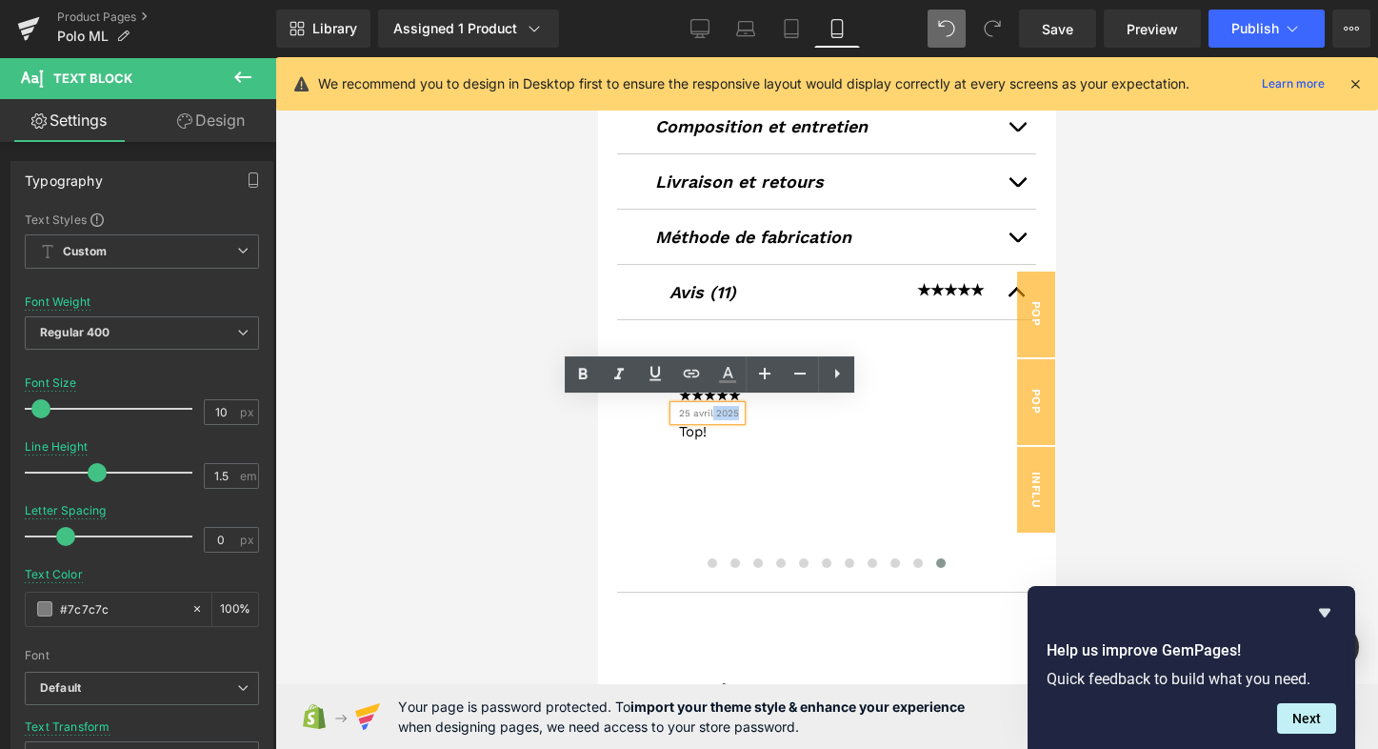
drag, startPoint x: 714, startPoint y: 407, endPoint x: 673, endPoint y: 407, distance: 41.9
click at [674, 407] on div "25 avril 2025" at bounding box center [707, 413] width 67 height 14
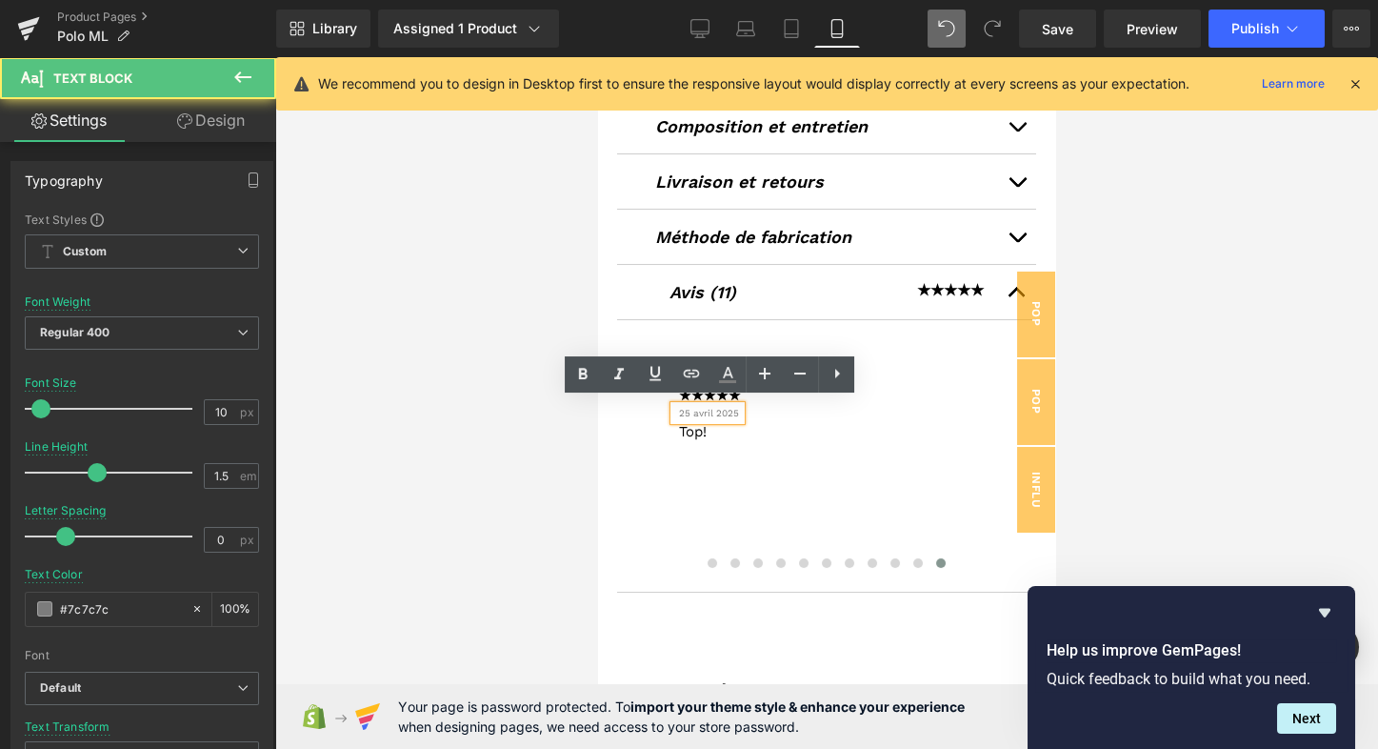
click at [699, 408] on p "25 avril 2025" at bounding box center [710, 413] width 62 height 14
drag, startPoint x: 689, startPoint y: 407, endPoint x: 676, endPoint y: 407, distance: 12.4
click at [676, 407] on div "25 avril 2025" at bounding box center [707, 413] width 67 height 14
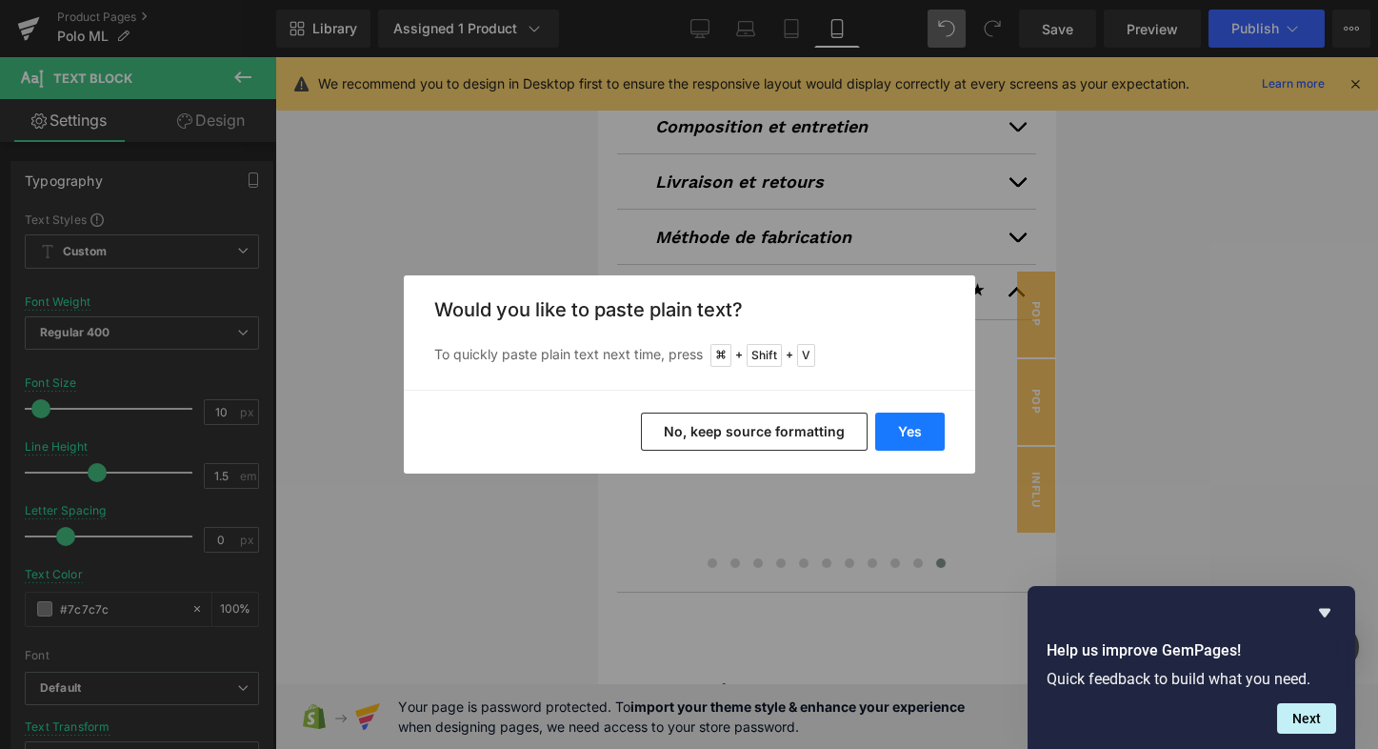
click at [913, 438] on button "Yes" at bounding box center [910, 431] width 70 height 38
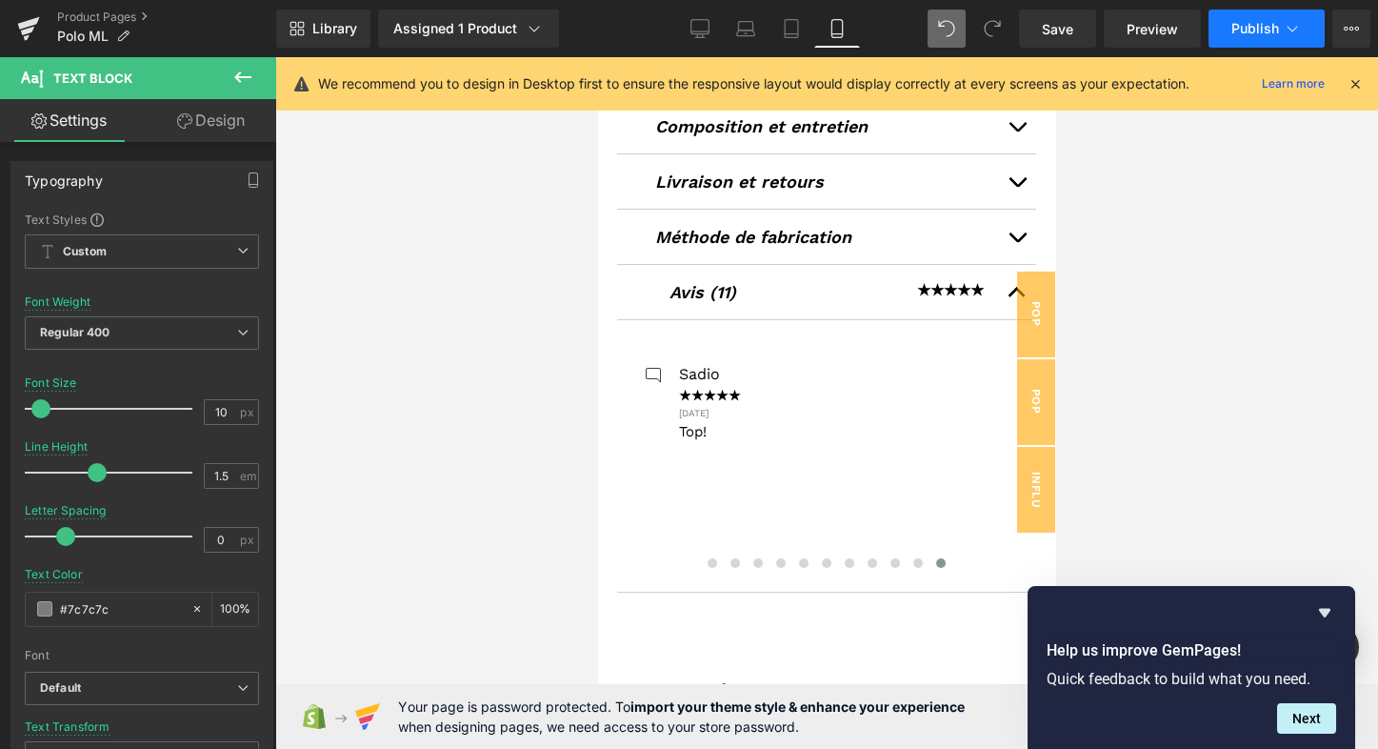
click at [1293, 31] on icon at bounding box center [1293, 29] width 10 height 6
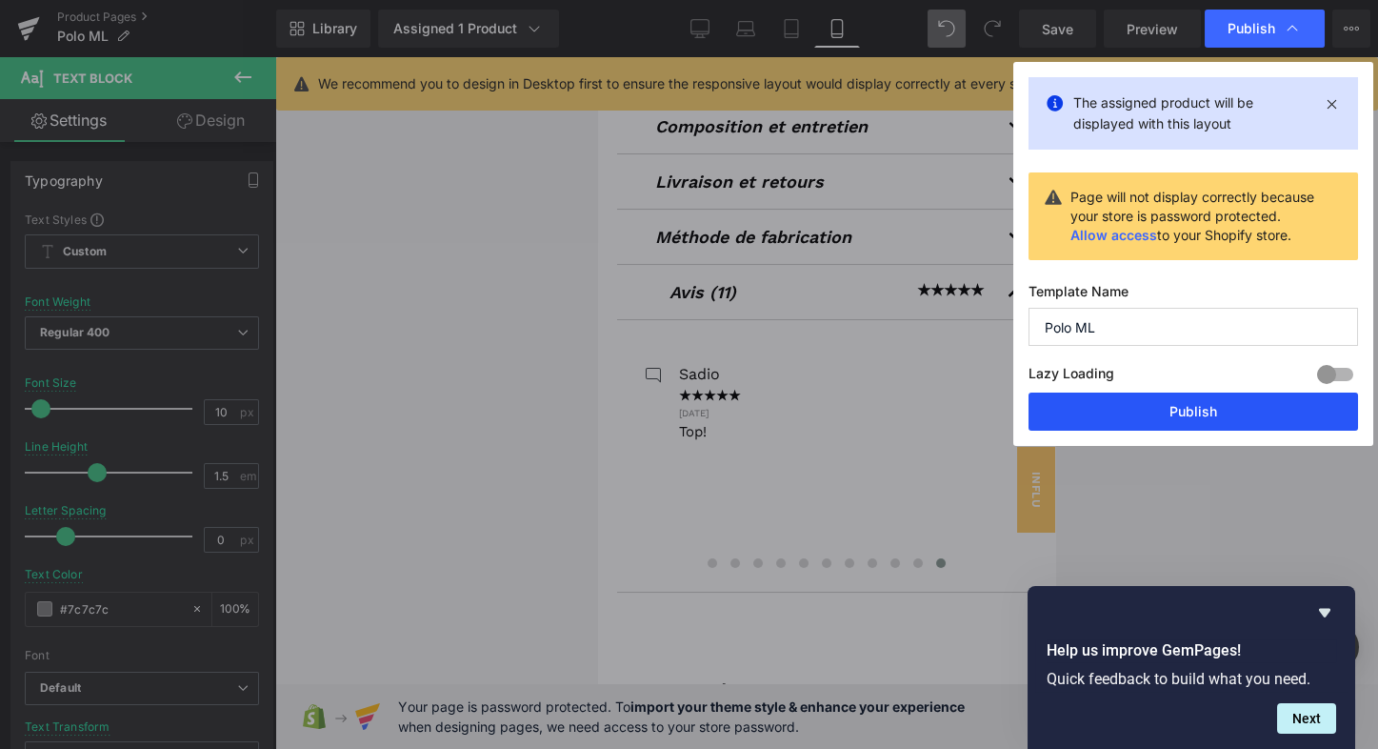
click at [1162, 406] on button "Publish" at bounding box center [1194, 411] width 330 height 38
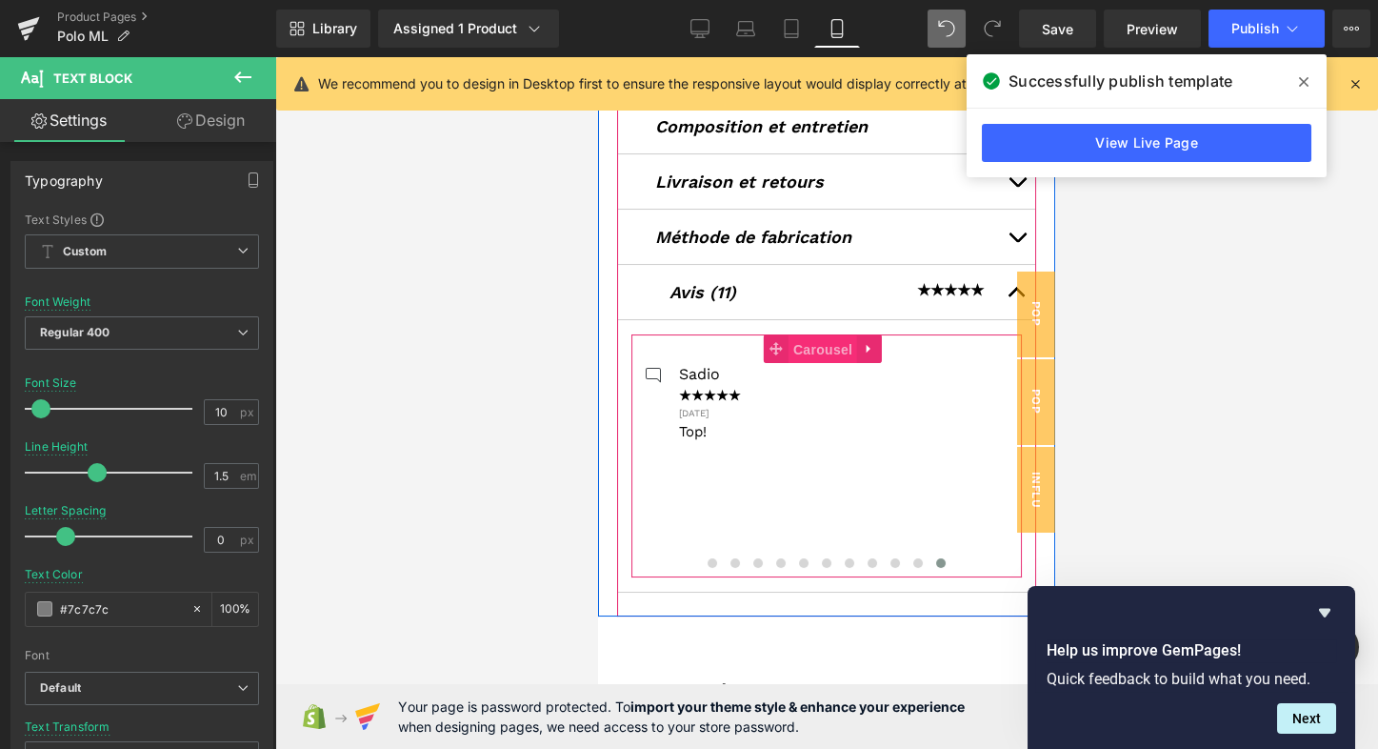
click at [808, 338] on span "Carousel" at bounding box center [823, 349] width 69 height 29
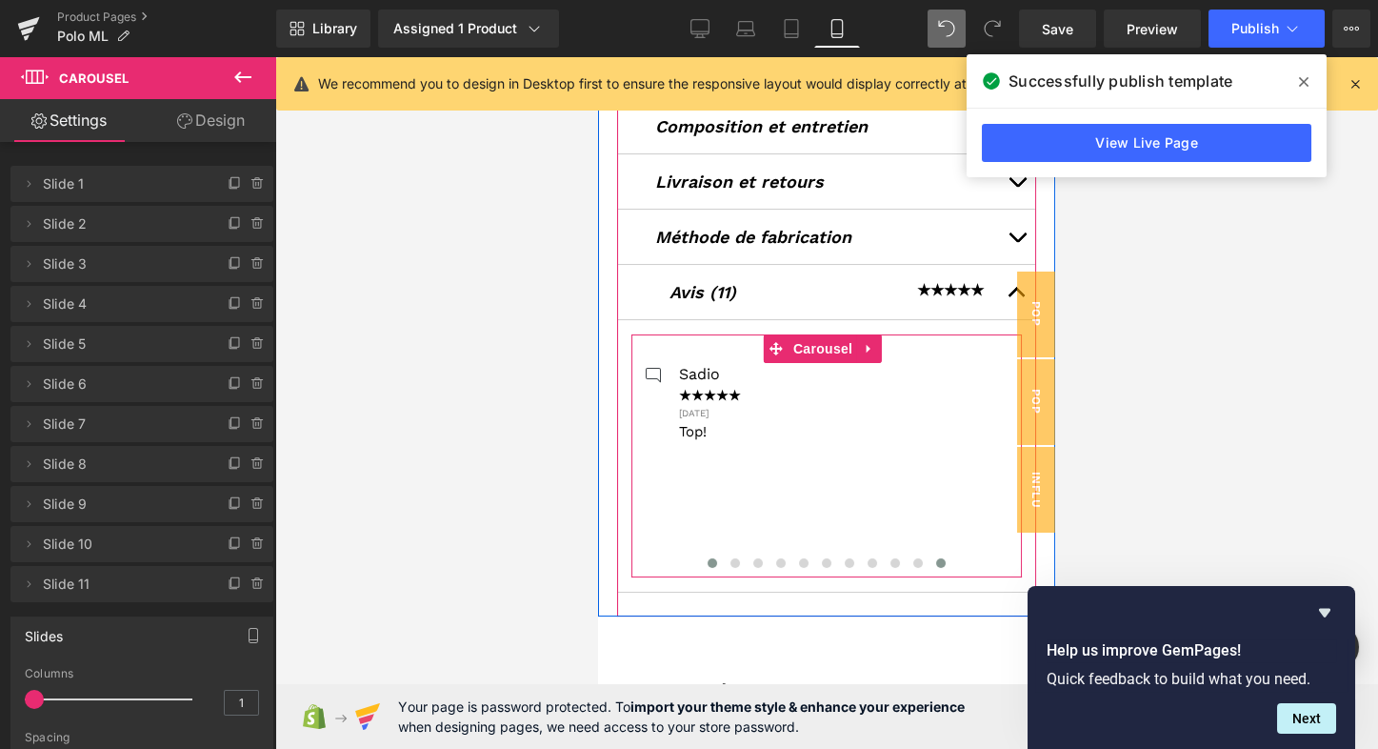
click at [711, 563] on span at bounding box center [713, 563] width 10 height 10
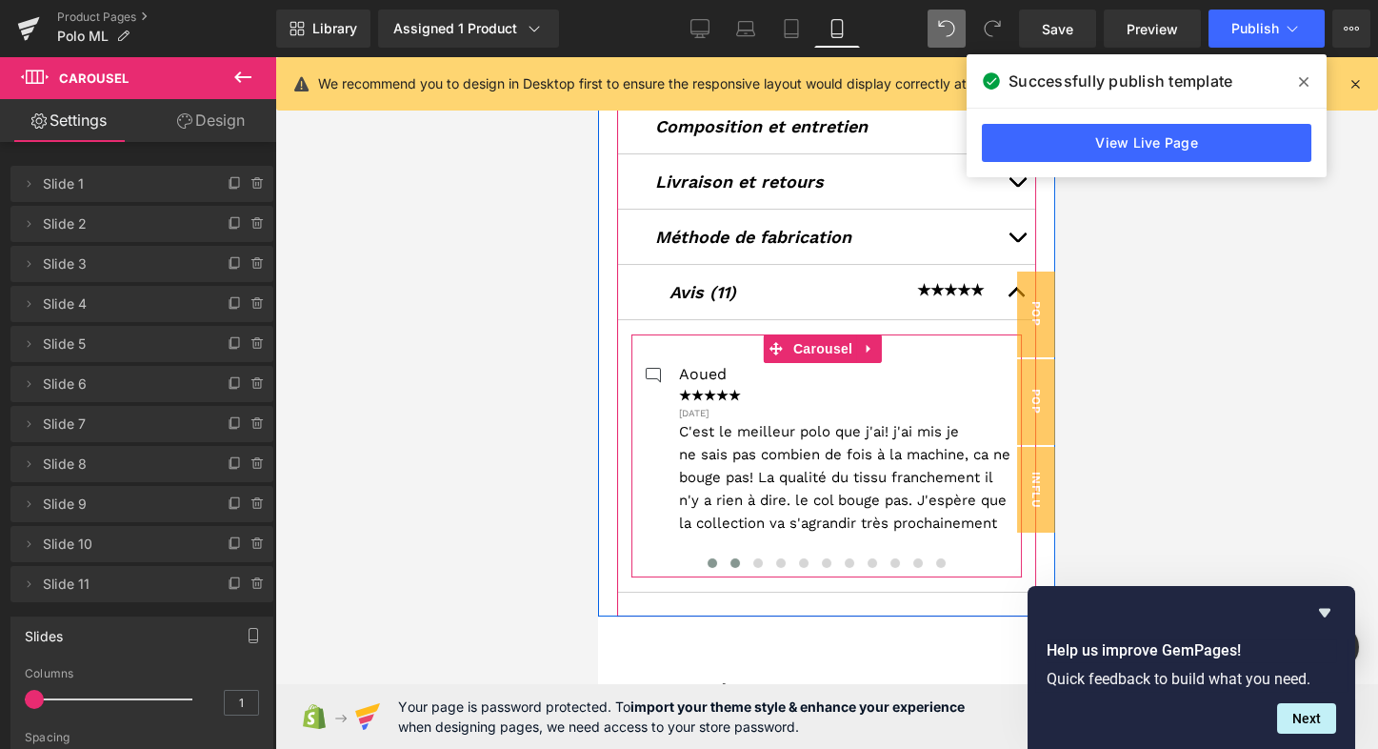
click at [731, 560] on span at bounding box center [736, 563] width 10 height 10
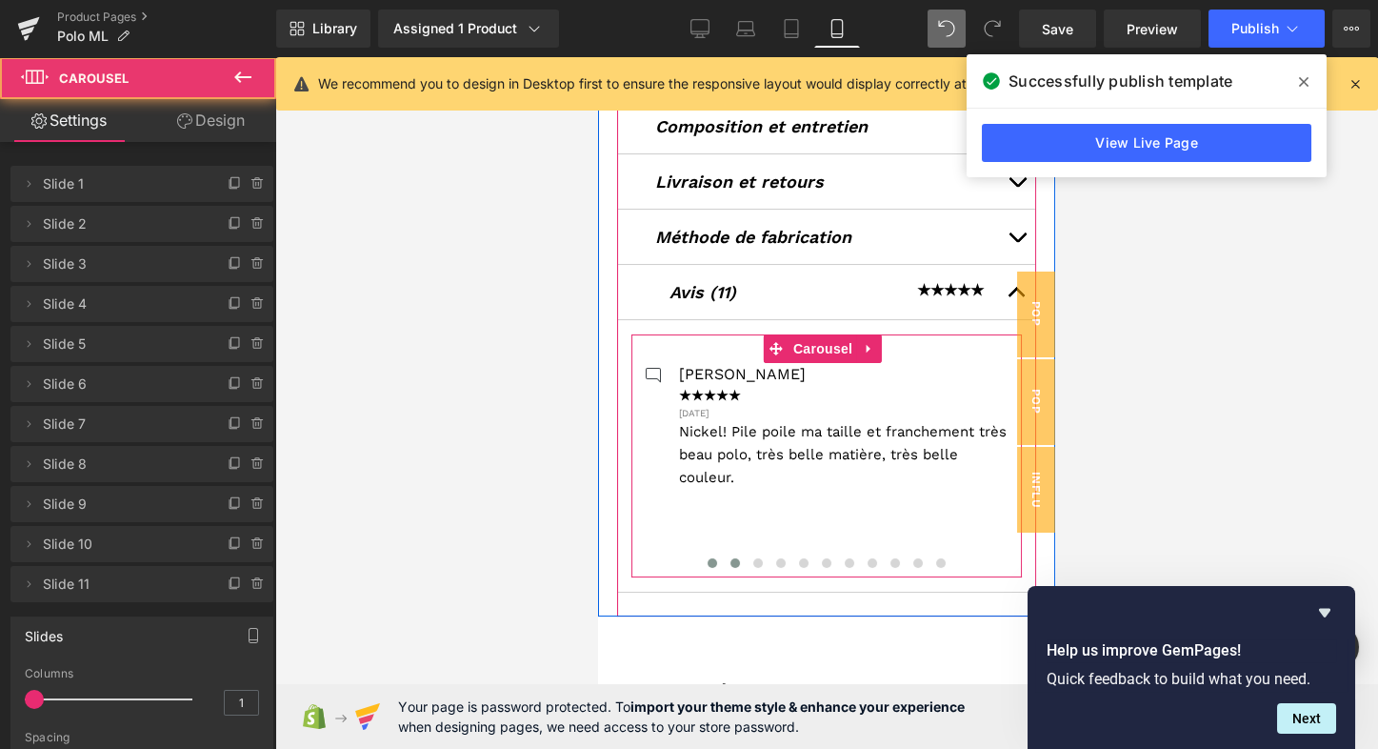
click at [708, 559] on span at bounding box center [713, 563] width 10 height 10
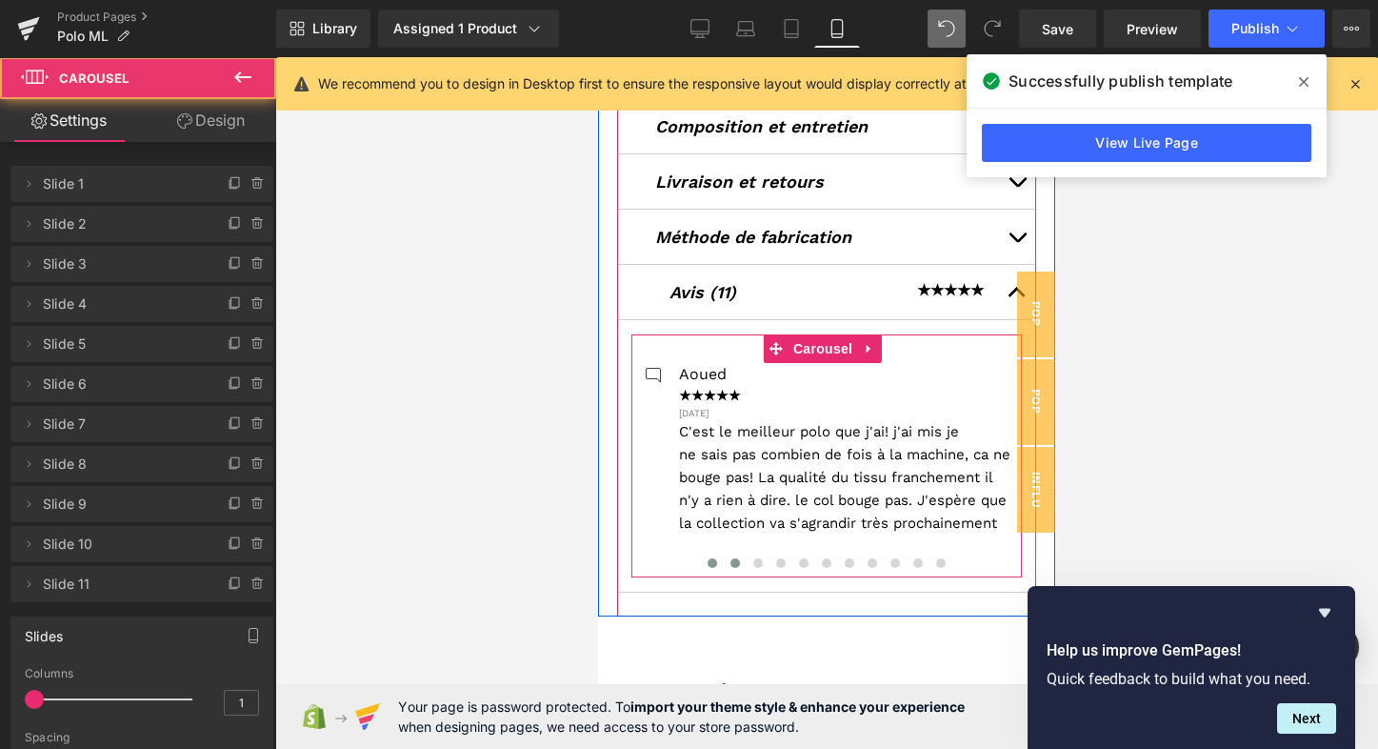
click at [734, 561] on span at bounding box center [736, 563] width 10 height 10
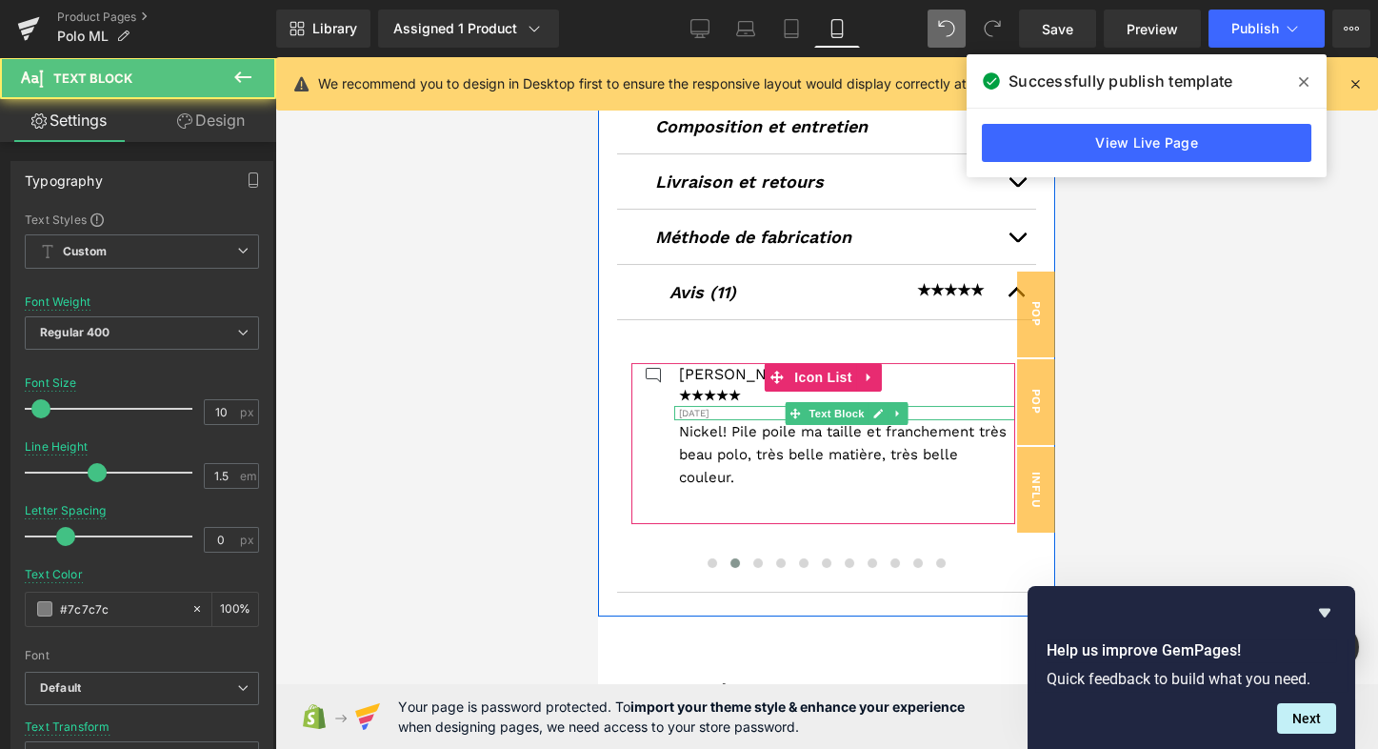
click at [694, 407] on p "20 septembre 2025" at bounding box center [847, 413] width 336 height 14
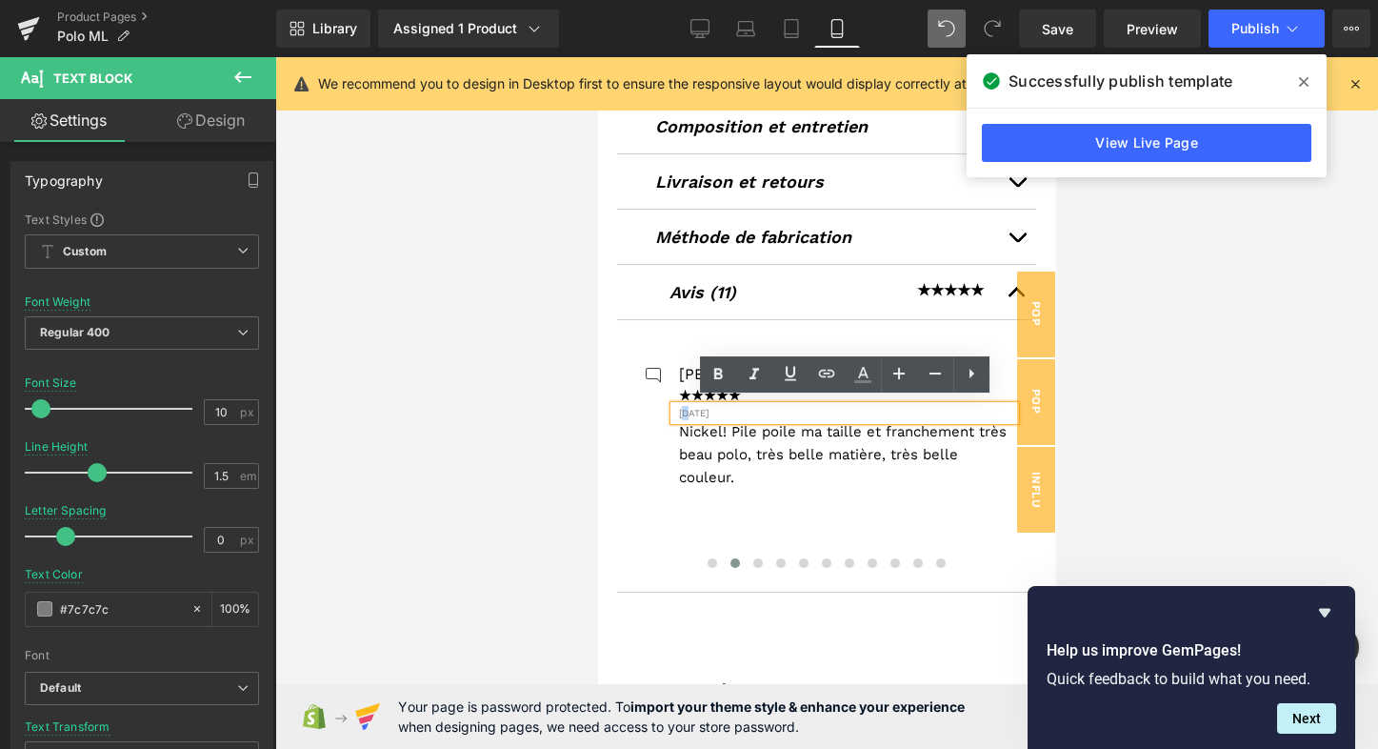
click at [684, 406] on p "20 septembre 2025" at bounding box center [847, 413] width 336 height 14
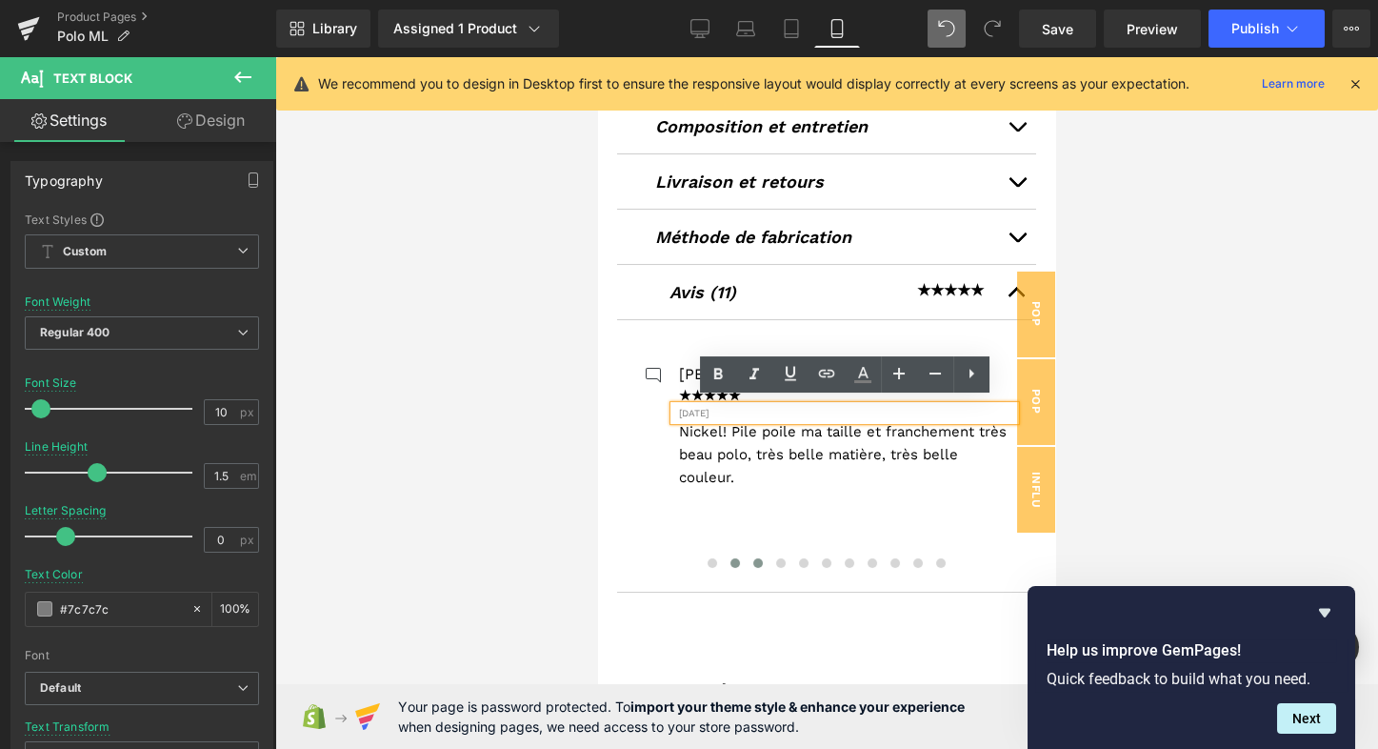
click at [754, 561] on span at bounding box center [759, 563] width 10 height 10
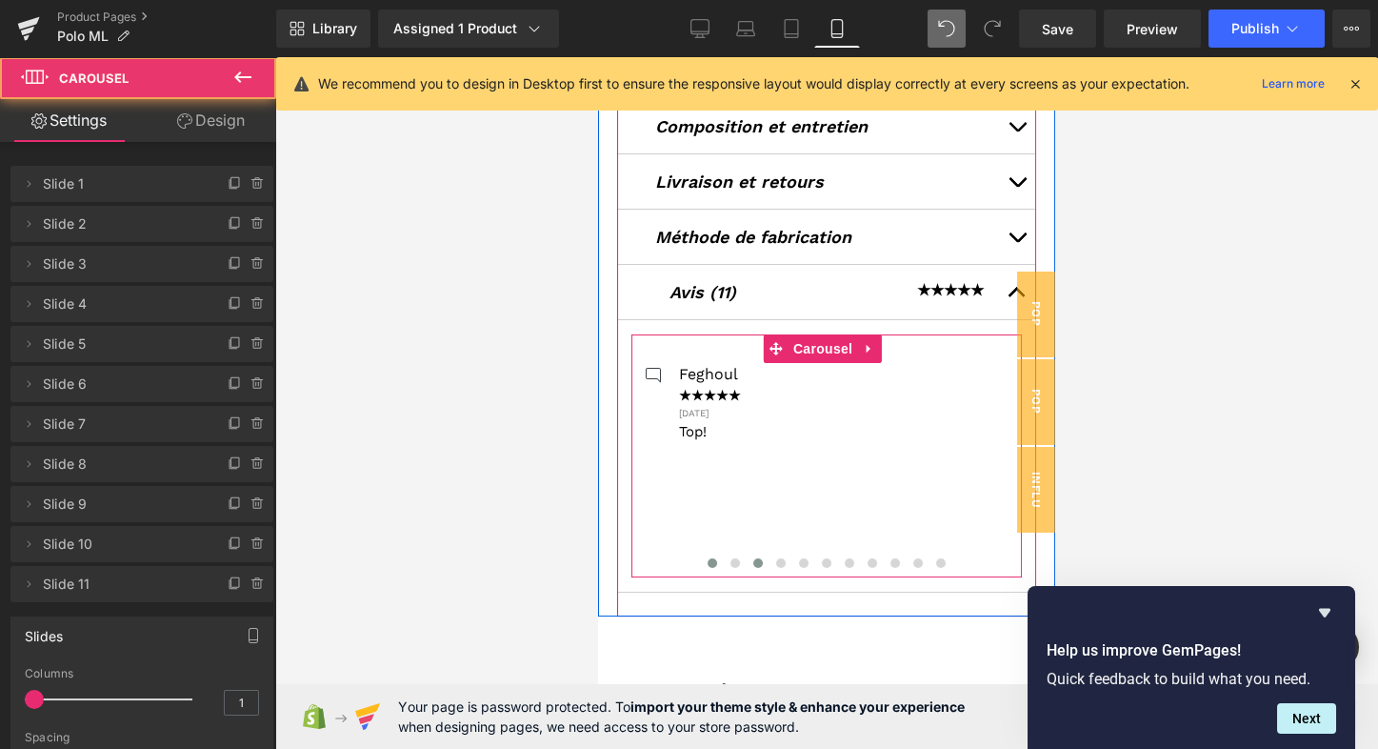
click at [713, 558] on span at bounding box center [713, 563] width 10 height 10
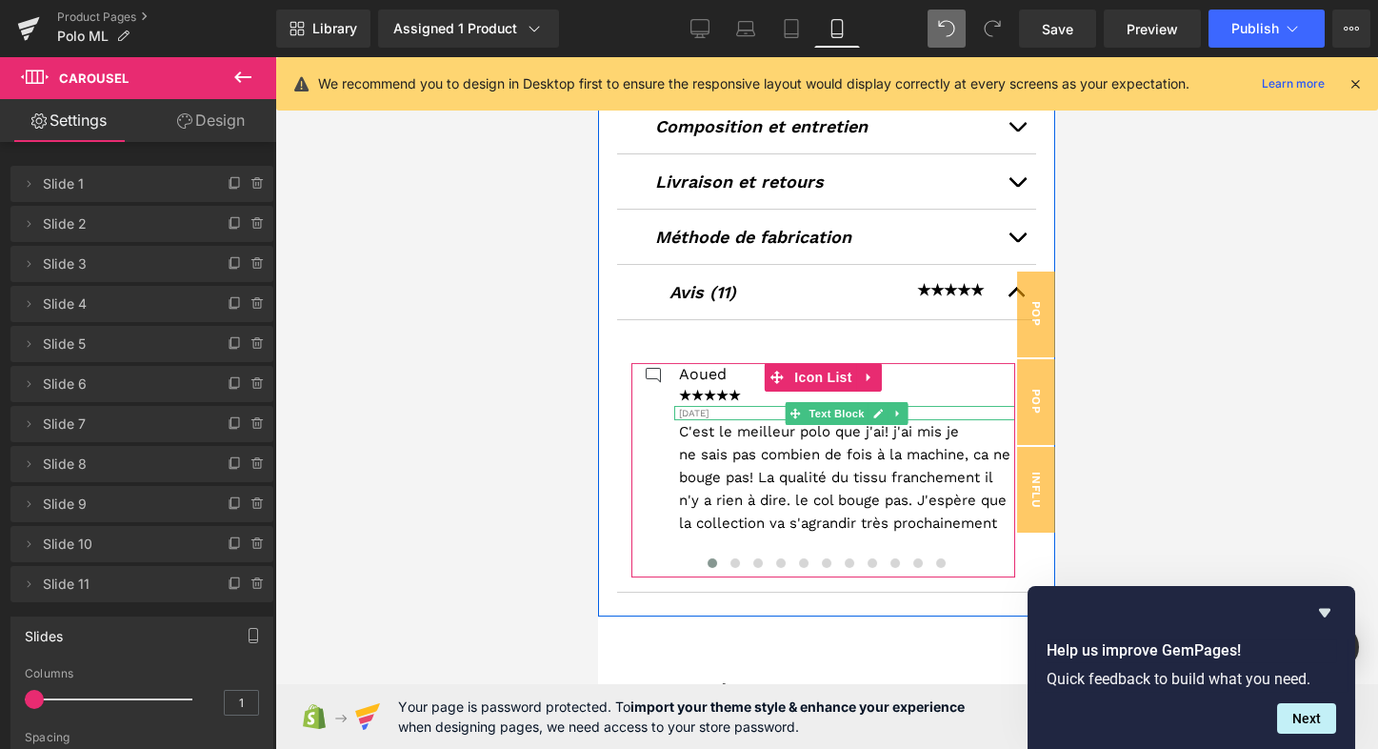
click at [687, 407] on p "26 septembre 2025" at bounding box center [847, 413] width 336 height 14
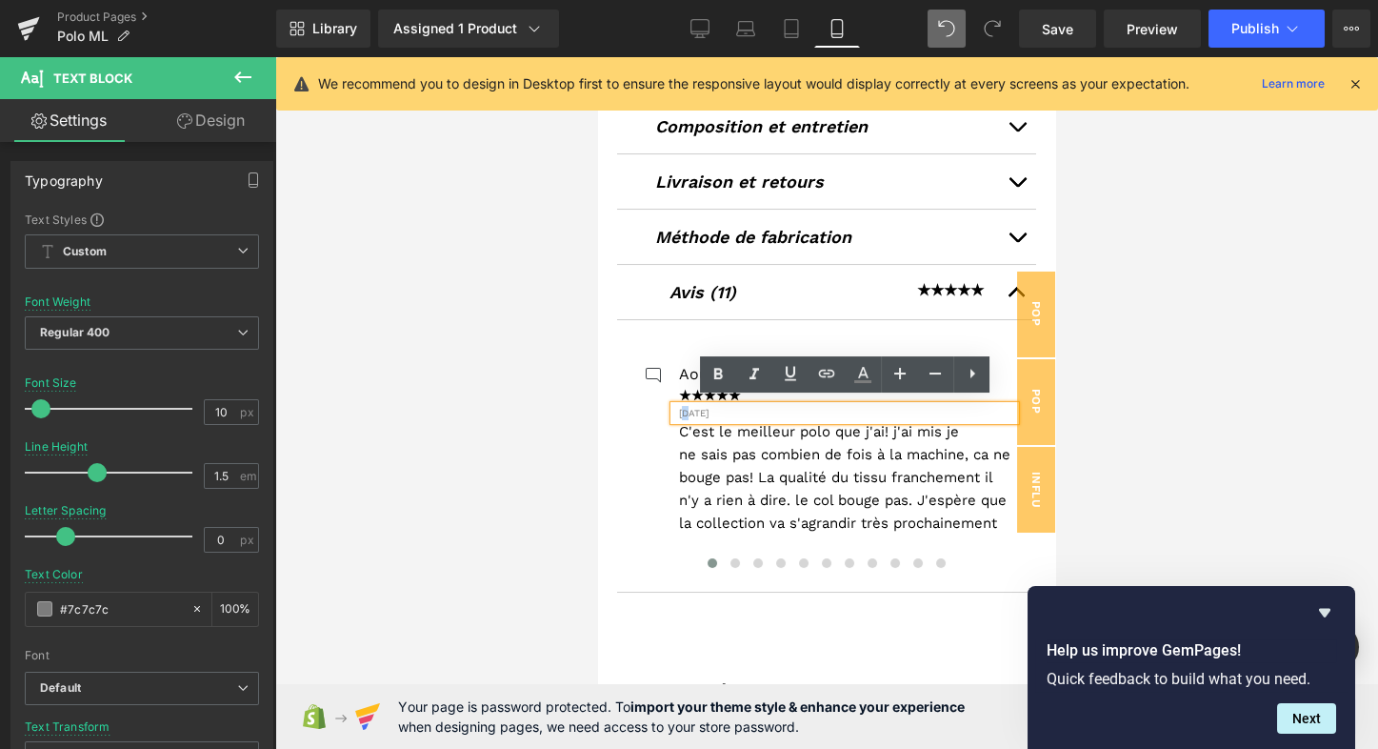
click at [685, 407] on p "26 septembre 2025" at bounding box center [847, 413] width 336 height 14
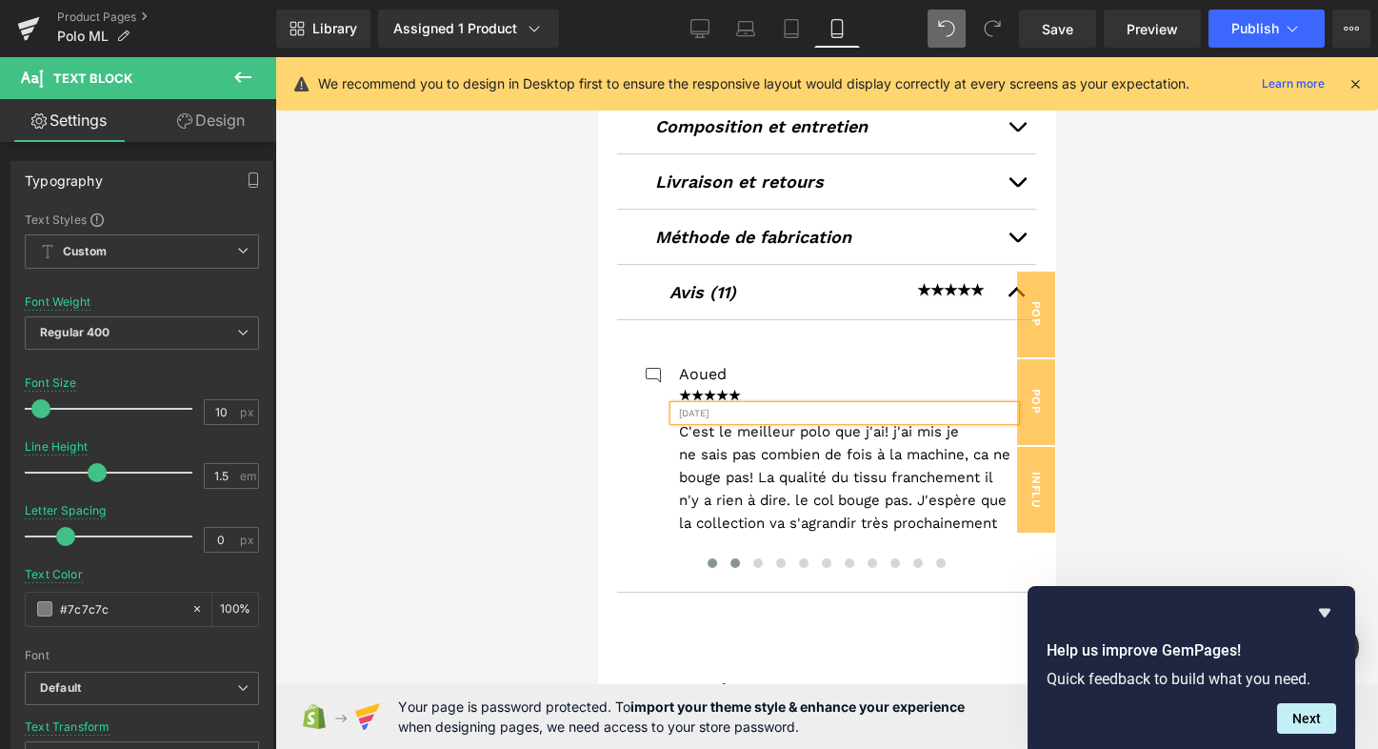
click at [732, 562] on span at bounding box center [736, 563] width 10 height 10
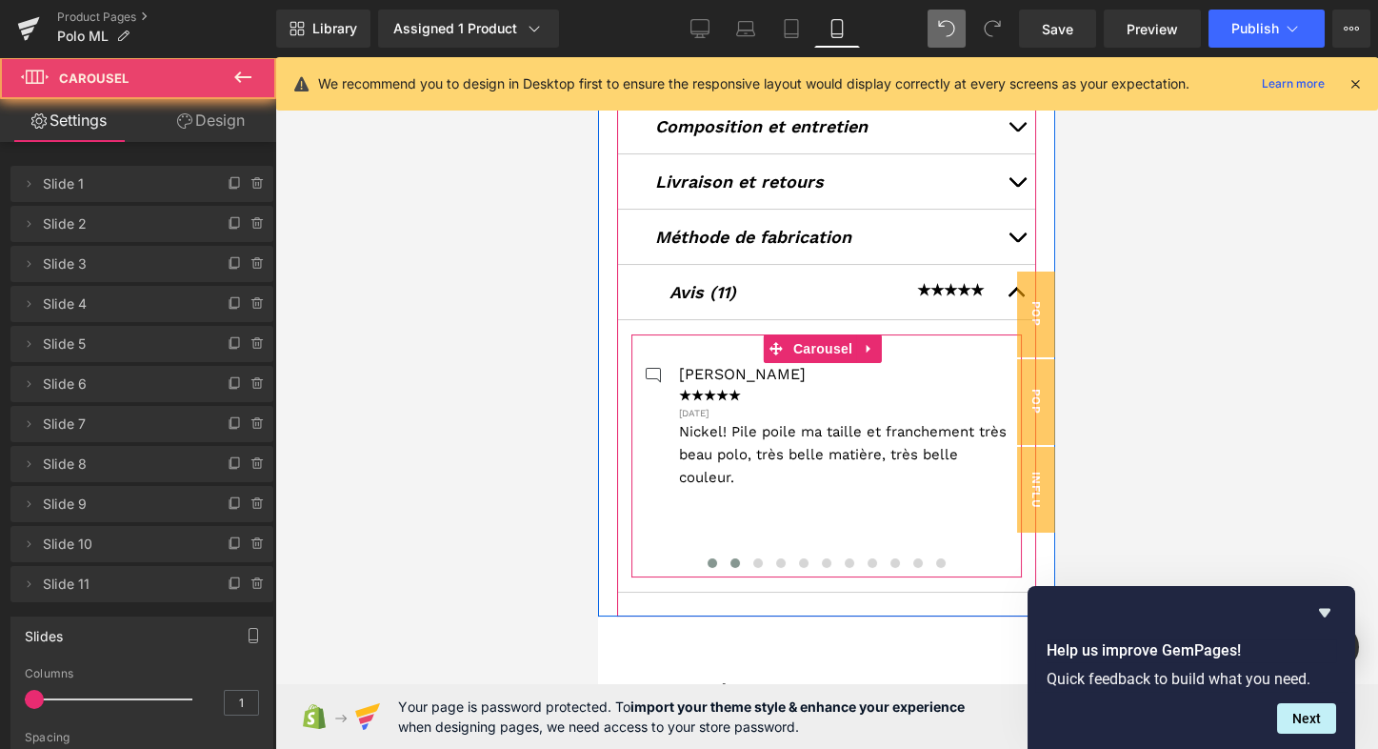
click at [713, 562] on span at bounding box center [713, 563] width 10 height 10
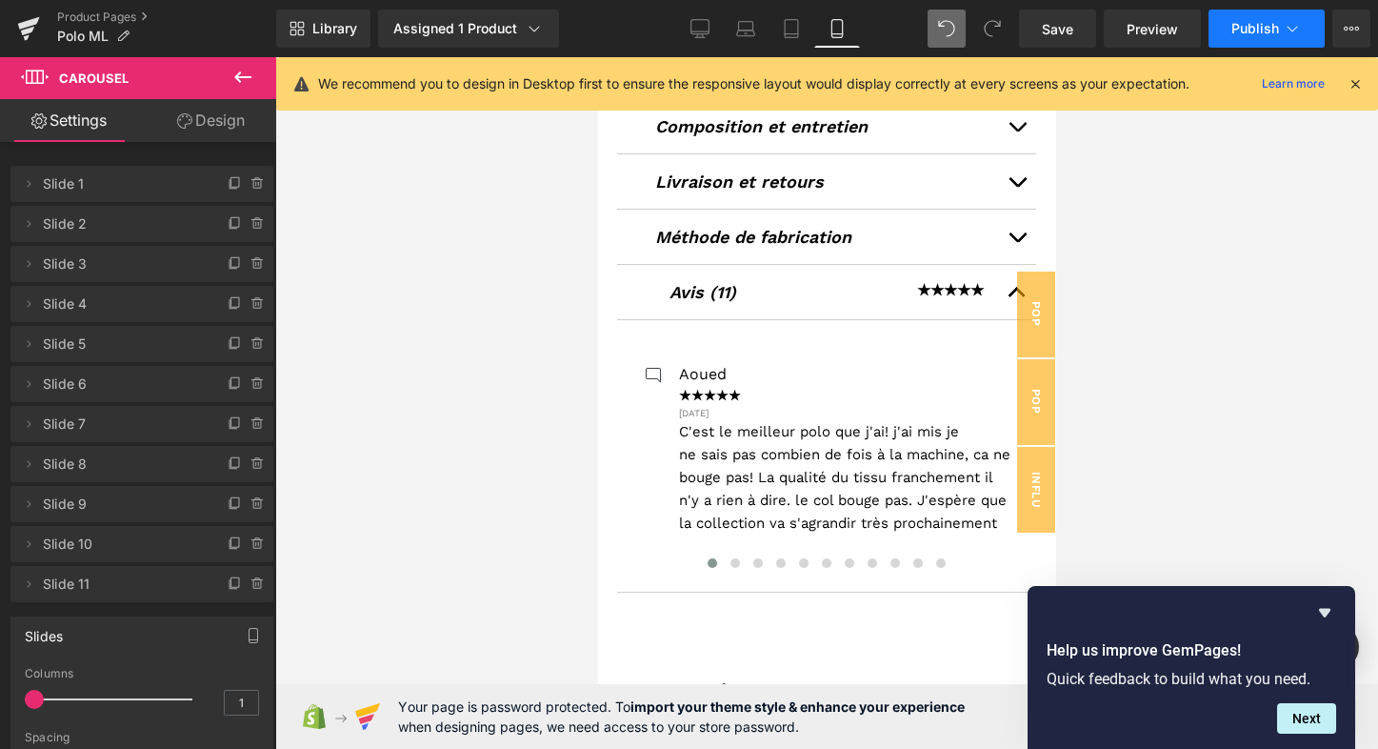
click at [1278, 33] on span "Publish" at bounding box center [1256, 28] width 48 height 15
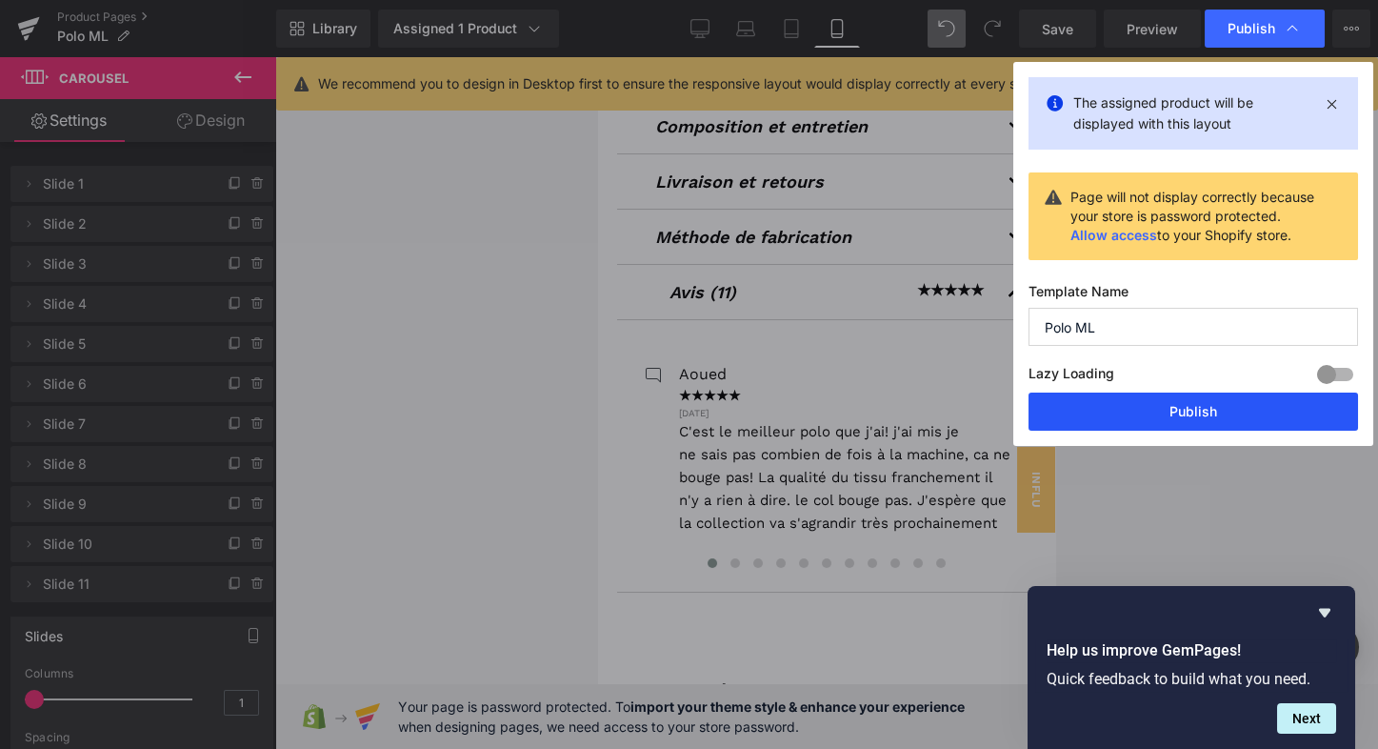
click at [1165, 404] on button "Publish" at bounding box center [1194, 411] width 330 height 38
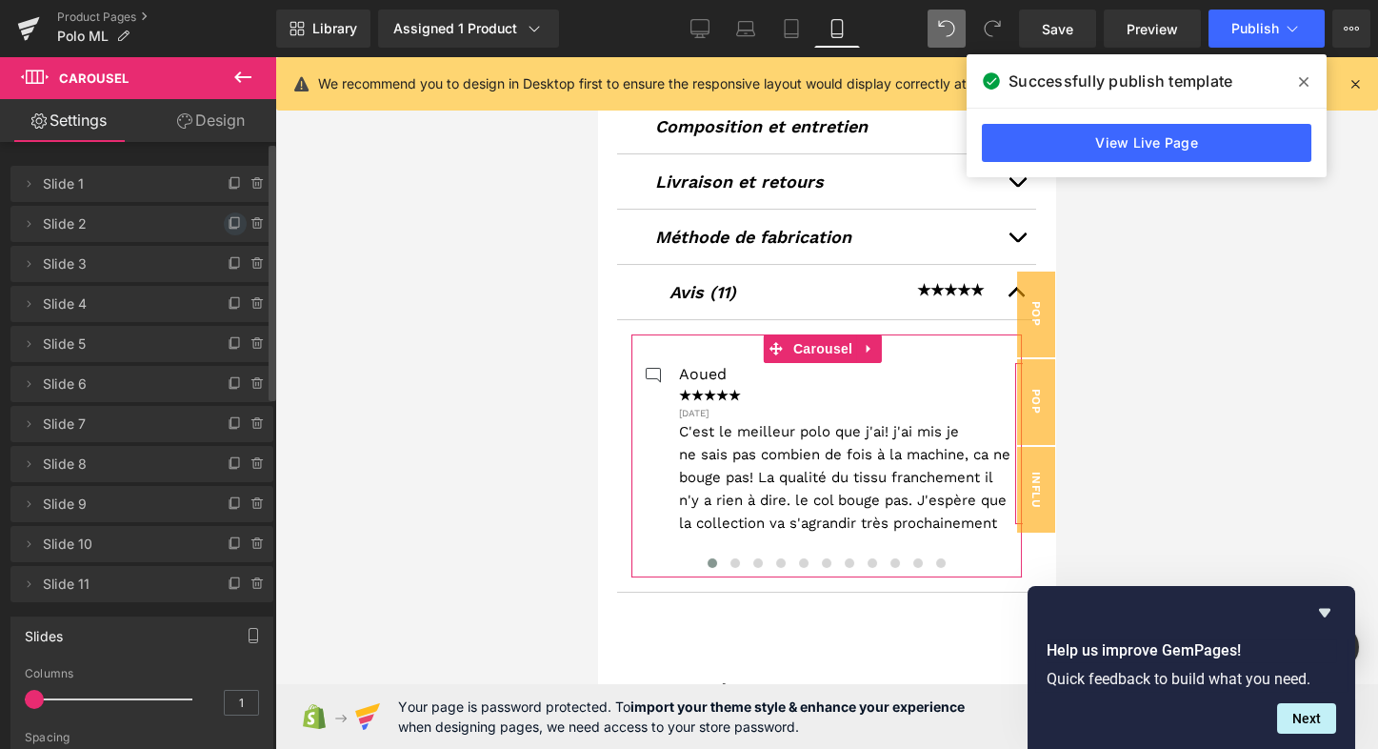
drag, startPoint x: 225, startPoint y: 181, endPoint x: 226, endPoint y: 220, distance: 39.1
click at [226, 162] on ul "Delete Cancel Slide 1 Slide 1 Name Slide 1 Delete Cancel Slide 2 Slide 2 Name S…" at bounding box center [141, 162] width 263 height 0
drag, startPoint x: 224, startPoint y: 177, endPoint x: 227, endPoint y: 216, distance: 39.2
click at [227, 162] on ul "Delete Cancel Slide 1 Slide 1 Name Slide 1 Delete Cancel Slide 2 Slide 2 Name S…" at bounding box center [141, 162] width 263 height 0
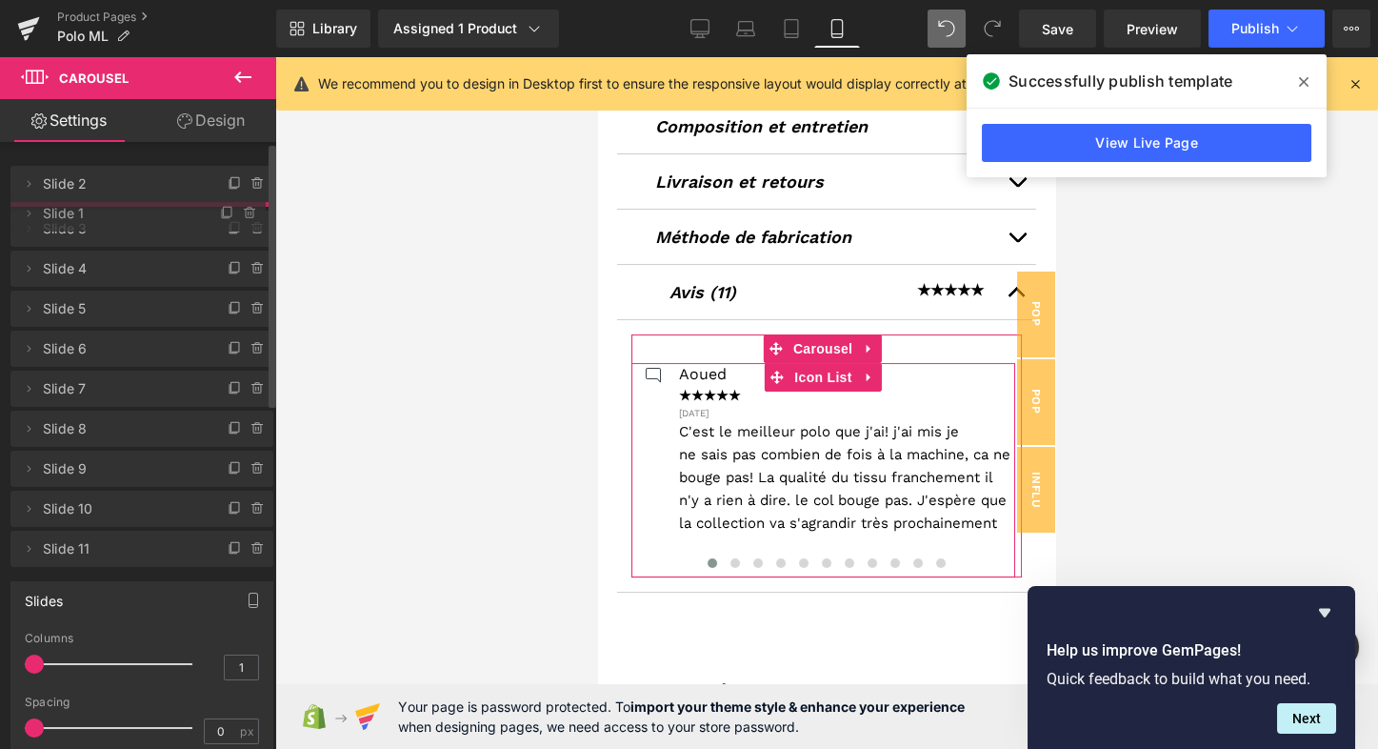
drag, startPoint x: 121, startPoint y: 191, endPoint x: 124, endPoint y: 220, distance: 29.7
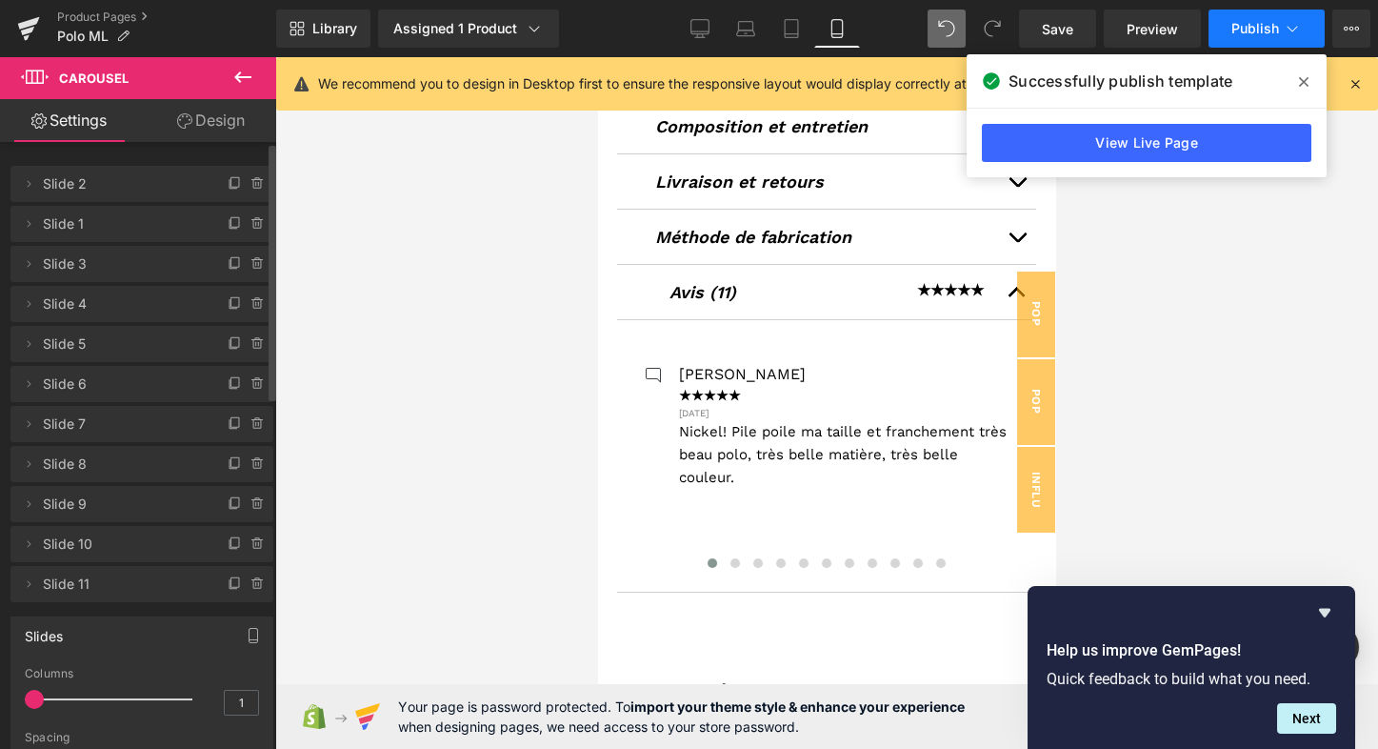
click at [1293, 25] on icon at bounding box center [1292, 28] width 19 height 19
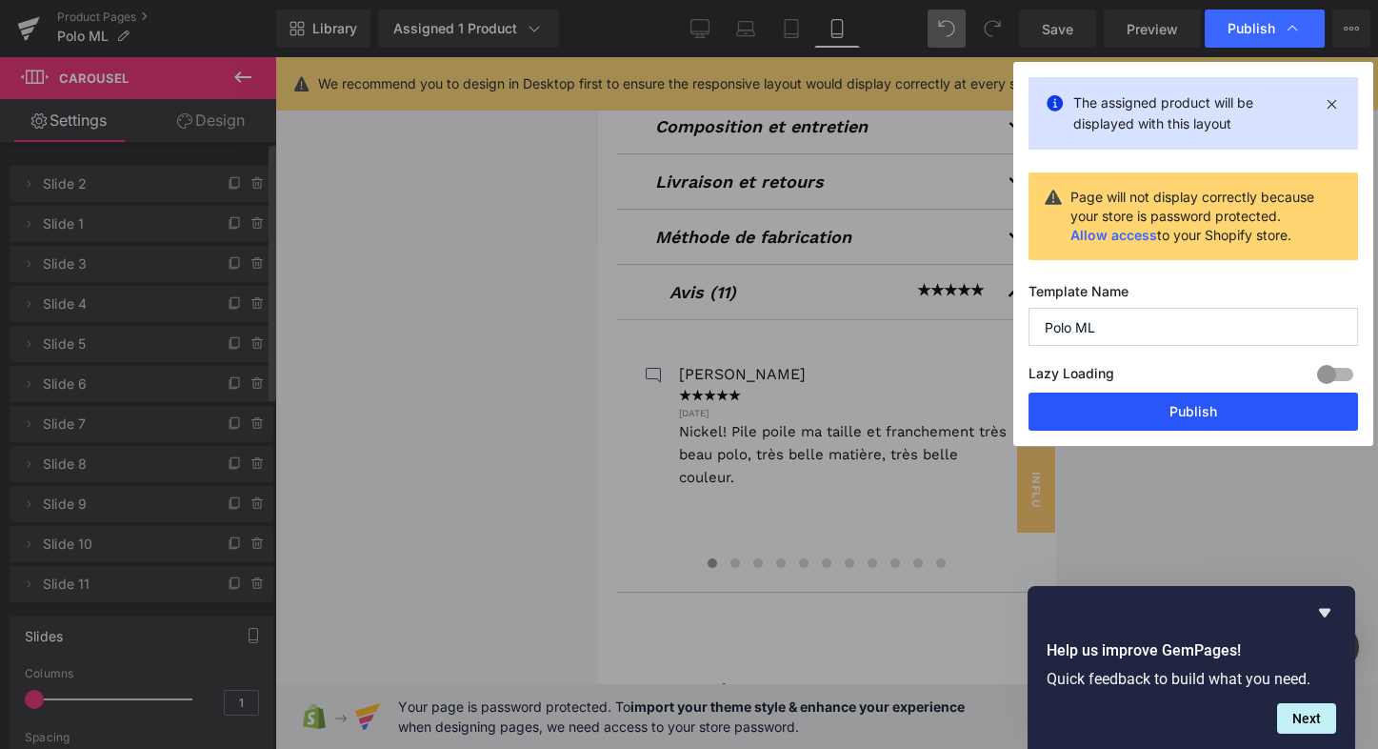
click at [1181, 406] on button "Publish" at bounding box center [1194, 411] width 330 height 38
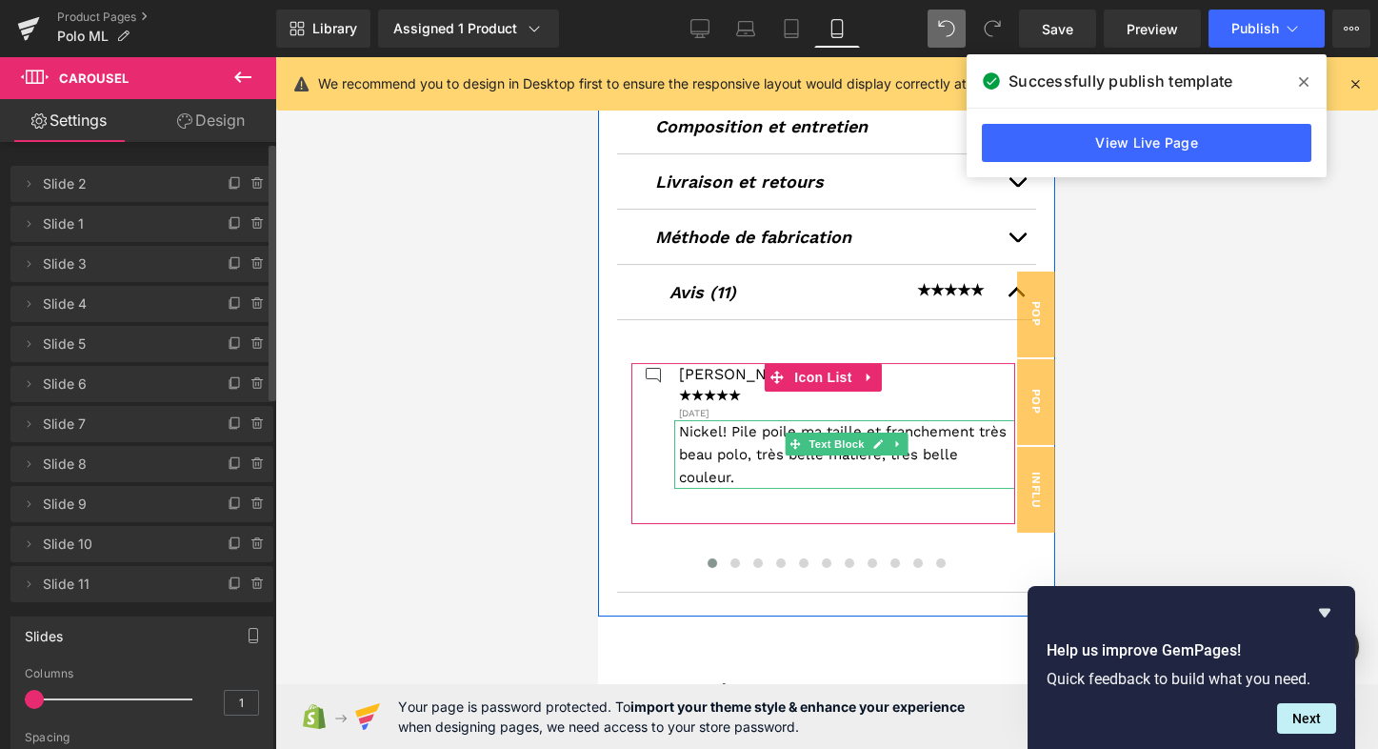
click at [939, 446] on span "Nickel! Pile poile ma taille et franchement très beau polo, très belle matière,…" at bounding box center [843, 454] width 328 height 63
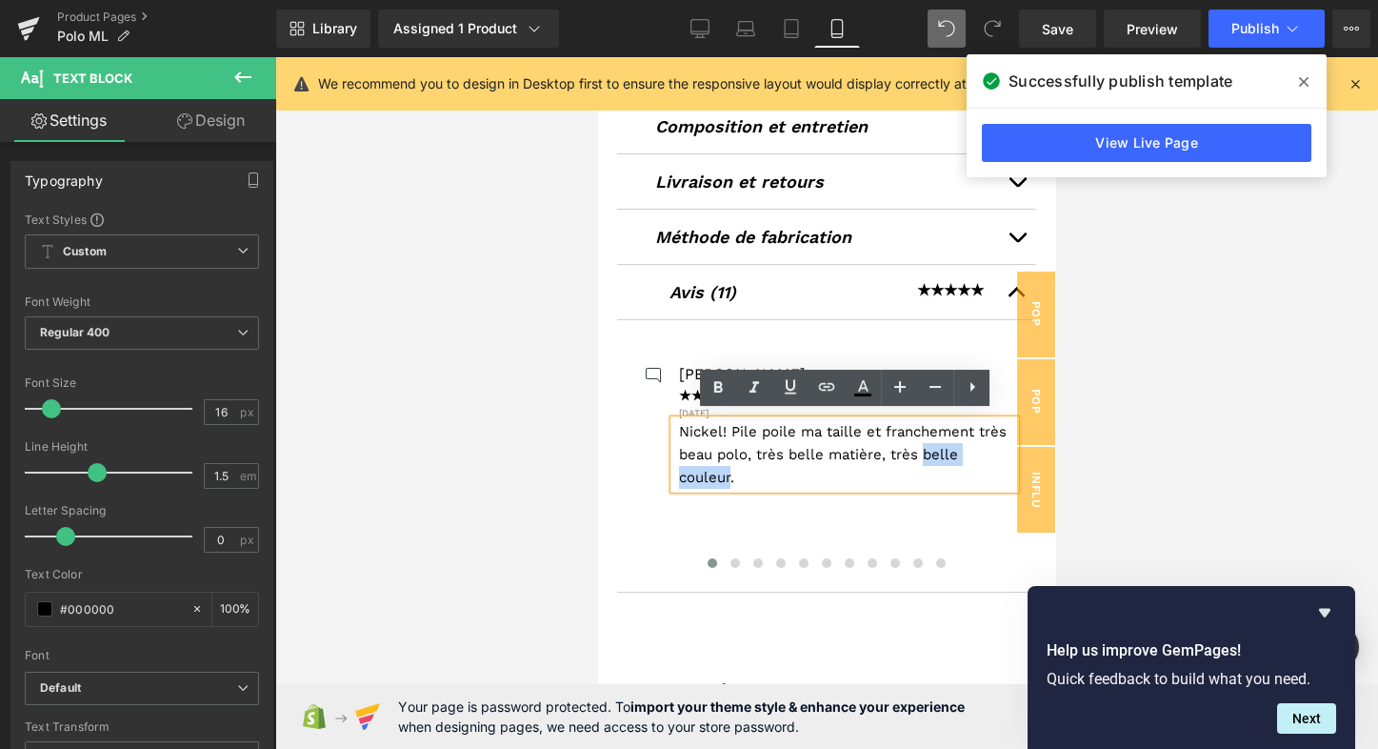
drag, startPoint x: 917, startPoint y: 449, endPoint x: 1006, endPoint y: 454, distance: 88.8
click at [1006, 454] on span "Nickel! Pile poile ma taille et franchement très beau polo, très belle matière,…" at bounding box center [843, 454] width 328 height 63
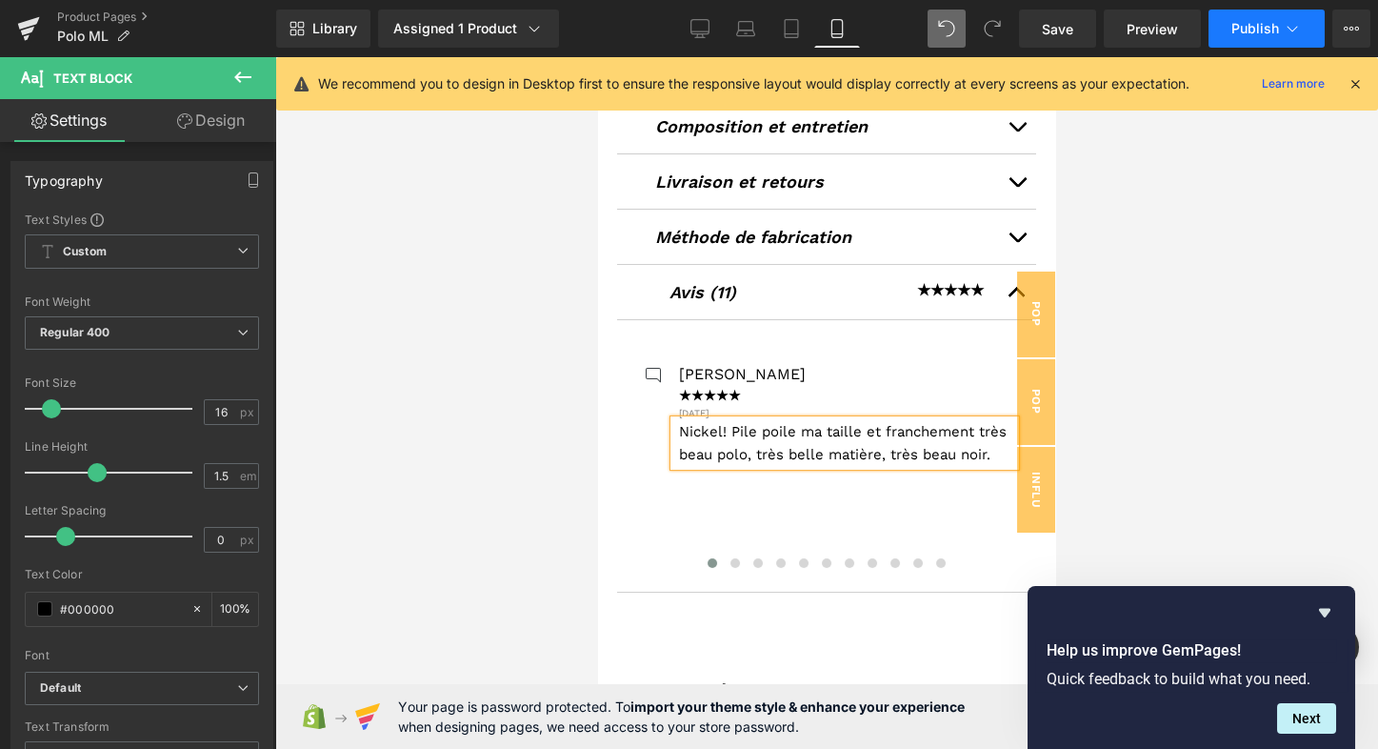
click at [1282, 31] on button "Publish" at bounding box center [1267, 29] width 116 height 38
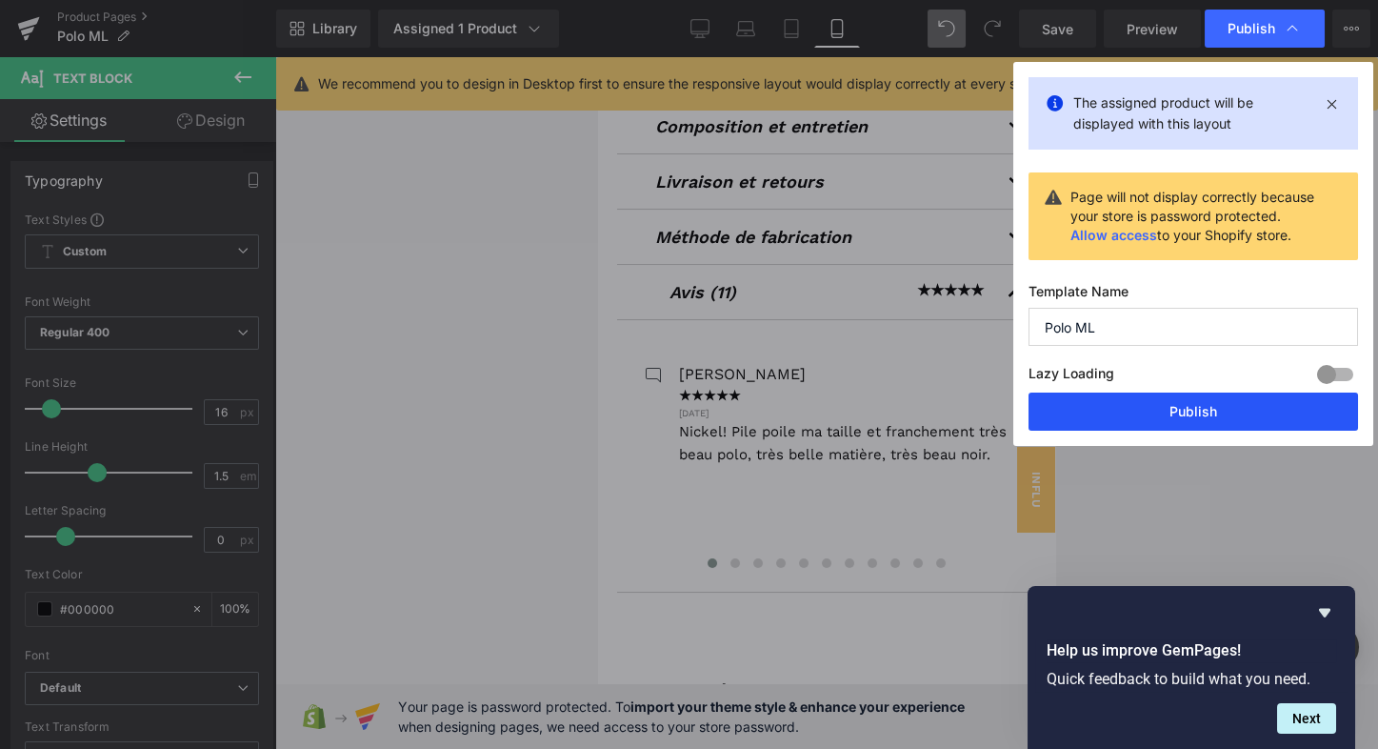
click at [1186, 398] on button "Publish" at bounding box center [1194, 411] width 330 height 38
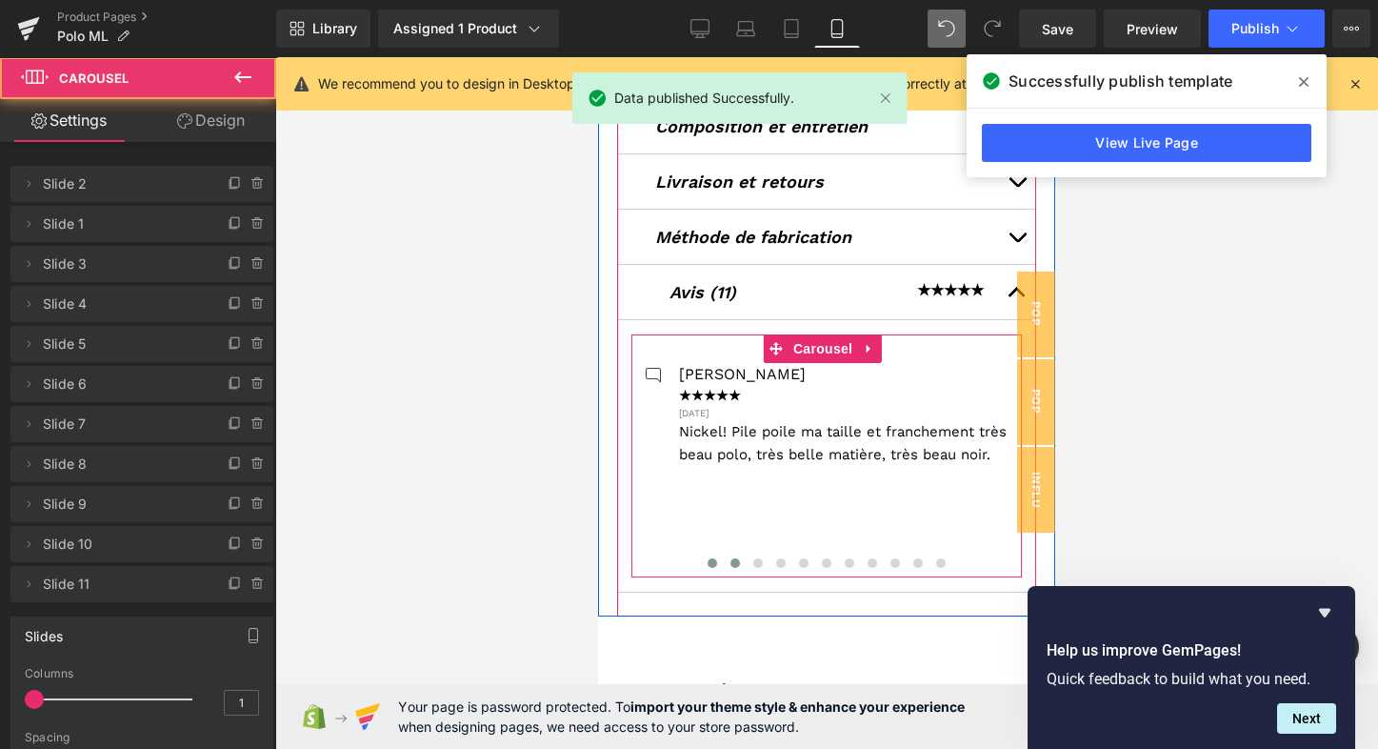
click at [732, 558] on span at bounding box center [736, 563] width 10 height 10
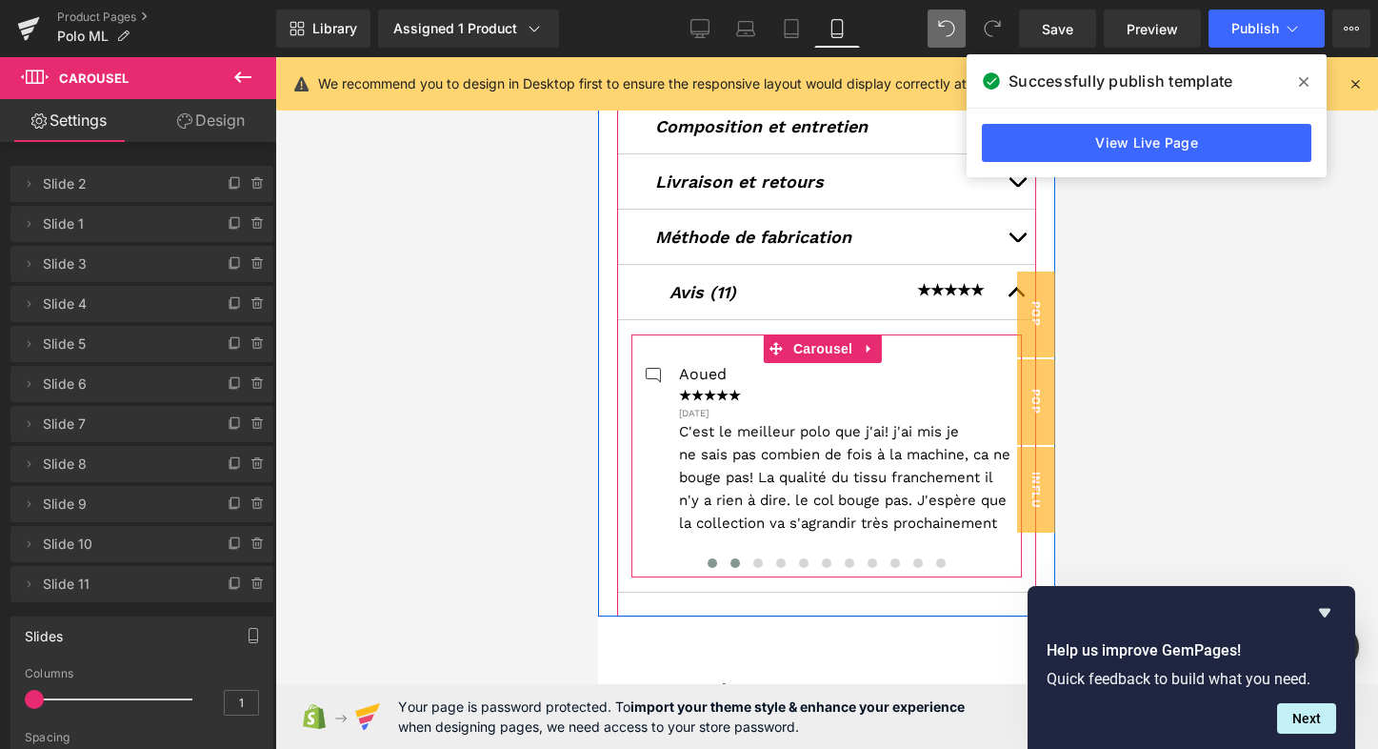
click at [711, 558] on span at bounding box center [713, 563] width 10 height 10
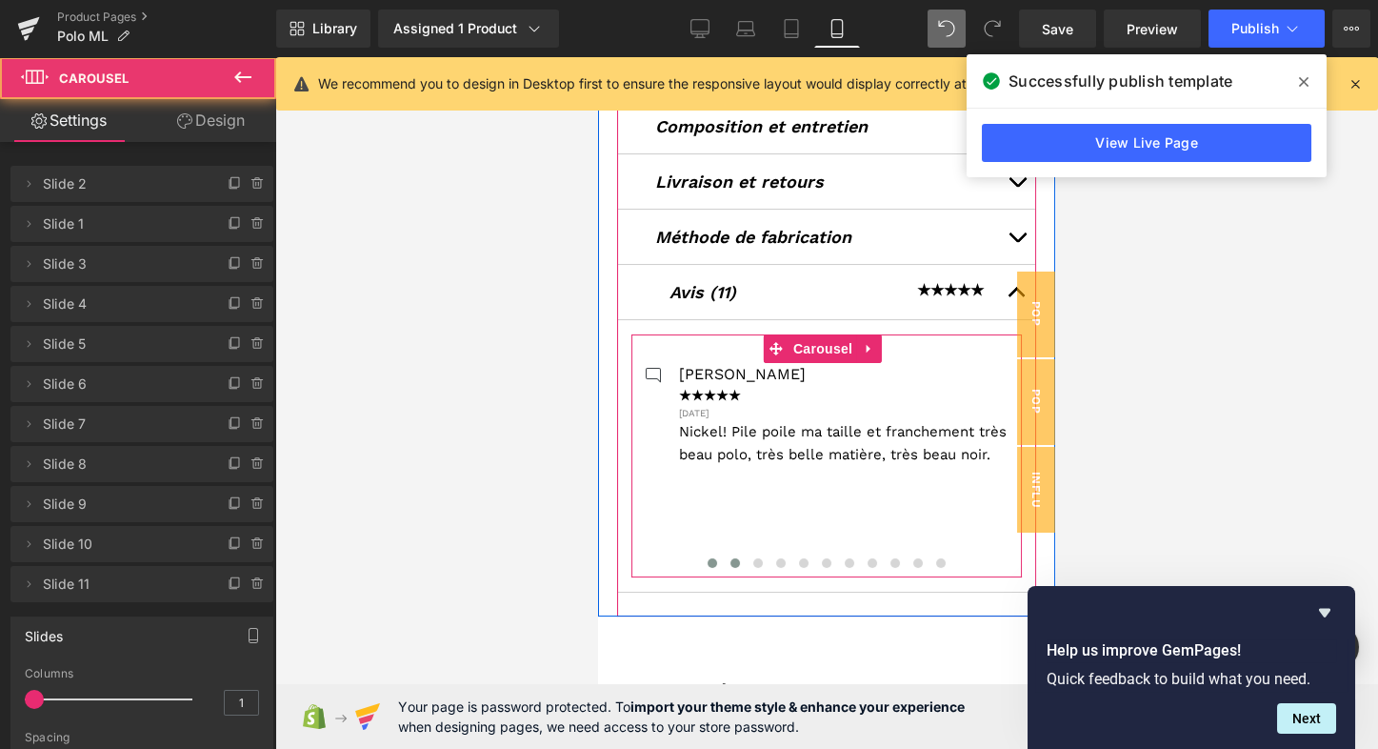
click at [734, 558] on span at bounding box center [736, 563] width 10 height 10
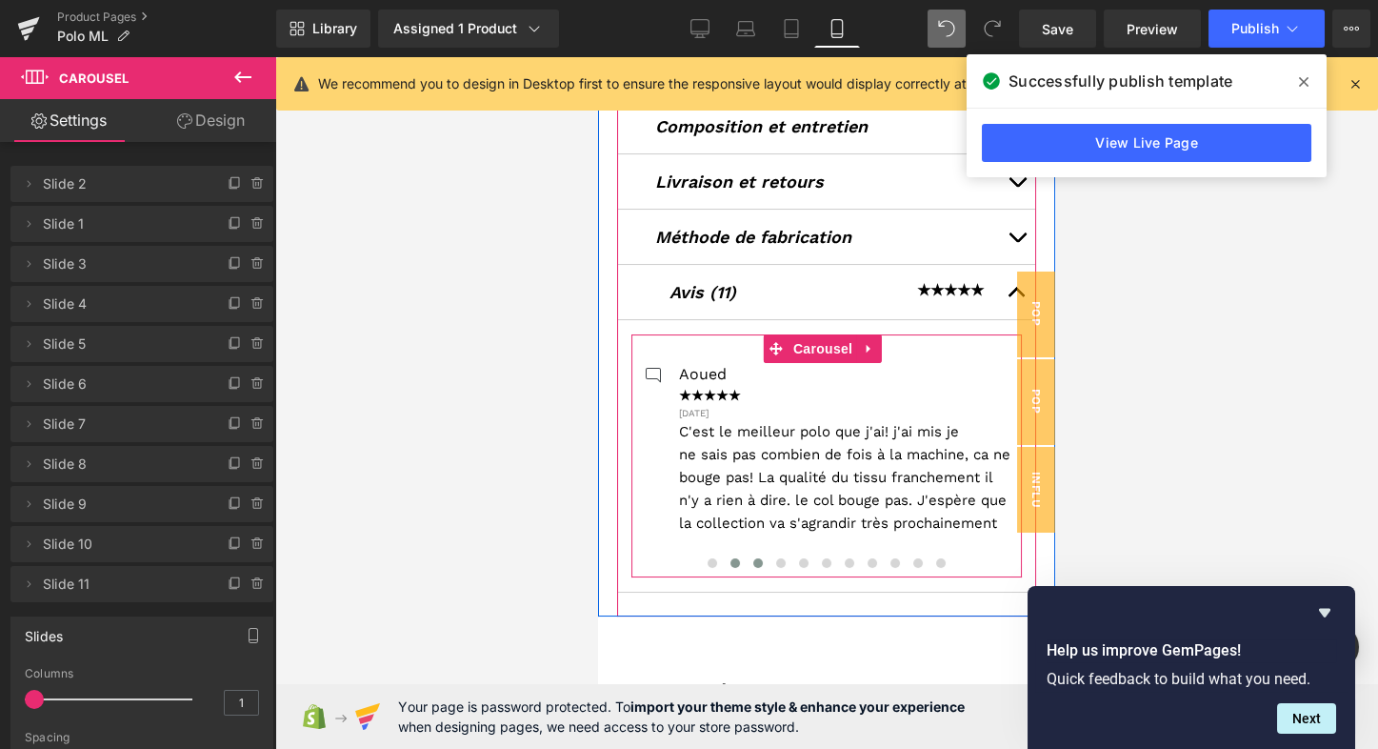
click at [756, 560] on span at bounding box center [759, 563] width 10 height 10
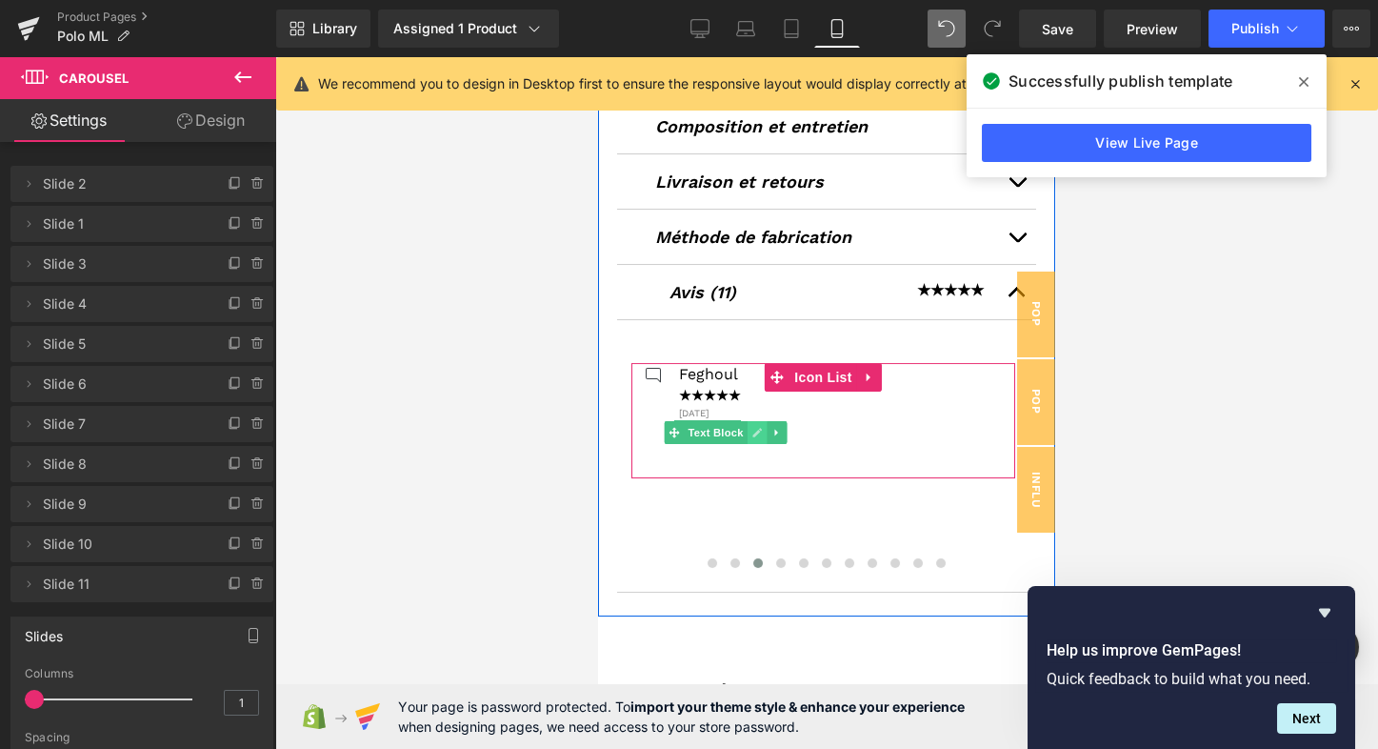
click at [757, 428] on icon at bounding box center [757, 432] width 10 height 11
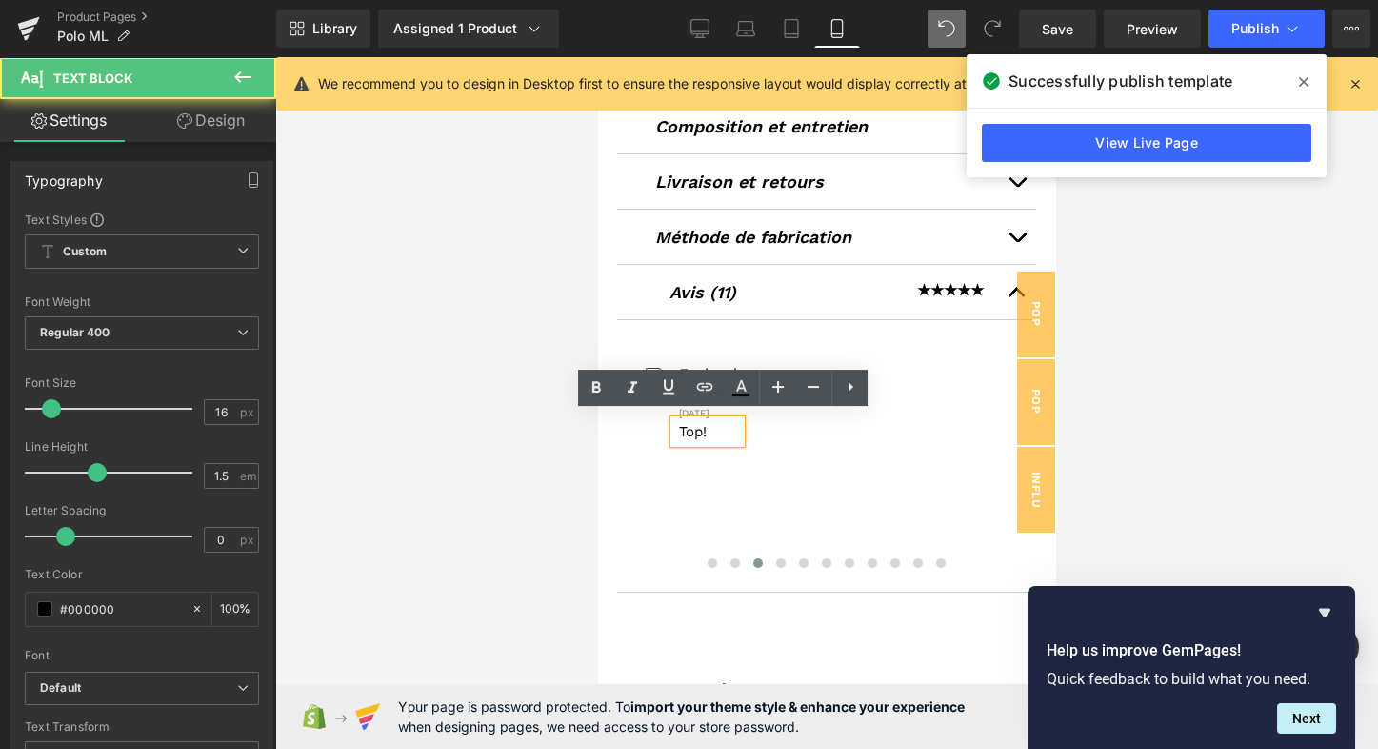
click at [718, 422] on p "Top!" at bounding box center [710, 431] width 62 height 23
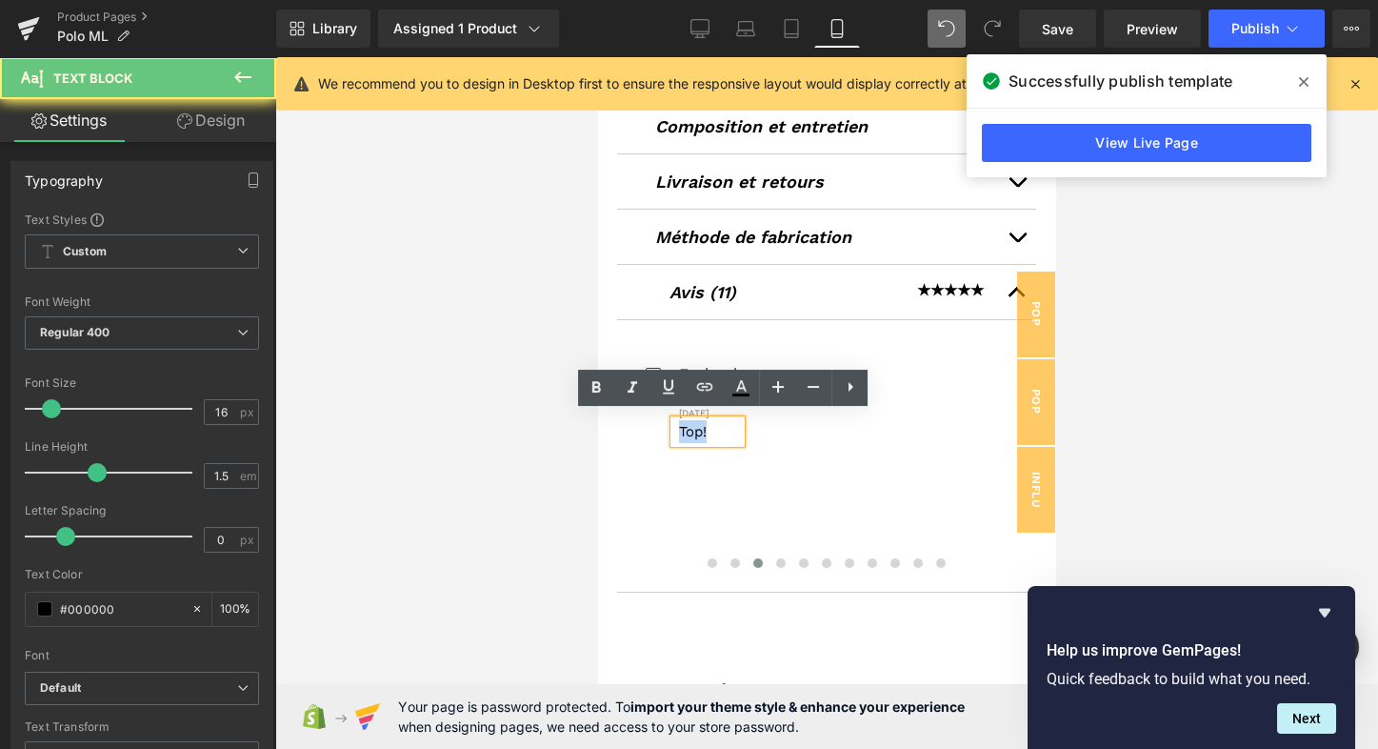
click at [718, 422] on p "Top!" at bounding box center [710, 431] width 62 height 23
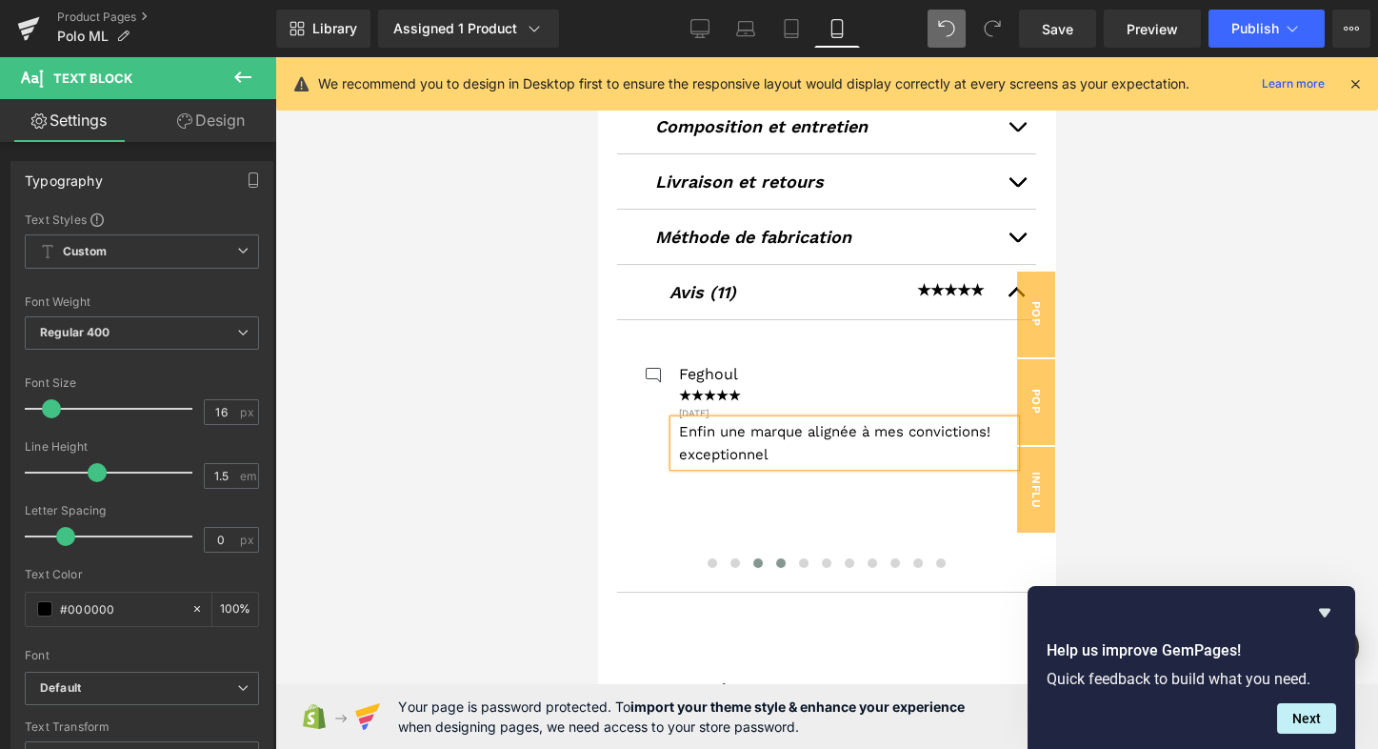
click at [778, 558] on span at bounding box center [781, 563] width 10 height 10
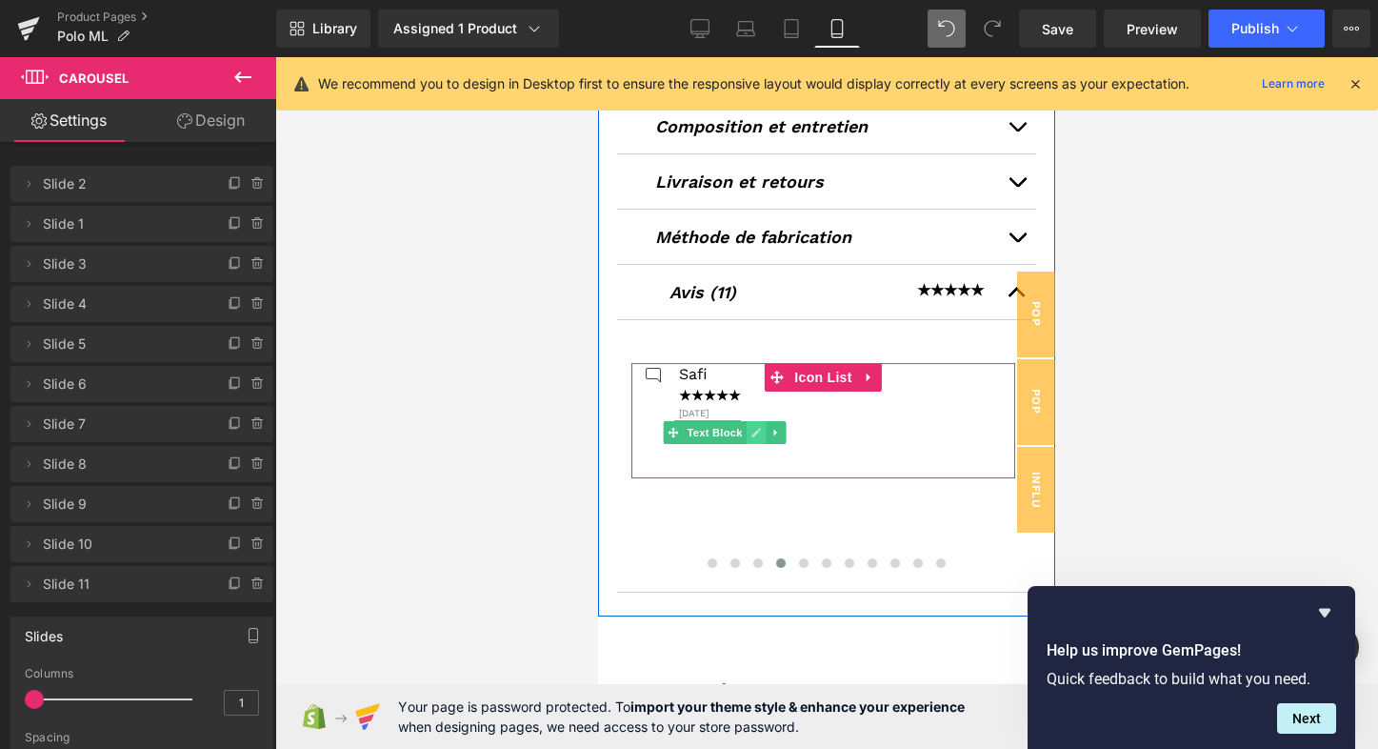
click at [758, 428] on icon at bounding box center [758, 433] width 10 height 10
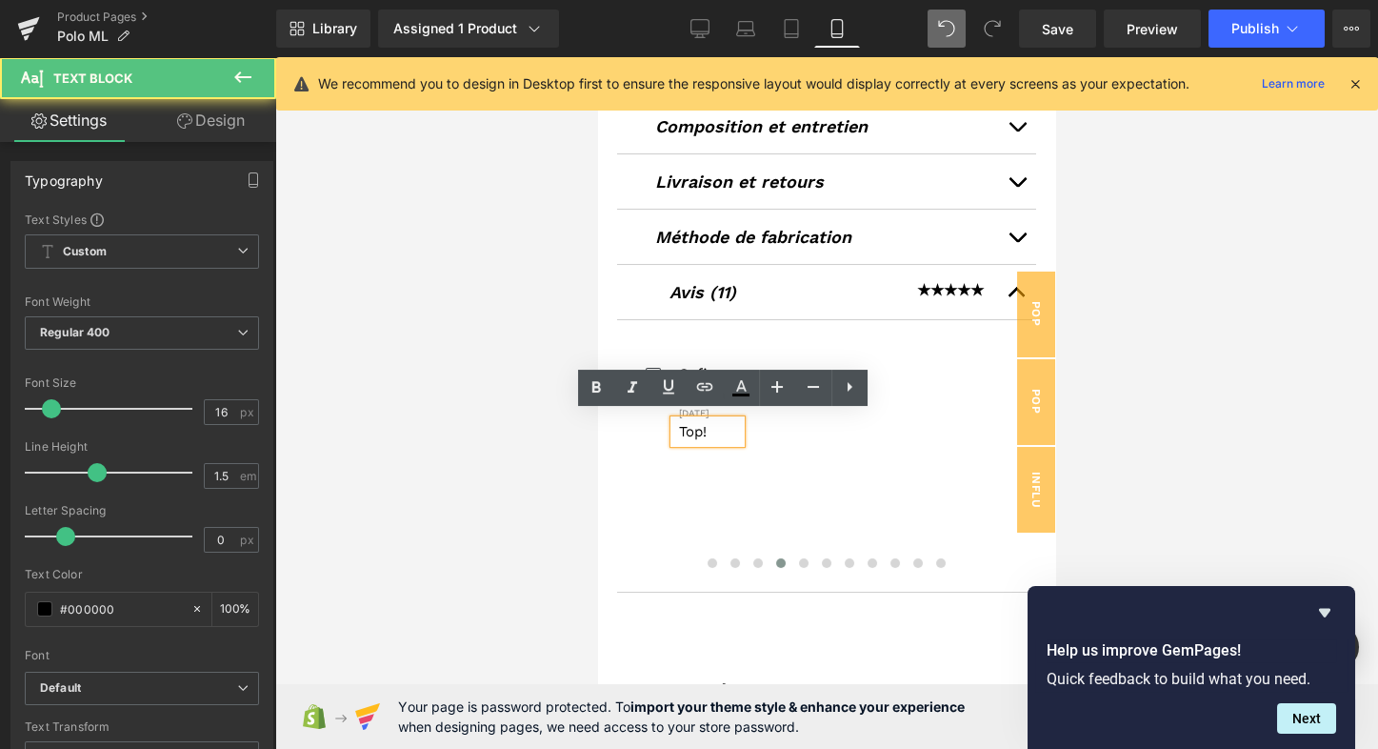
click at [714, 429] on p "Top!" at bounding box center [710, 431] width 62 height 23
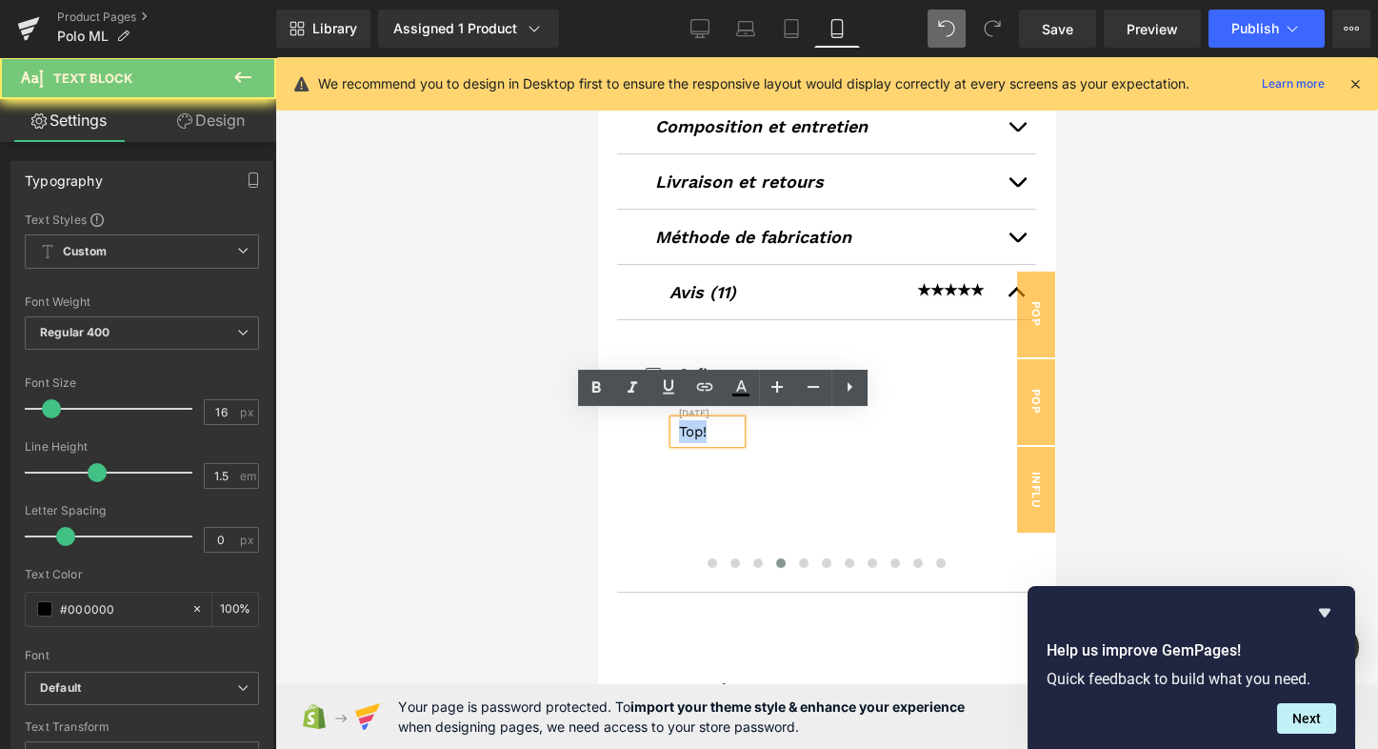
click at [714, 429] on p "Top!" at bounding box center [710, 431] width 62 height 23
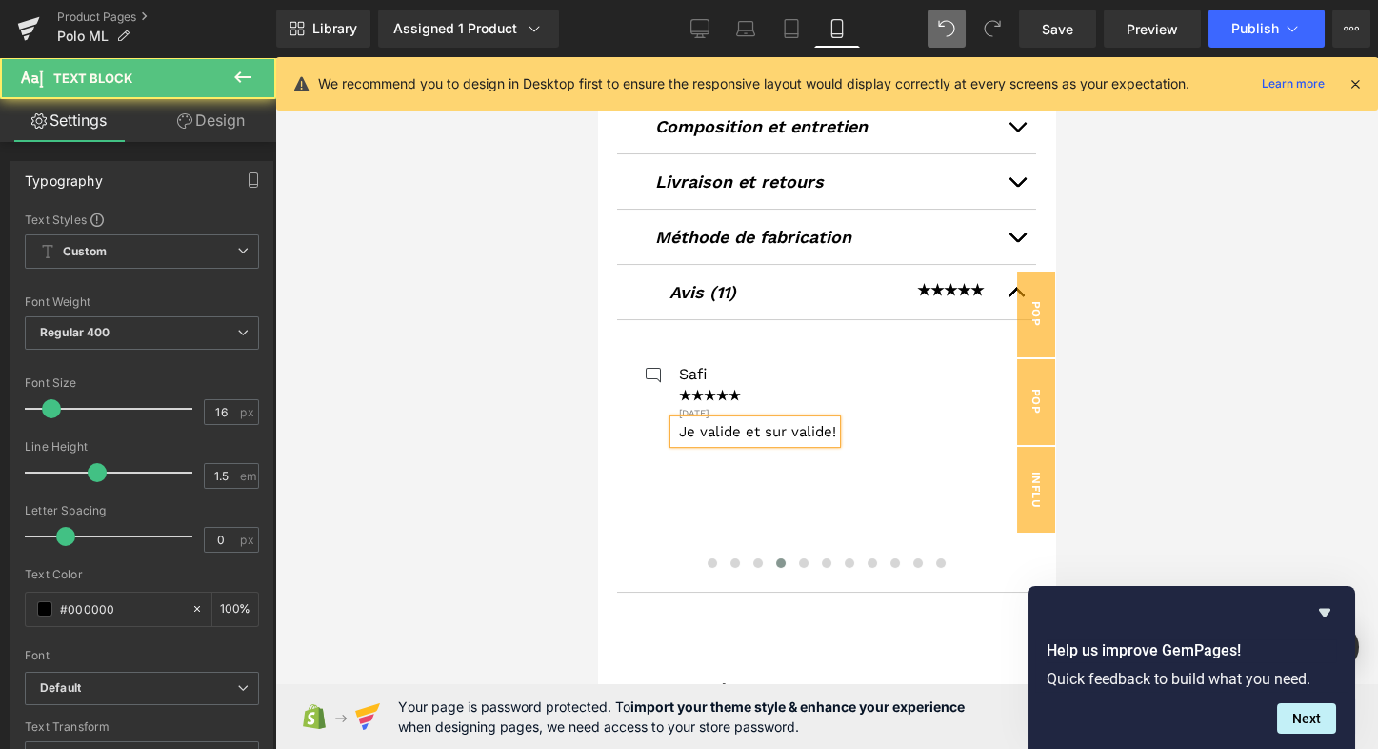
click at [794, 428] on span "Je valide et sur valide!" at bounding box center [757, 431] width 157 height 17
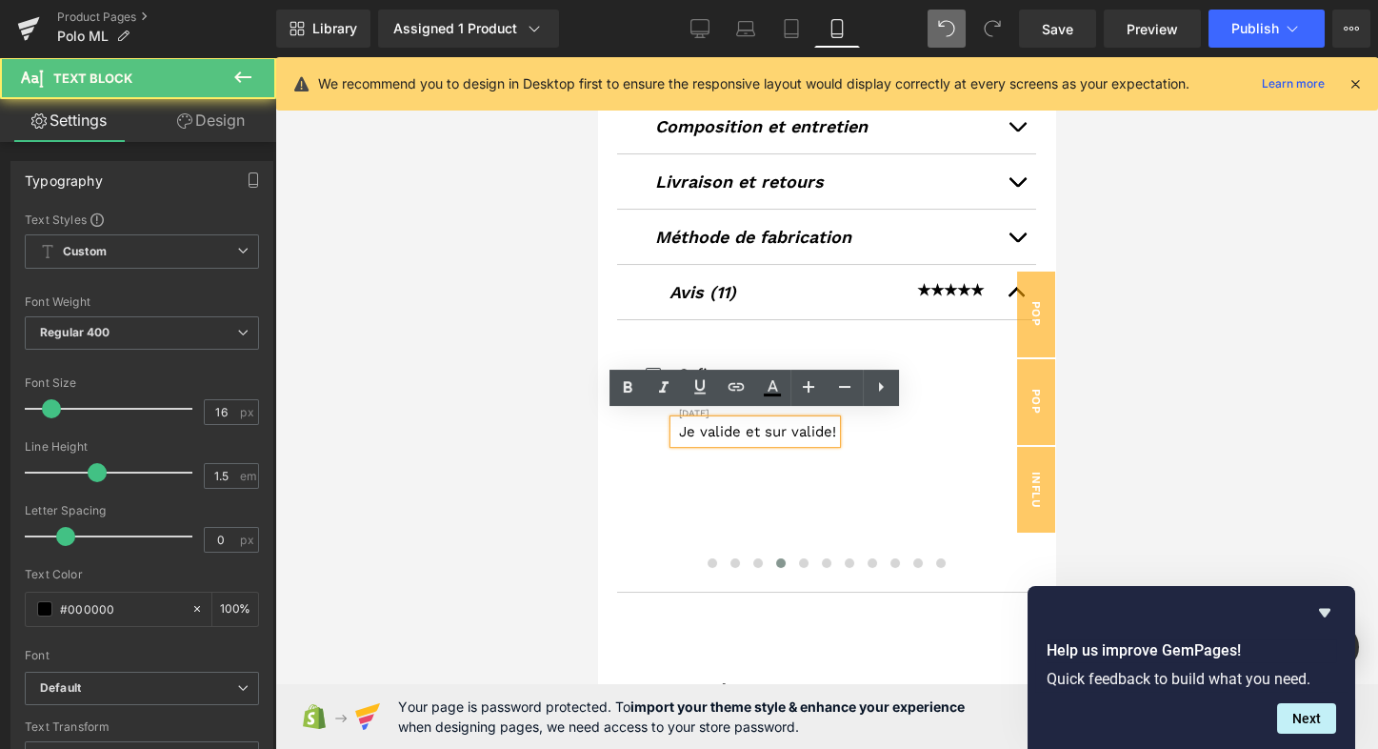
click at [835, 426] on div "Je valide et sur valide!" at bounding box center [755, 431] width 162 height 23
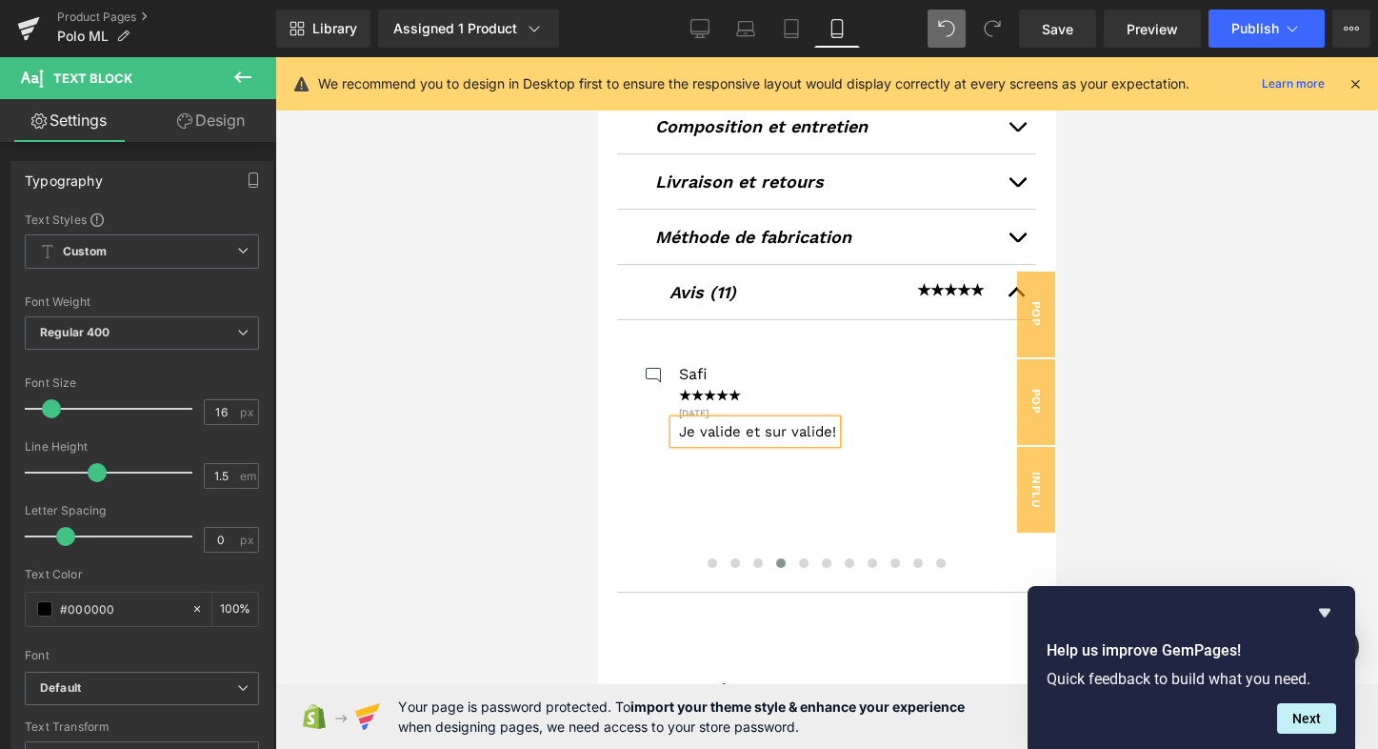
click at [789, 424] on span "Je valide et sur valide!" at bounding box center [757, 431] width 157 height 17
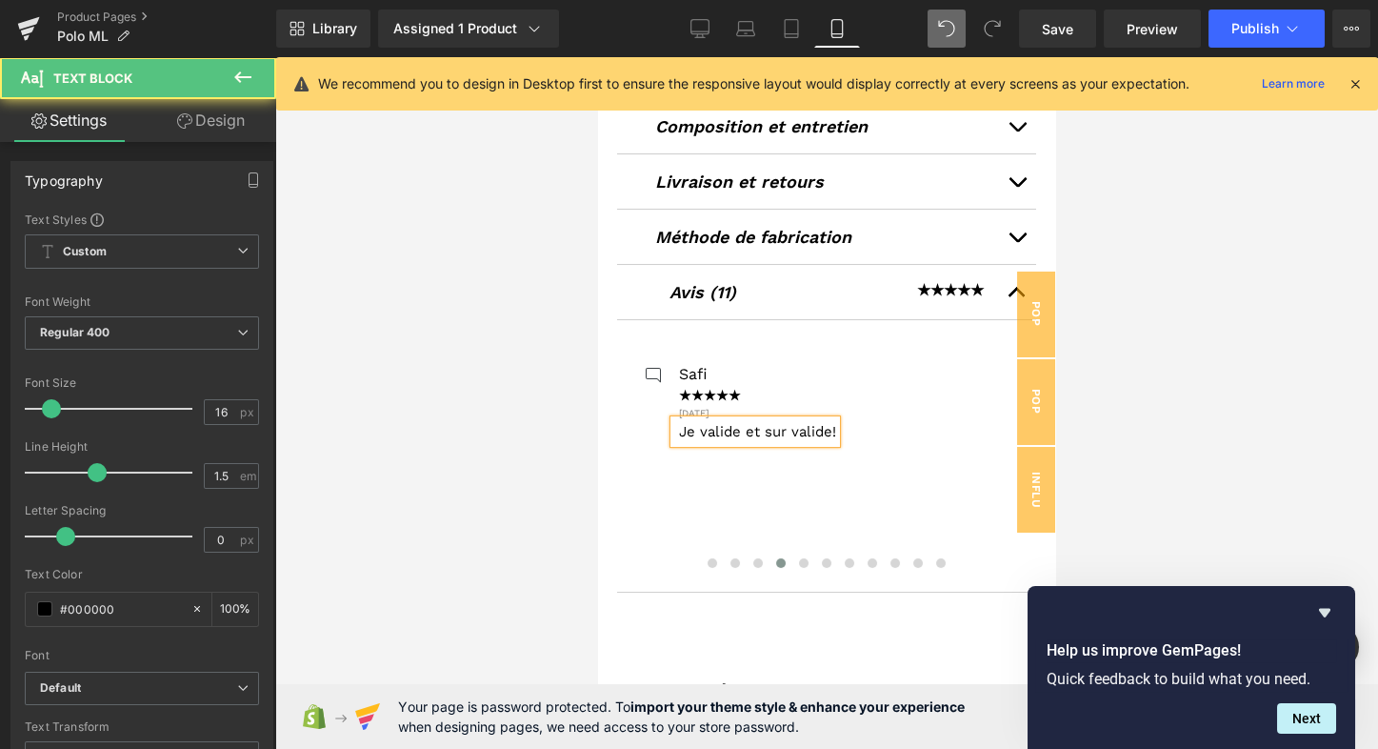
click at [836, 425] on span "Je valide et sur valide!" at bounding box center [757, 431] width 157 height 17
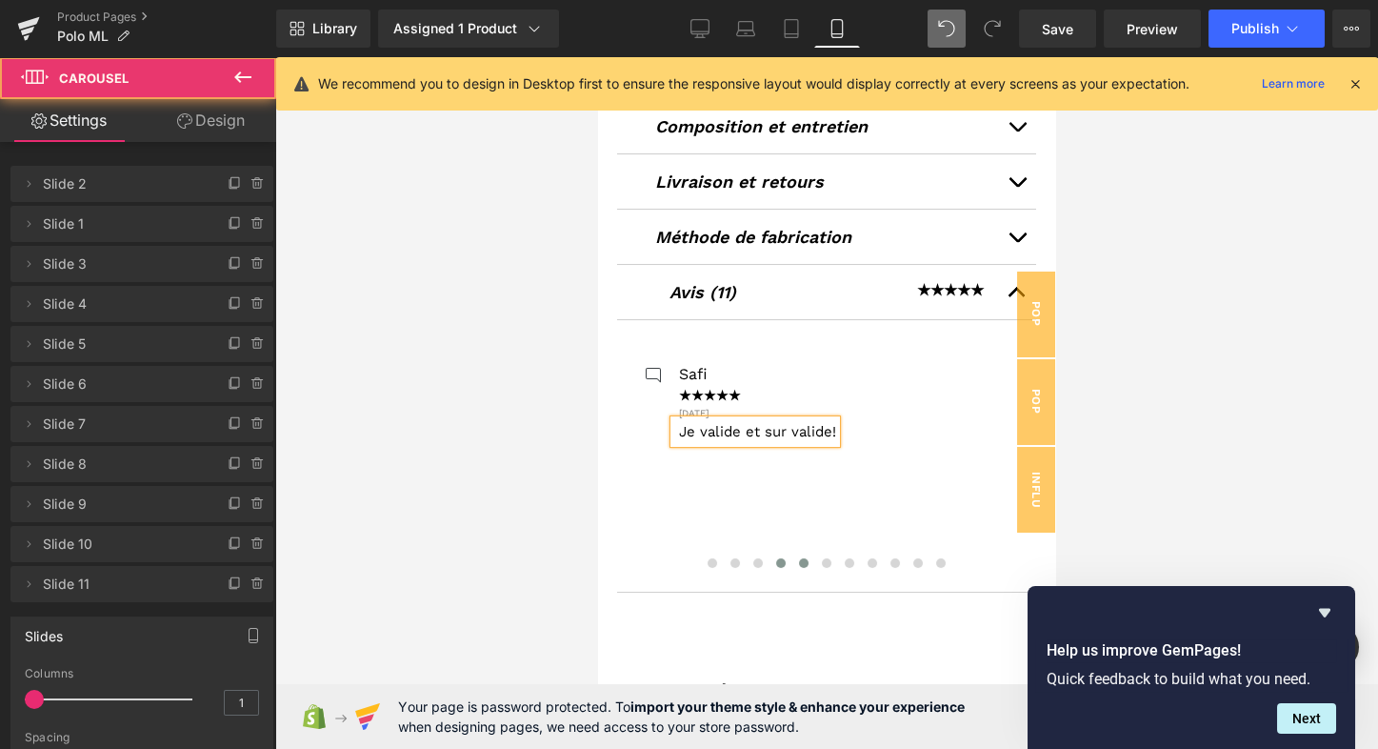
click at [802, 559] on span at bounding box center [804, 563] width 10 height 10
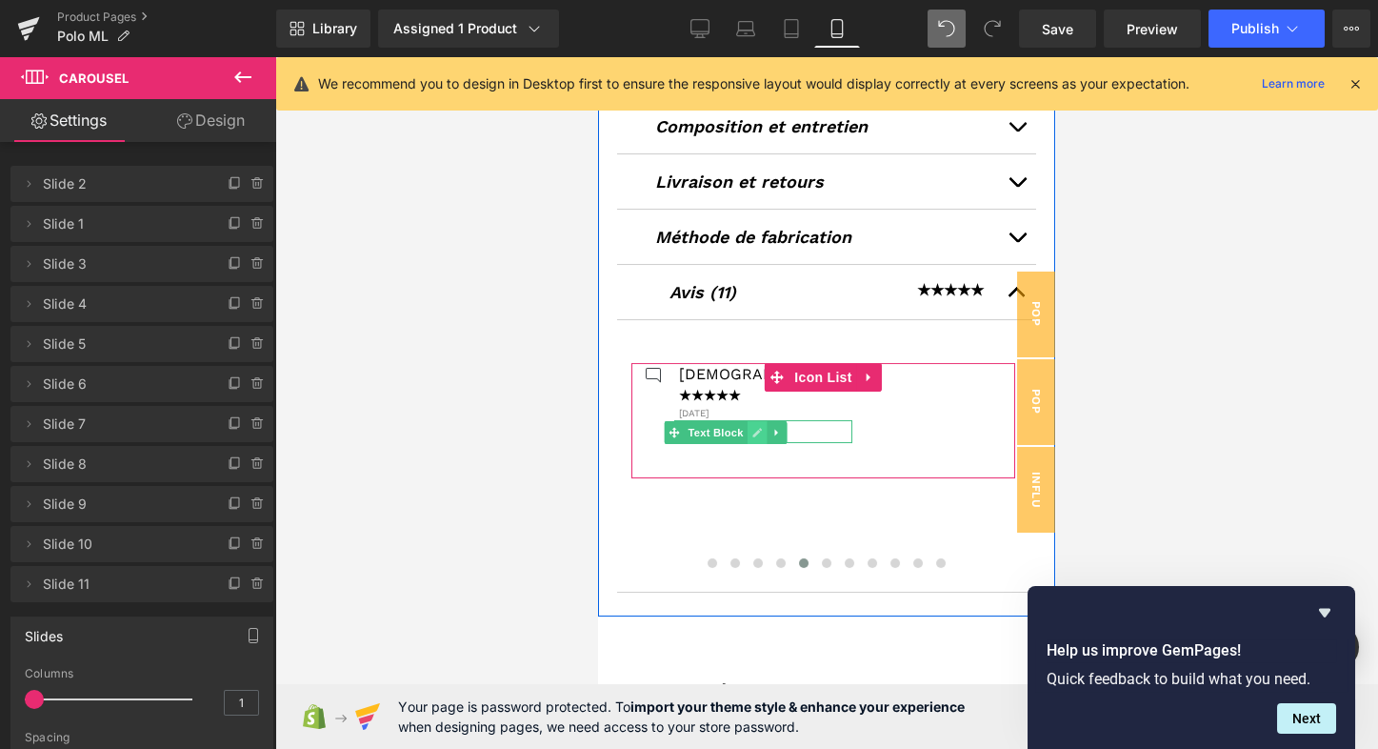
click at [755, 428] on icon at bounding box center [758, 433] width 10 height 10
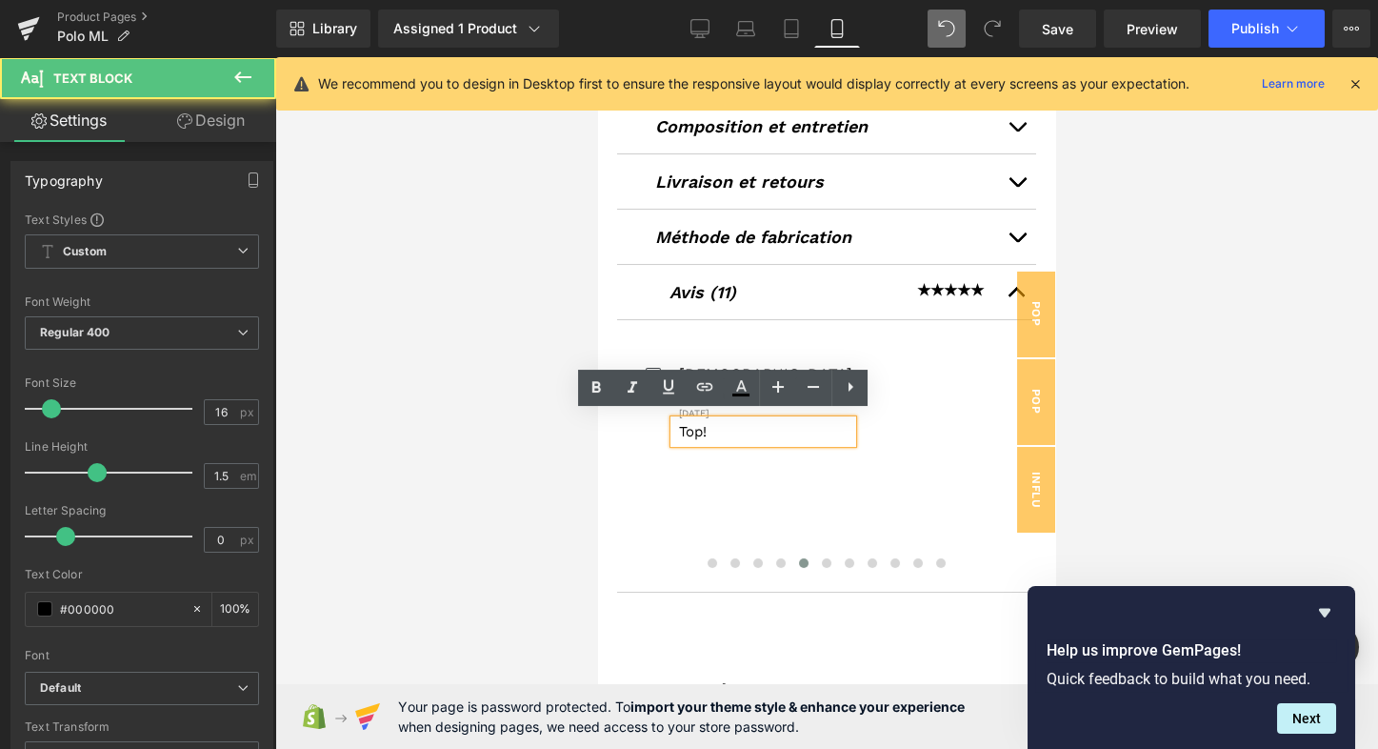
click at [709, 425] on p "Top!" at bounding box center [765, 431] width 173 height 23
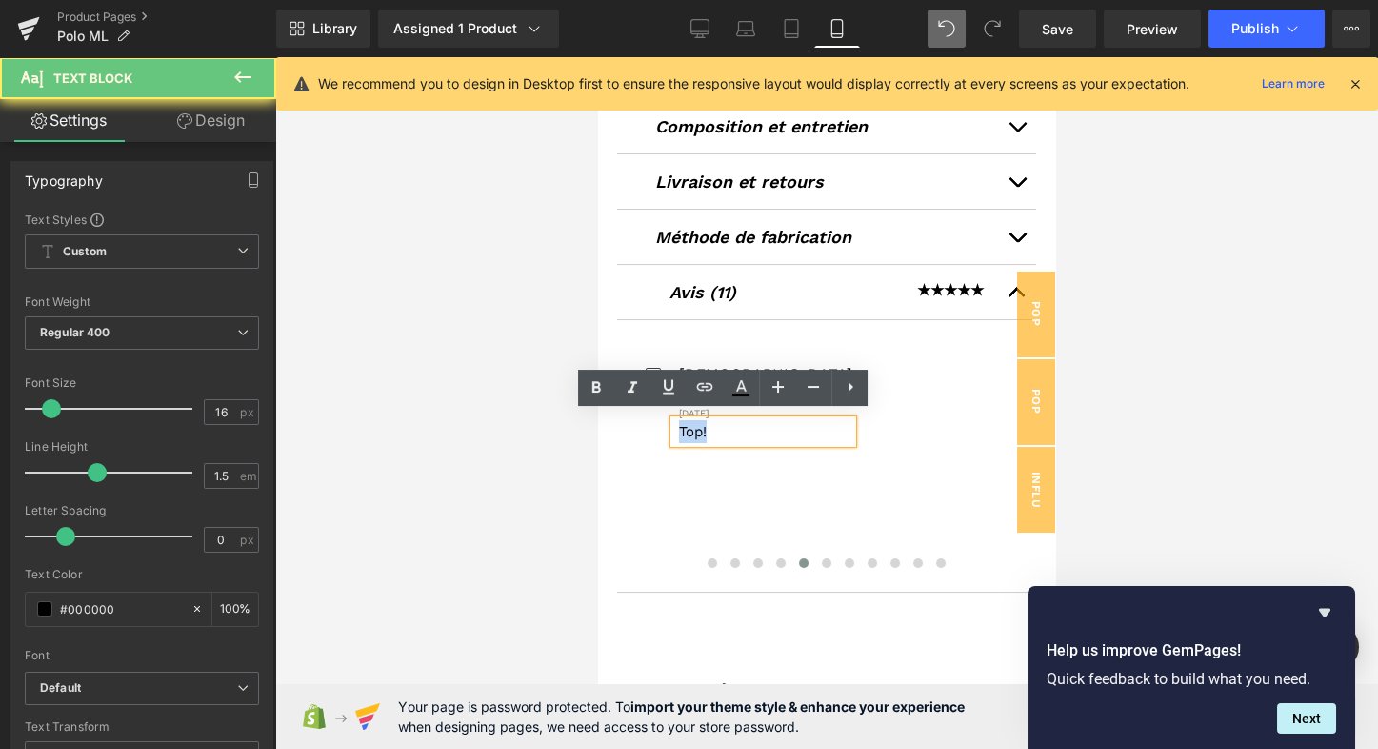
click at [709, 425] on p "Top!" at bounding box center [765, 431] width 173 height 23
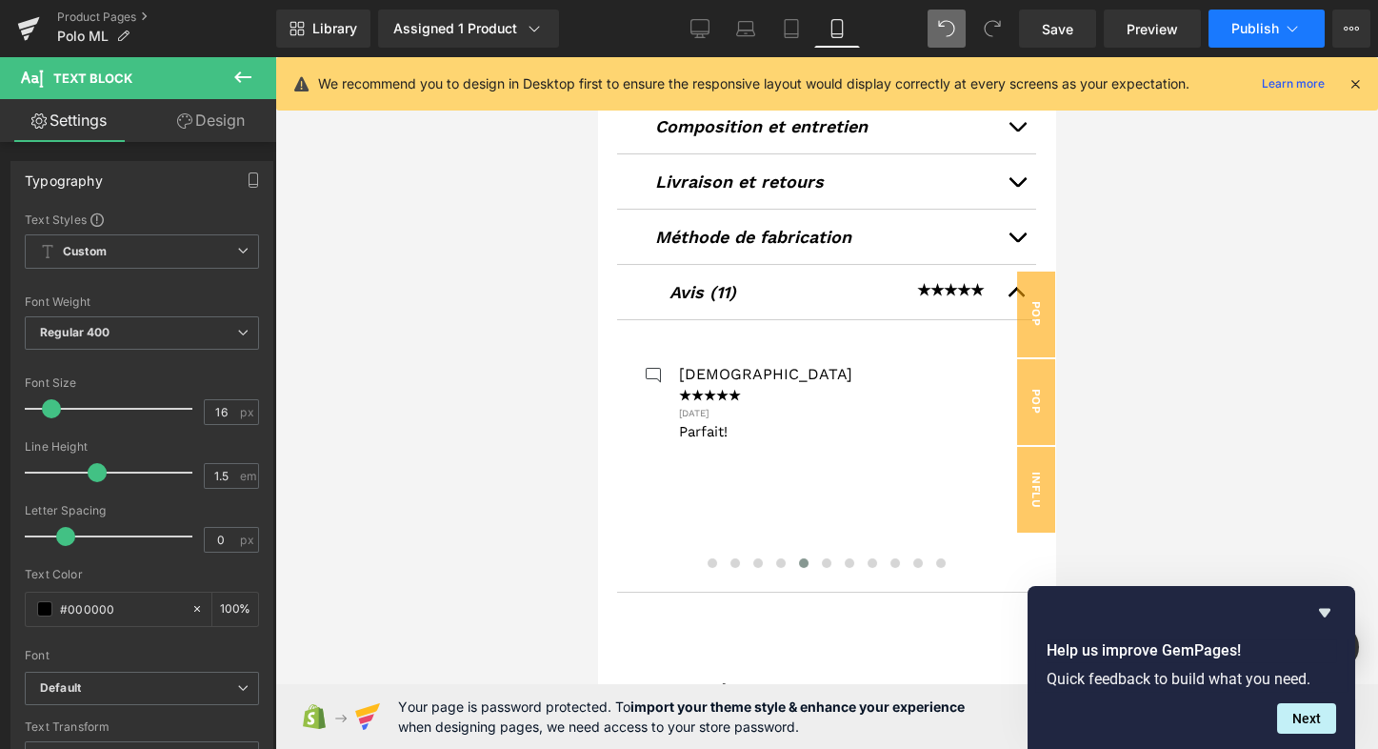
click at [1284, 27] on icon at bounding box center [1292, 28] width 19 height 19
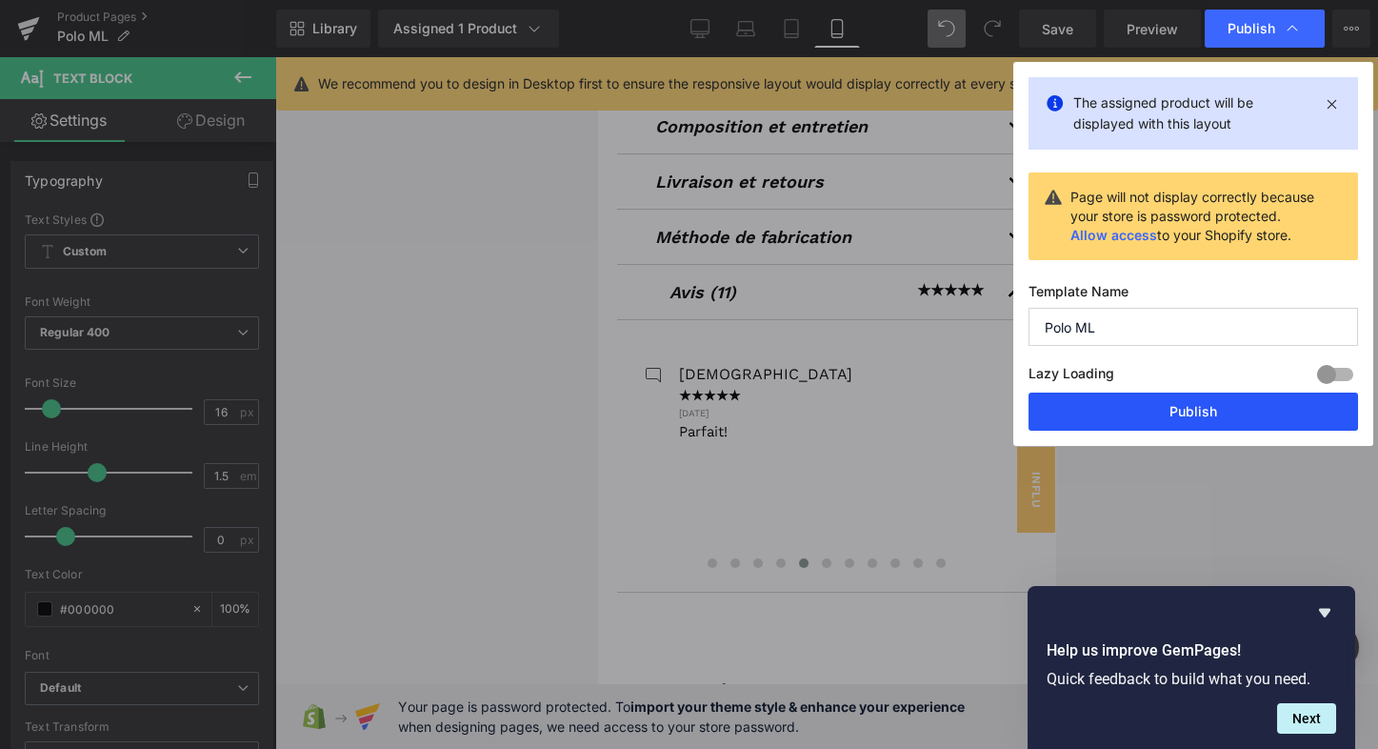
click at [1185, 411] on button "Publish" at bounding box center [1194, 411] width 330 height 38
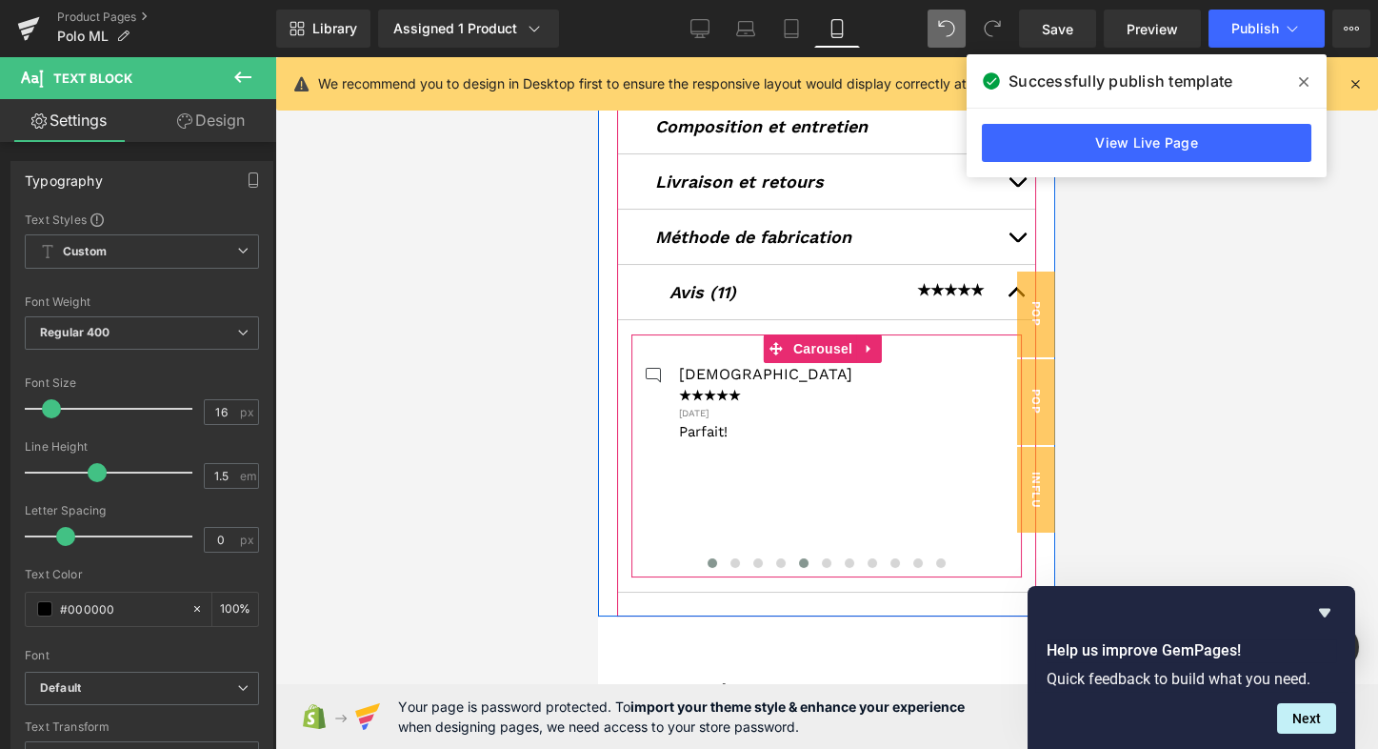
click at [710, 558] on span at bounding box center [713, 563] width 10 height 10
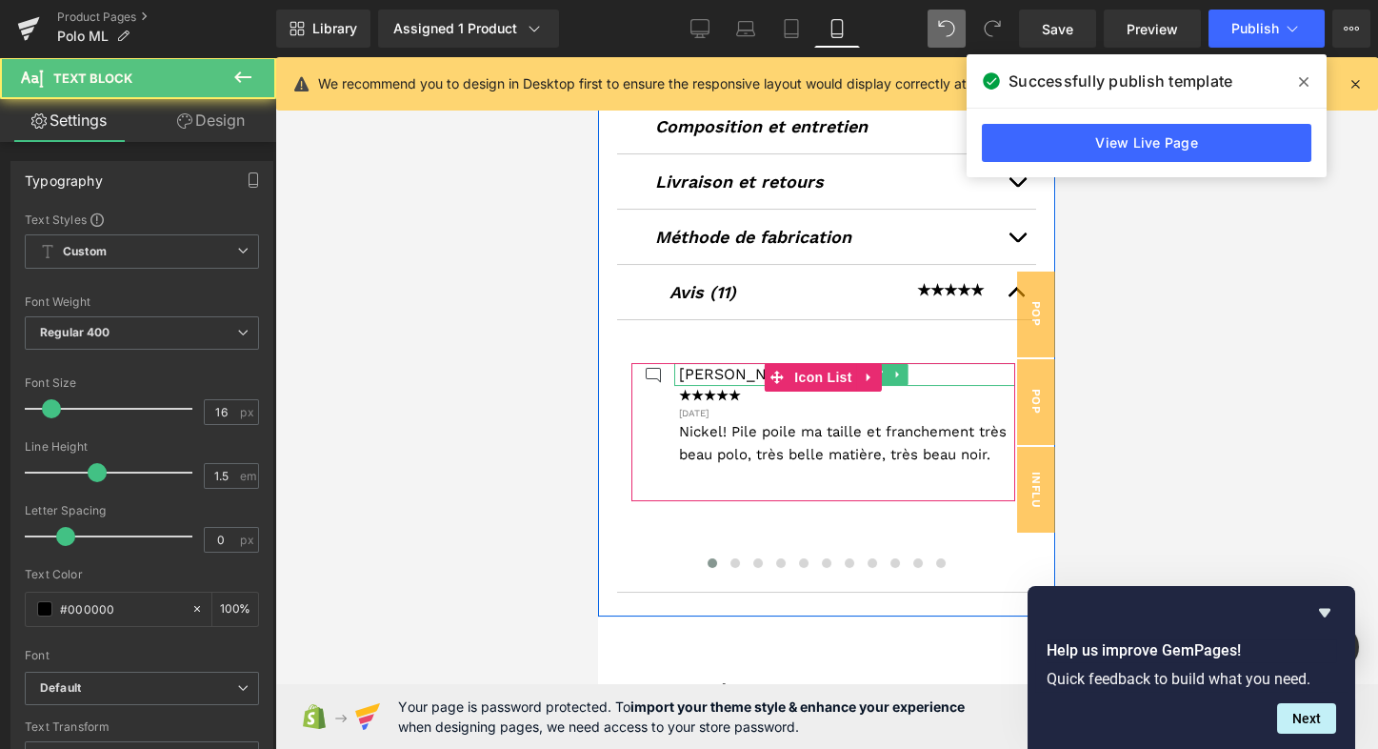
click at [744, 371] on p "Hassan Abe" at bounding box center [847, 374] width 336 height 23
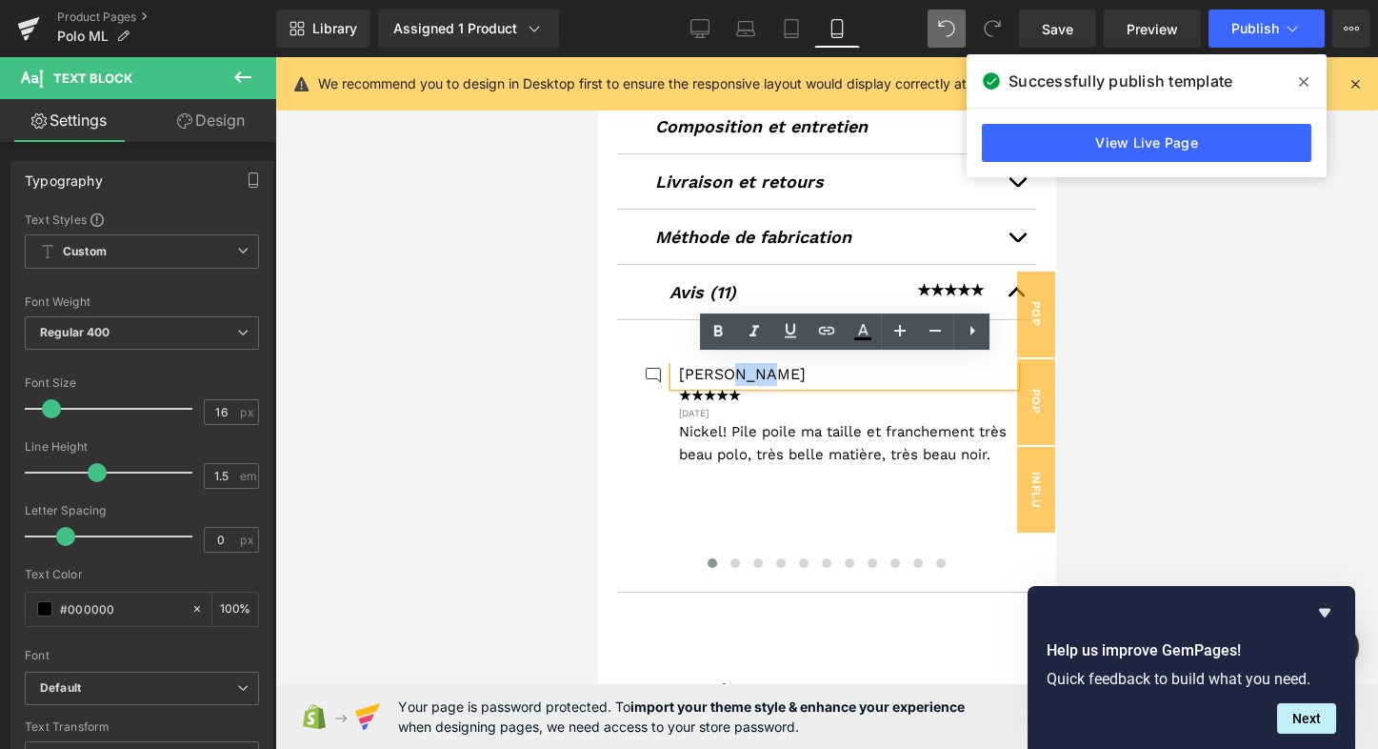
drag, startPoint x: 733, startPoint y: 371, endPoint x: 778, endPoint y: 371, distance: 45.7
click at [778, 371] on p "Hassan Abe" at bounding box center [847, 374] width 336 height 23
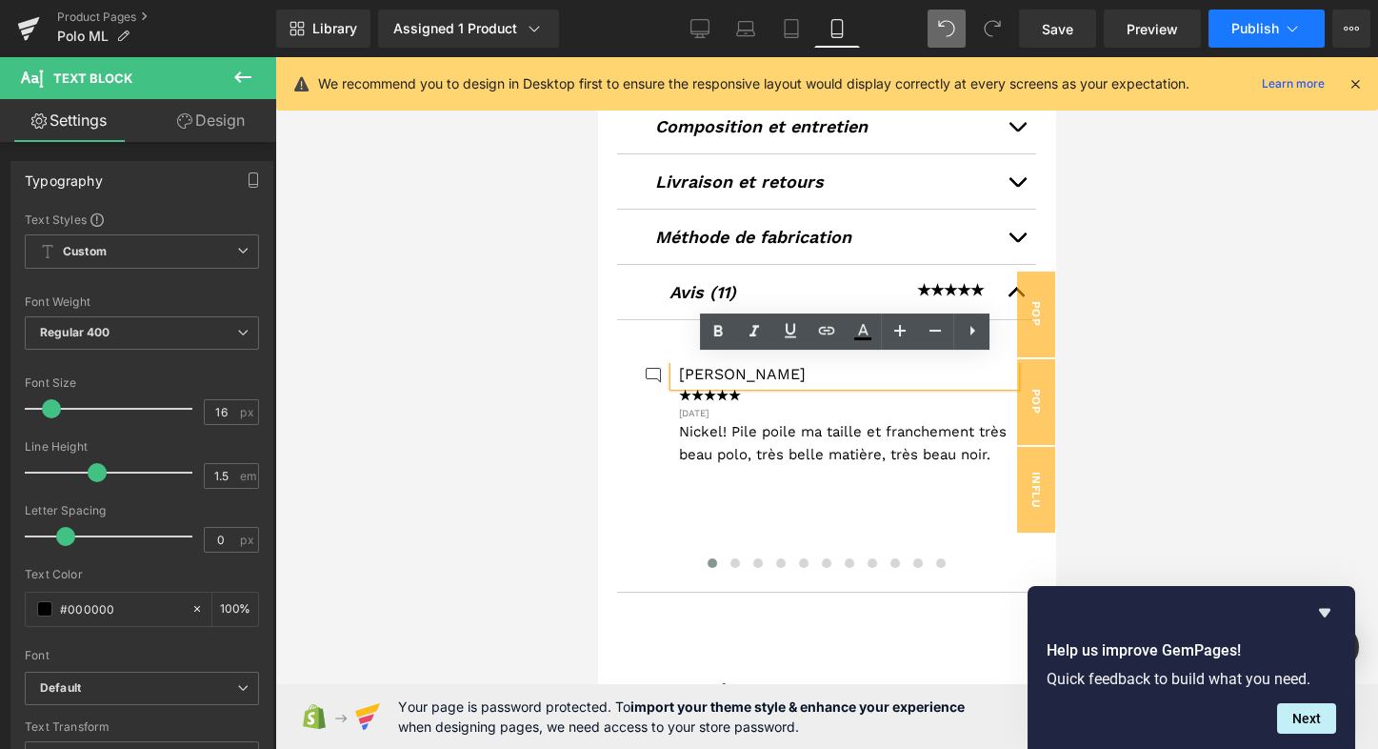
click at [1293, 19] on icon at bounding box center [1292, 28] width 19 height 19
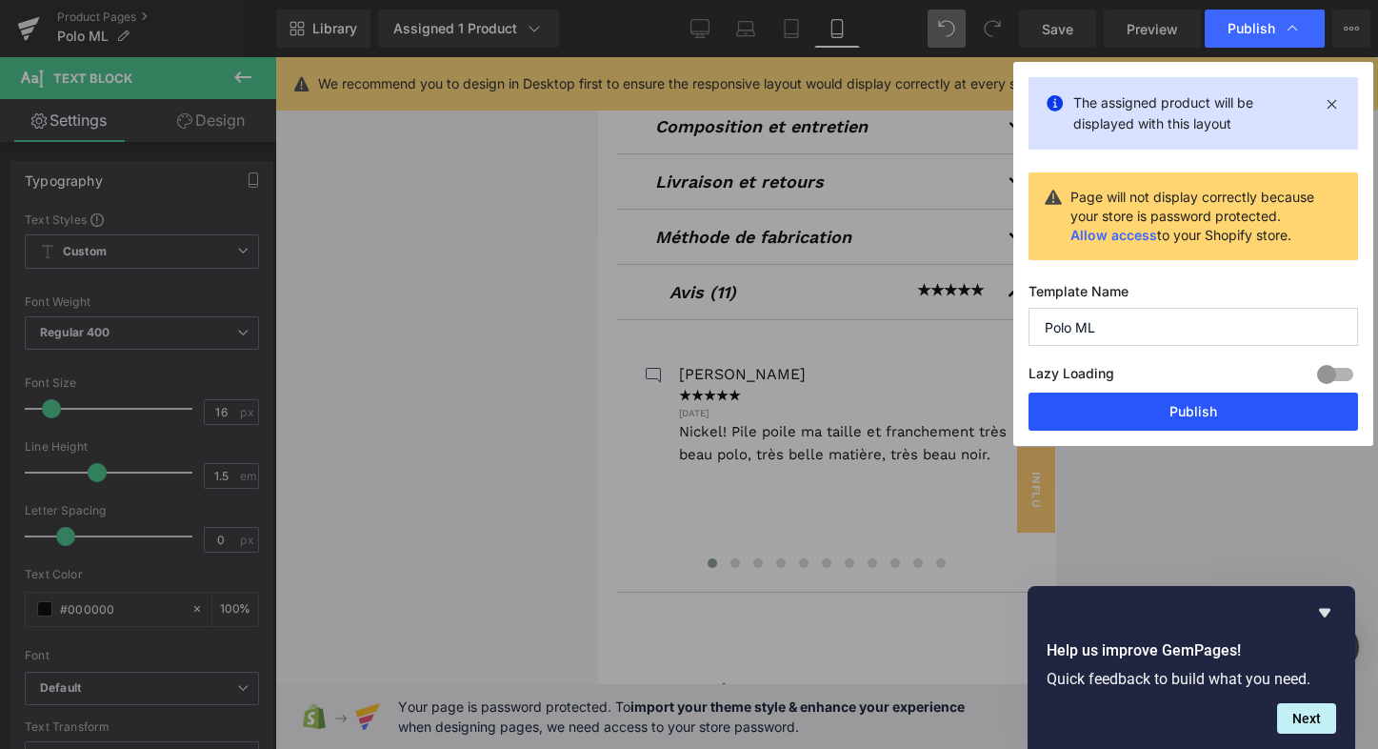
click at [1163, 409] on button "Publish" at bounding box center [1194, 411] width 330 height 38
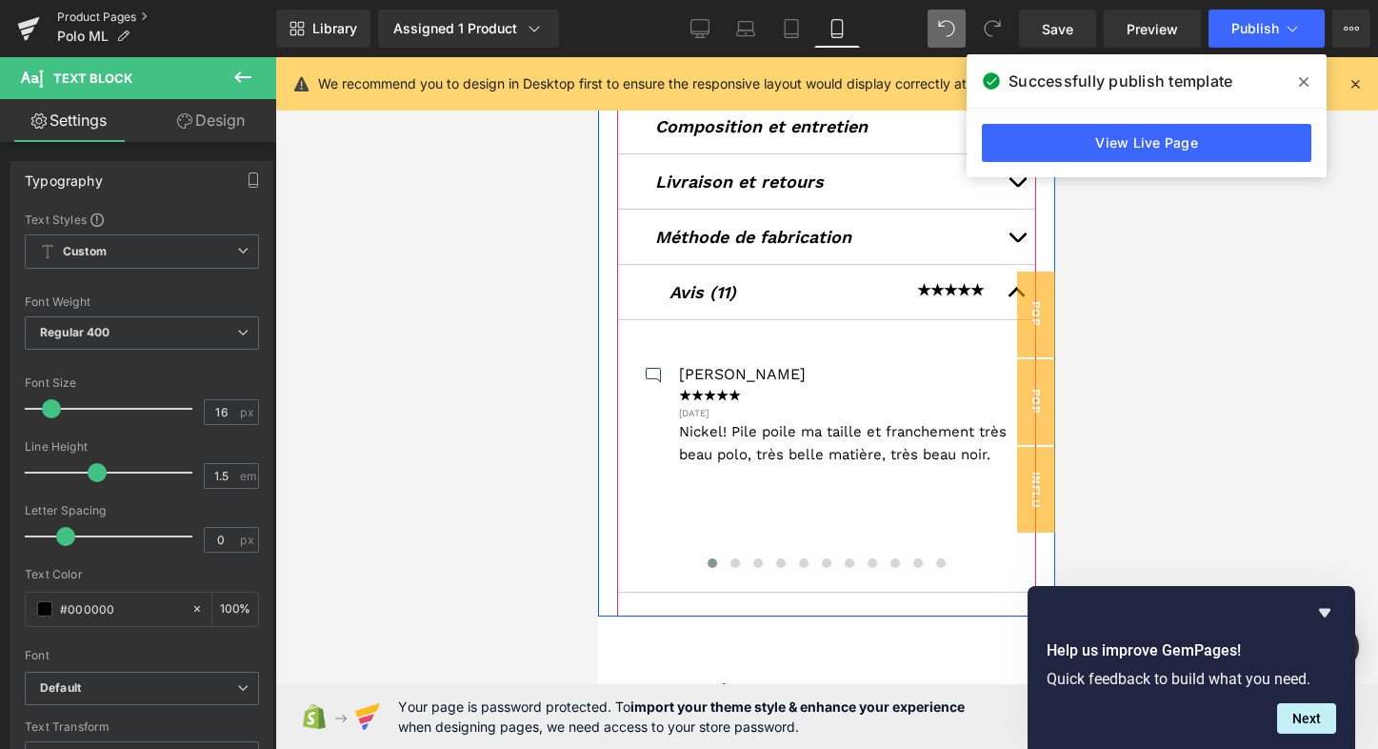
click at [113, 12] on link "Product Pages" at bounding box center [166, 17] width 219 height 15
